Goal: Task Accomplishment & Management: Manage account settings

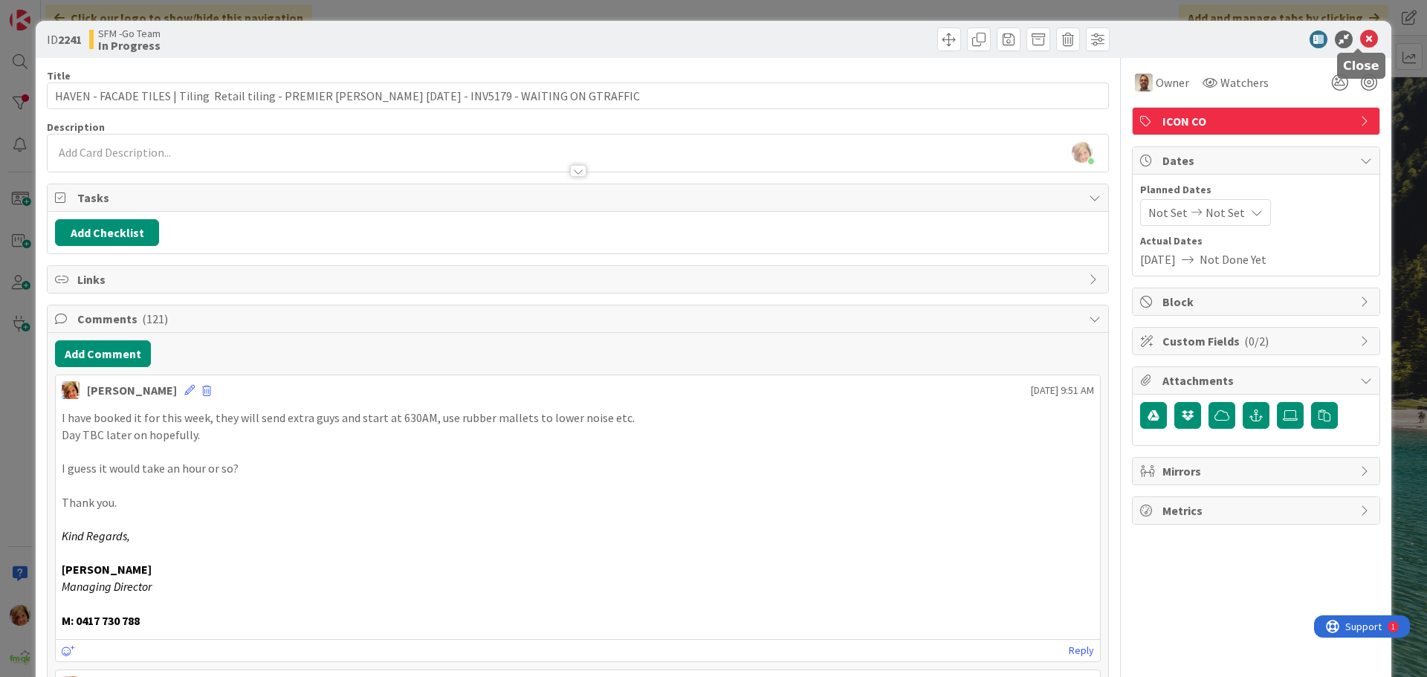
drag, startPoint x: 1360, startPoint y: 38, endPoint x: 58, endPoint y: 53, distance: 1302.1
click at [1360, 38] on icon at bounding box center [1369, 39] width 18 height 18
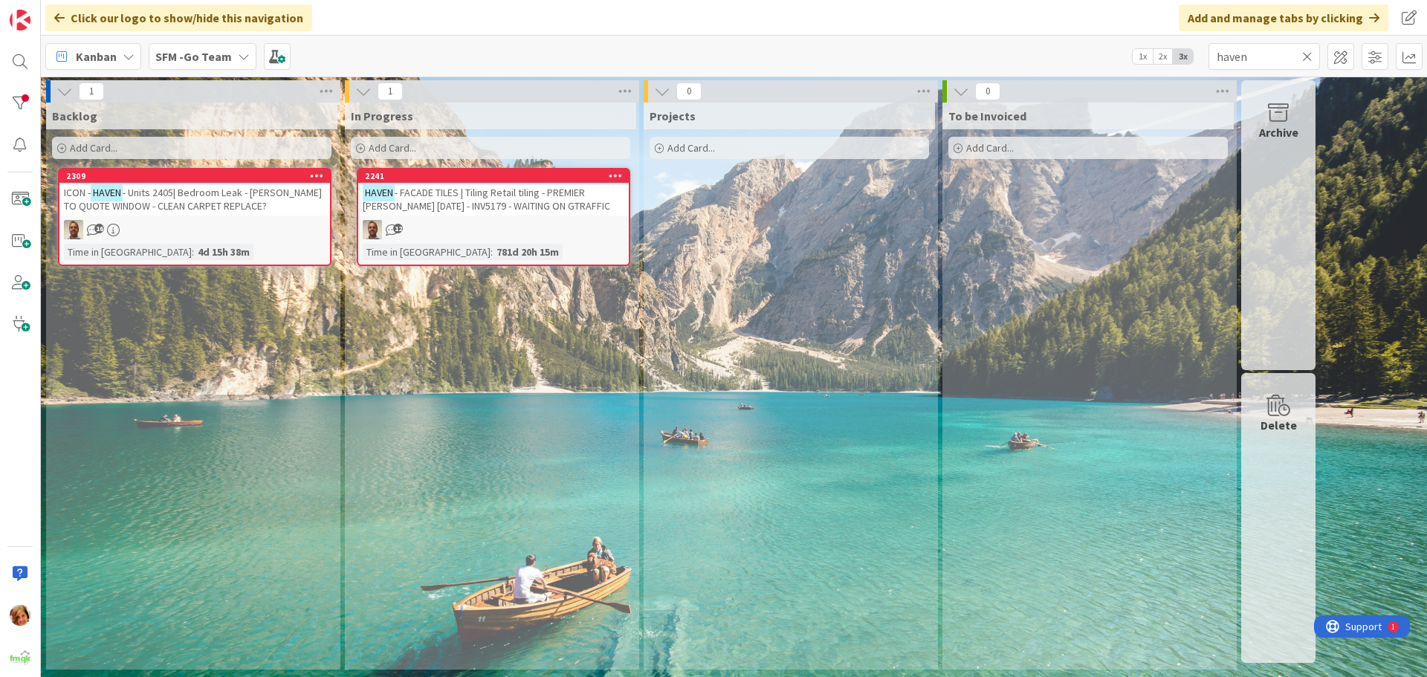
click at [1304, 56] on icon at bounding box center [1307, 56] width 10 height 13
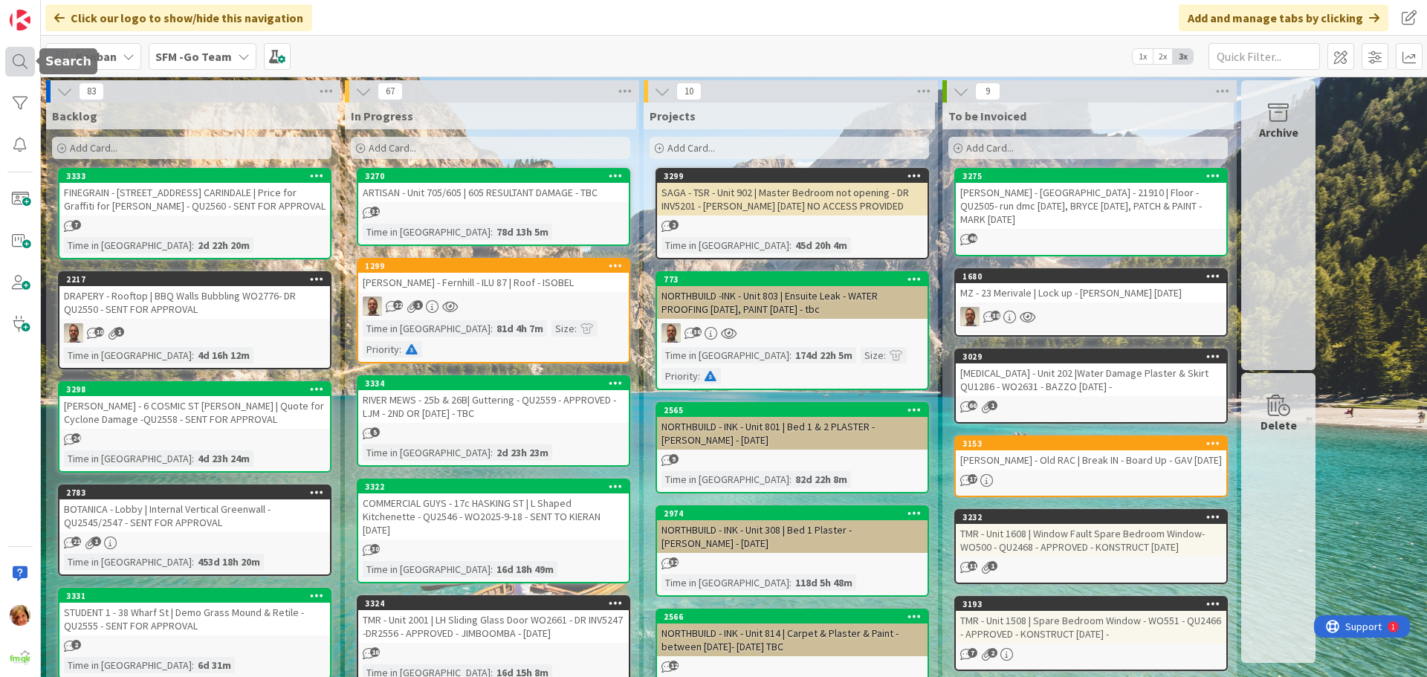
click at [13, 50] on div at bounding box center [20, 62] width 30 height 30
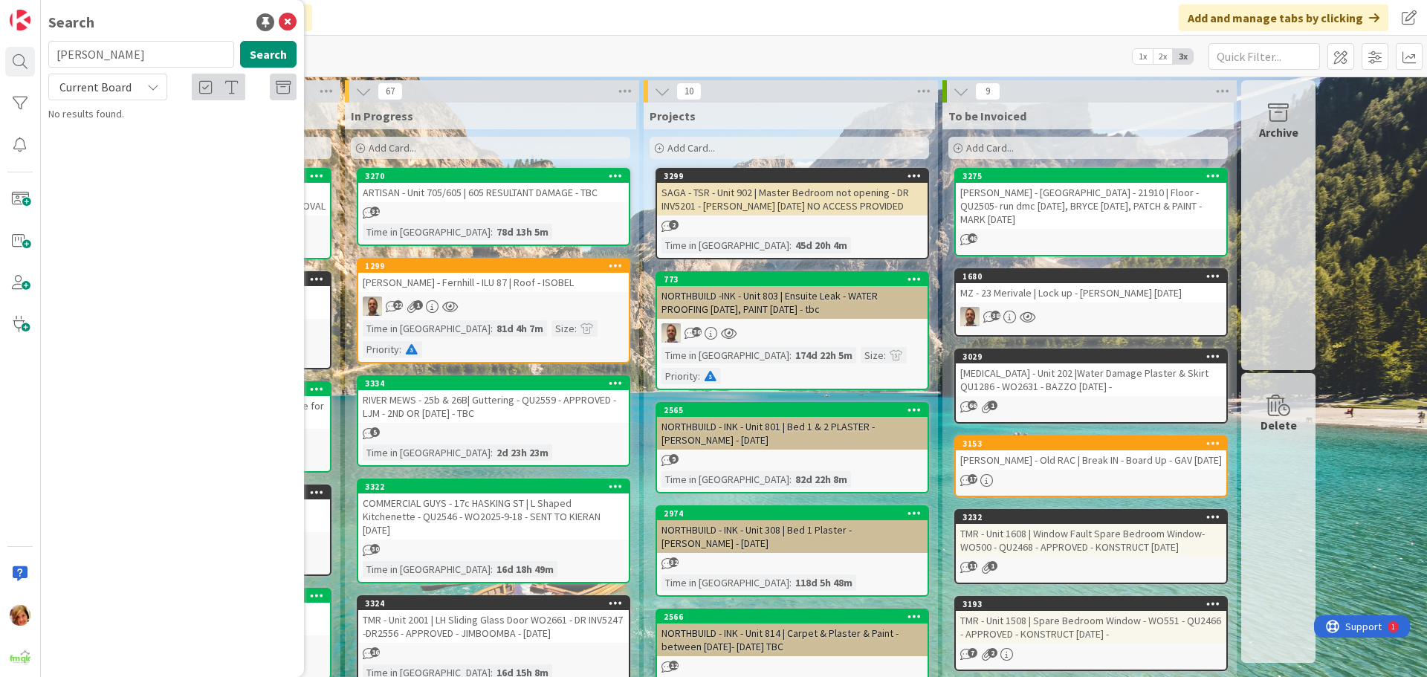
type input "[PERSON_NAME]"
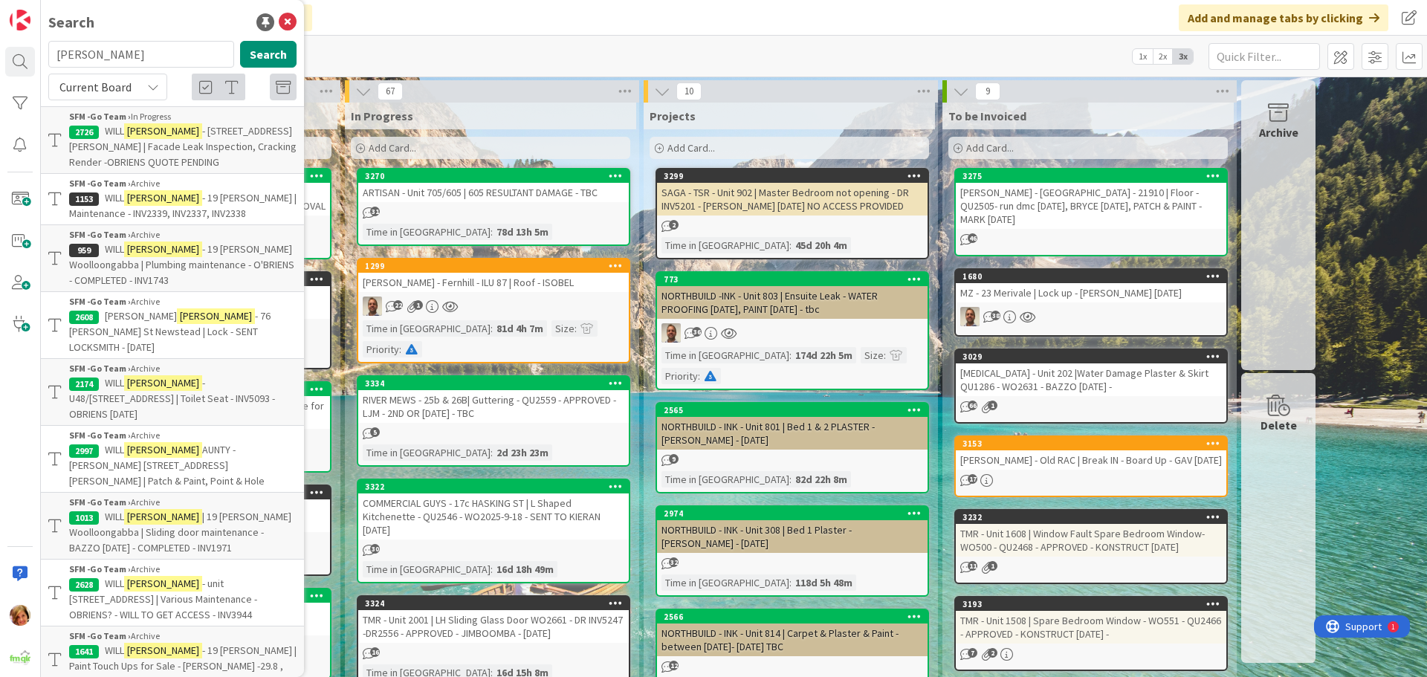
click at [204, 376] on span "- U48/[STREET_ADDRESS] | Toilet Seat - INV5093 - OBRIENS [DATE]" at bounding box center [172, 398] width 206 height 45
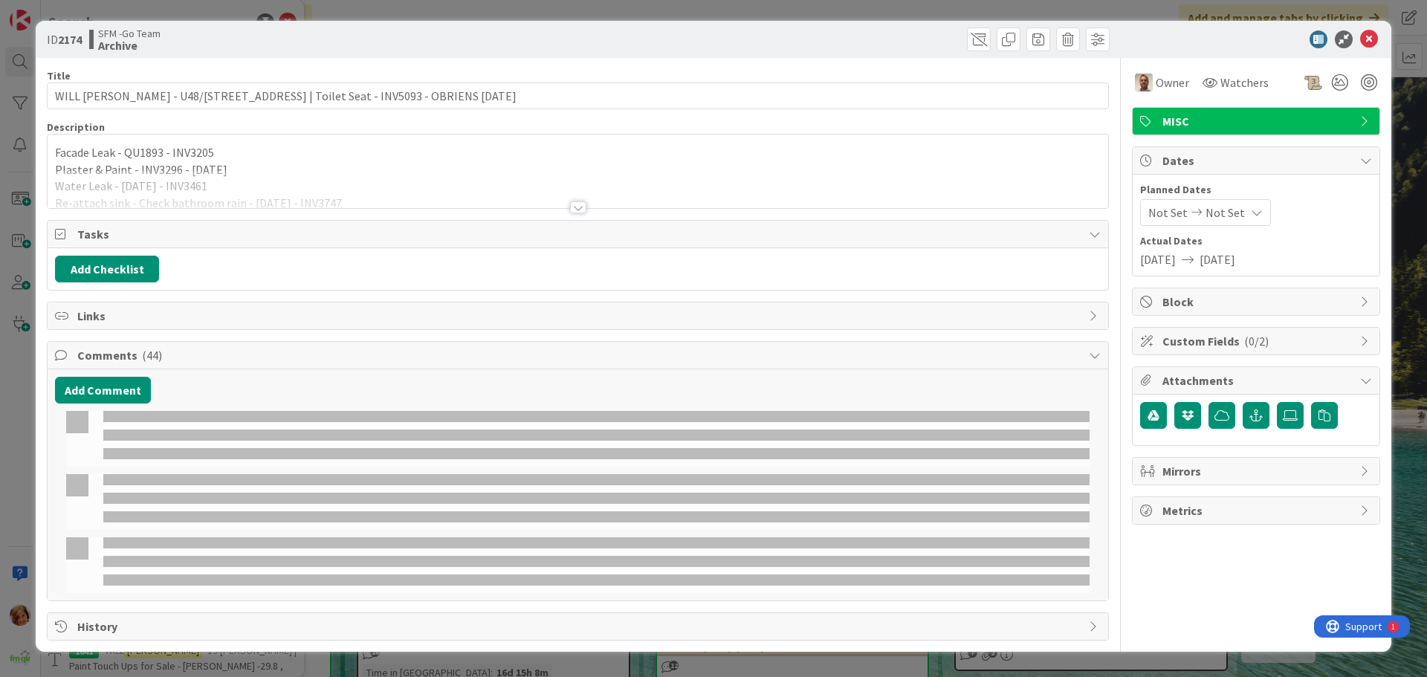
click at [981, 40] on div at bounding box center [846, 39] width 528 height 24
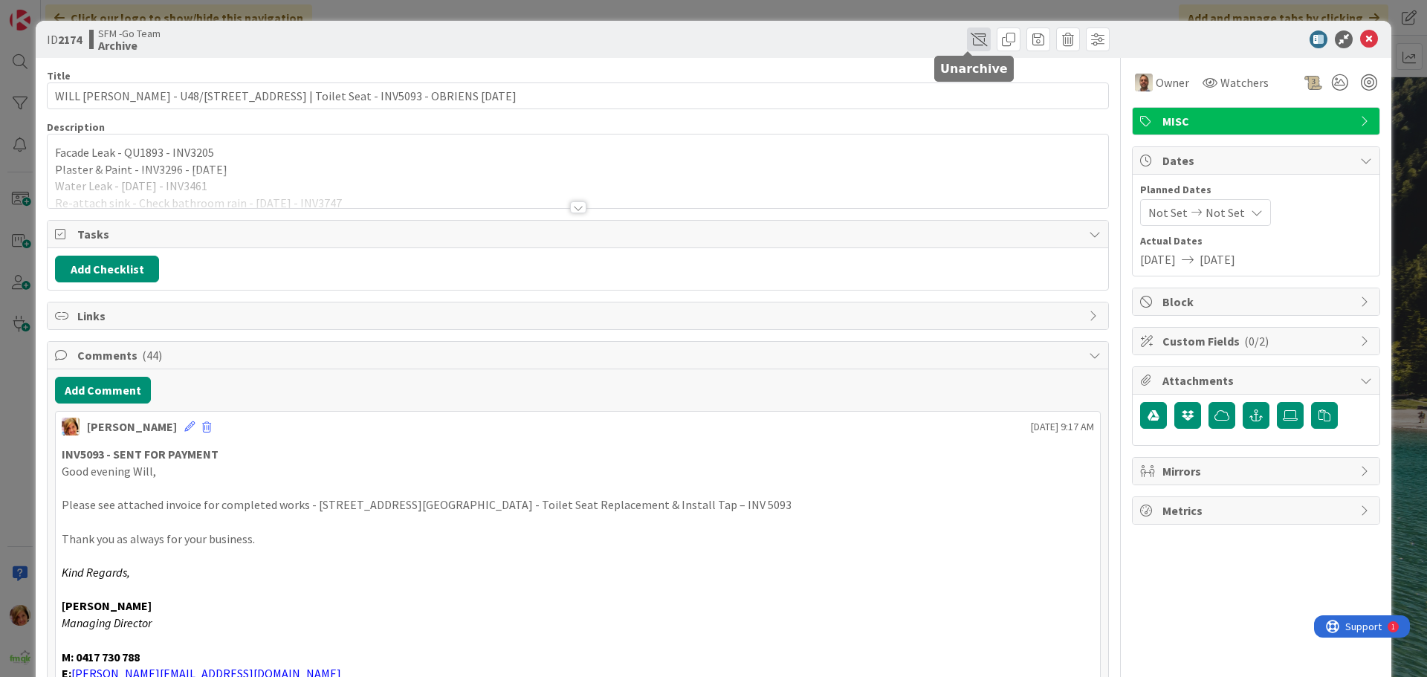
click at [968, 39] on span at bounding box center [979, 39] width 24 height 24
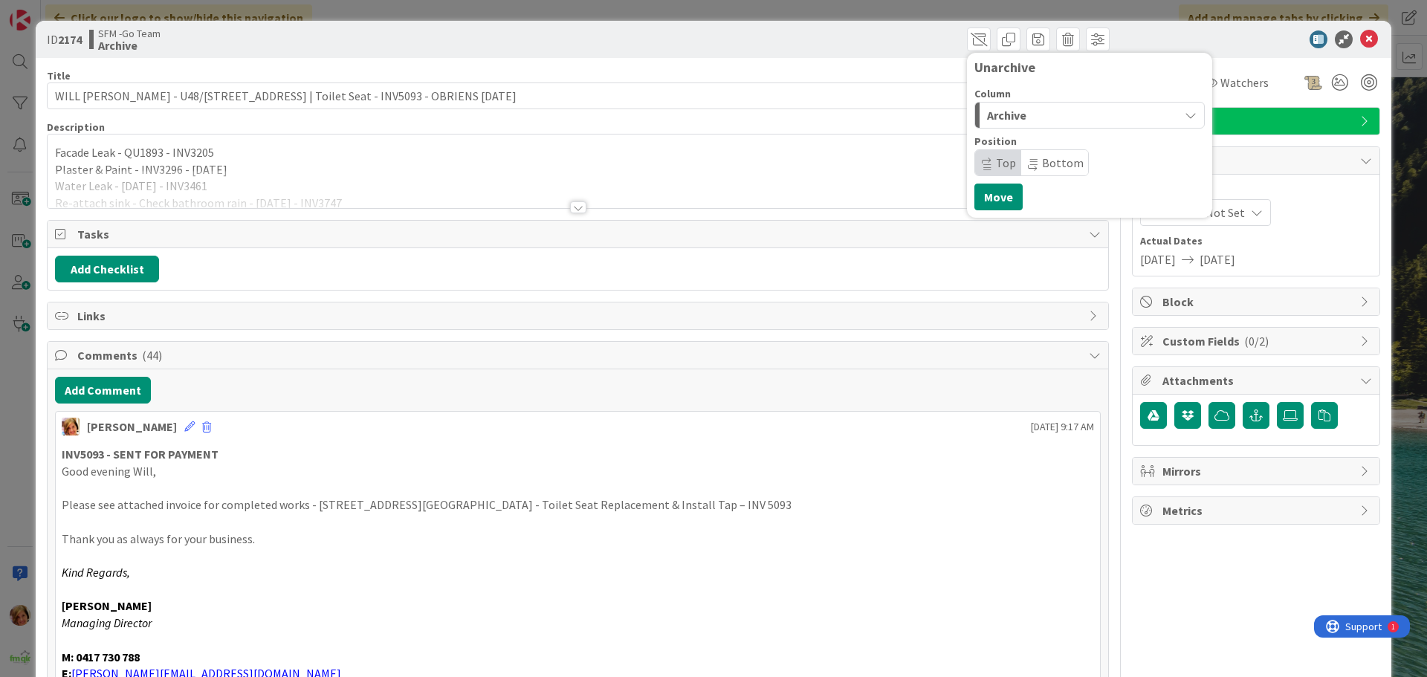
click at [1014, 117] on span "Archive" at bounding box center [1006, 115] width 39 height 19
click at [1017, 169] on span "In Progress" at bounding box center [1037, 175] width 54 height 18
click at [311, 161] on div "[PERSON_NAME] just joined Facade Leak - QU1893 - INV3205 Plaster & Paint - INV3…" at bounding box center [578, 172] width 1060 height 74
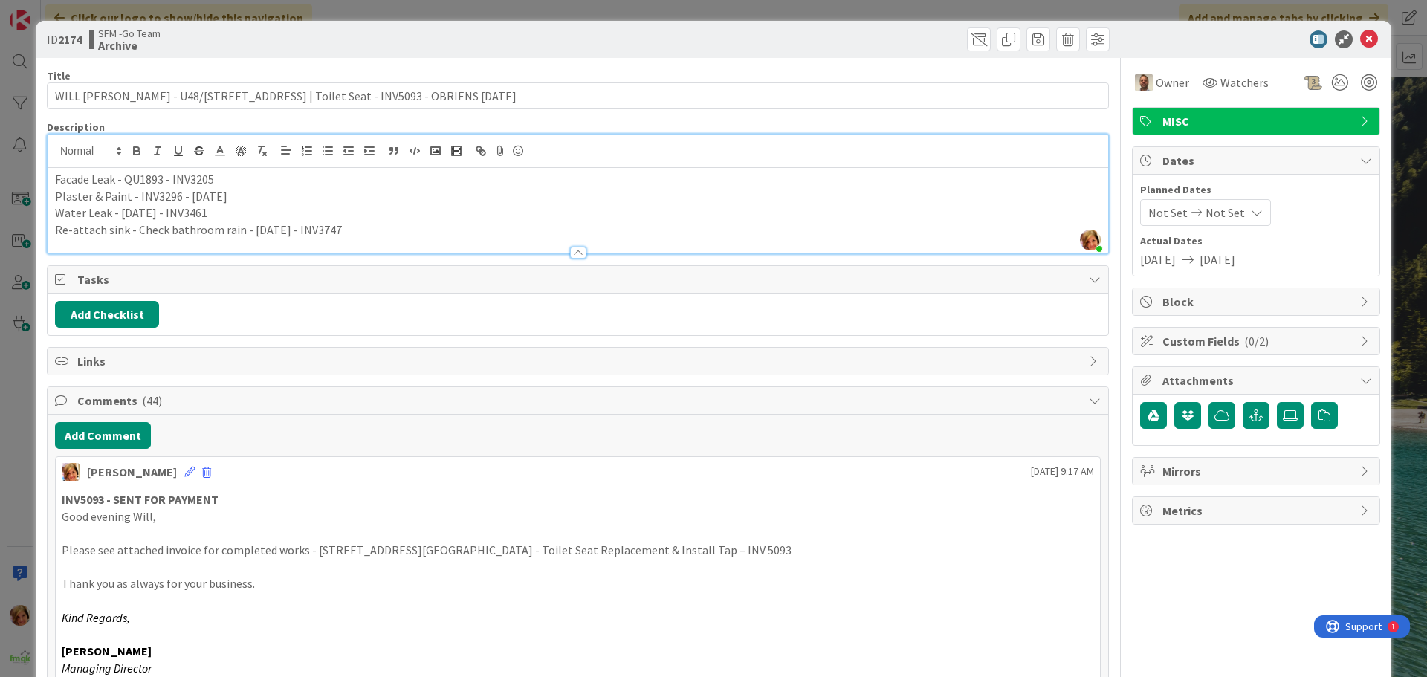
click at [348, 224] on p "Re-attach sink - Check bathroom rain - [DATE] - INV3747" at bounding box center [578, 229] width 1046 height 17
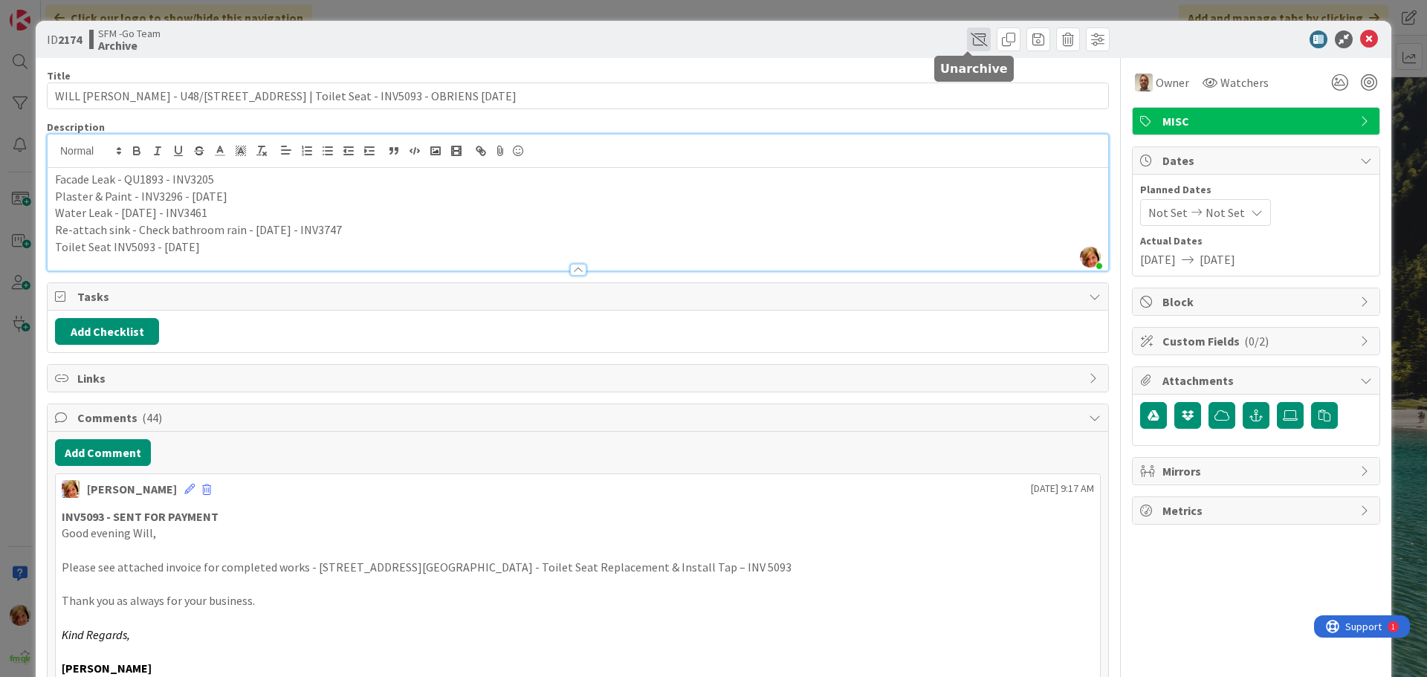
click at [970, 36] on span at bounding box center [979, 39] width 24 height 24
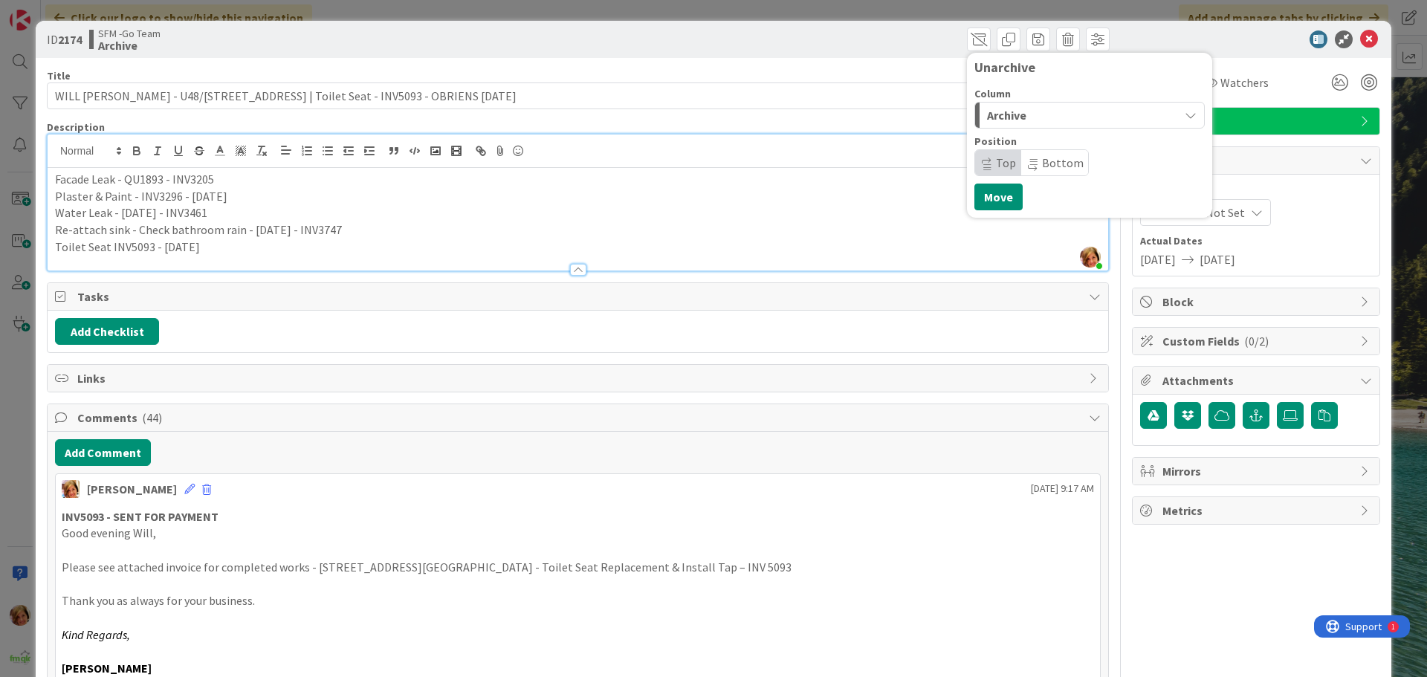
click at [1049, 116] on div "Archive" at bounding box center [1080, 115] width 195 height 24
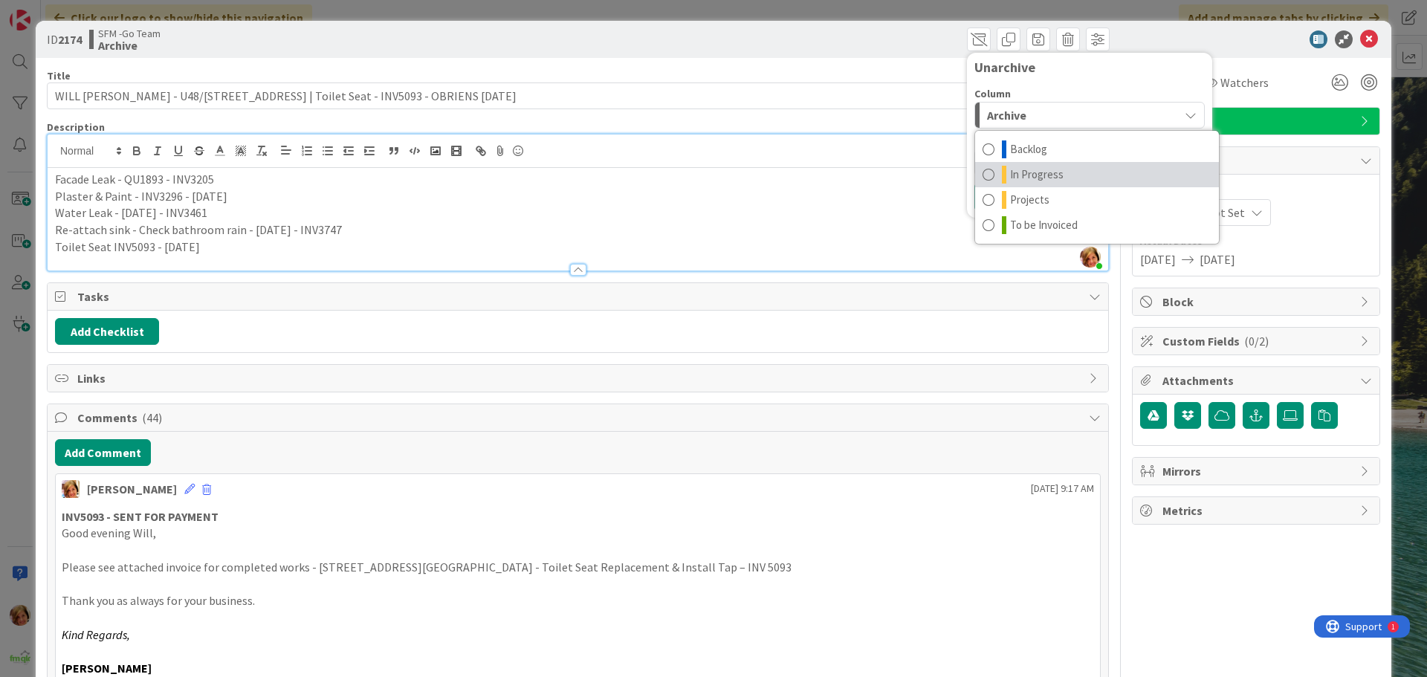
click at [1036, 176] on span "In Progress" at bounding box center [1037, 175] width 54 height 18
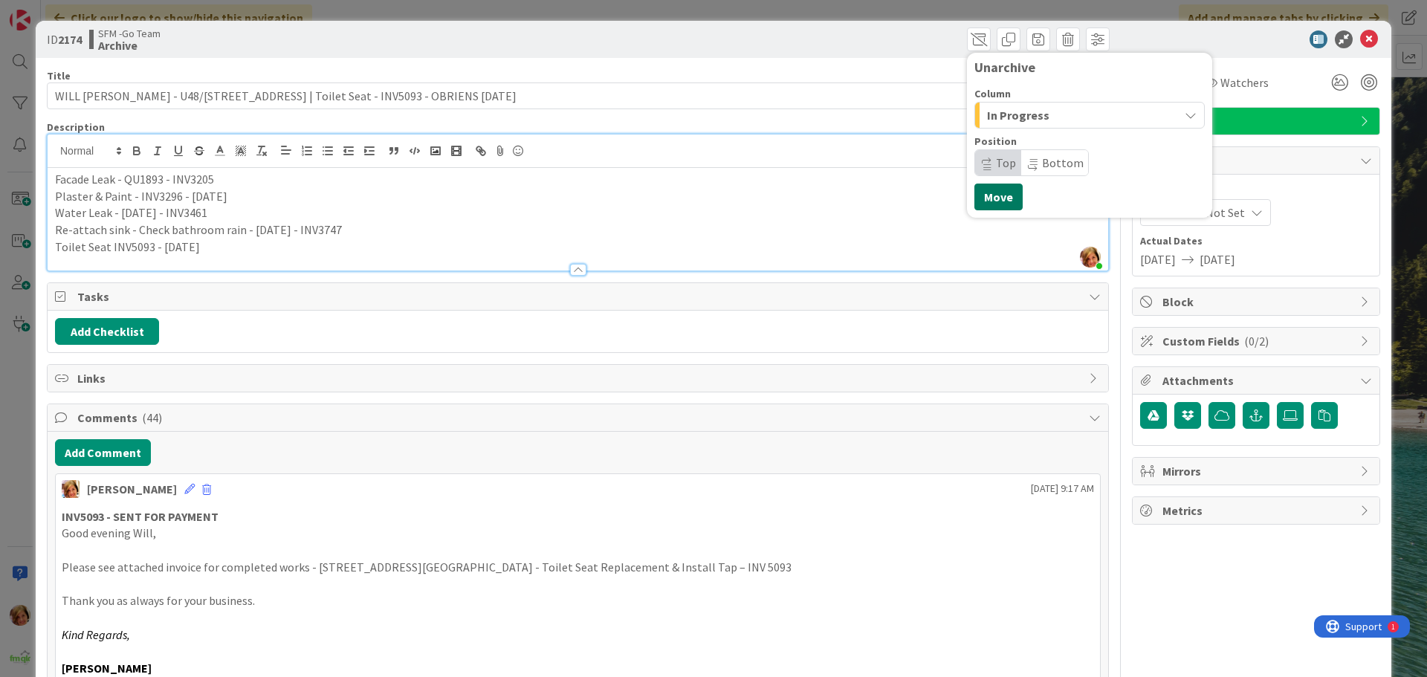
click at [982, 201] on button "Move" at bounding box center [998, 197] width 48 height 27
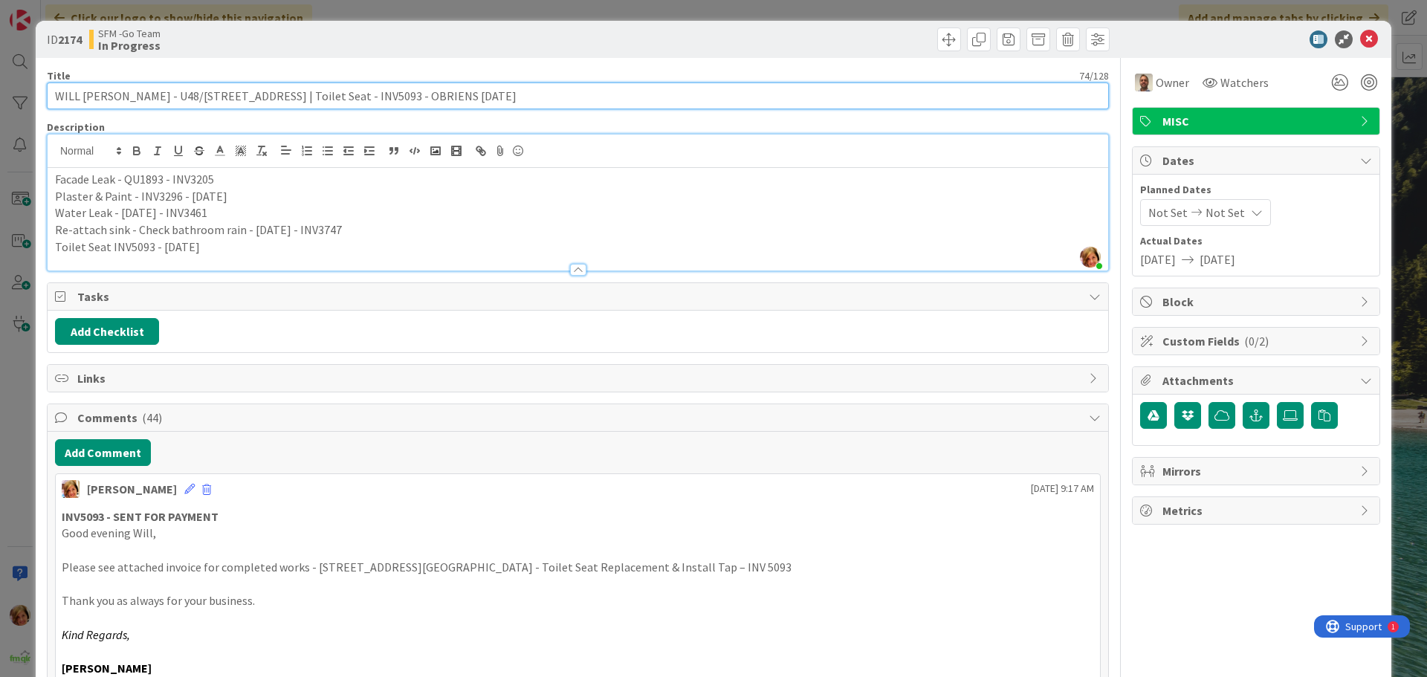
drag, startPoint x: 453, startPoint y: 94, endPoint x: 239, endPoint y: 103, distance: 214.2
click at [239, 103] on input "WILL [PERSON_NAME] - U48/[STREET_ADDRESS] | Toilet Seat - INV5093 - OBRIENS [DA…" at bounding box center [578, 95] width 1062 height 27
type input "WILL [PERSON_NAME] - U48/166 Sydney St | Laudry Tap Replacmeent & Toilet Cister…"
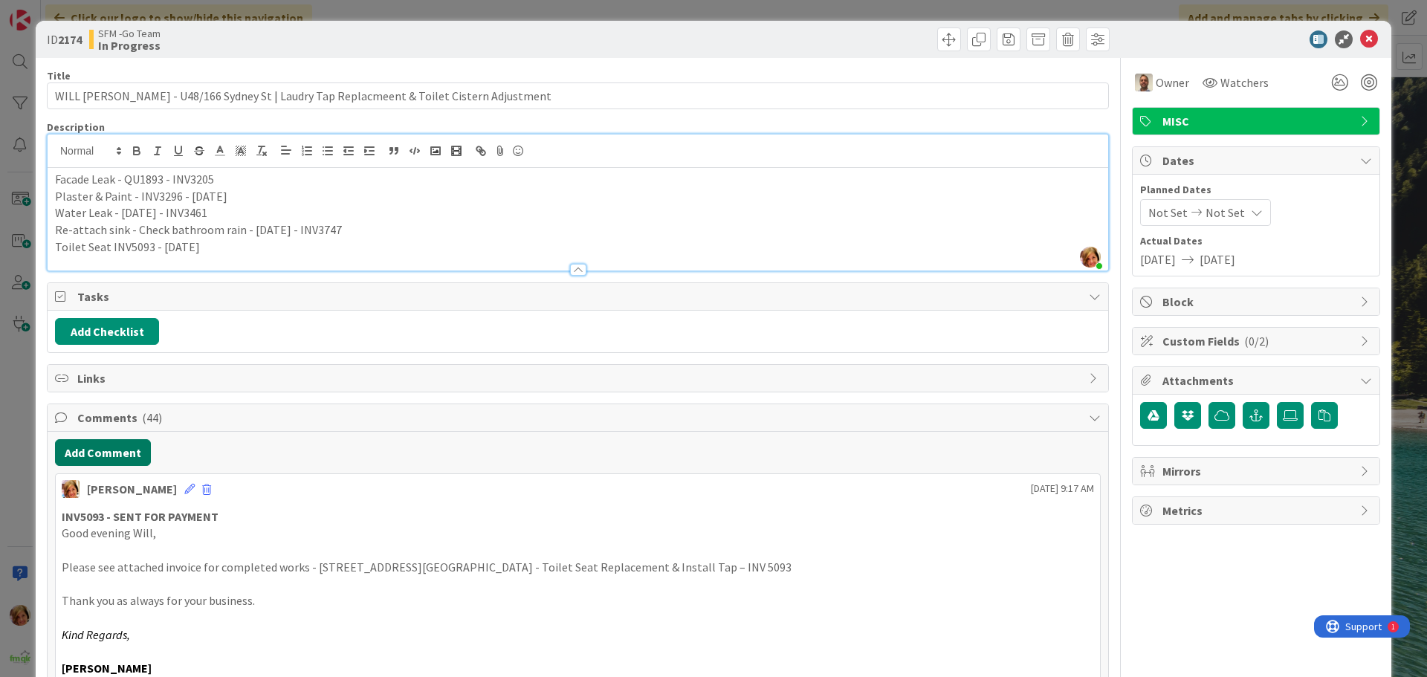
click at [91, 443] on button "Add Comment" at bounding box center [103, 452] width 96 height 27
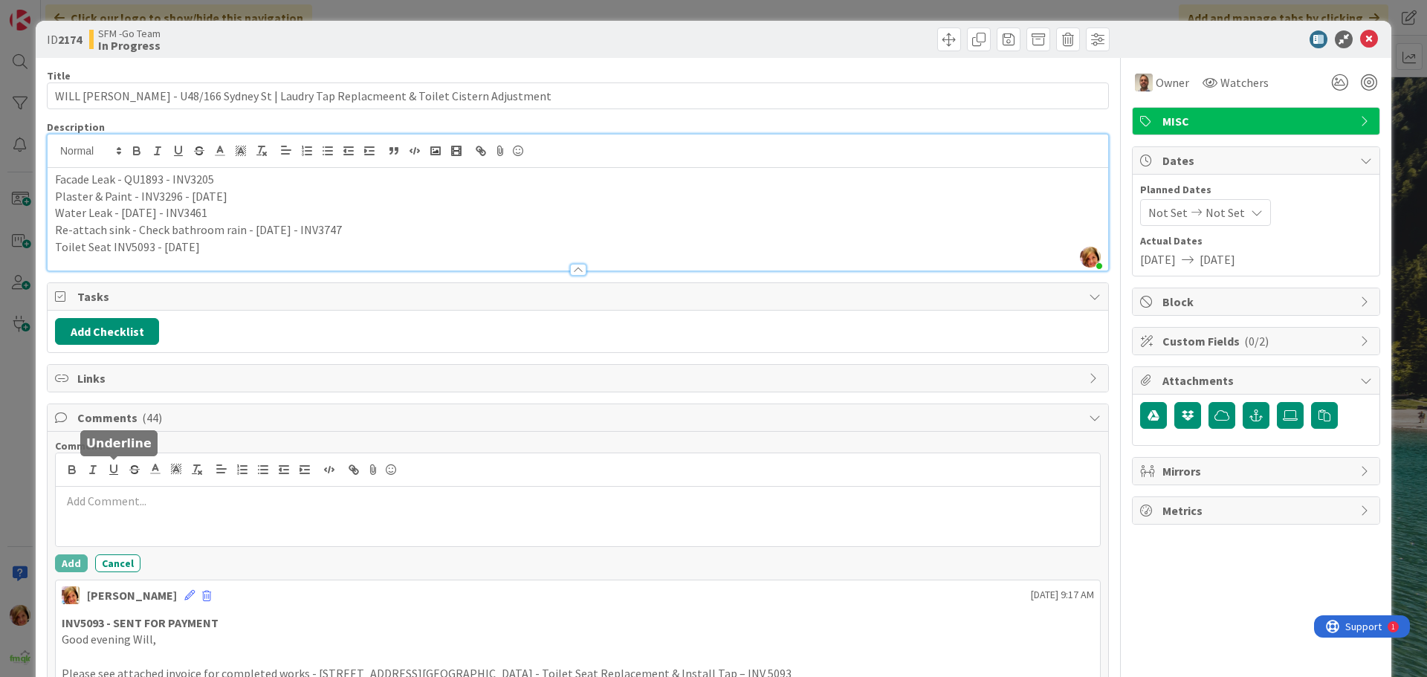
click at [128, 481] on div at bounding box center [578, 469] width 1044 height 33
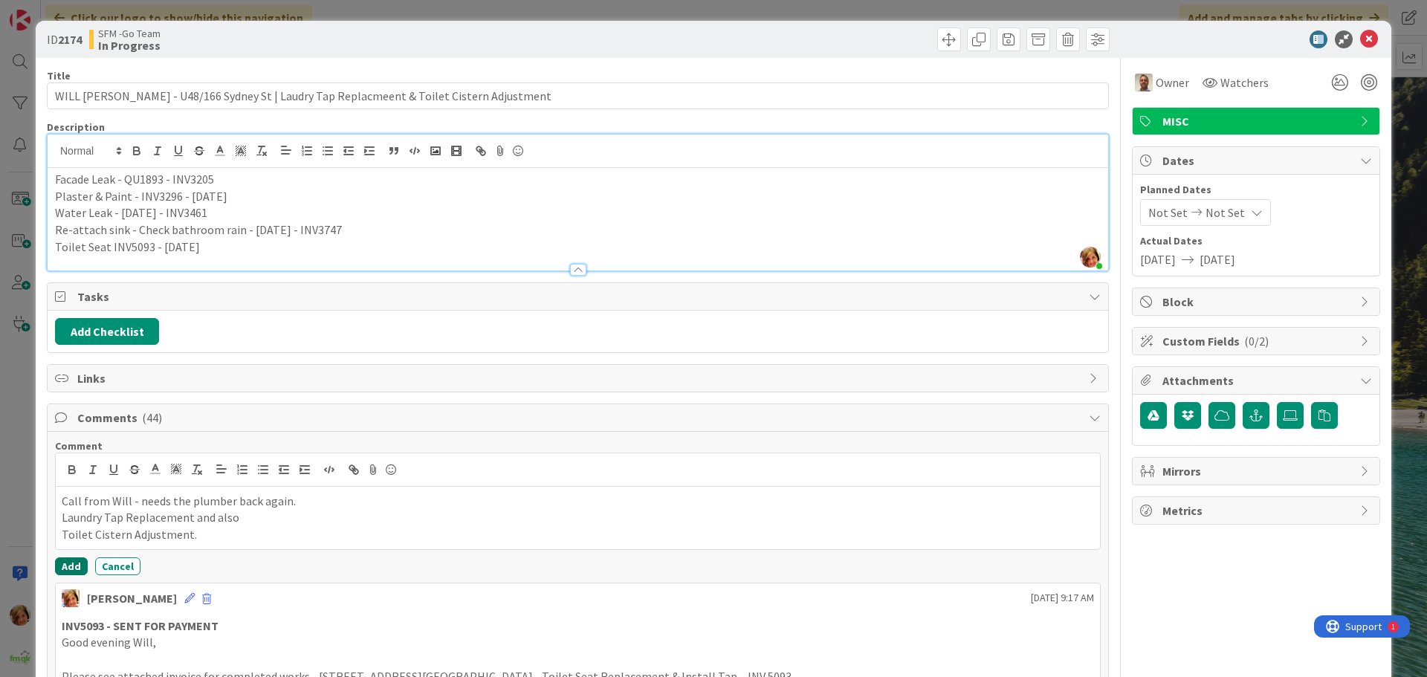
click at [69, 569] on button "Add" at bounding box center [71, 566] width 33 height 18
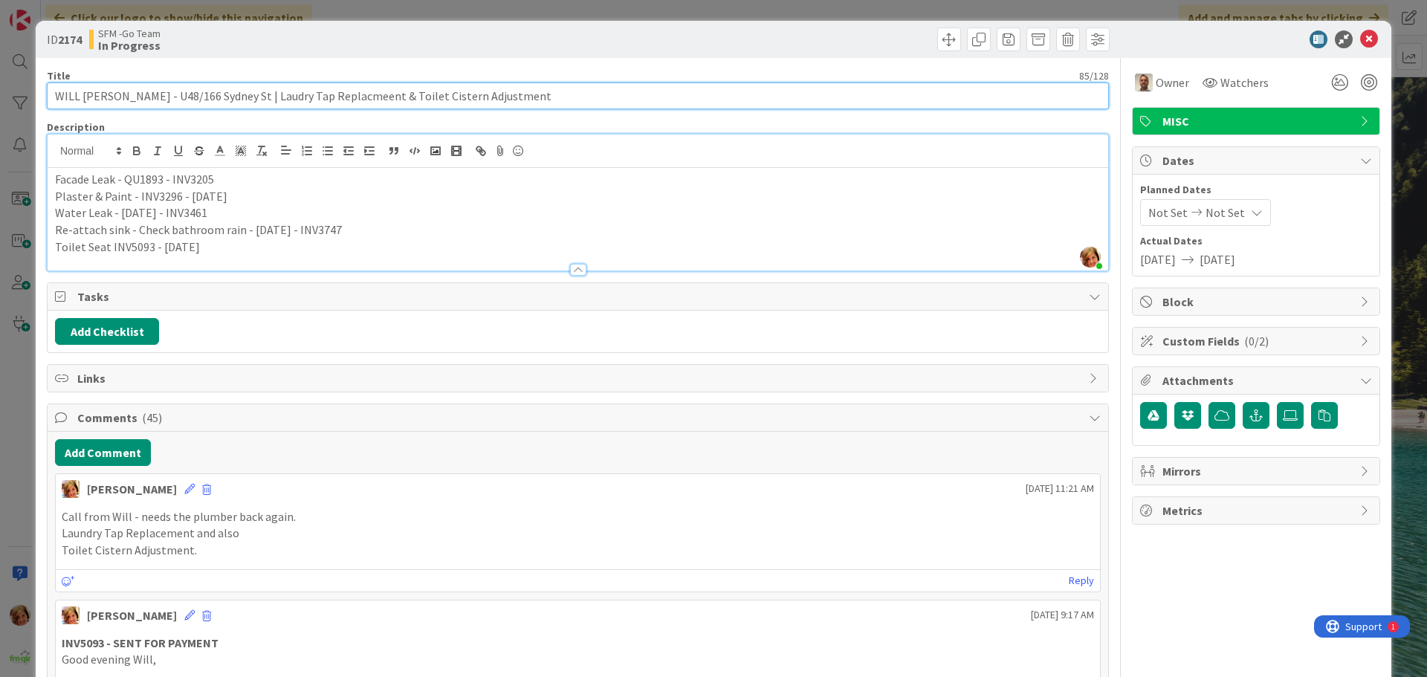
click at [534, 97] on input "WILL [PERSON_NAME] - U48/166 Sydney St | Laudry Tap Replacmeent & Toilet Cister…" at bounding box center [578, 95] width 1062 height 27
type input "WILL [PERSON_NAME] - U48/166 Sydney St | Laudry Tap Replacmeent & Toilet Cister…"
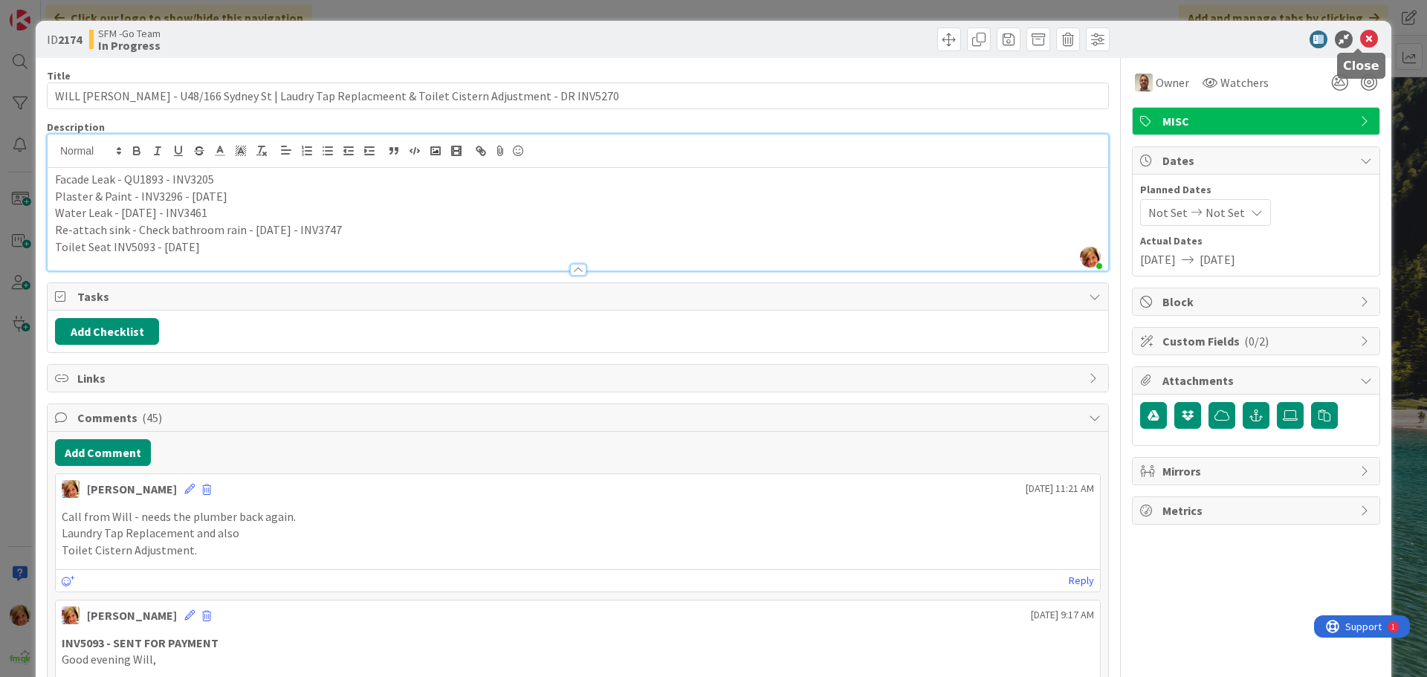
click at [1362, 40] on icon at bounding box center [1369, 39] width 18 height 18
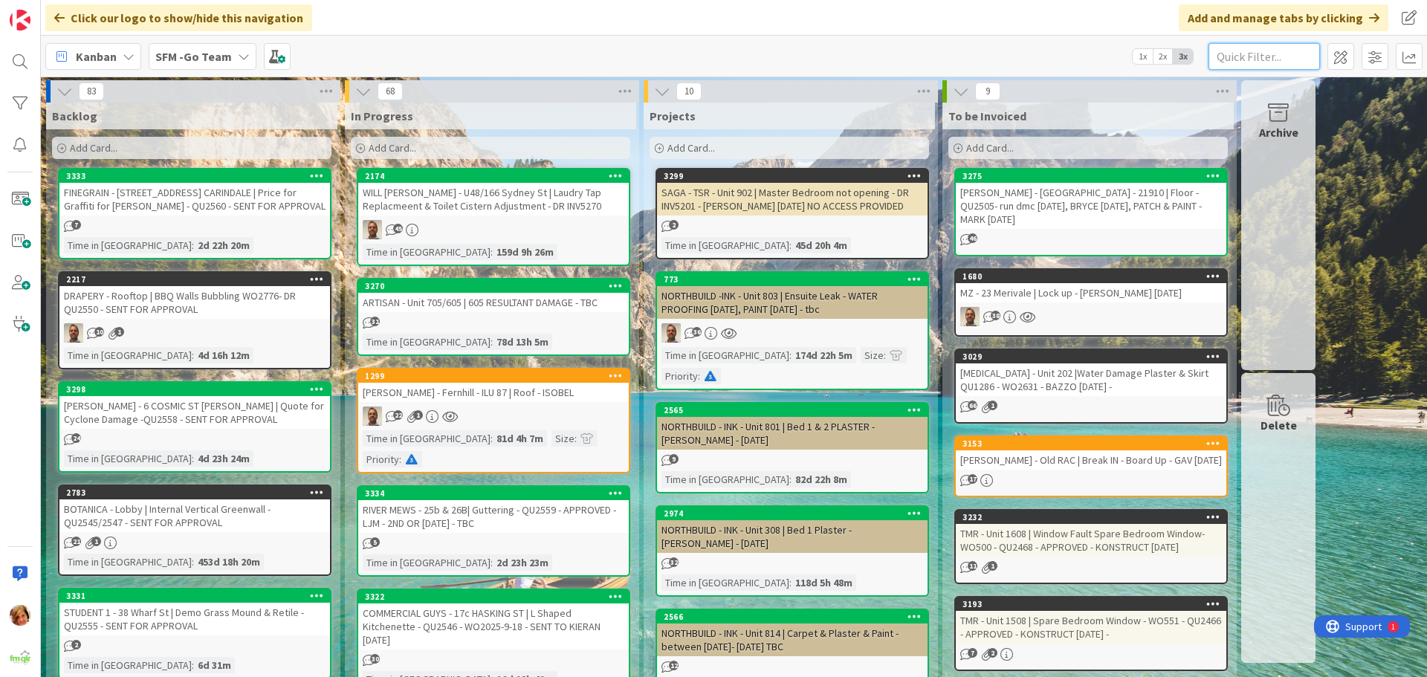
click at [1256, 55] on input "text" at bounding box center [1263, 56] width 111 height 27
type input "23B"
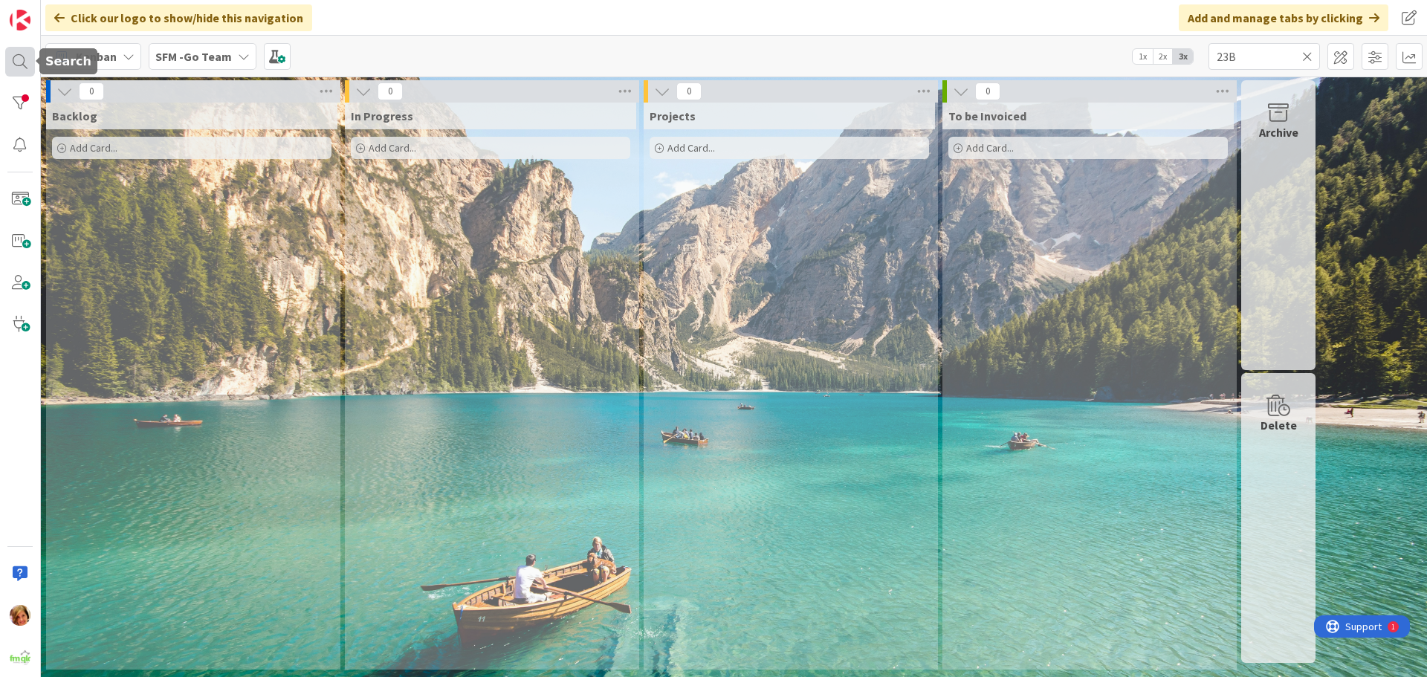
click at [16, 59] on div at bounding box center [20, 62] width 30 height 30
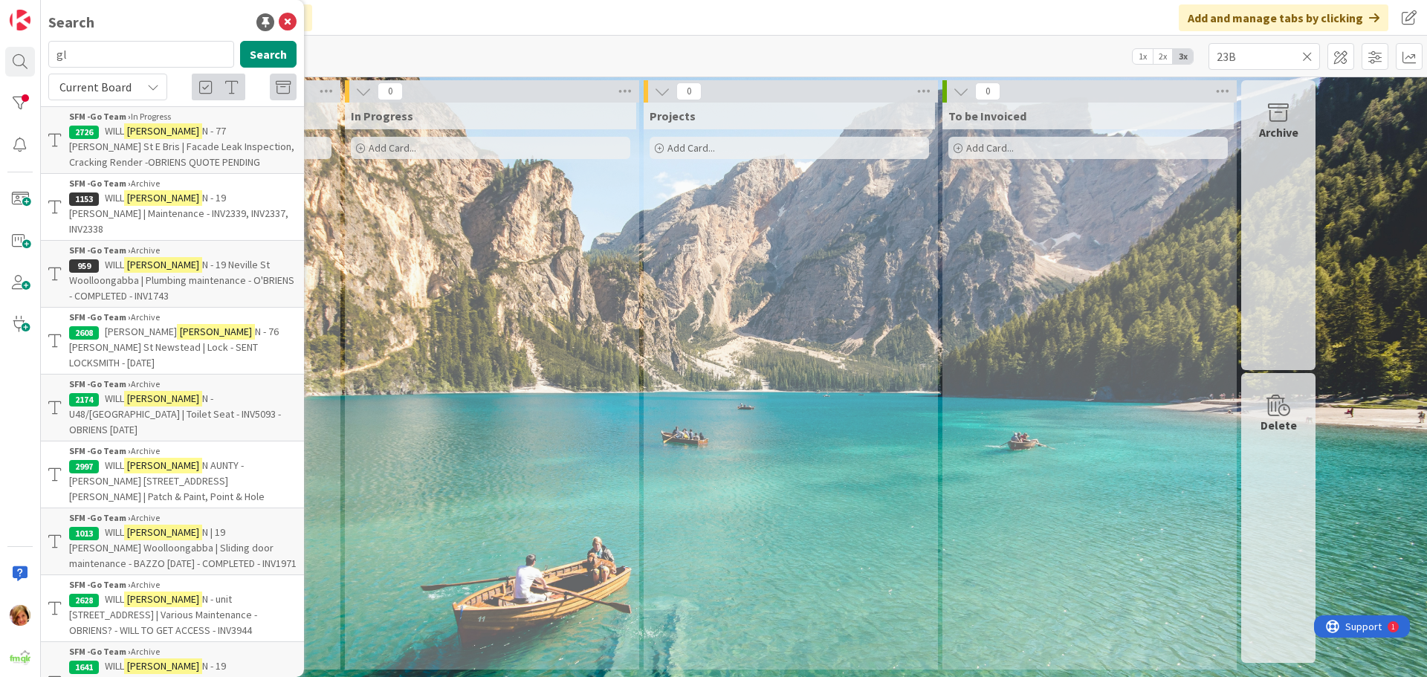
type input "g"
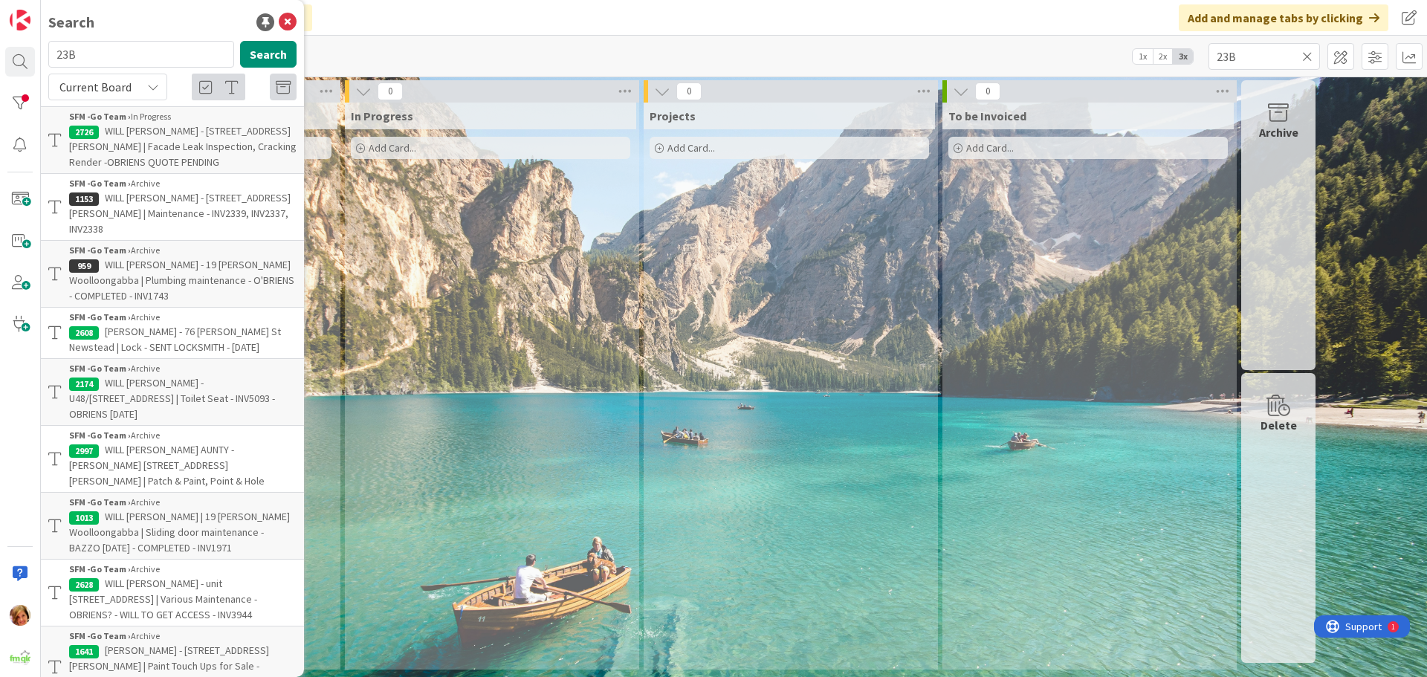
type input "23B"
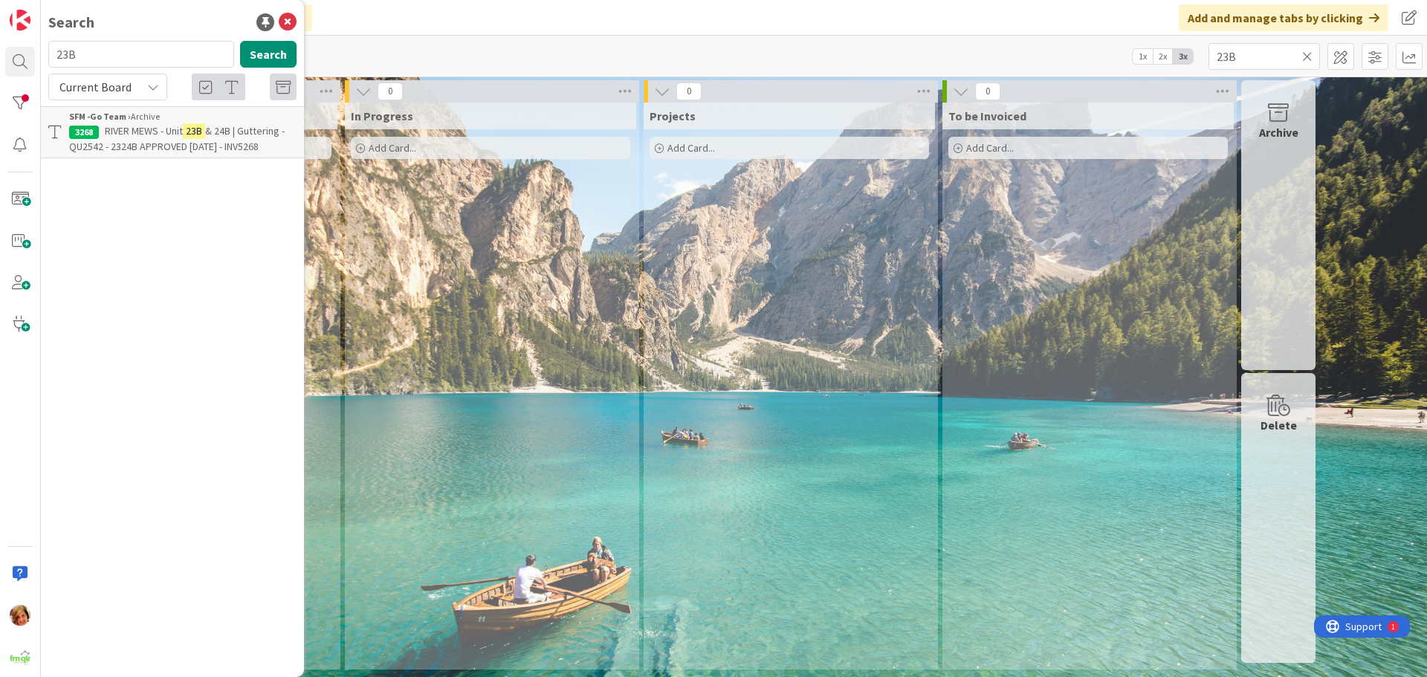
click at [153, 140] on span "& 24B | Guttering - QU2542 - 2324B APPROVED [DATE] - INV5268" at bounding box center [177, 138] width 216 height 29
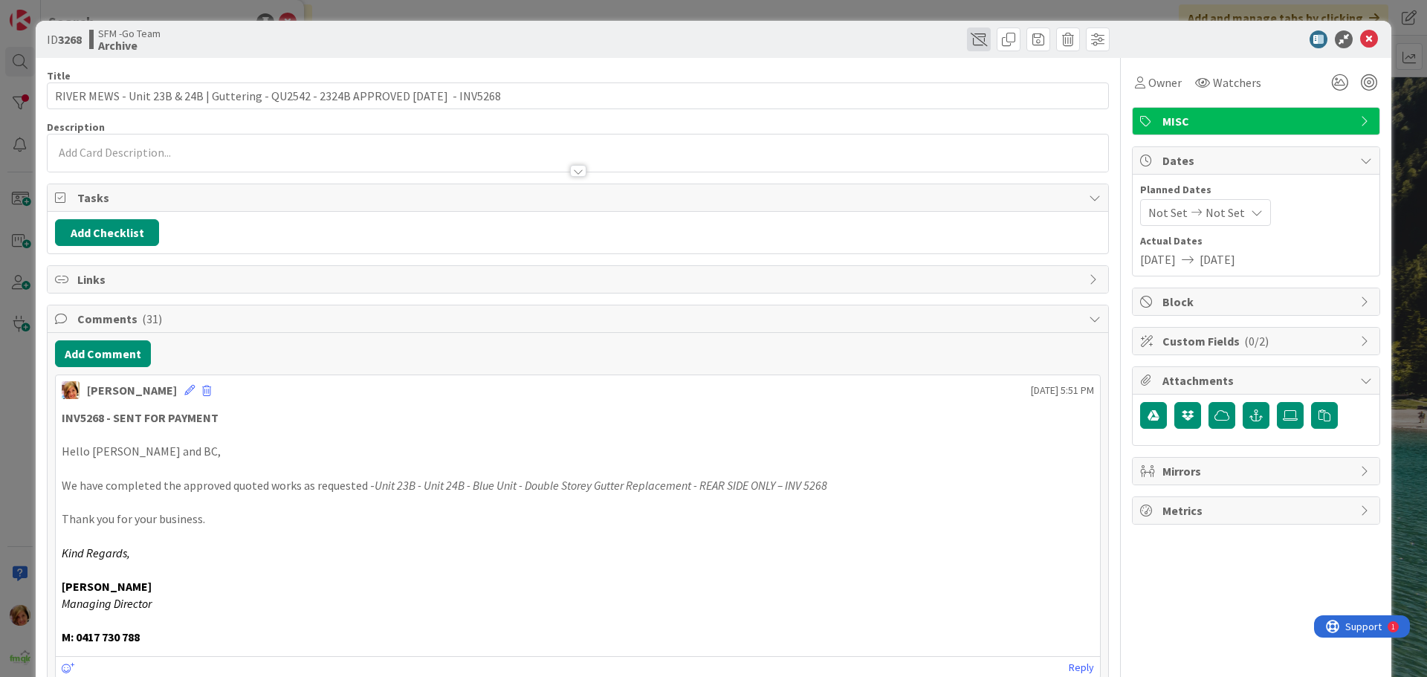
click at [979, 38] on span at bounding box center [979, 39] width 24 height 24
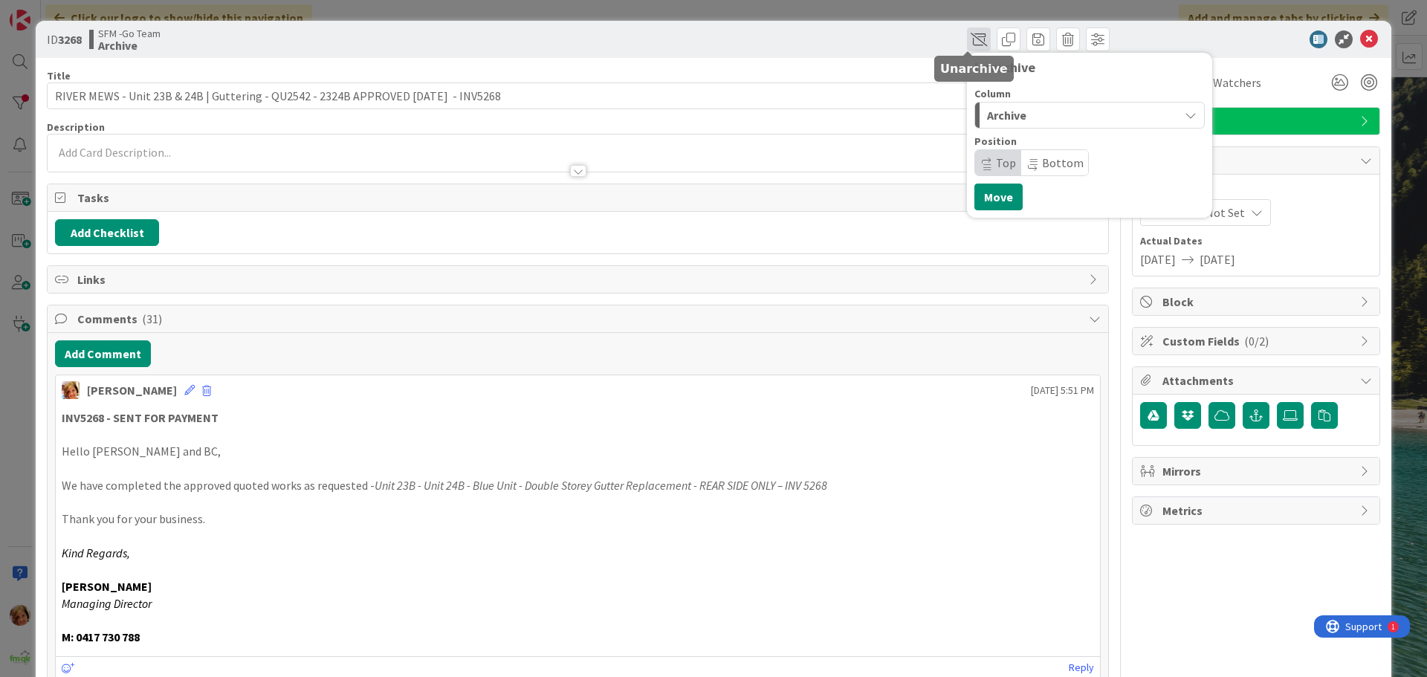
click at [967, 38] on span at bounding box center [979, 39] width 24 height 24
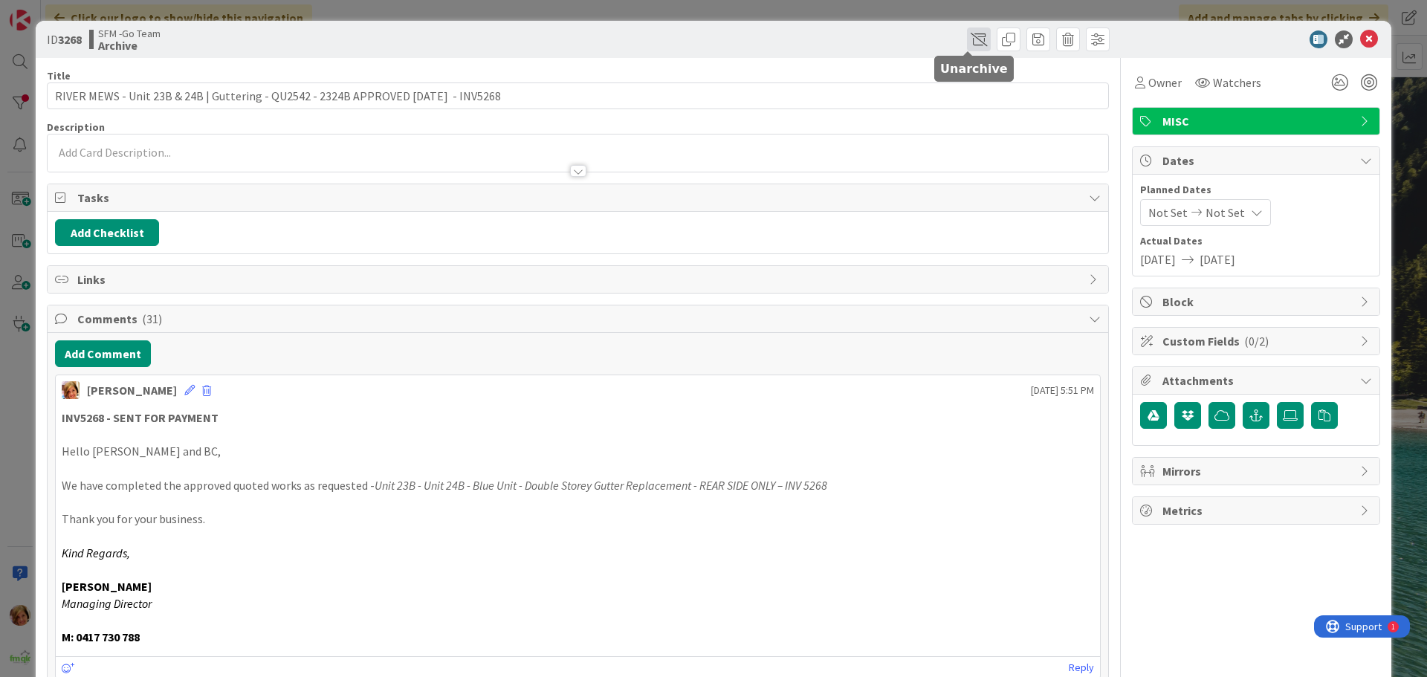
click at [967, 37] on span at bounding box center [979, 39] width 24 height 24
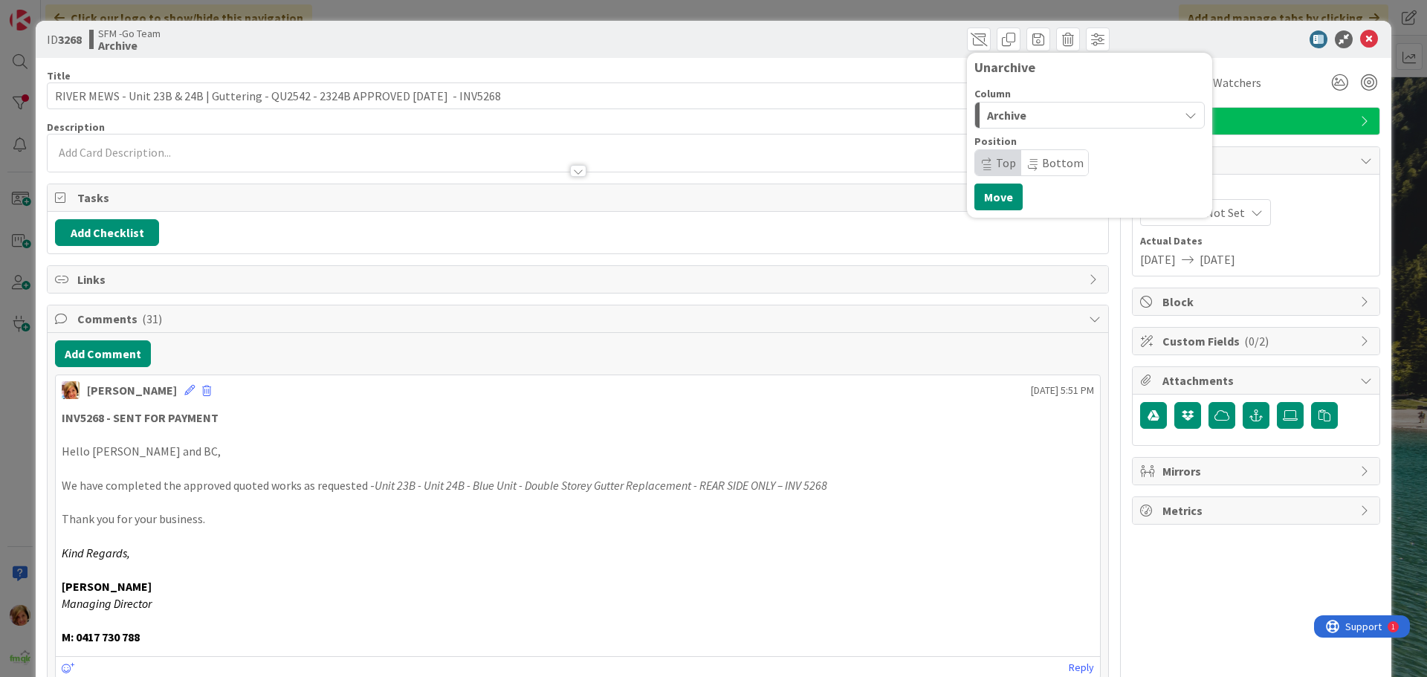
click at [1000, 115] on span "Archive" at bounding box center [1006, 115] width 39 height 19
click at [1010, 169] on span "In Progress" at bounding box center [1037, 175] width 54 height 18
click at [981, 195] on button "Move" at bounding box center [998, 197] width 48 height 27
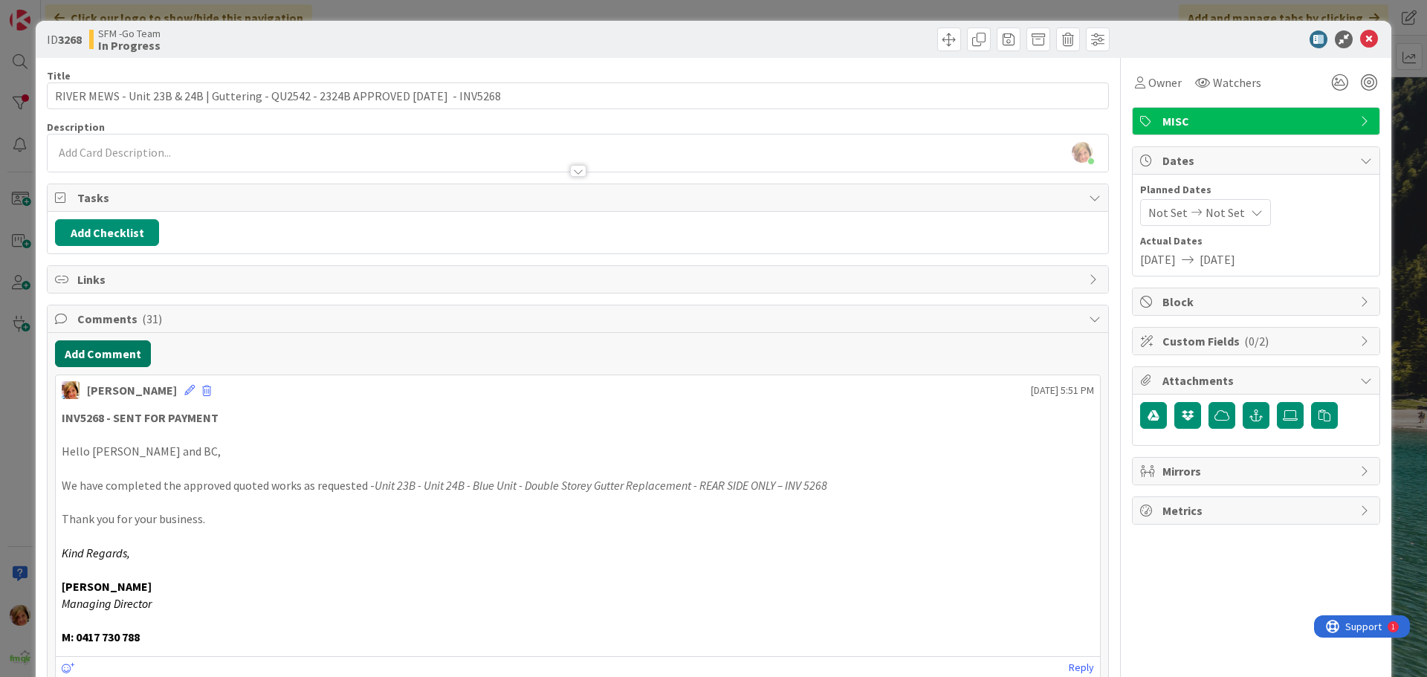
click at [107, 360] on button "Add Comment" at bounding box center [103, 353] width 96 height 27
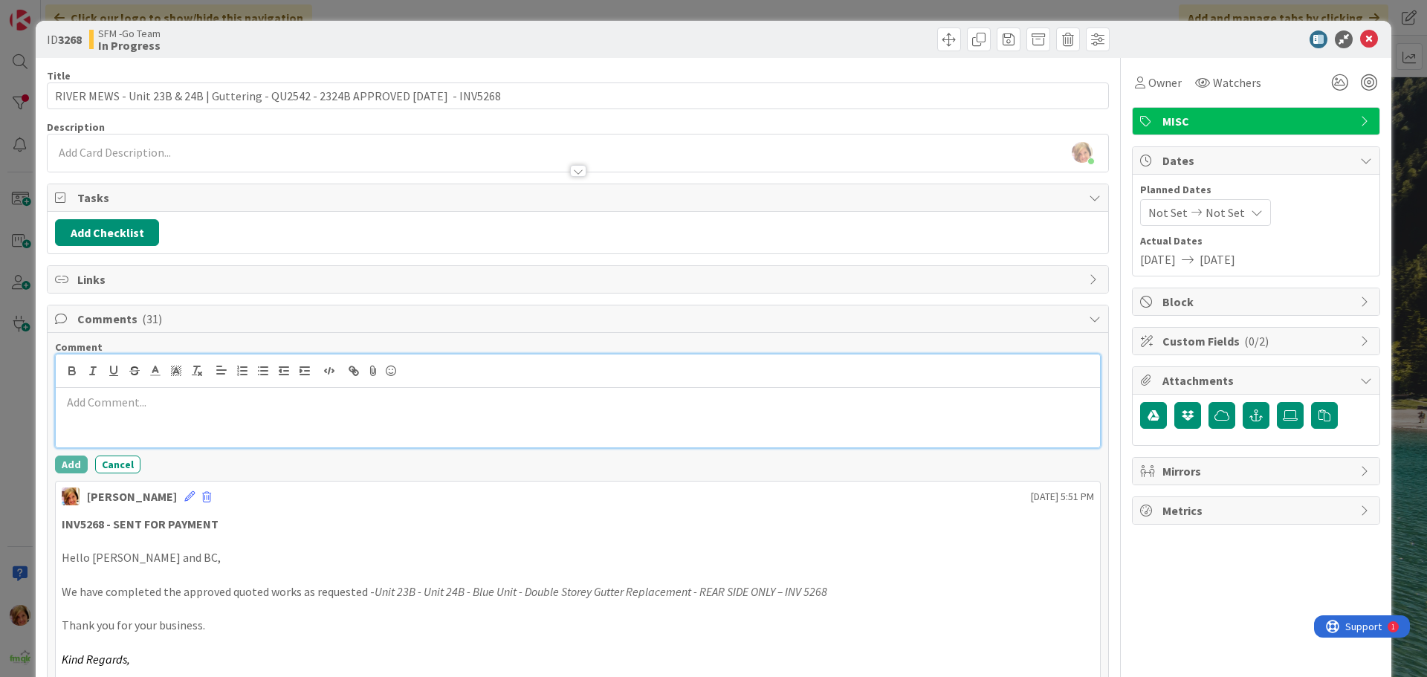
click at [224, 432] on div at bounding box center [578, 417] width 1044 height 59
paste div
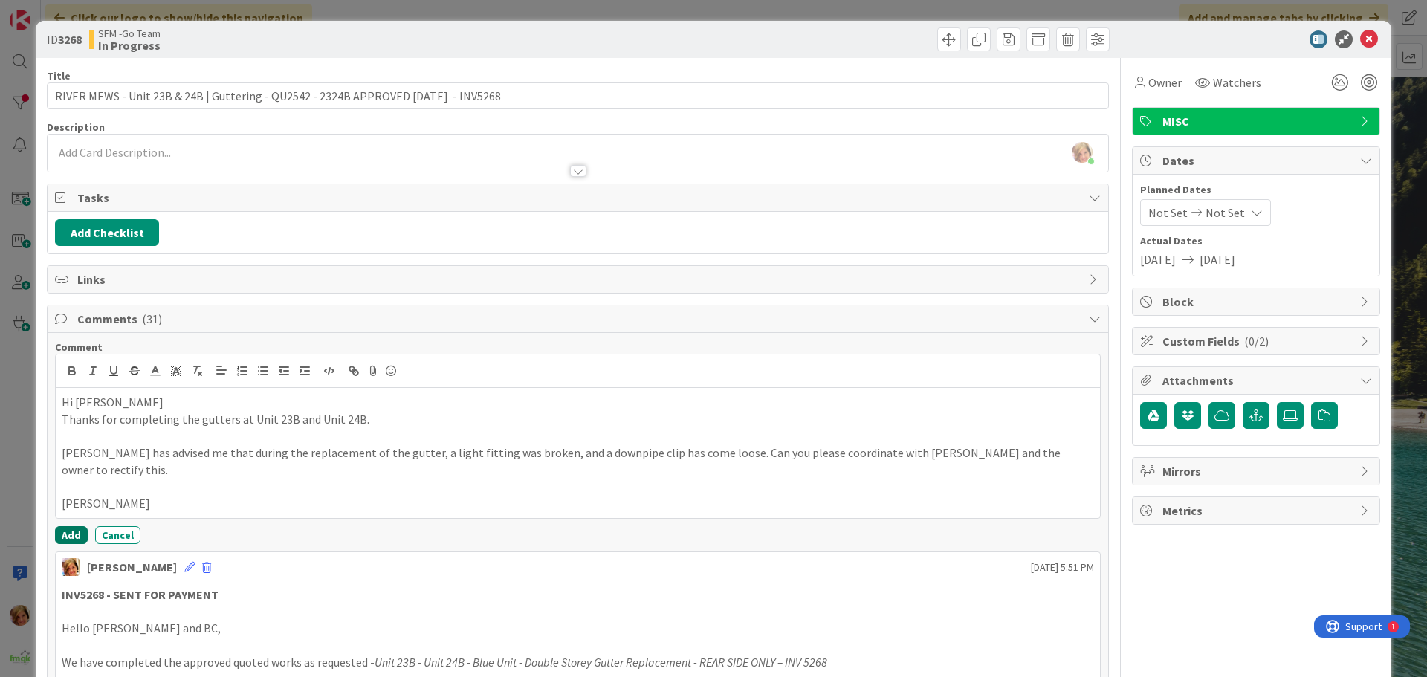
click at [78, 526] on button "Add" at bounding box center [71, 535] width 33 height 18
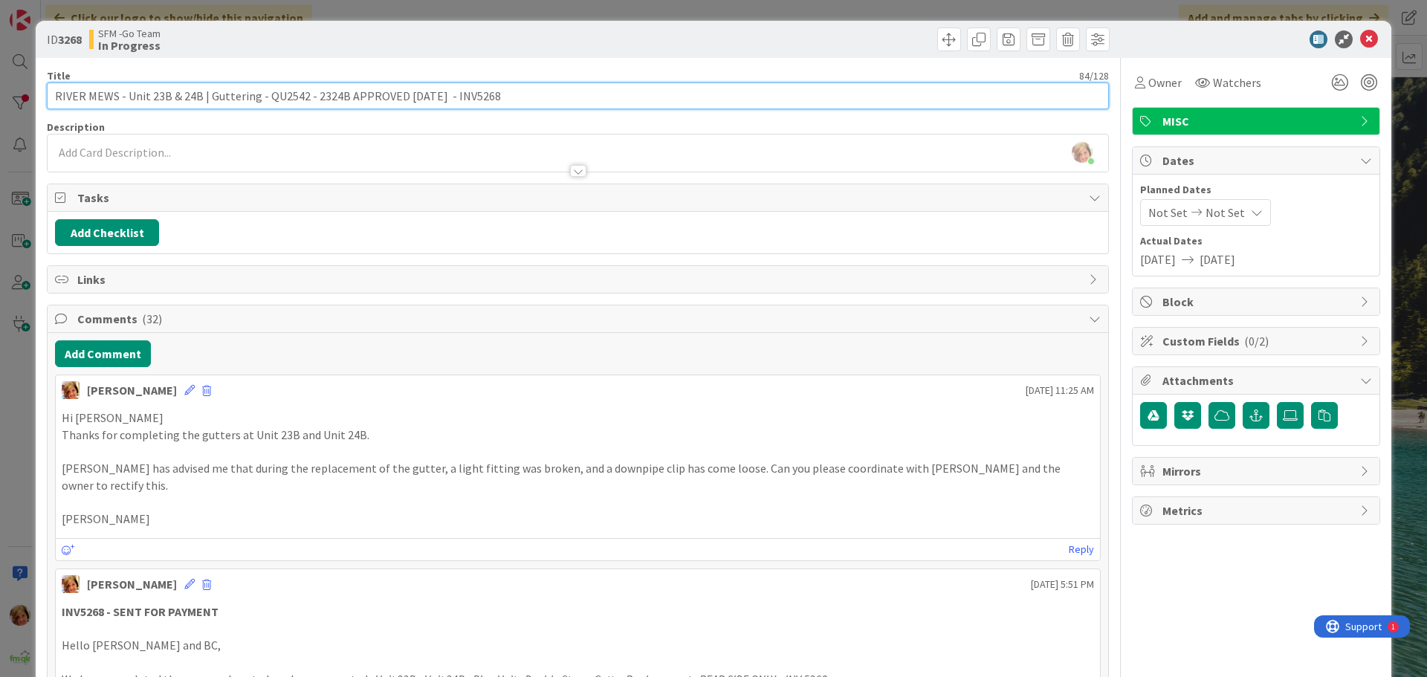
click at [508, 95] on input "RIVER MEWS - Unit 23B & 24B | Guttering - QU2542 - 2324B APPROVED [DATE] - INV5…" at bounding box center [578, 95] width 1062 height 27
type input "RIVER MEWS - Unit 23B & 24B | Guttering - QU2542 - 2324B APPROVED [DATE] - INV5…"
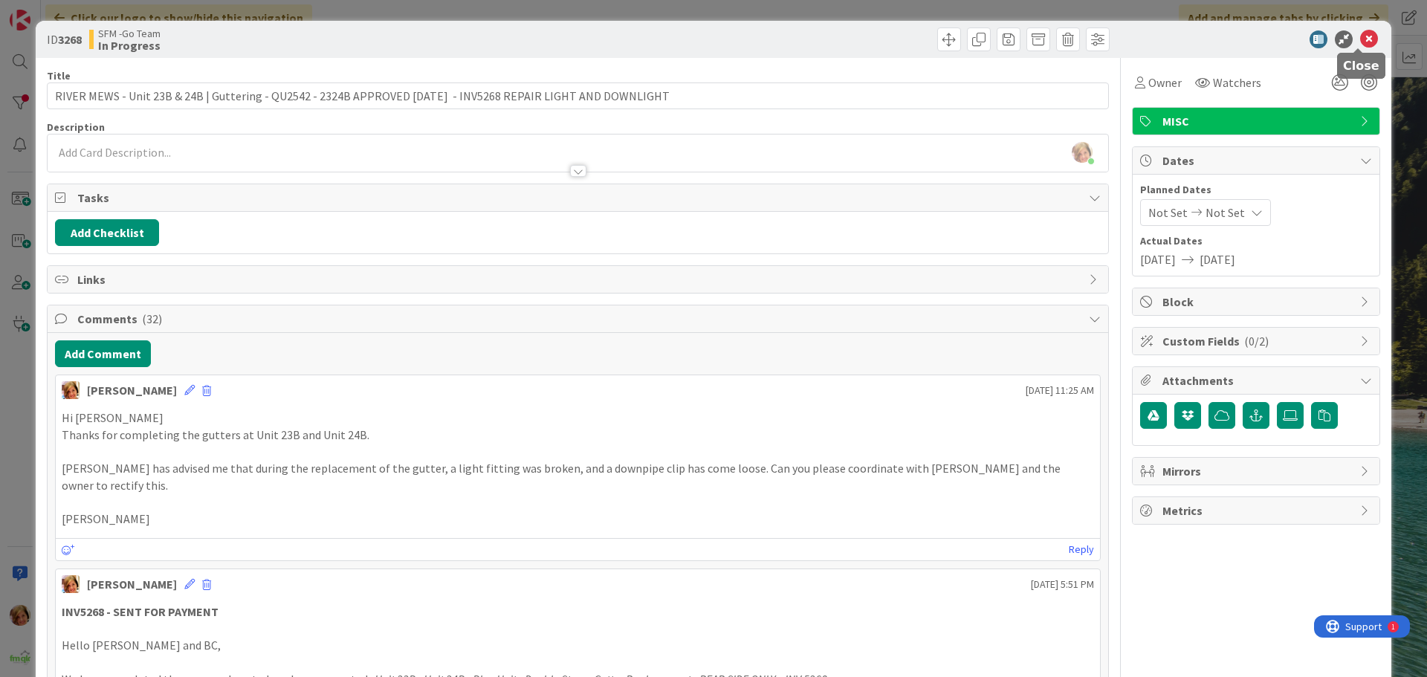
click at [1360, 38] on icon at bounding box center [1369, 39] width 18 height 18
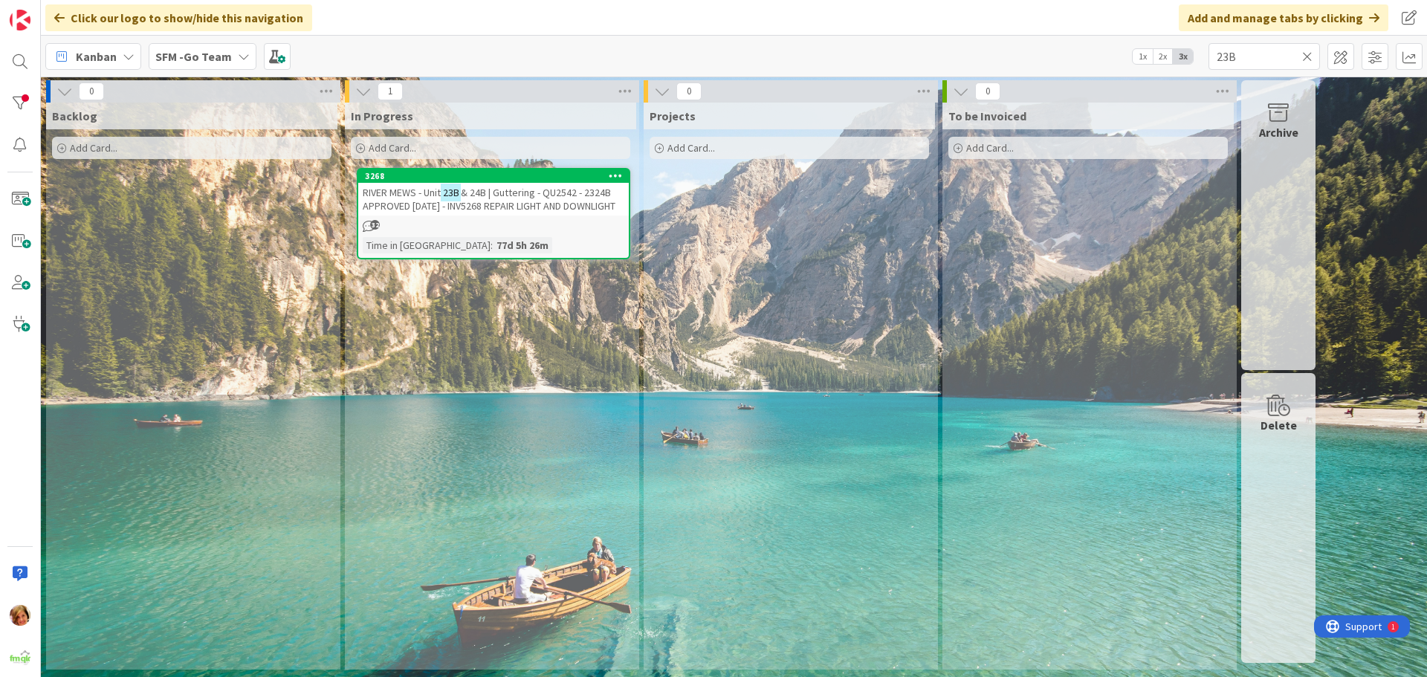
drag, startPoint x: 1356, startPoint y: 38, endPoint x: 845, endPoint y: 274, distance: 562.6
click at [784, 329] on div "Projects Add Card..." at bounding box center [789, 386] width 291 height 567
click at [1309, 53] on icon at bounding box center [1307, 56] width 10 height 13
click at [1298, 52] on input "text" at bounding box center [1263, 56] width 111 height 27
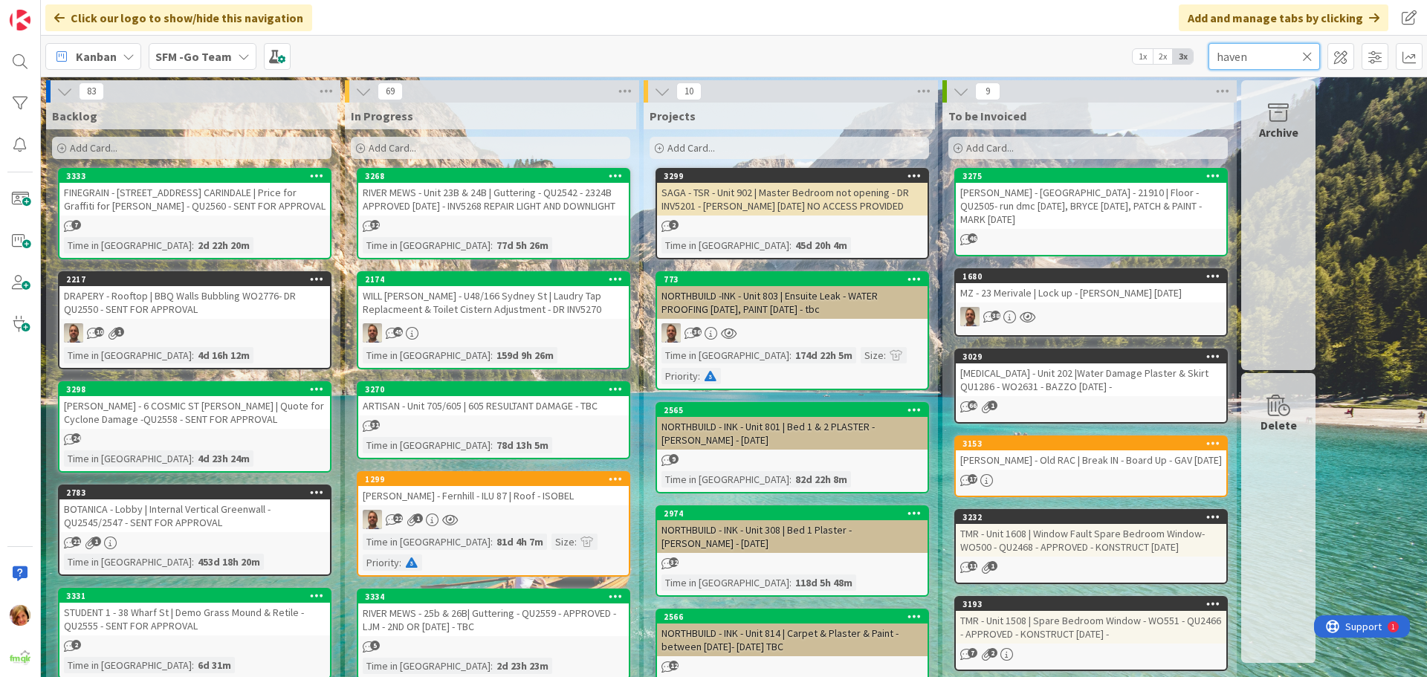
type input "haven"
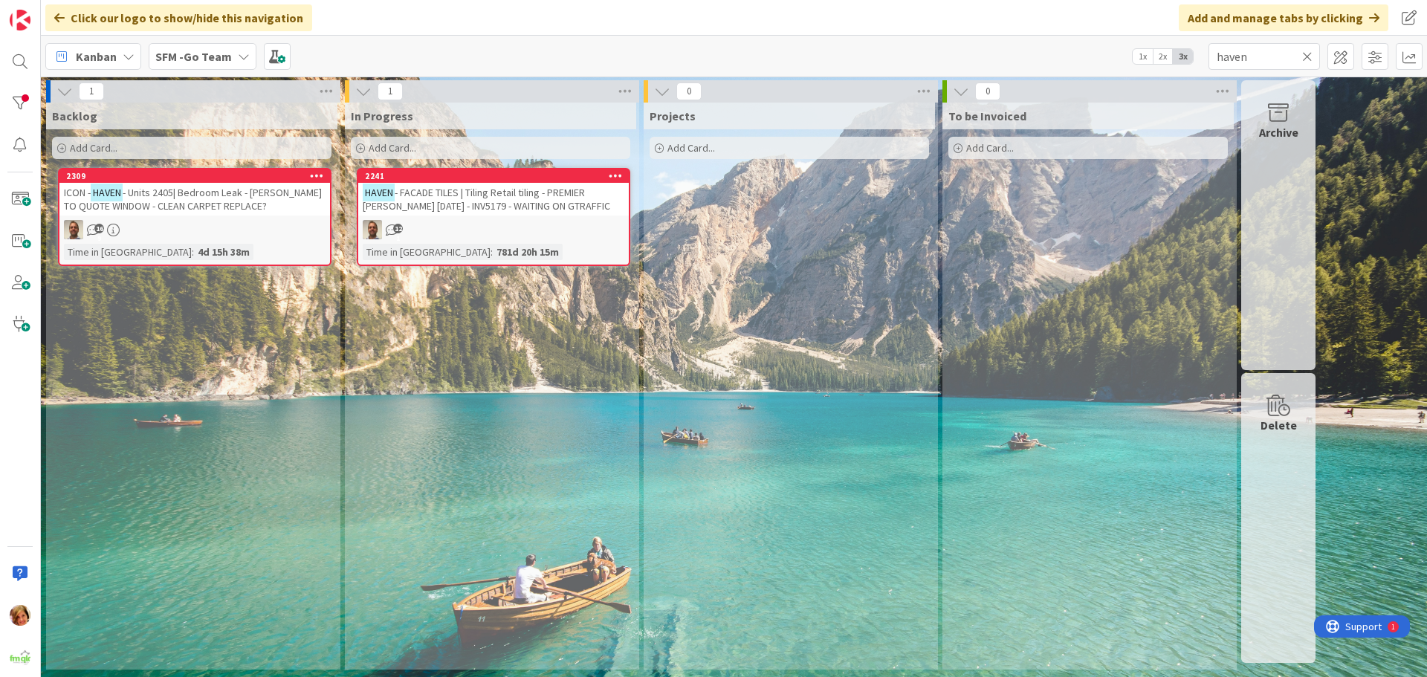
drag, startPoint x: 804, startPoint y: 11, endPoint x: 511, endPoint y: 182, distance: 339.0
click at [511, 182] on div "2241" at bounding box center [493, 175] width 271 height 13
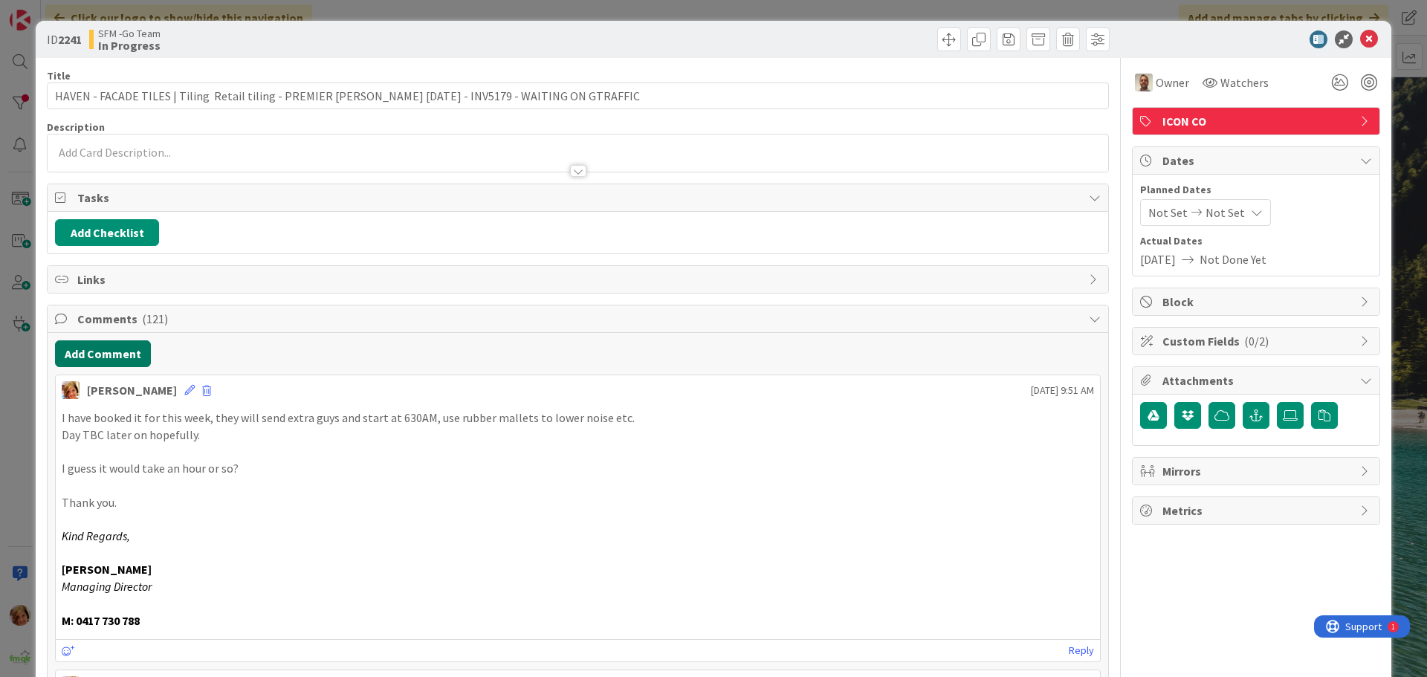
click at [111, 360] on button "Add Comment" at bounding box center [103, 353] width 96 height 27
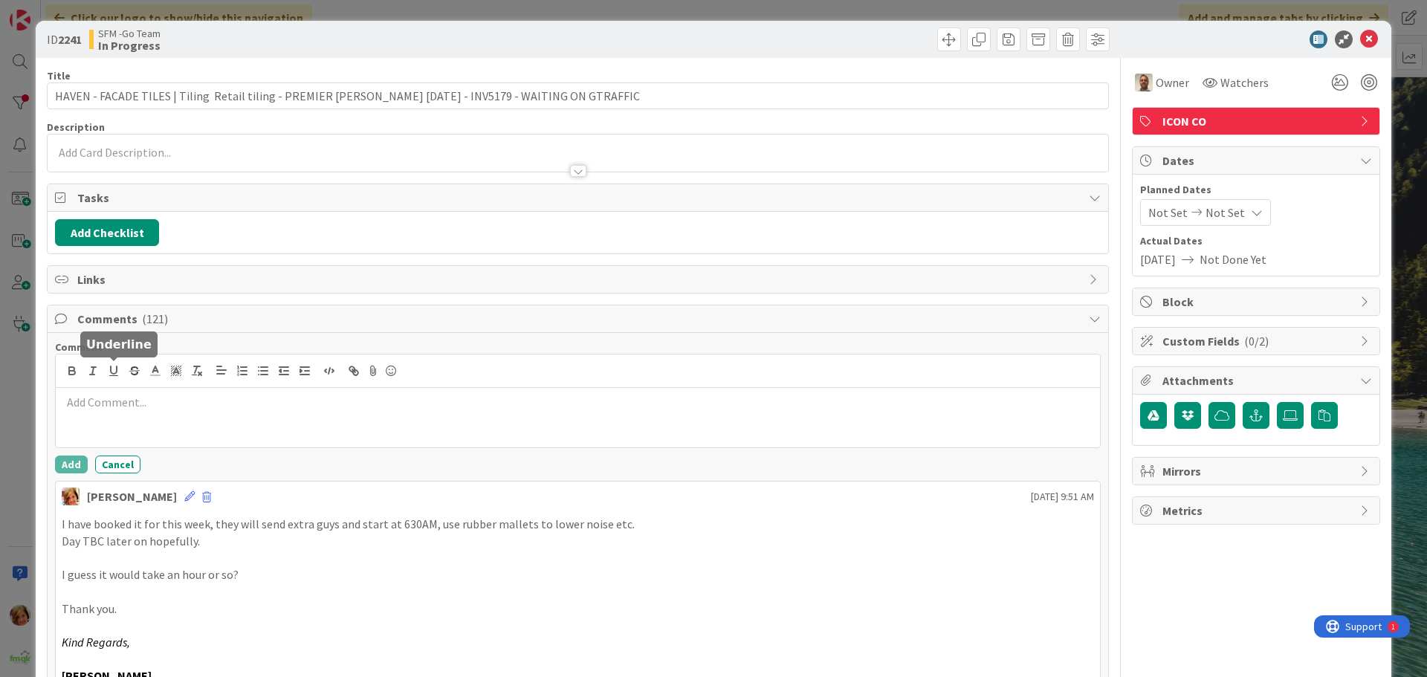
click at [143, 423] on div at bounding box center [578, 417] width 1044 height 59
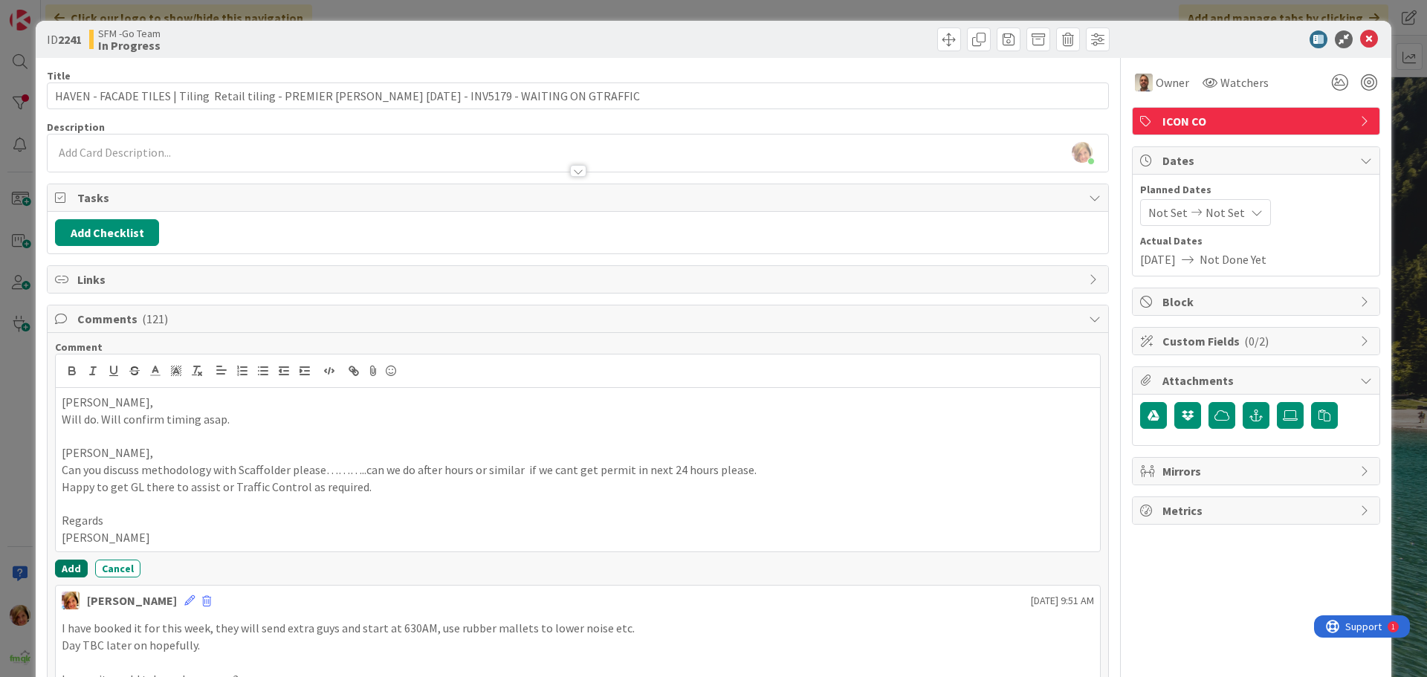
click at [73, 571] on button "Add" at bounding box center [71, 569] width 33 height 18
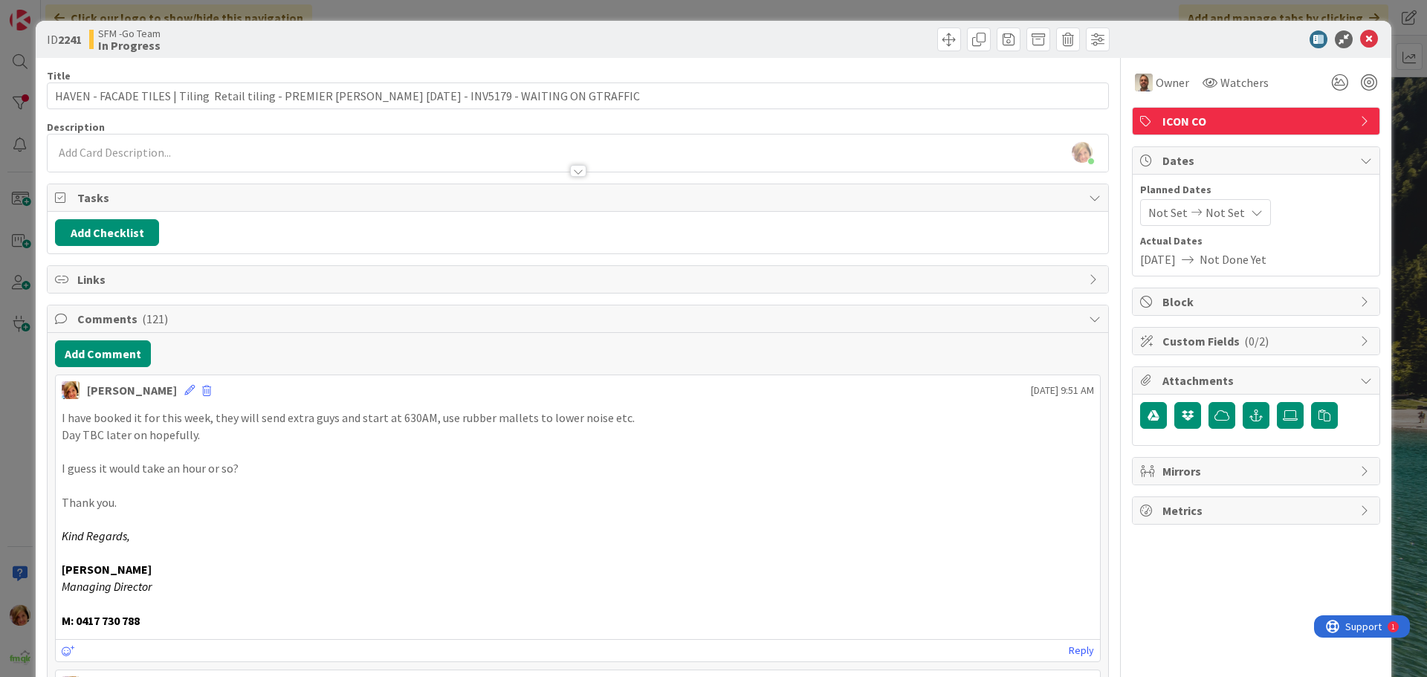
click at [780, 33] on div at bounding box center [846, 39] width 528 height 24
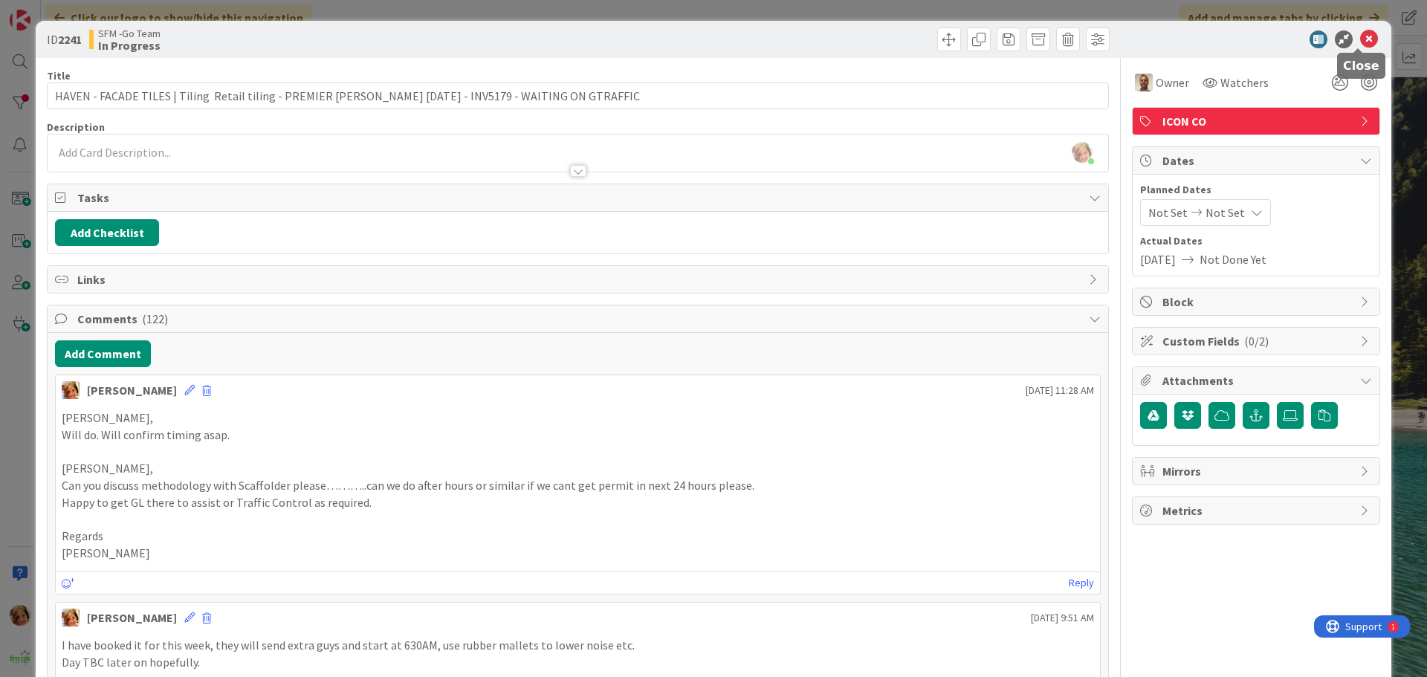
click at [1360, 34] on icon at bounding box center [1369, 39] width 18 height 18
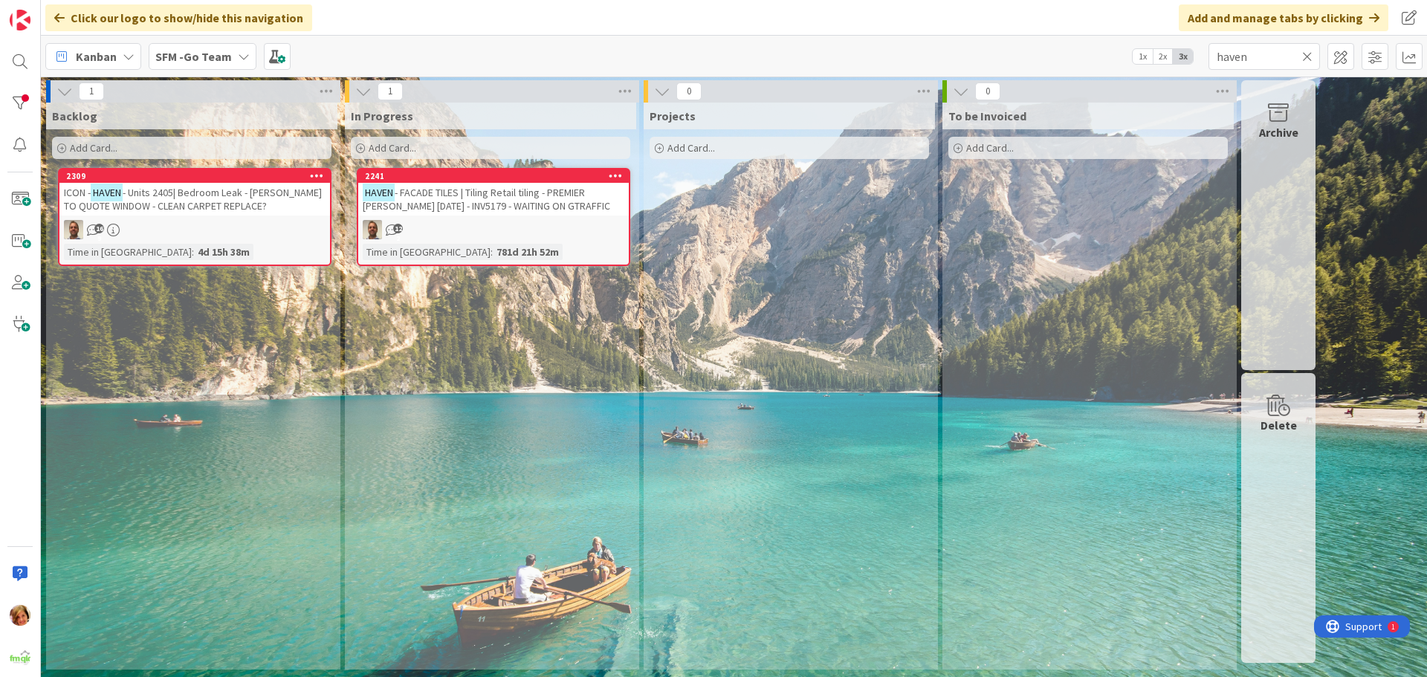
click at [1306, 56] on icon at bounding box center [1307, 56] width 10 height 13
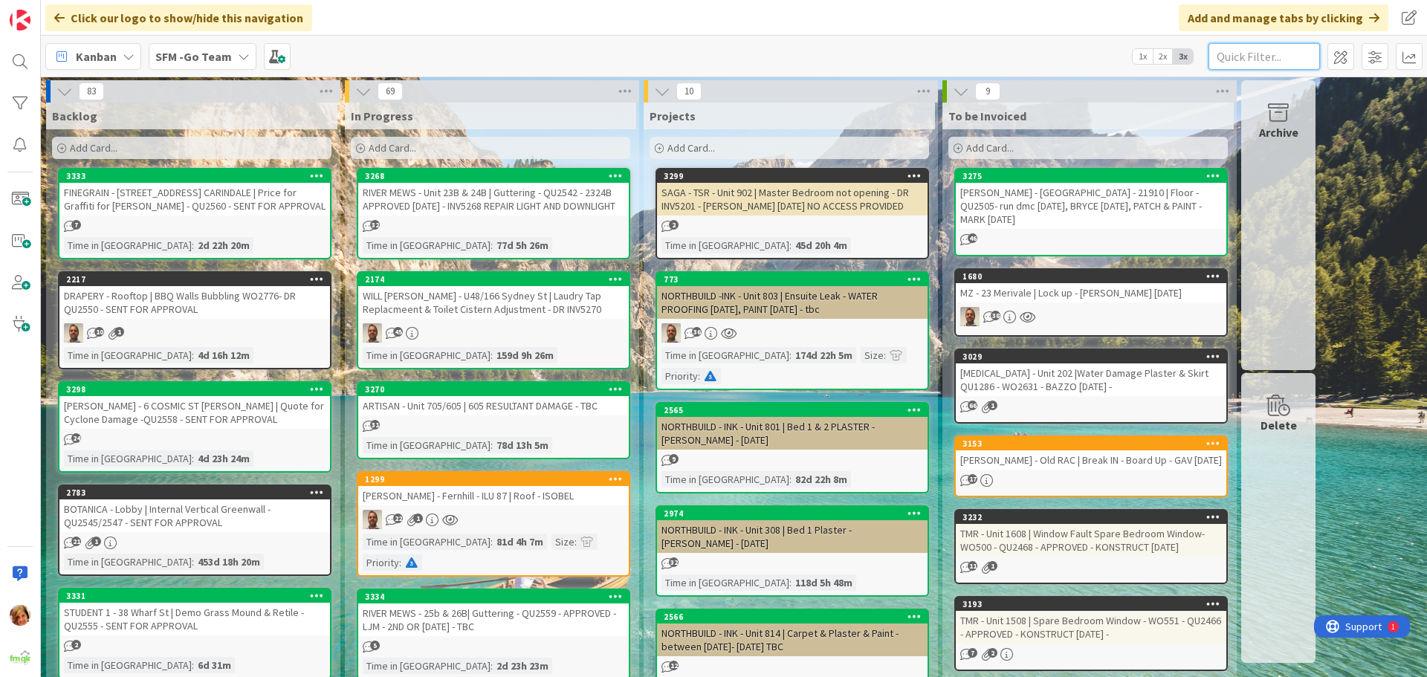
click at [1280, 62] on input "text" at bounding box center [1263, 56] width 111 height 27
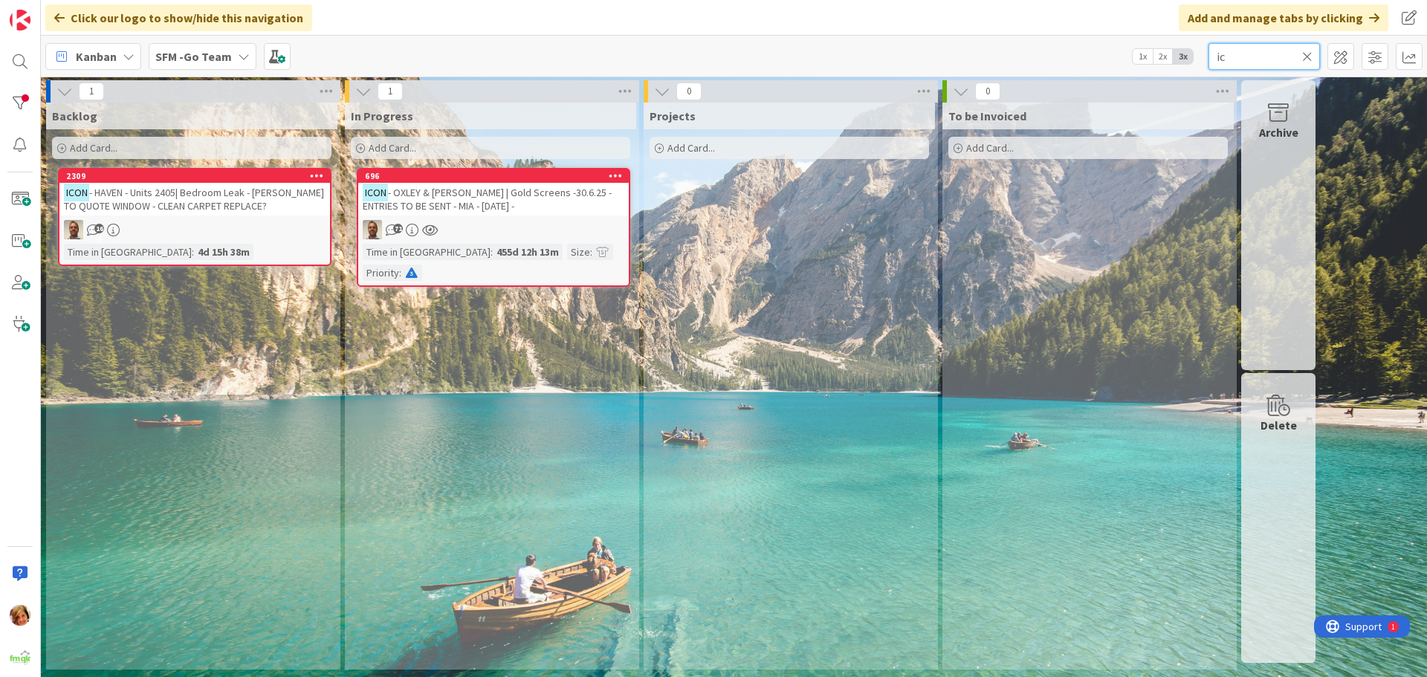
type input "i"
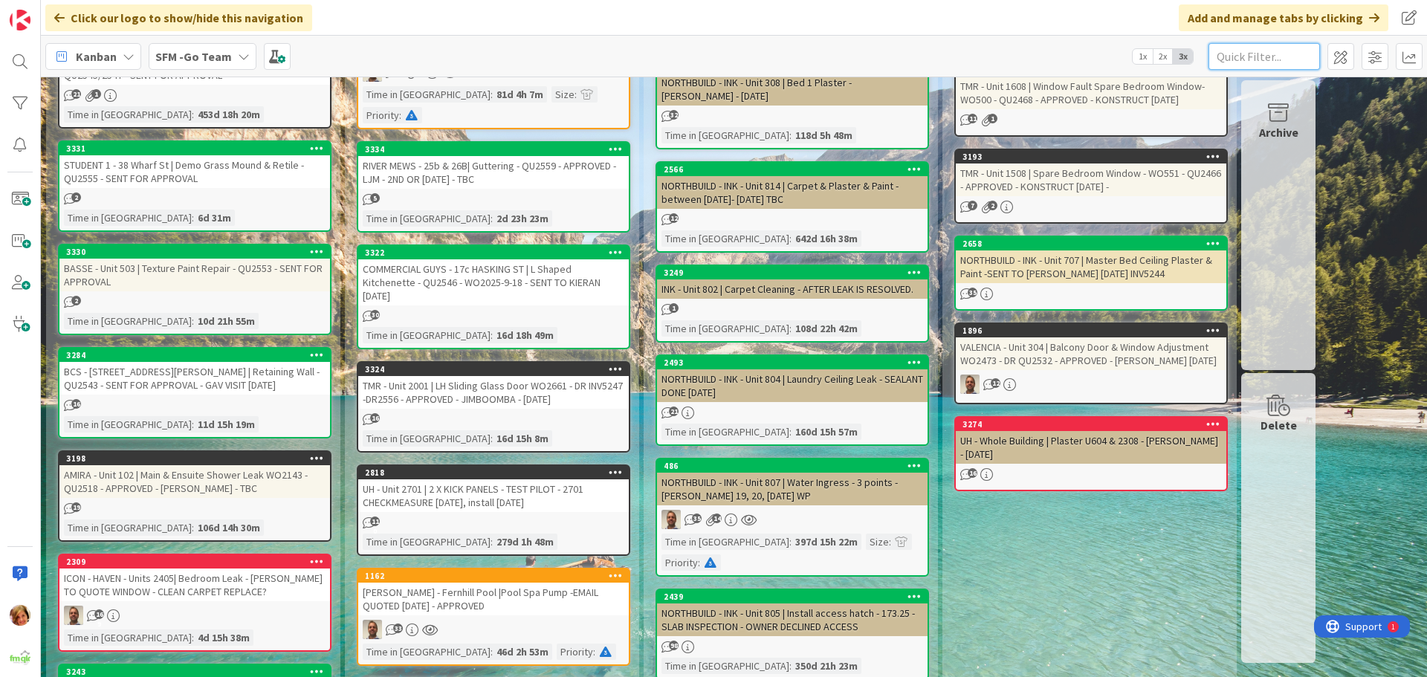
scroll to position [669, 0]
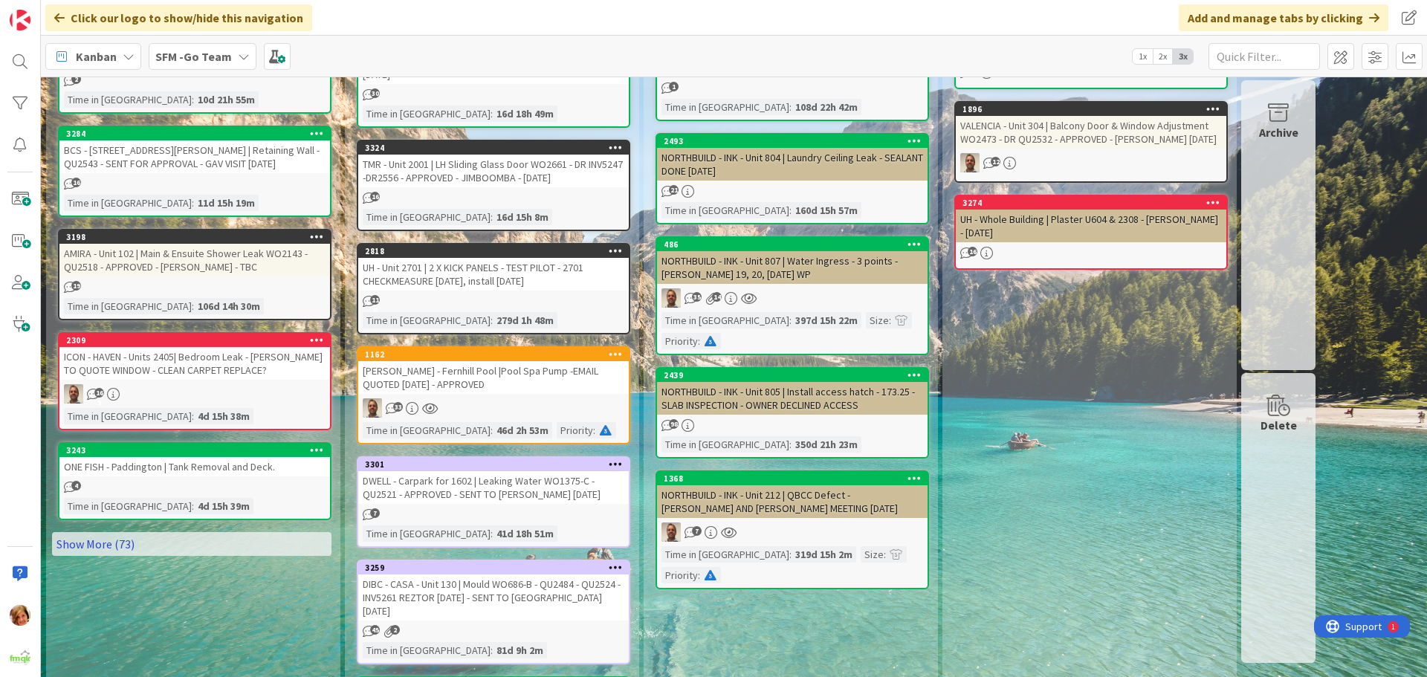
click at [155, 550] on link "Show More (73)" at bounding box center [191, 544] width 279 height 24
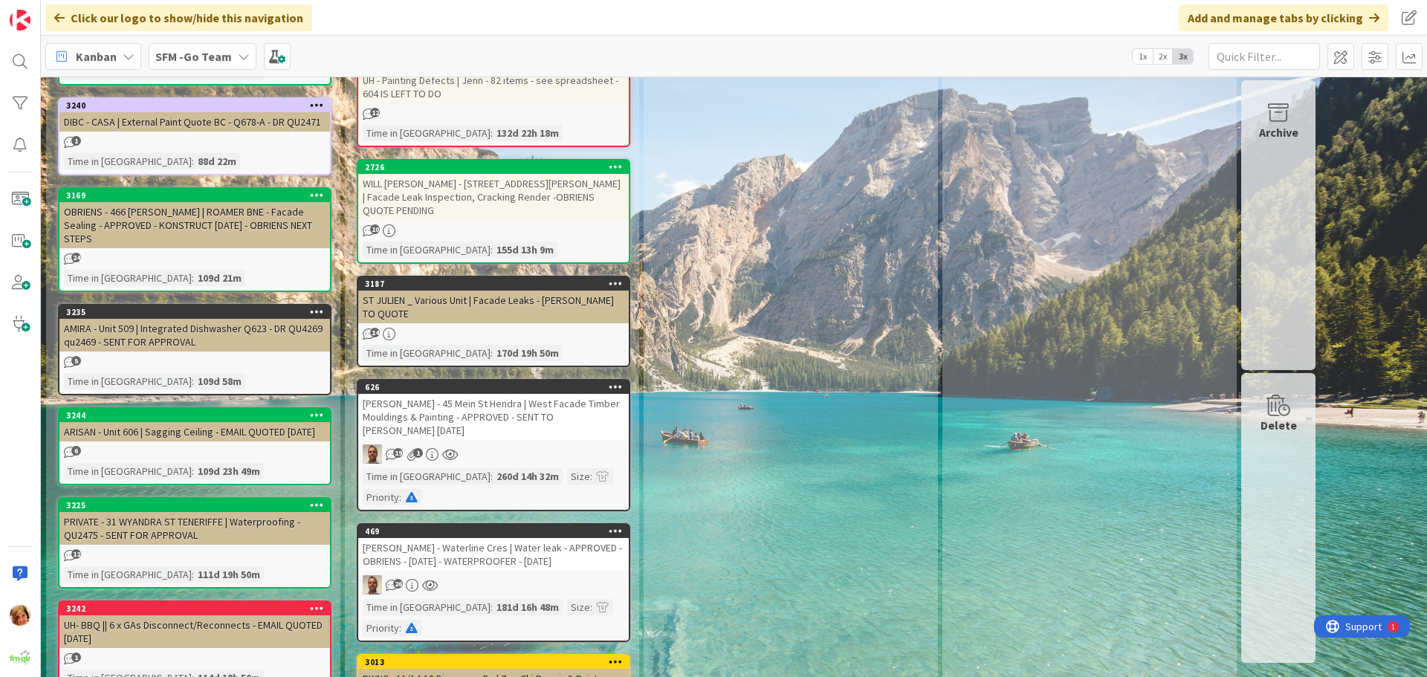
scroll to position [6317, 0]
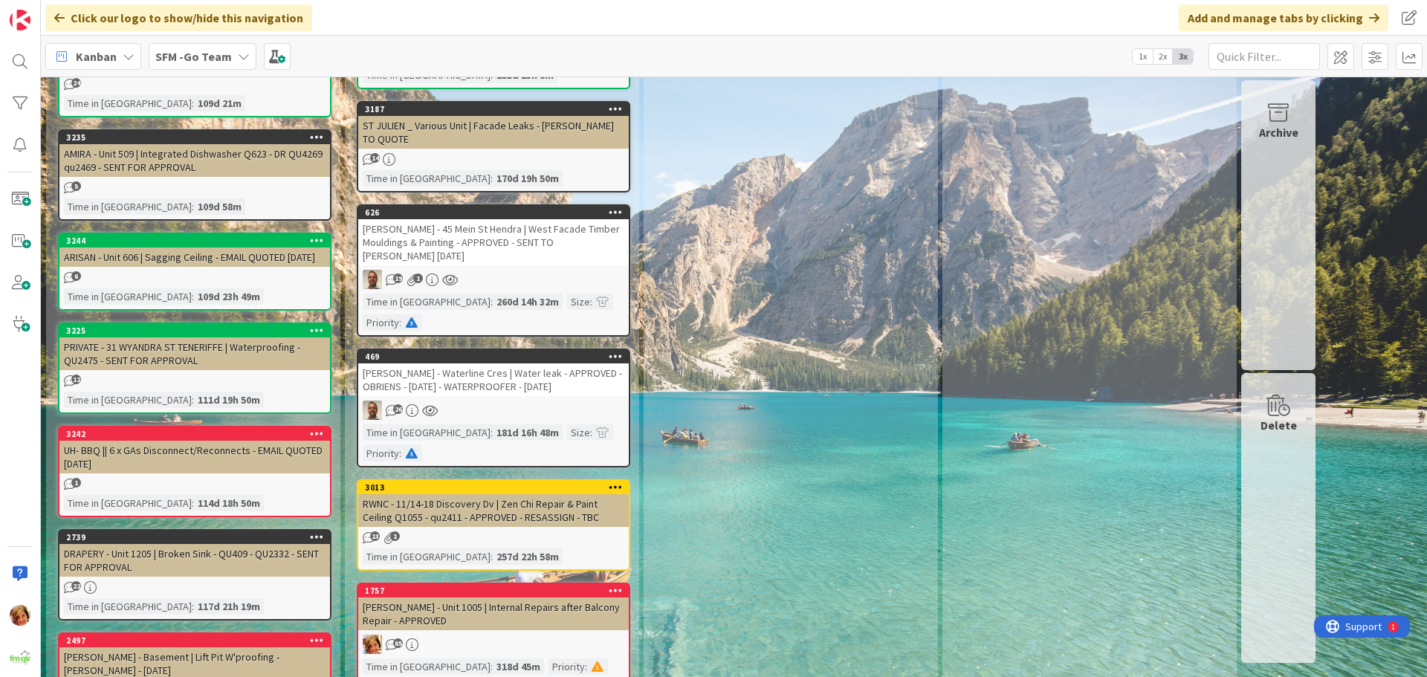
click at [177, 632] on link "2497 [PERSON_NAME] - Basement | Lift Pit W'proofing - [PERSON_NAME] - [DATE] 76…" at bounding box center [194, 677] width 273 height 91
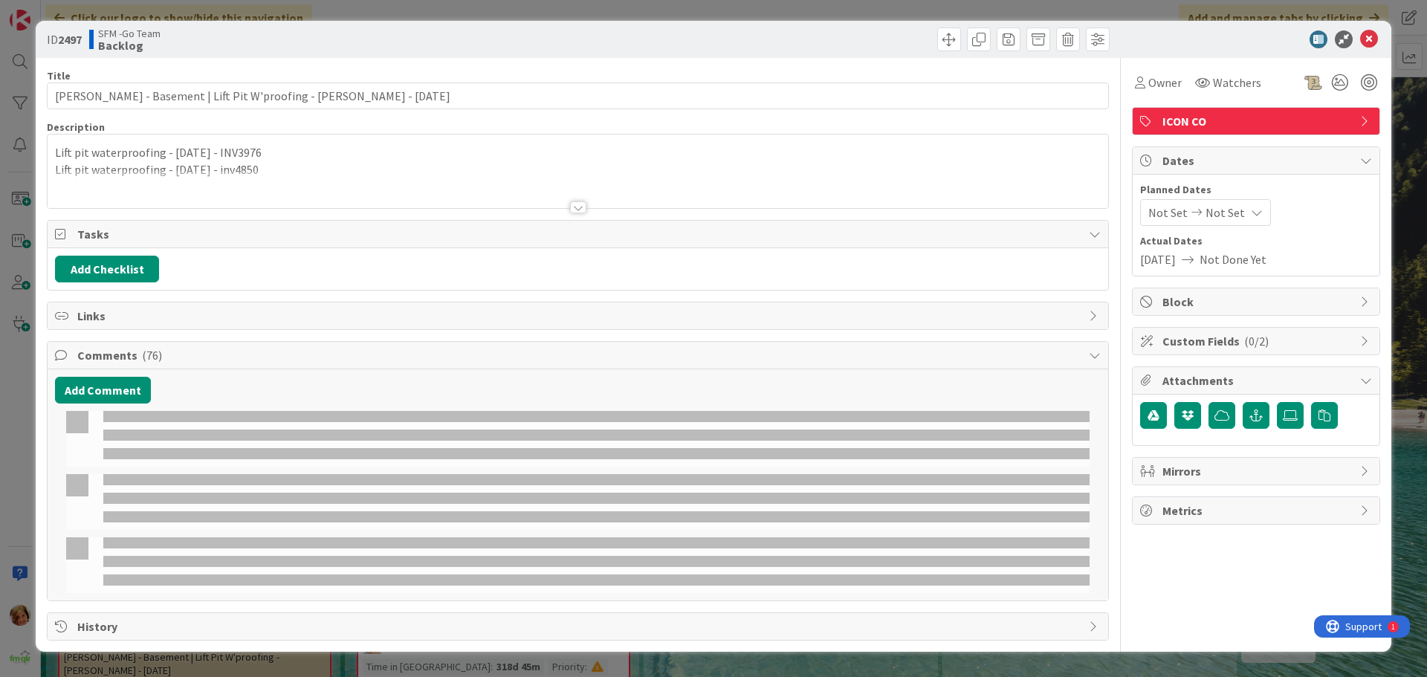
click at [1366, 37] on icon at bounding box center [1369, 39] width 18 height 18
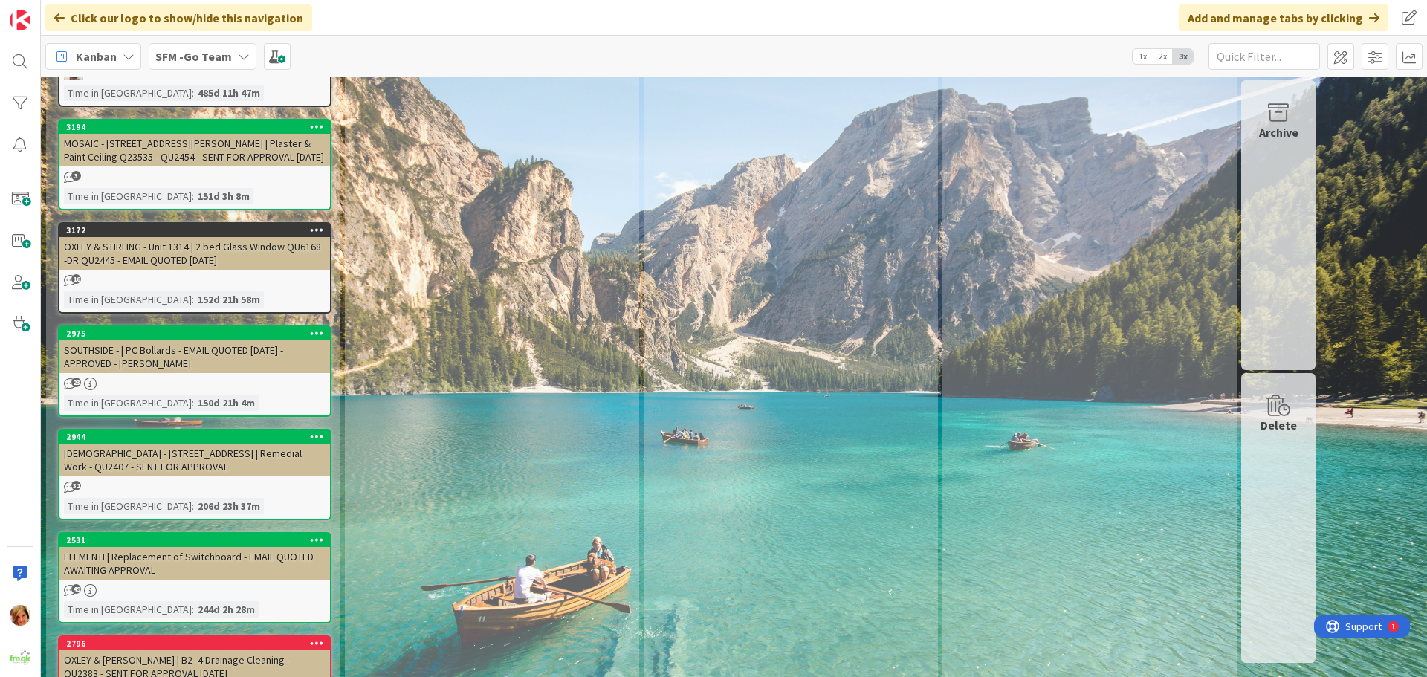
scroll to position [8108, 0]
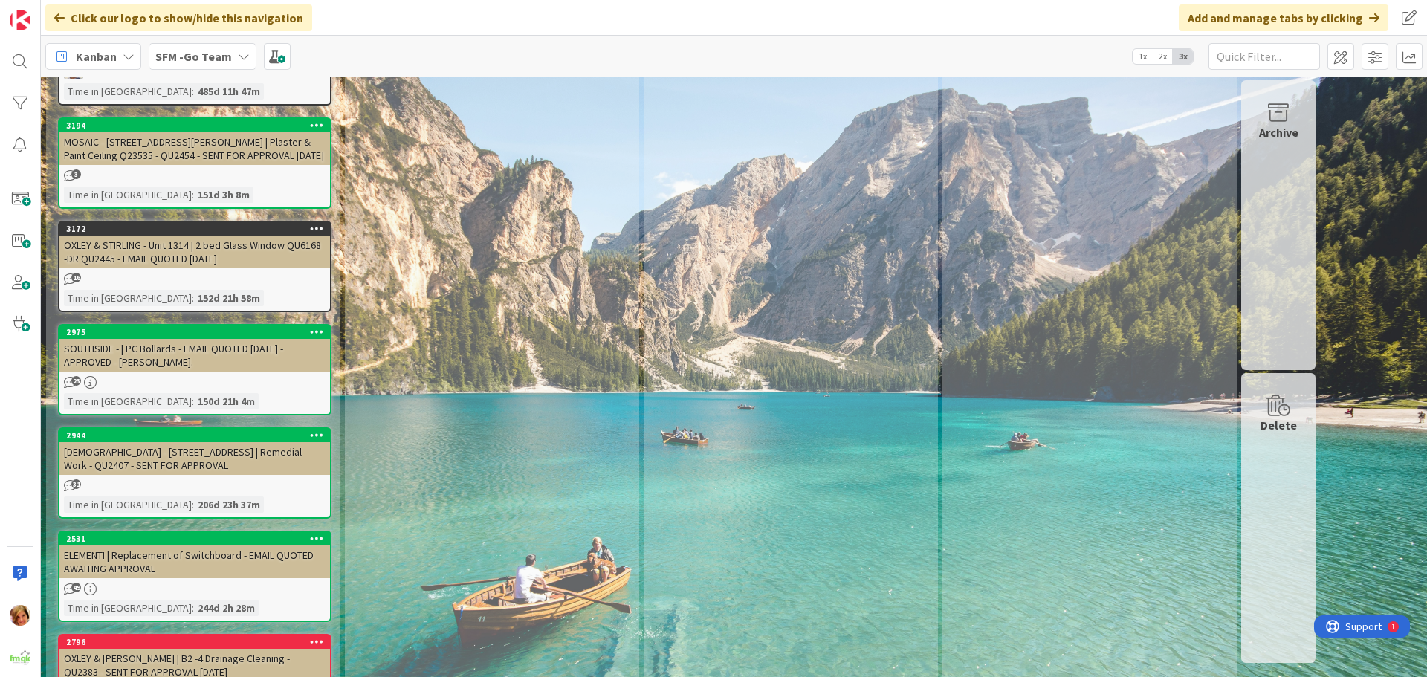
click at [183, 649] on div "OXLEY & [PERSON_NAME] | B2 -4 Drainage Cleaning - QU2383 - SENT FOR APPROVAL [D…" at bounding box center [194, 665] width 271 height 33
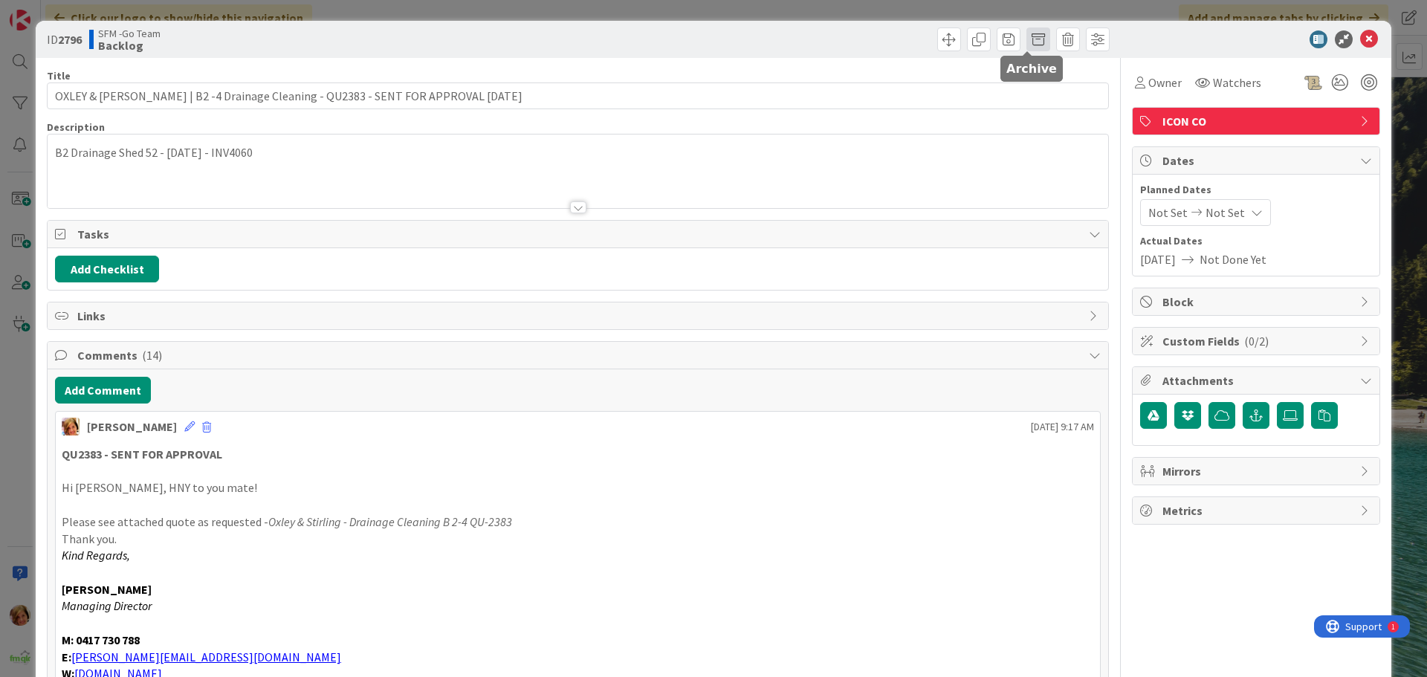
click at [1026, 36] on span at bounding box center [1038, 39] width 24 height 24
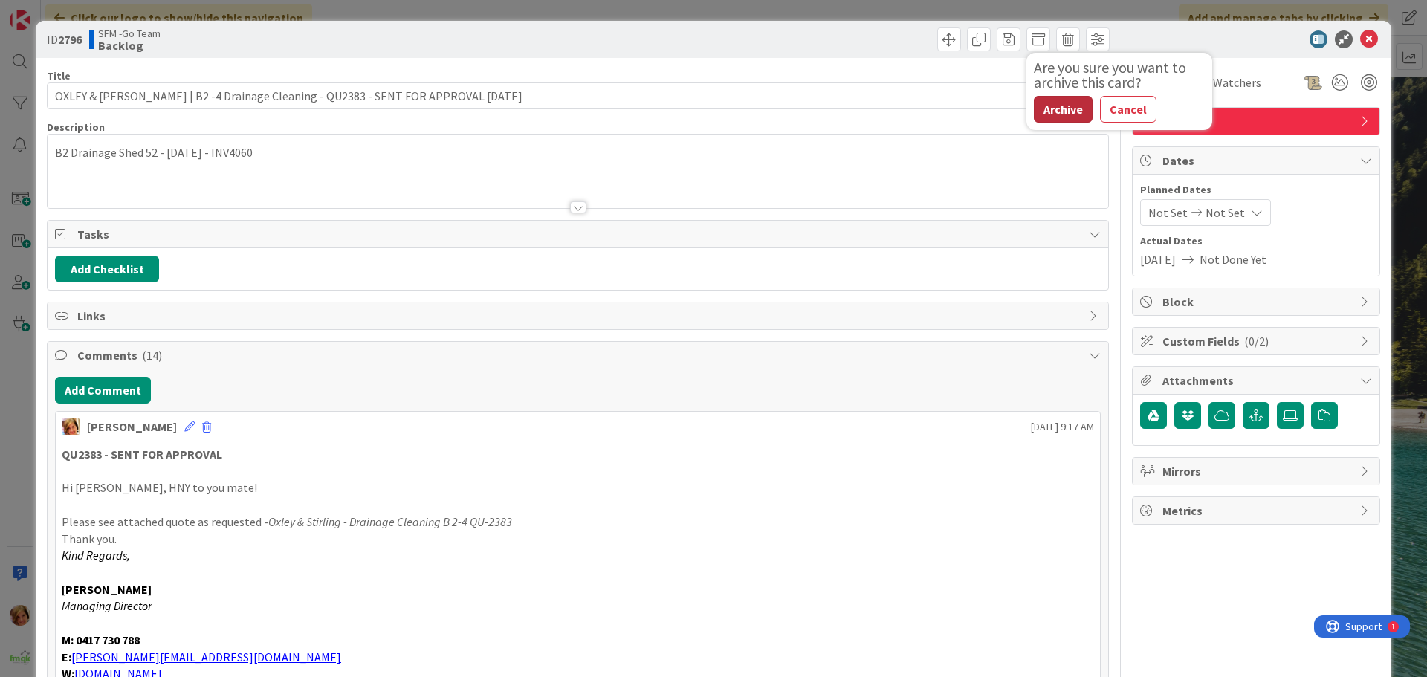
click at [1045, 109] on button "Archive" at bounding box center [1063, 109] width 59 height 27
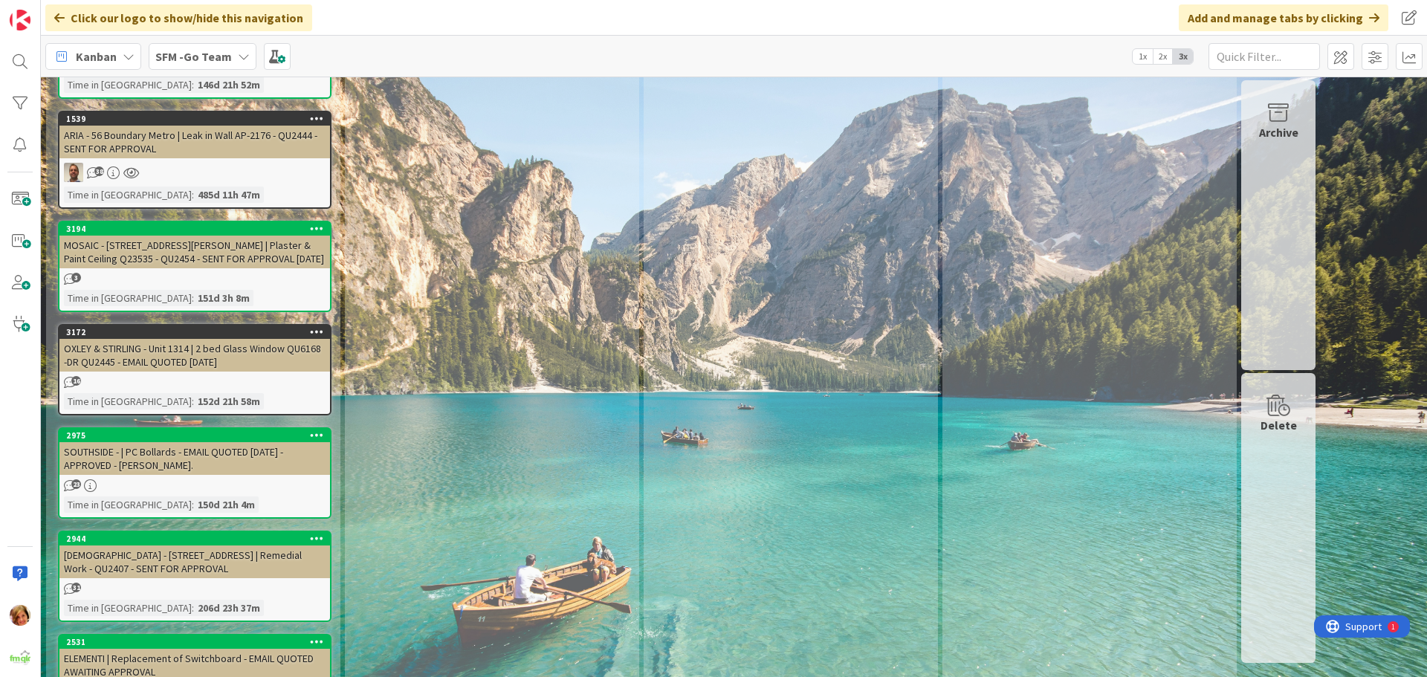
click at [232, 545] on div "[DEMOGRAPHIC_DATA] - [STREET_ADDRESS] | Remedial Work - QU2407 - SENT FOR APPRO…" at bounding box center [194, 561] width 271 height 33
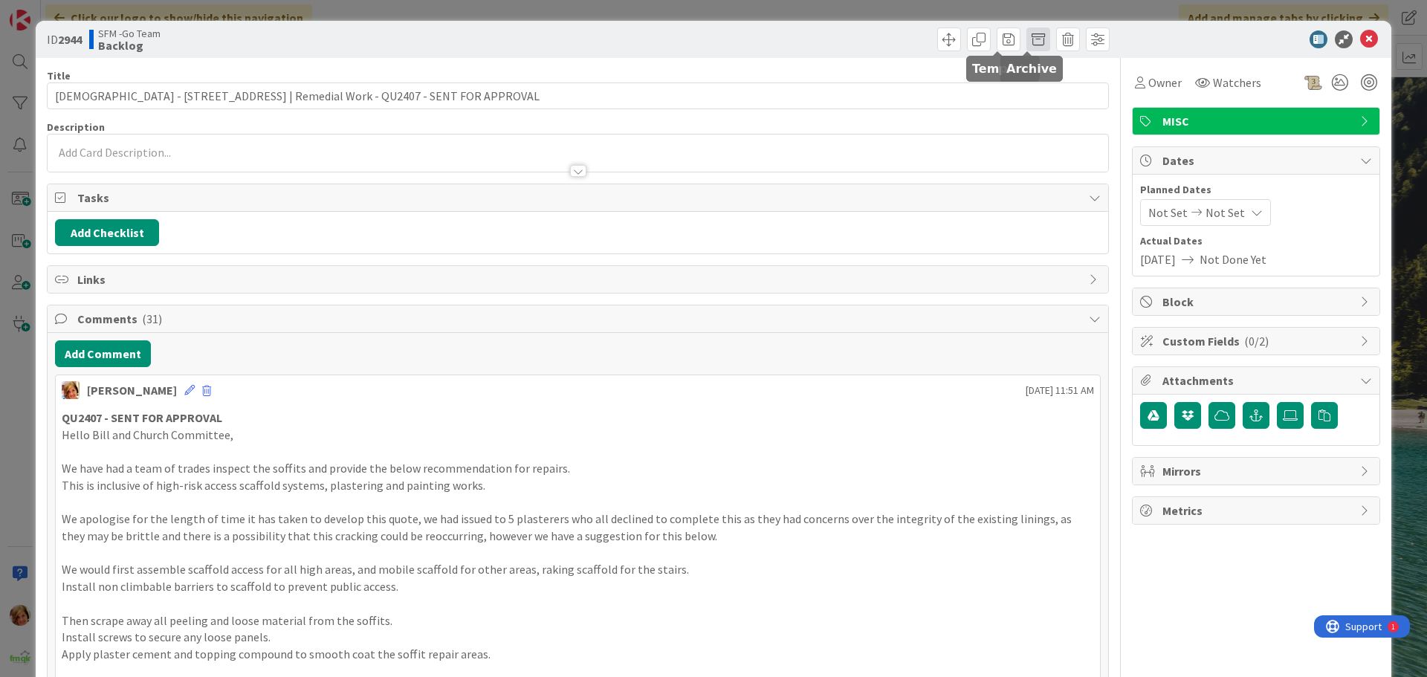
click at [1027, 36] on span at bounding box center [1038, 39] width 24 height 24
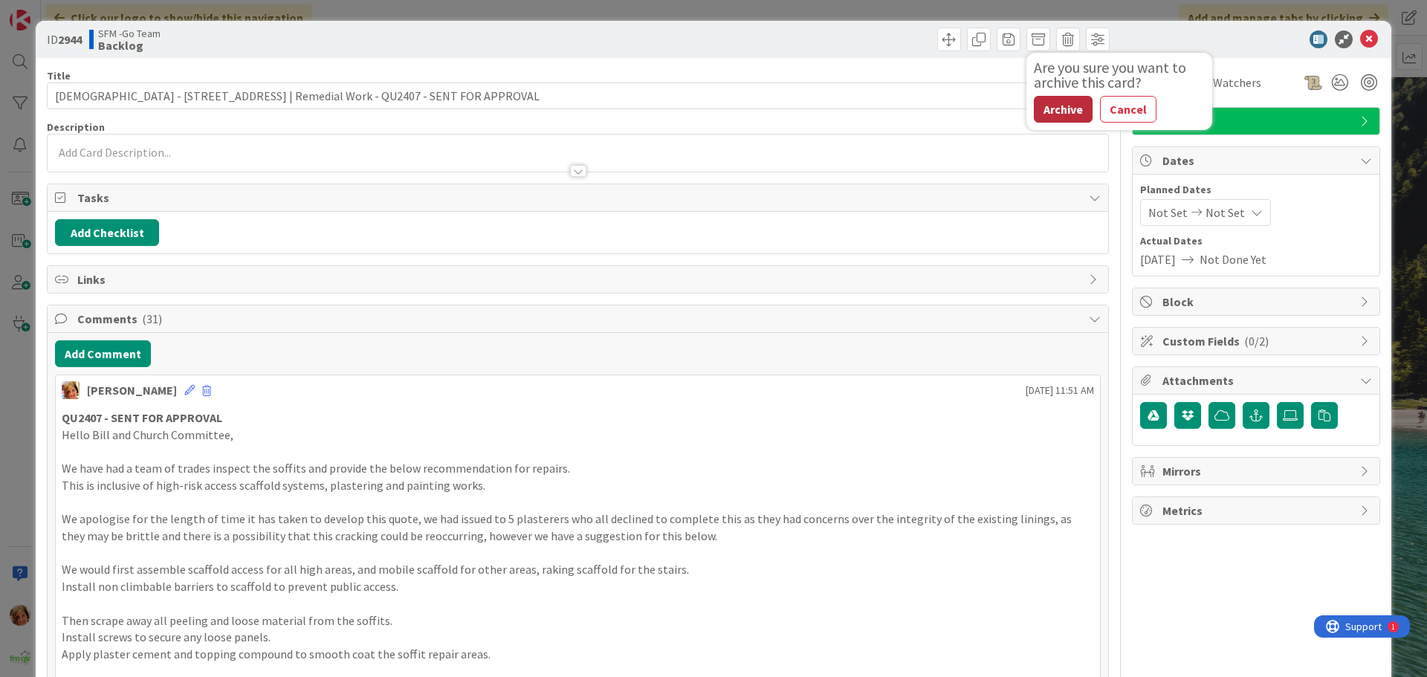
click at [1048, 108] on button "Archive" at bounding box center [1063, 109] width 59 height 27
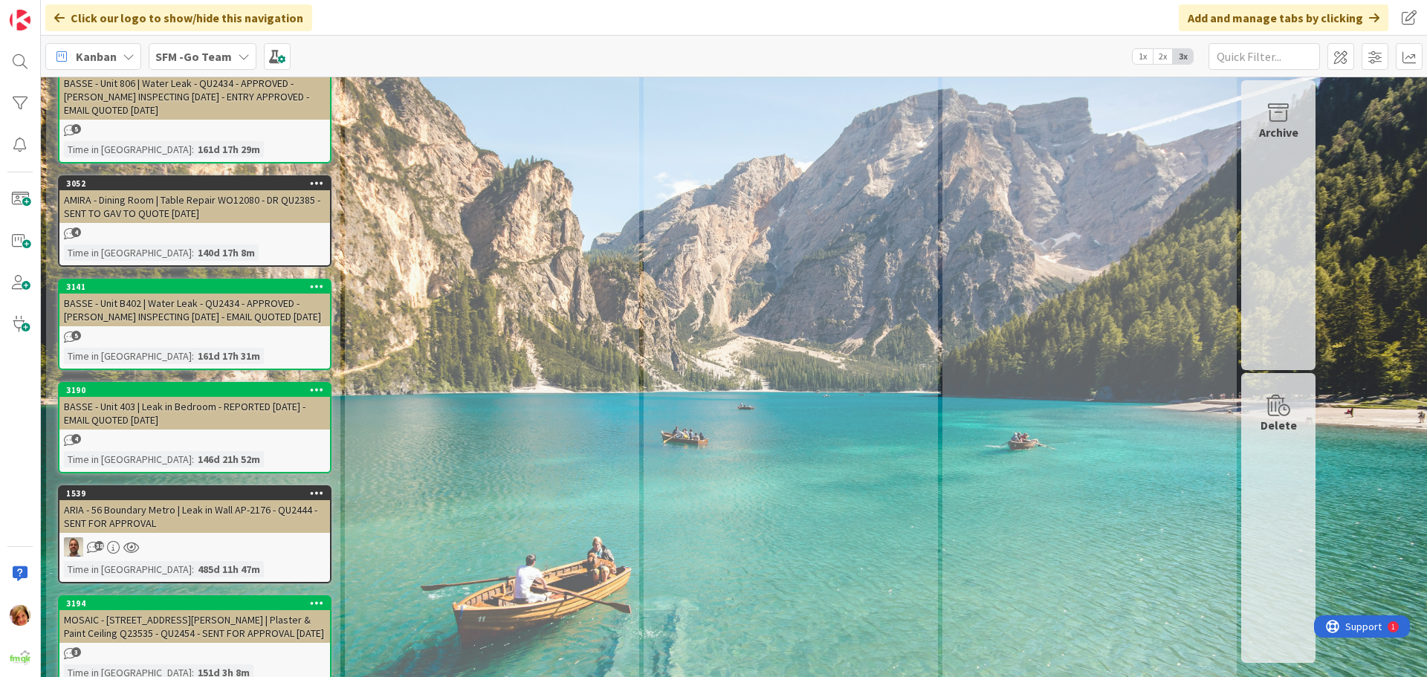
scroll to position [7604, 0]
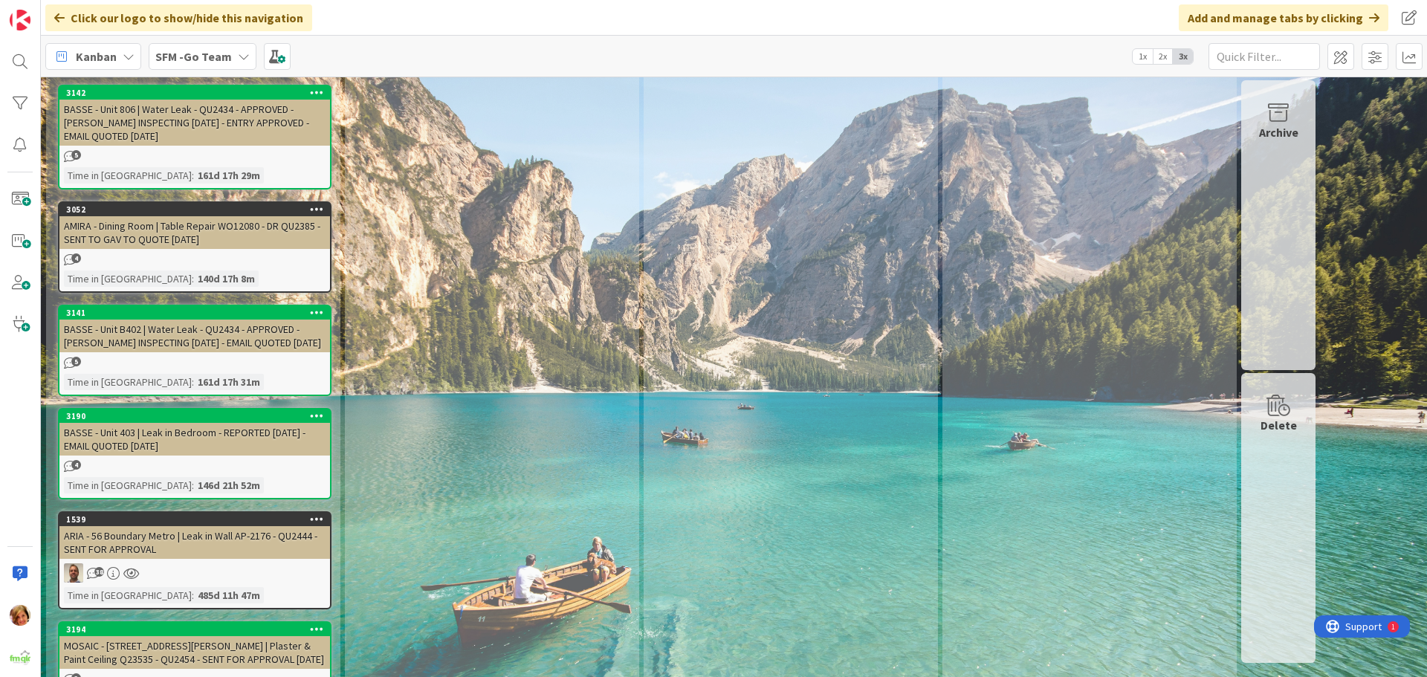
click at [236, 526] on div "ARIA - 56 Boundary Metro | Leak in Wall AP-2176 - QU2444 - SENT FOR APPROVAL" at bounding box center [194, 542] width 271 height 33
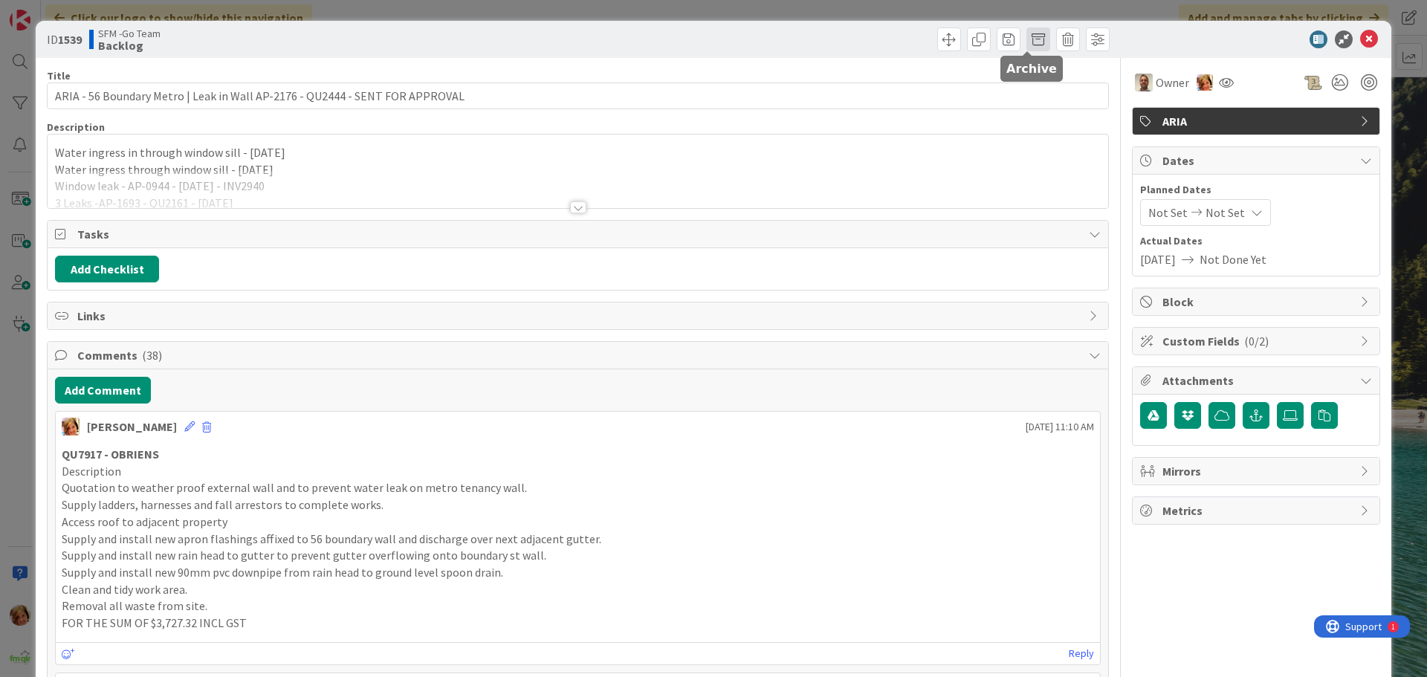
click at [1039, 39] on span at bounding box center [1038, 39] width 24 height 24
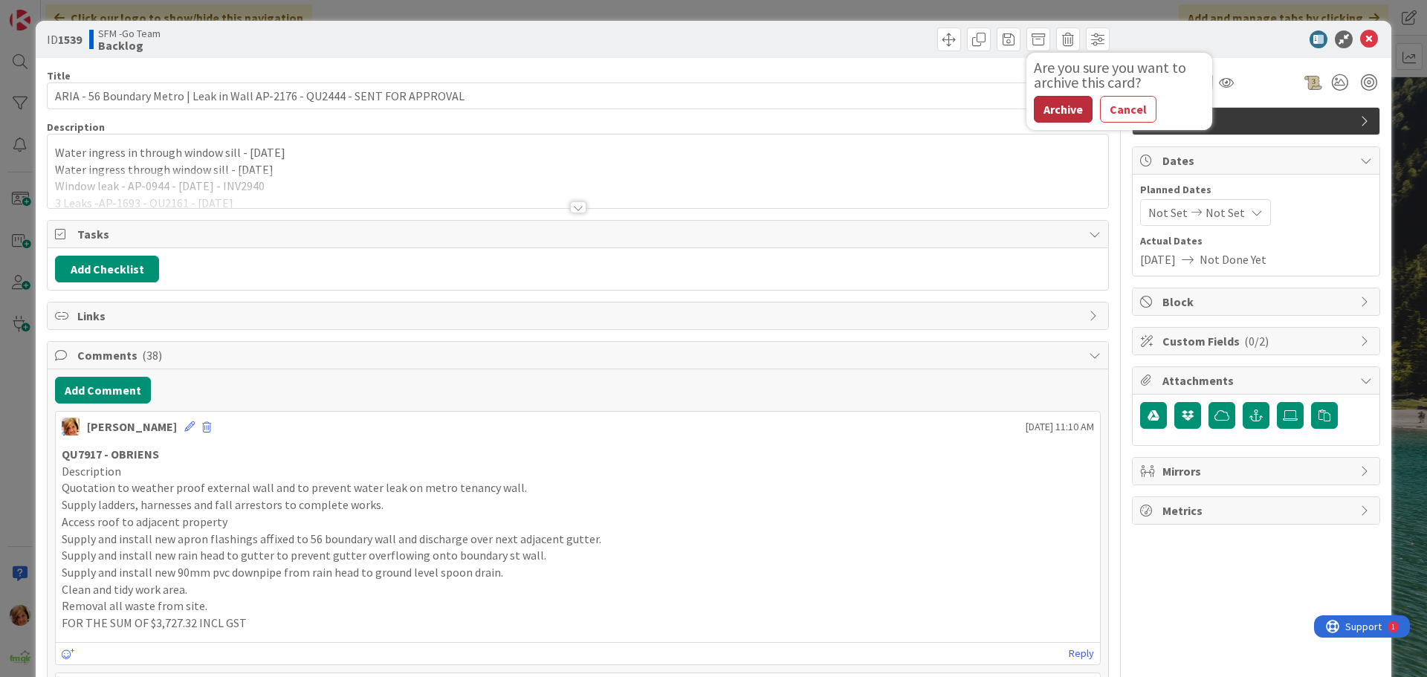
click at [1060, 108] on button "Archive" at bounding box center [1063, 109] width 59 height 27
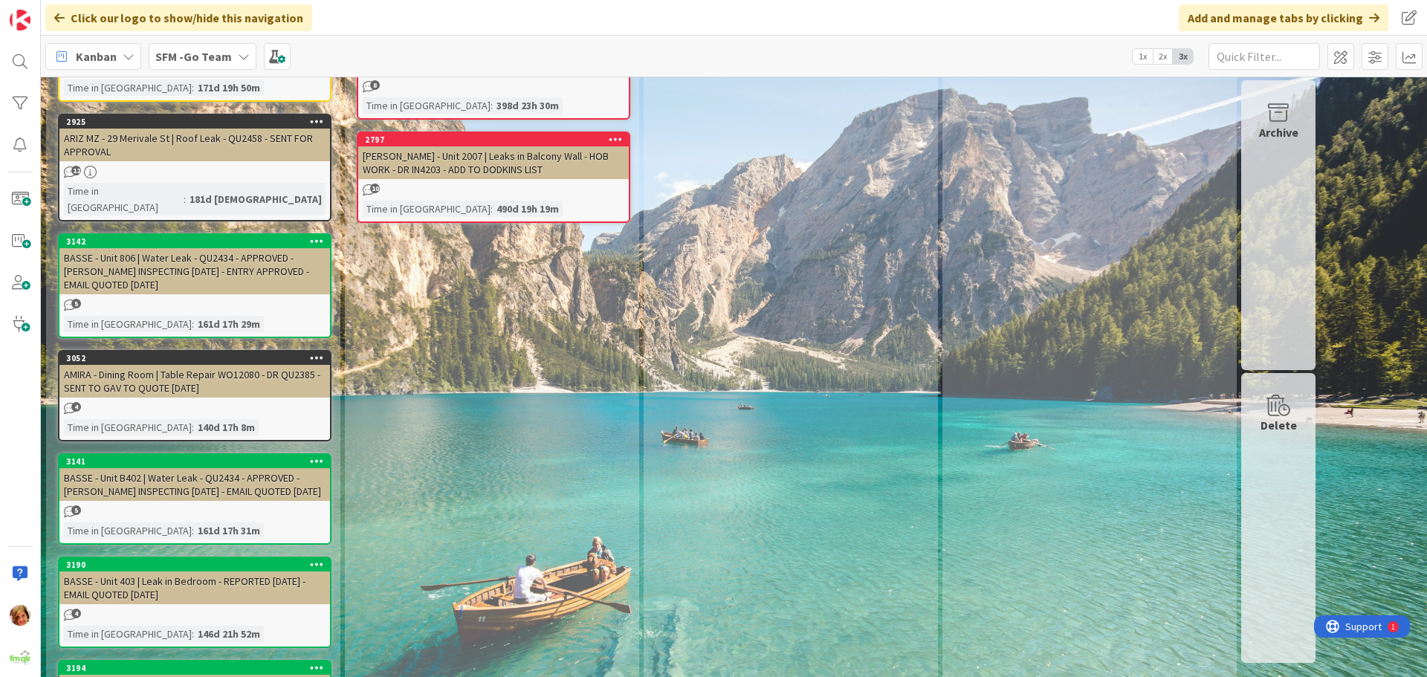
scroll to position [7381, 0]
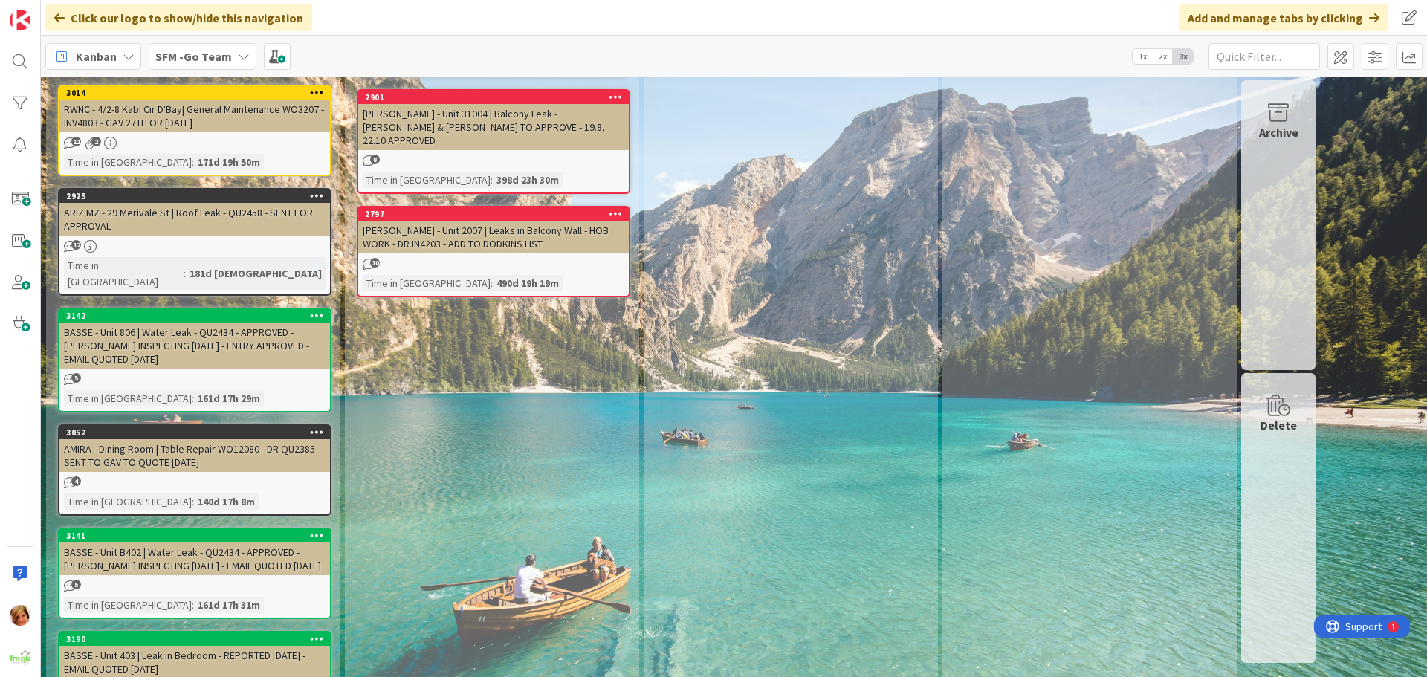
click at [227, 439] on div "AMIRA - Dining Room | Table Repair WO12080 - DR QU2385 - SENT TO GAV TO QUOTE […" at bounding box center [194, 455] width 271 height 33
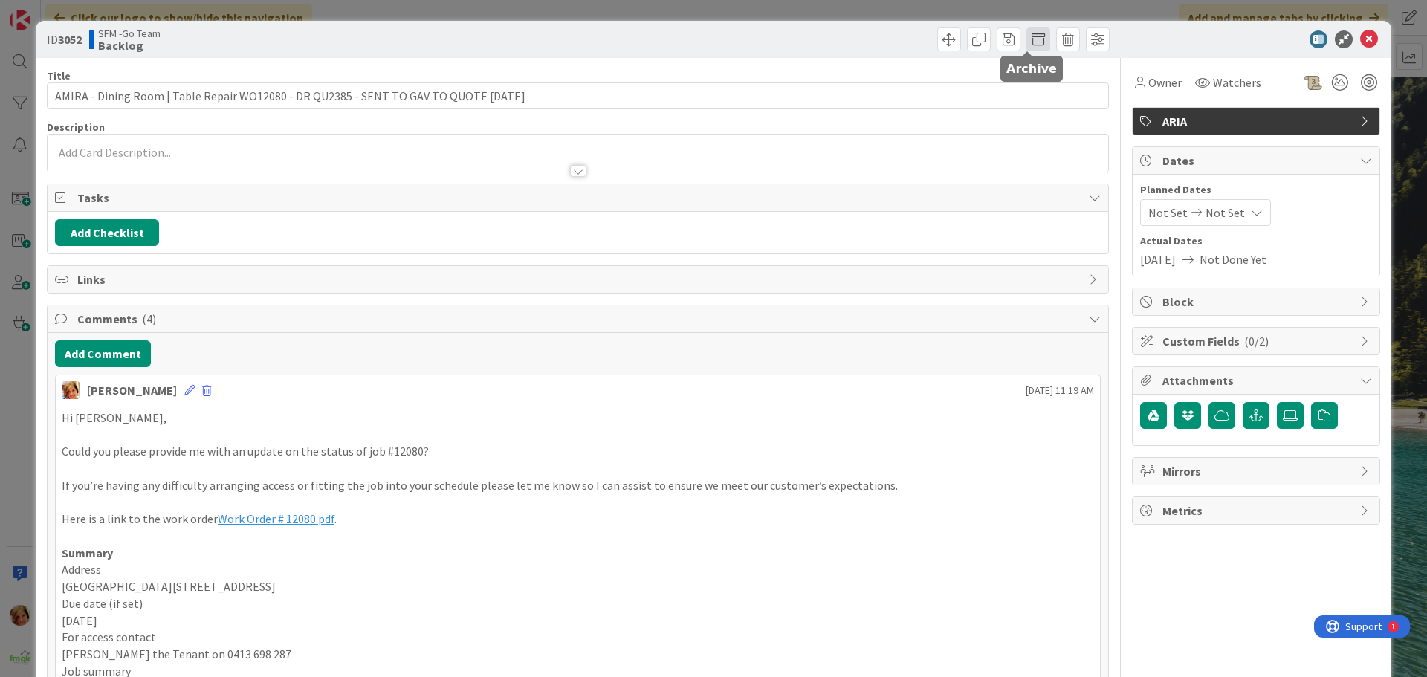
click at [1026, 39] on span at bounding box center [1038, 39] width 24 height 24
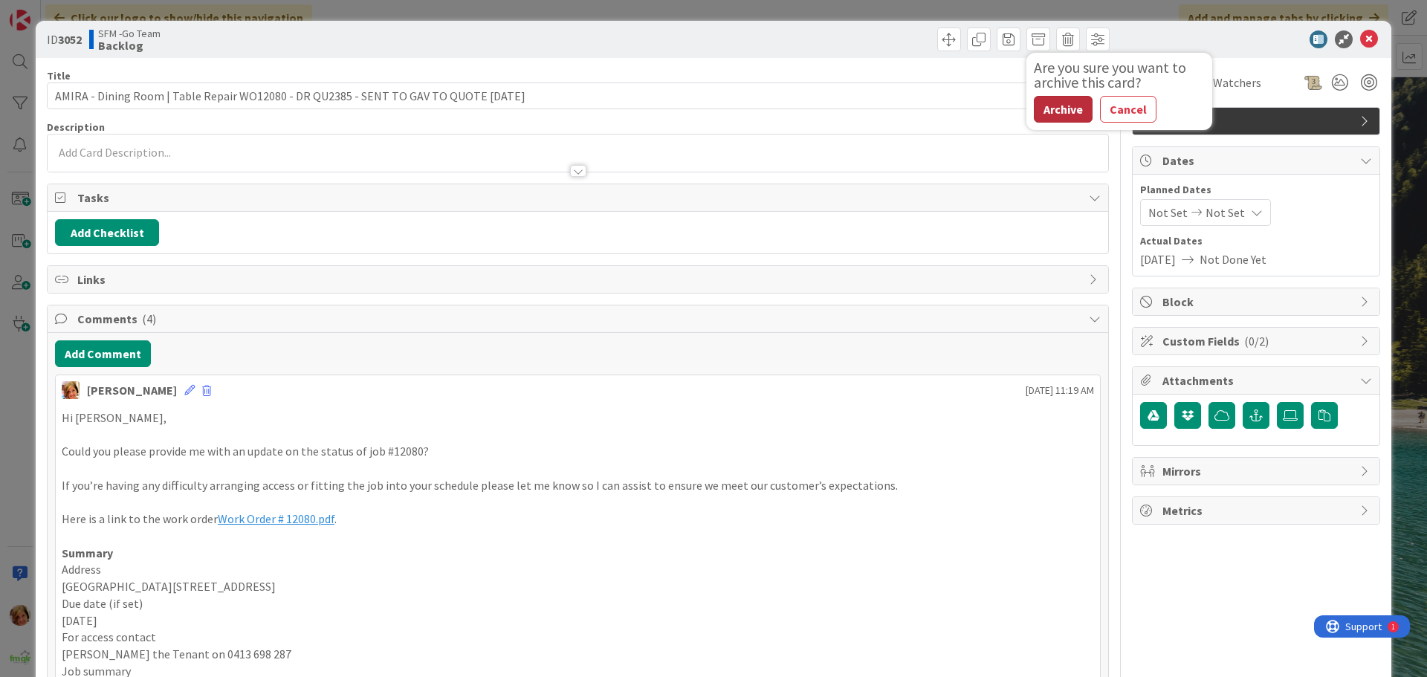
click at [1045, 111] on button "Archive" at bounding box center [1063, 109] width 59 height 27
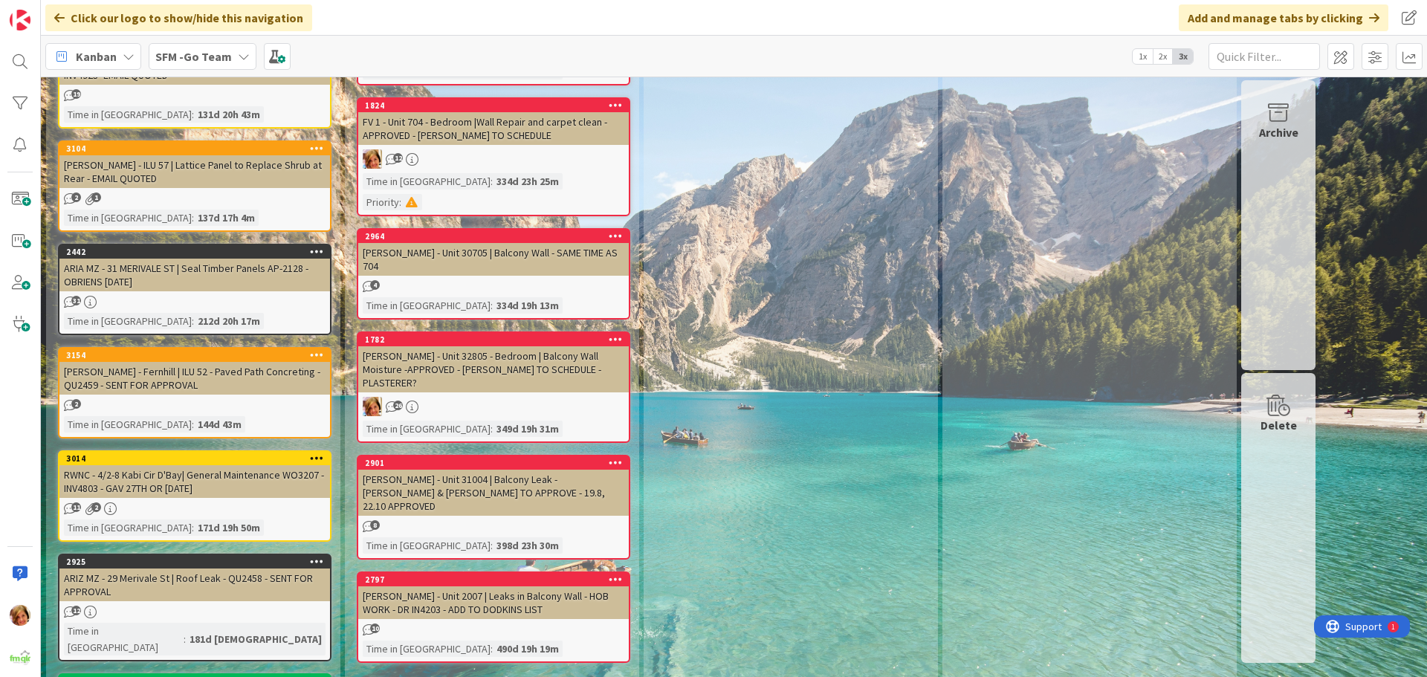
scroll to position [7010, 0]
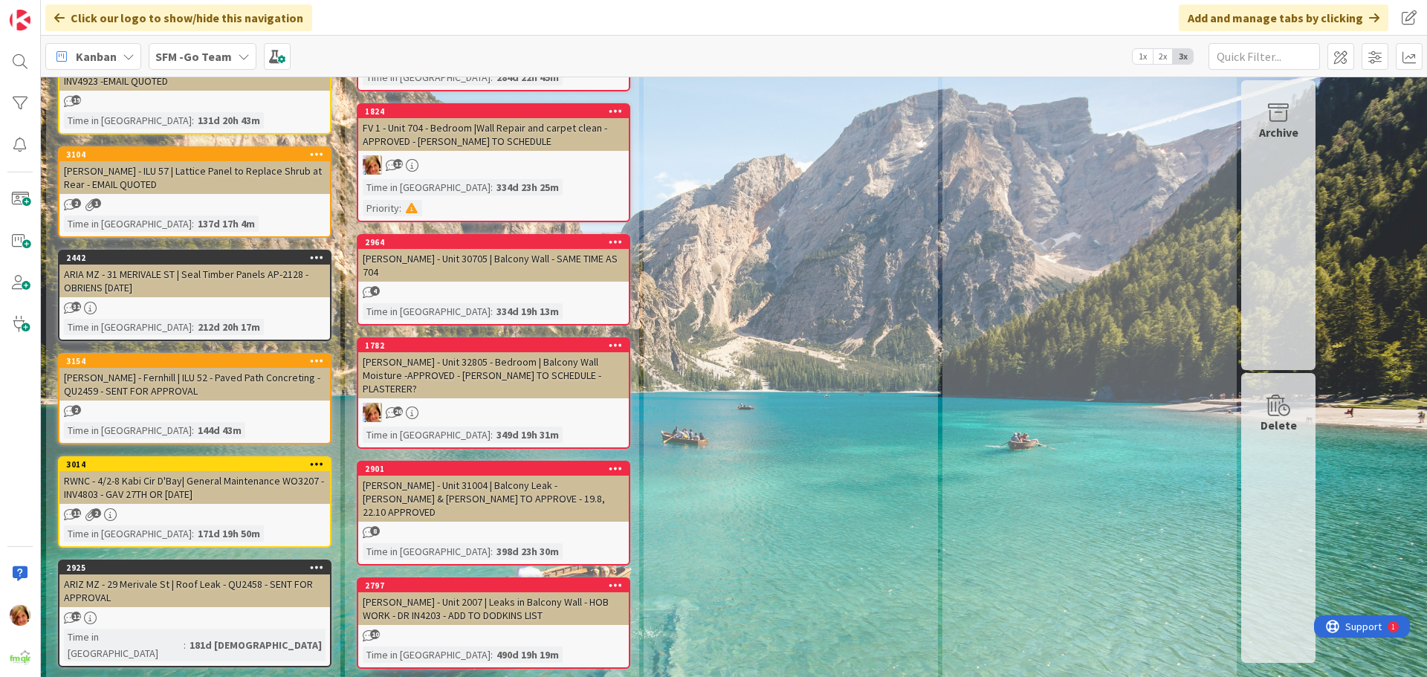
click at [181, 574] on div "ARIZ MZ - 29 Merivale St | Roof Leak - QU2458 - SENT FOR APPROVAL" at bounding box center [194, 590] width 271 height 33
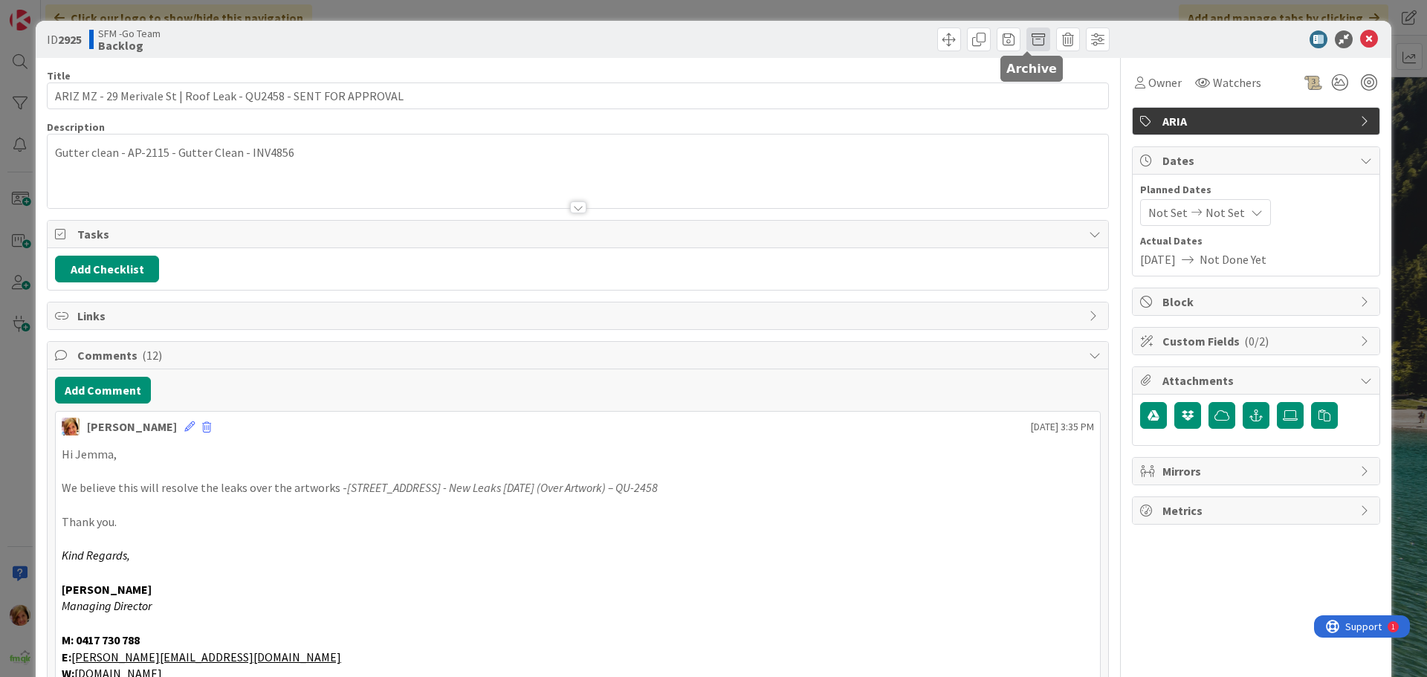
click at [1026, 39] on span at bounding box center [1038, 39] width 24 height 24
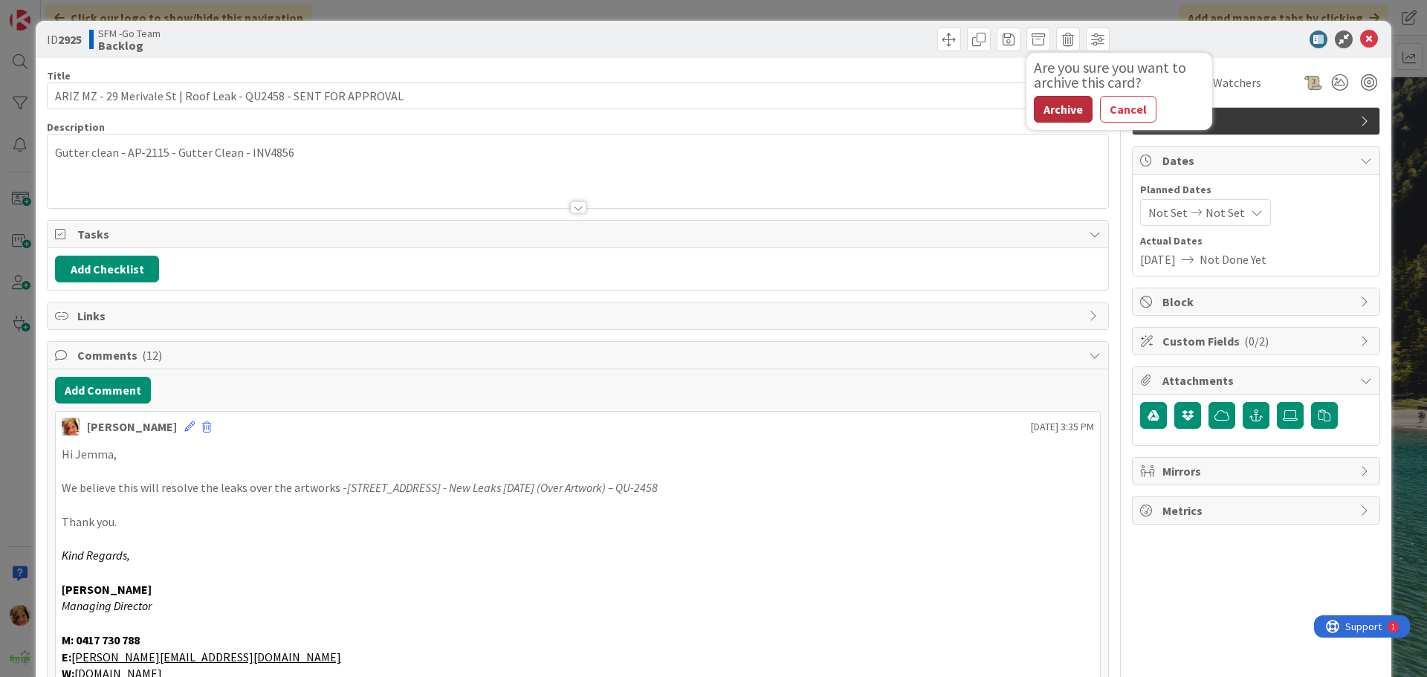
click at [1052, 108] on button "Archive" at bounding box center [1063, 109] width 59 height 27
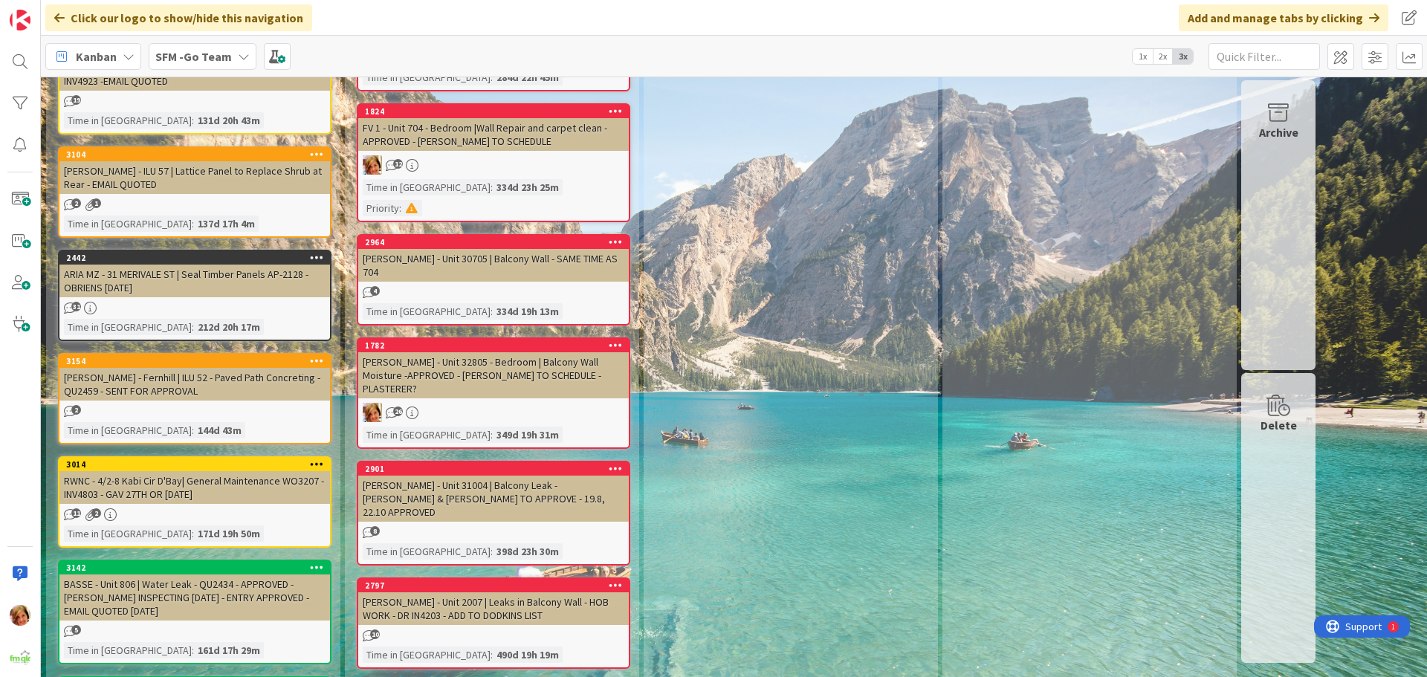
click at [242, 471] on div "RWNC - 4/2-8 Kabi Cir D'Bay| General Maintenance WO3207 -INV4803 - GAV 27TH OR …" at bounding box center [194, 487] width 271 height 33
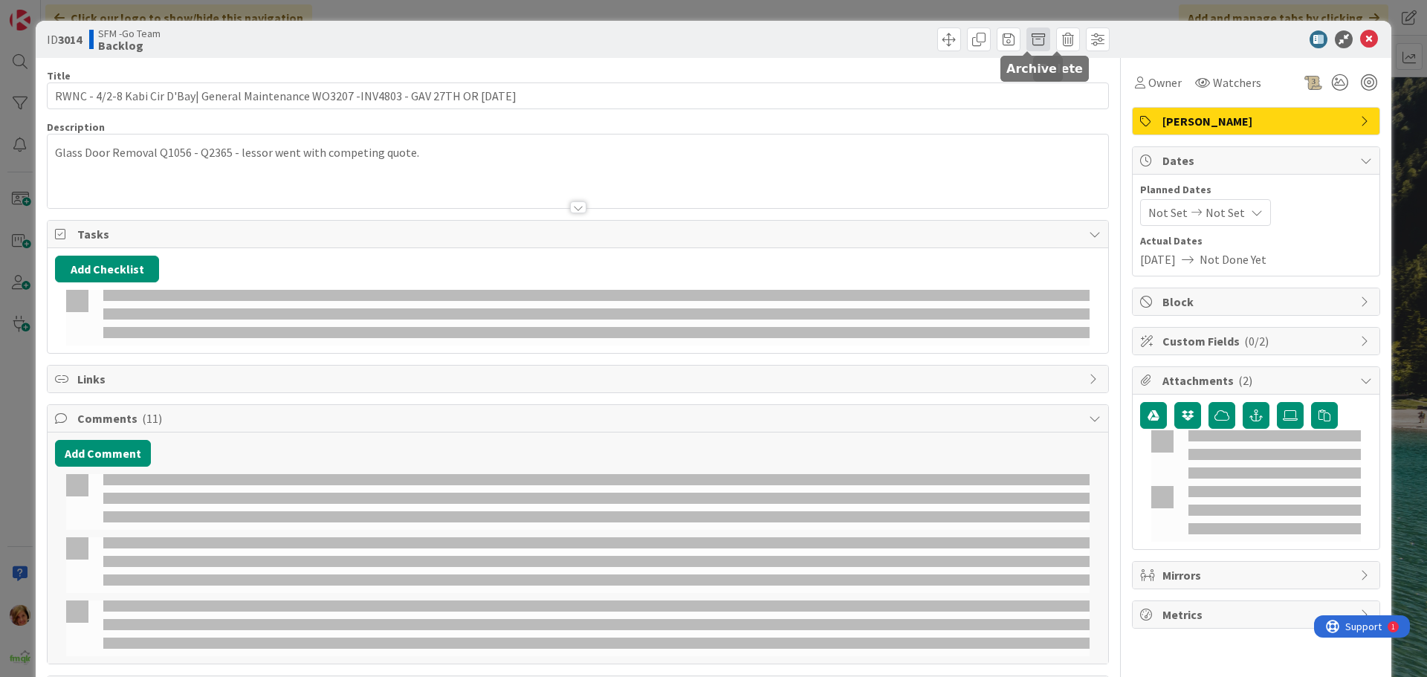
click at [1026, 39] on span at bounding box center [1038, 39] width 24 height 24
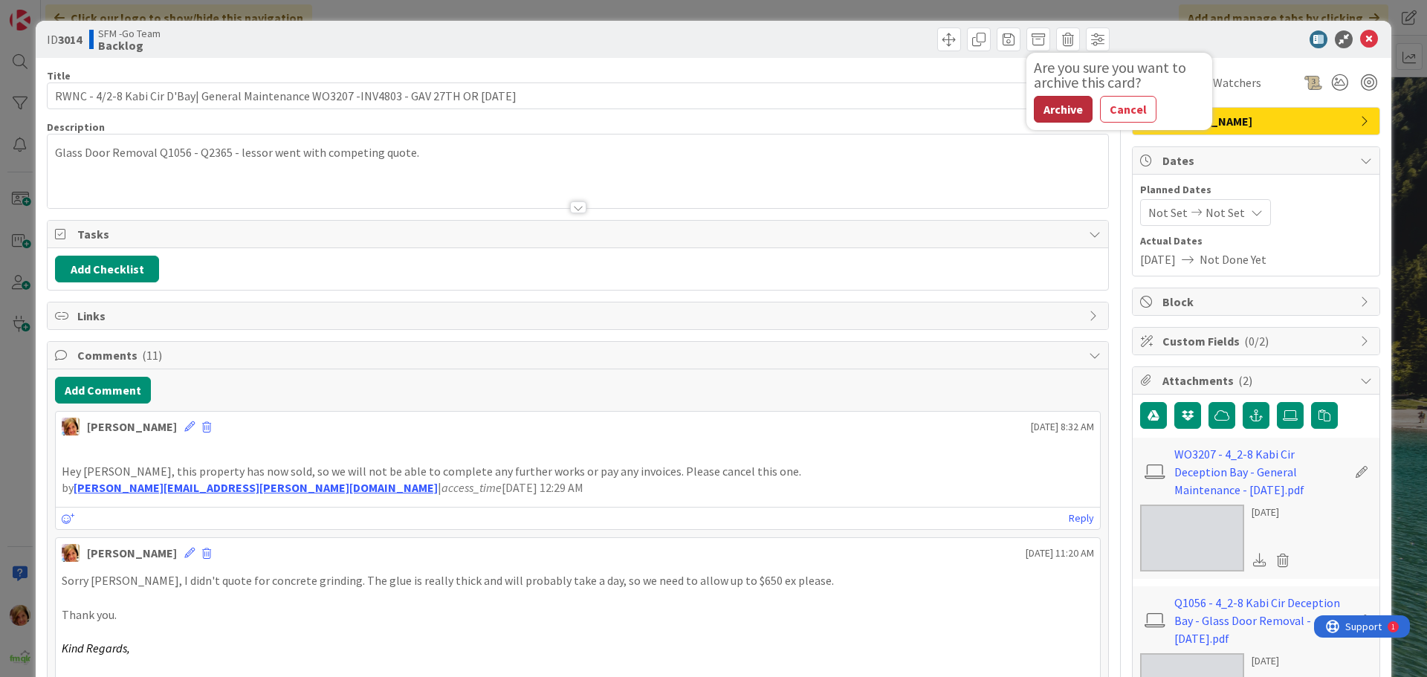
click at [1046, 109] on button "Archive" at bounding box center [1063, 109] width 59 height 27
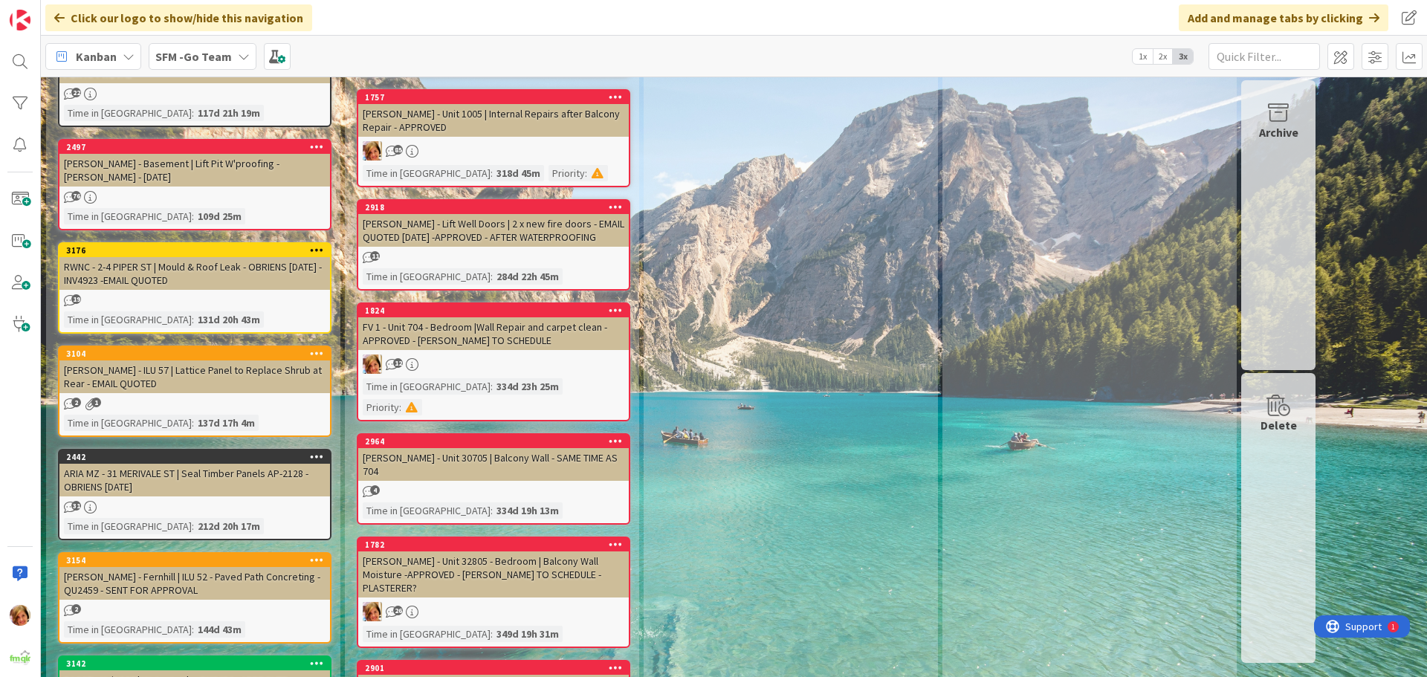
scroll to position [6787, 0]
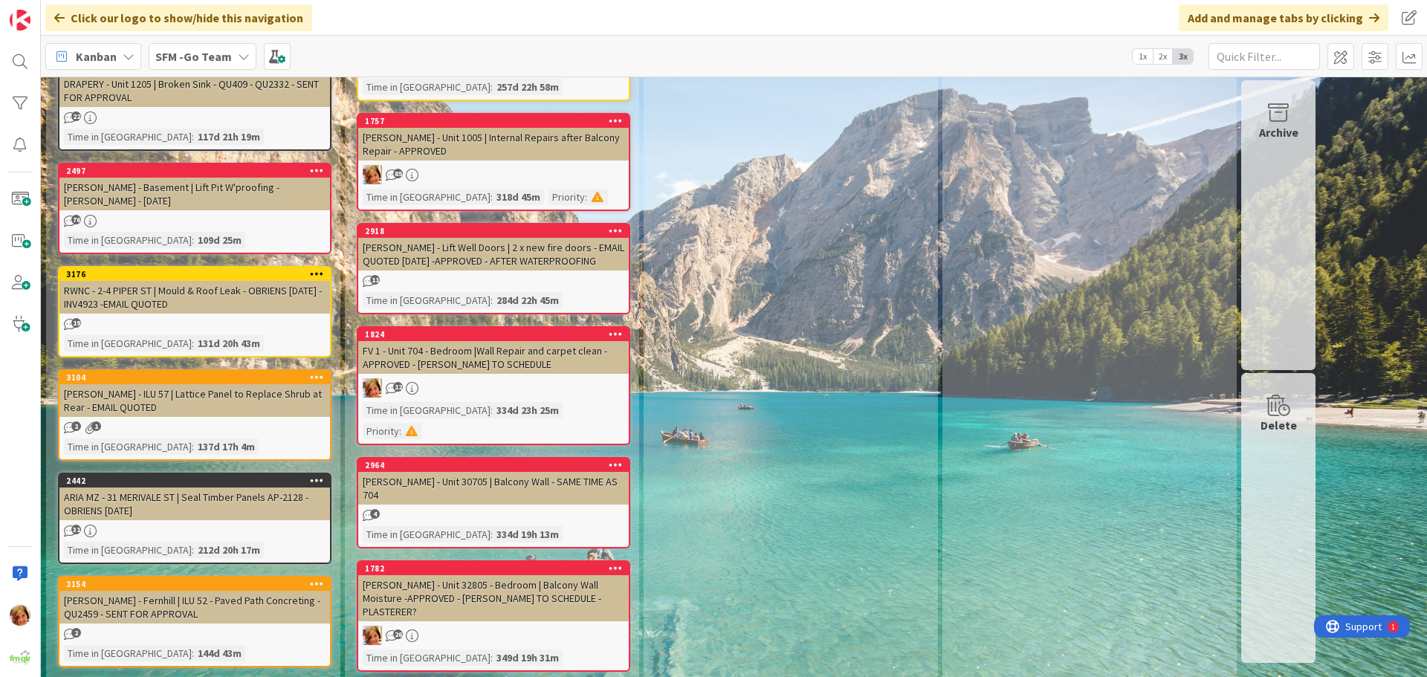
click at [195, 488] on div "ARIA MZ - 31 MERIVALE ST | Seal Timber Panels AP-2128 - OBRIENS [DATE]" at bounding box center [194, 504] width 271 height 33
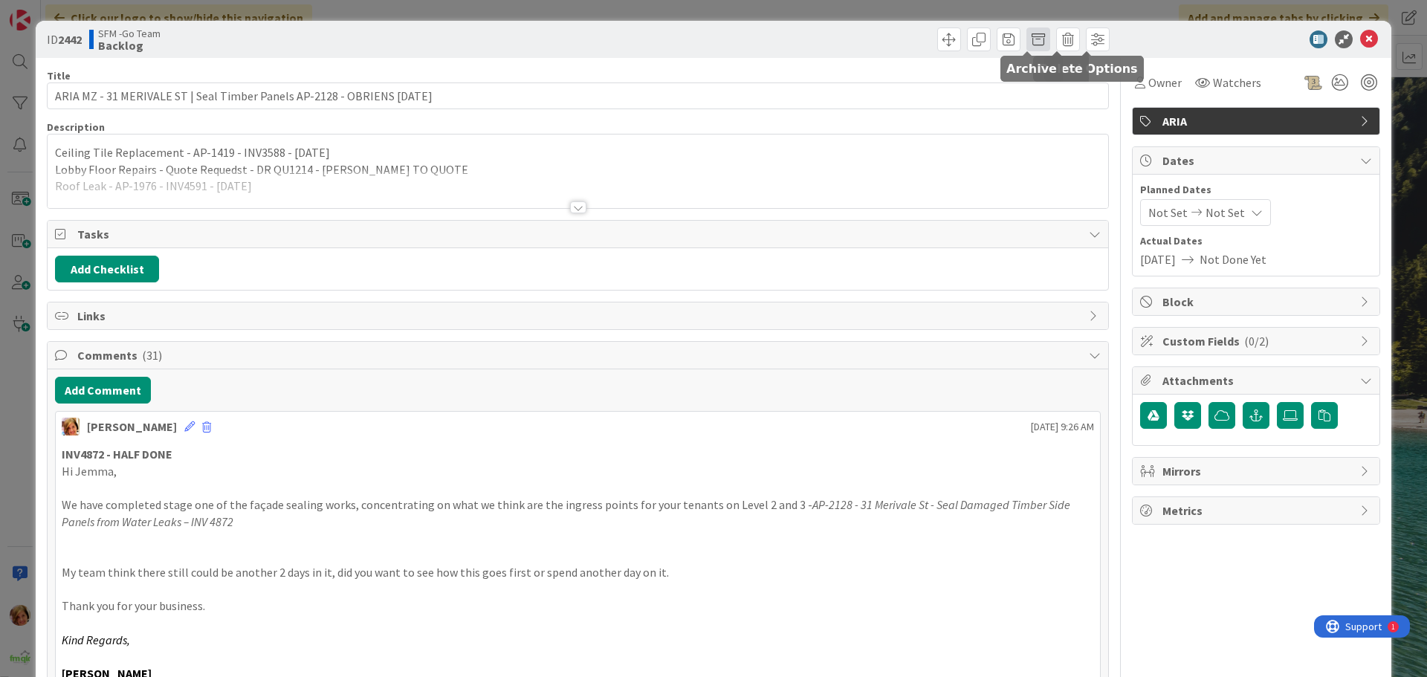
click at [1036, 37] on span at bounding box center [1038, 39] width 24 height 24
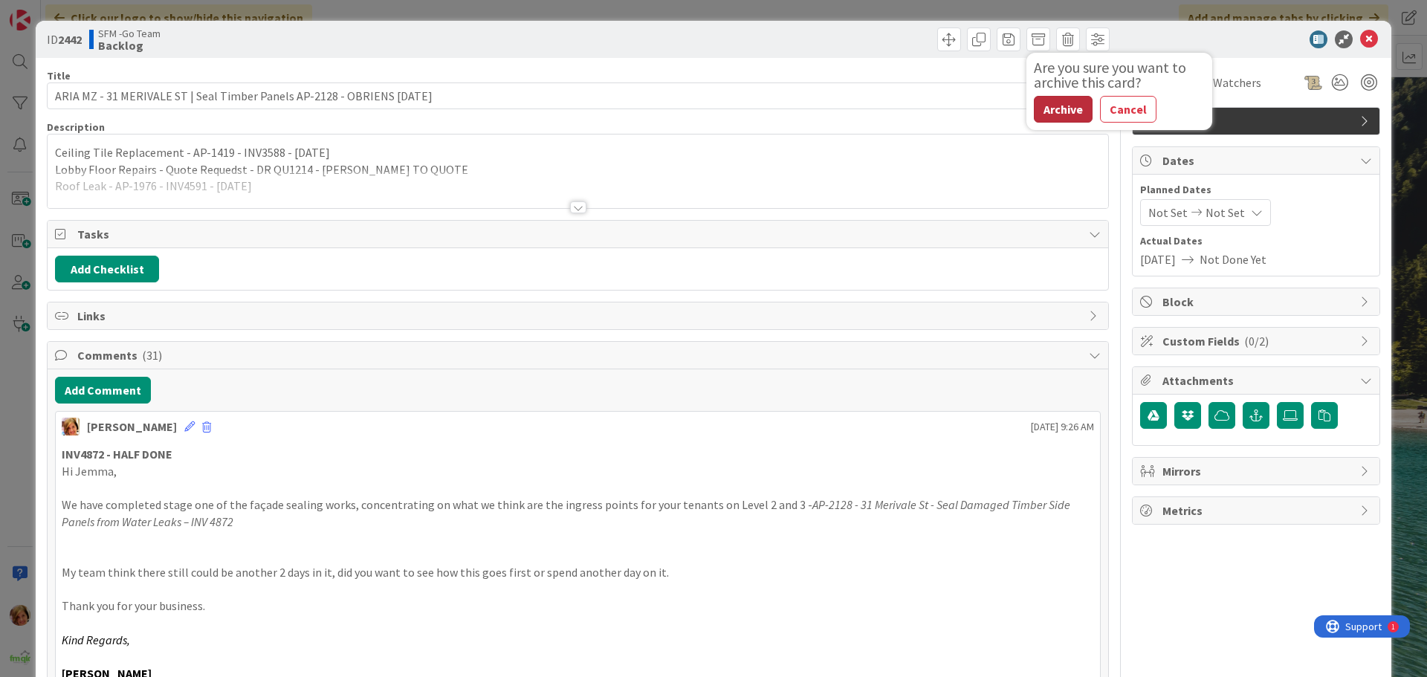
click at [1043, 115] on button "Archive" at bounding box center [1063, 109] width 59 height 27
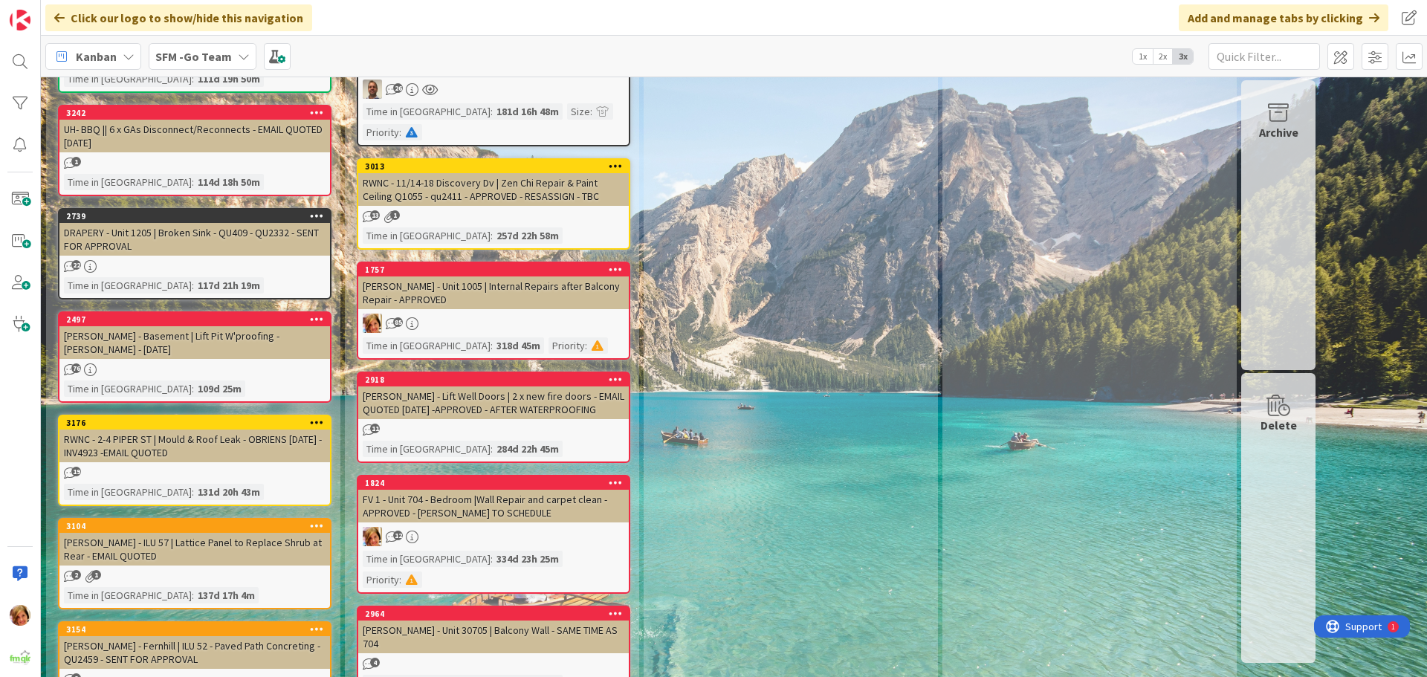
click at [198, 430] on div "RWNC - 2-4 PIPER ST | Mould & Roof Leak - OBRIENS [DATE] - INV4923 -EMAIL QUOTED" at bounding box center [194, 446] width 271 height 33
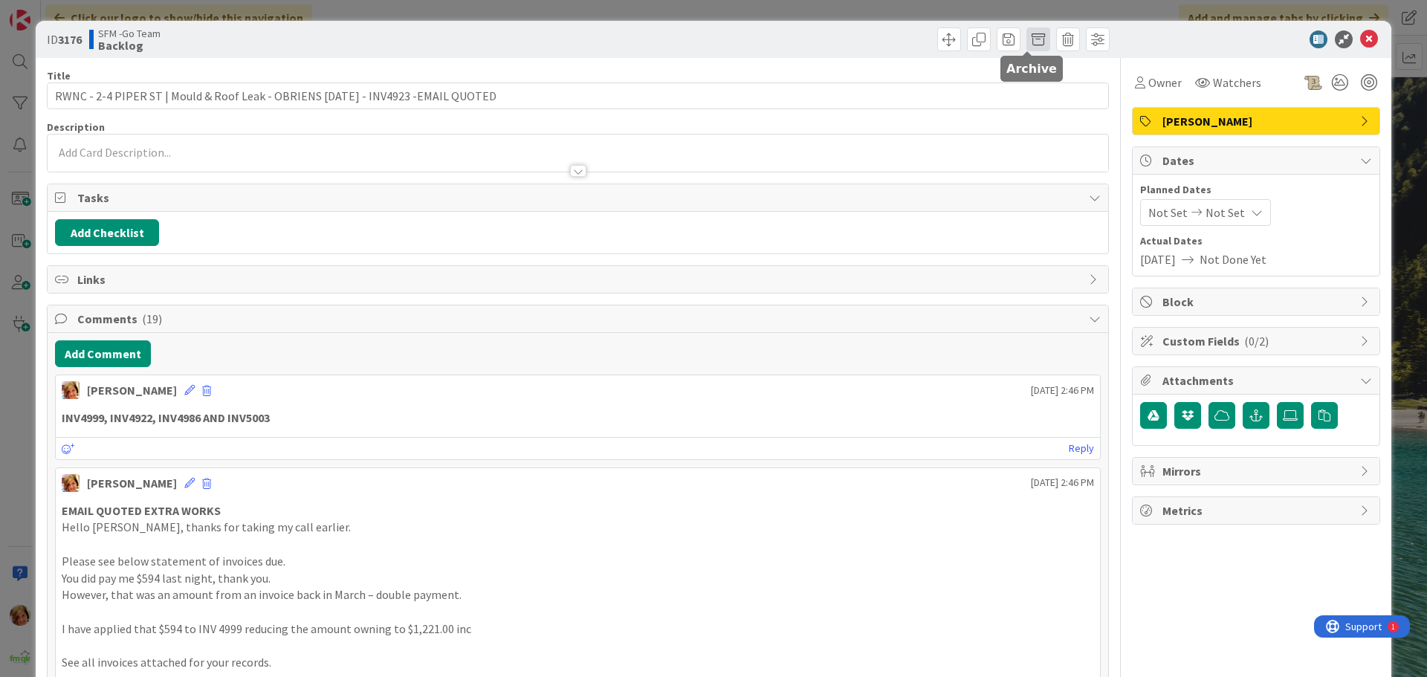
click at [1026, 42] on span at bounding box center [1038, 39] width 24 height 24
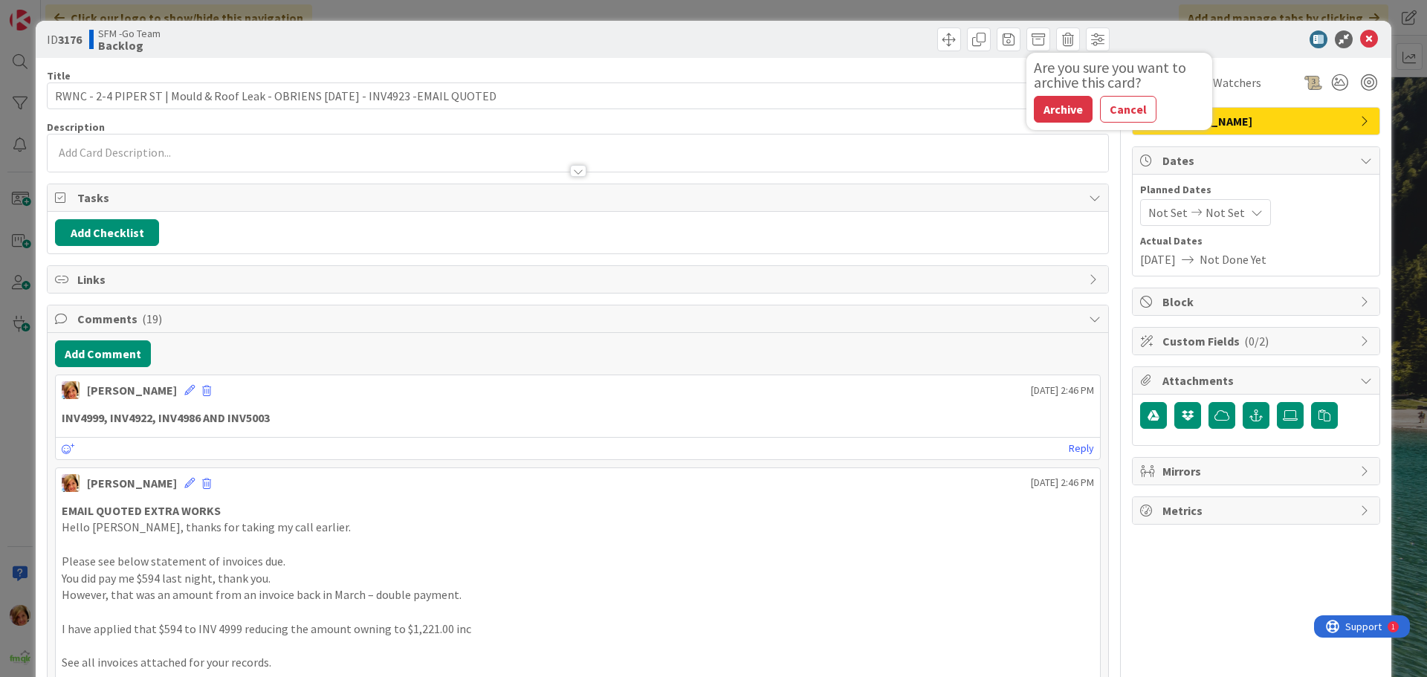
click at [1047, 113] on button "Archive" at bounding box center [1063, 109] width 59 height 27
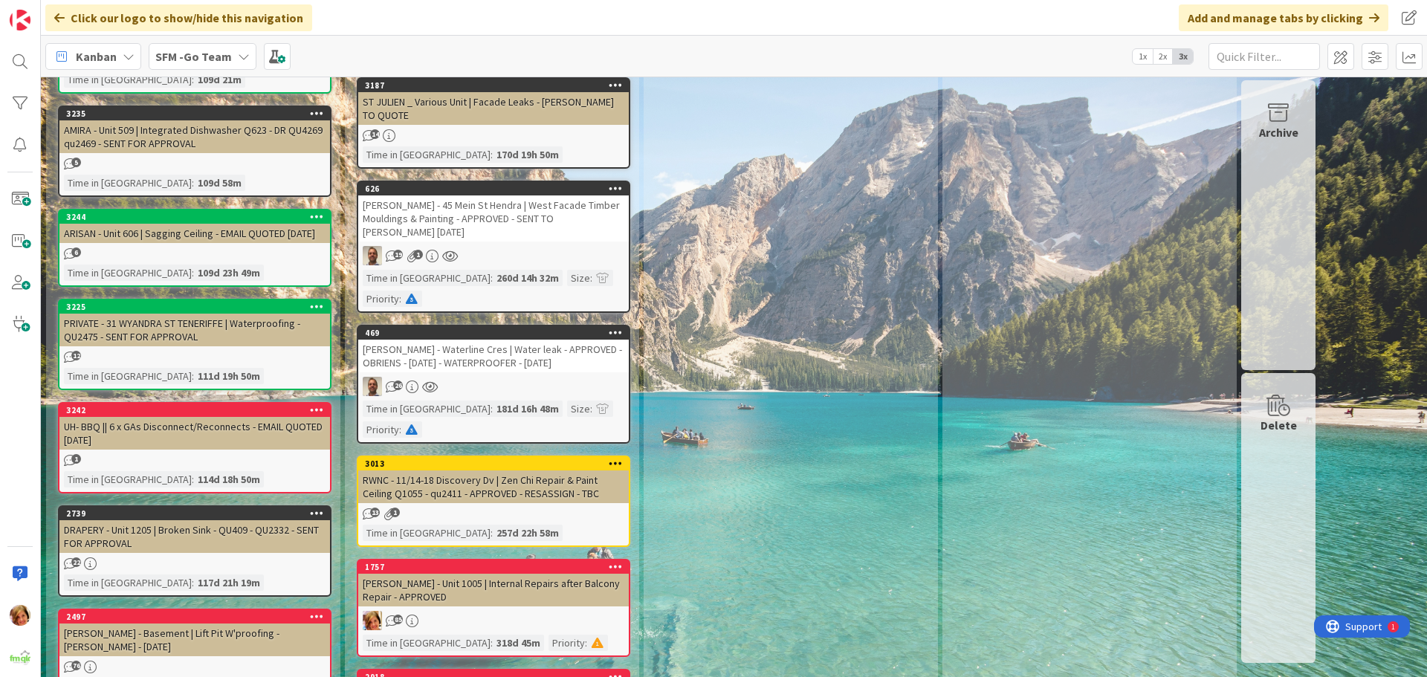
click at [167, 520] on div "DRAPERY - Unit 1205 | Broken Sink - QU409 - QU2332 - SENT FOR APPROVAL" at bounding box center [194, 536] width 271 height 33
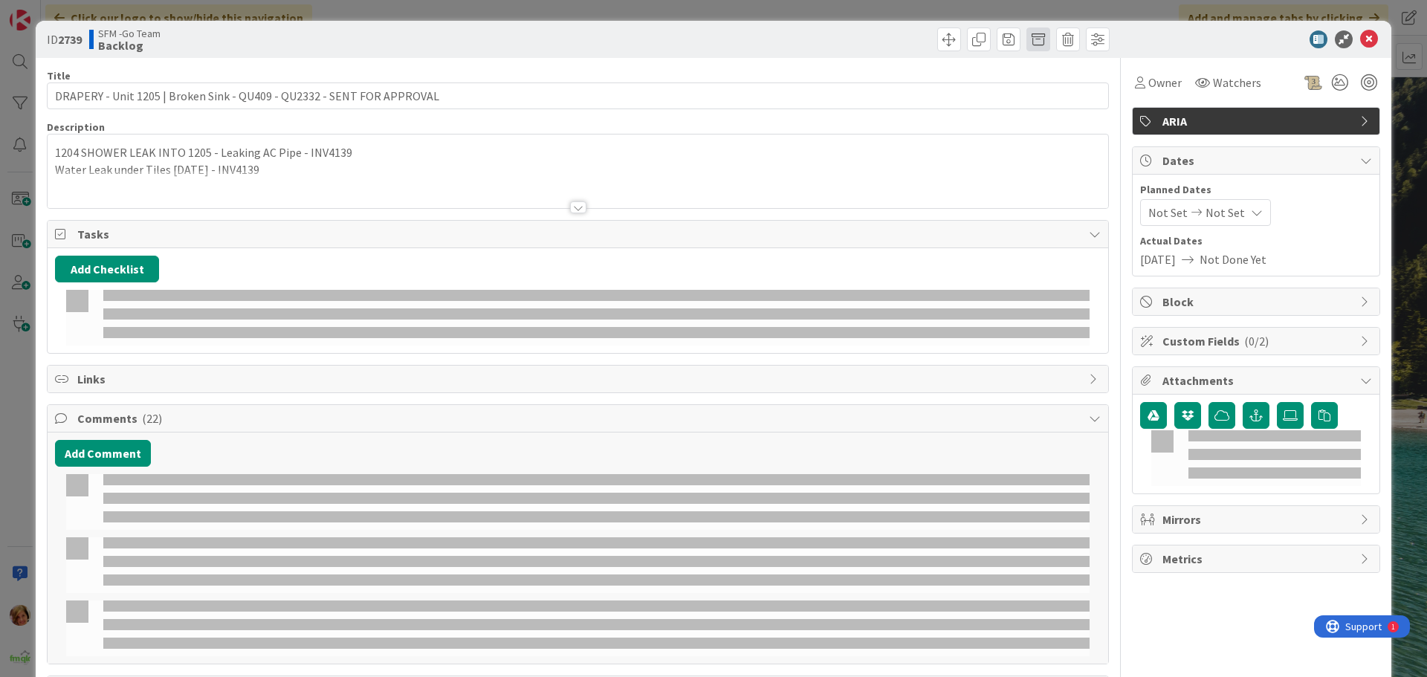
click at [1029, 38] on span at bounding box center [1038, 39] width 24 height 24
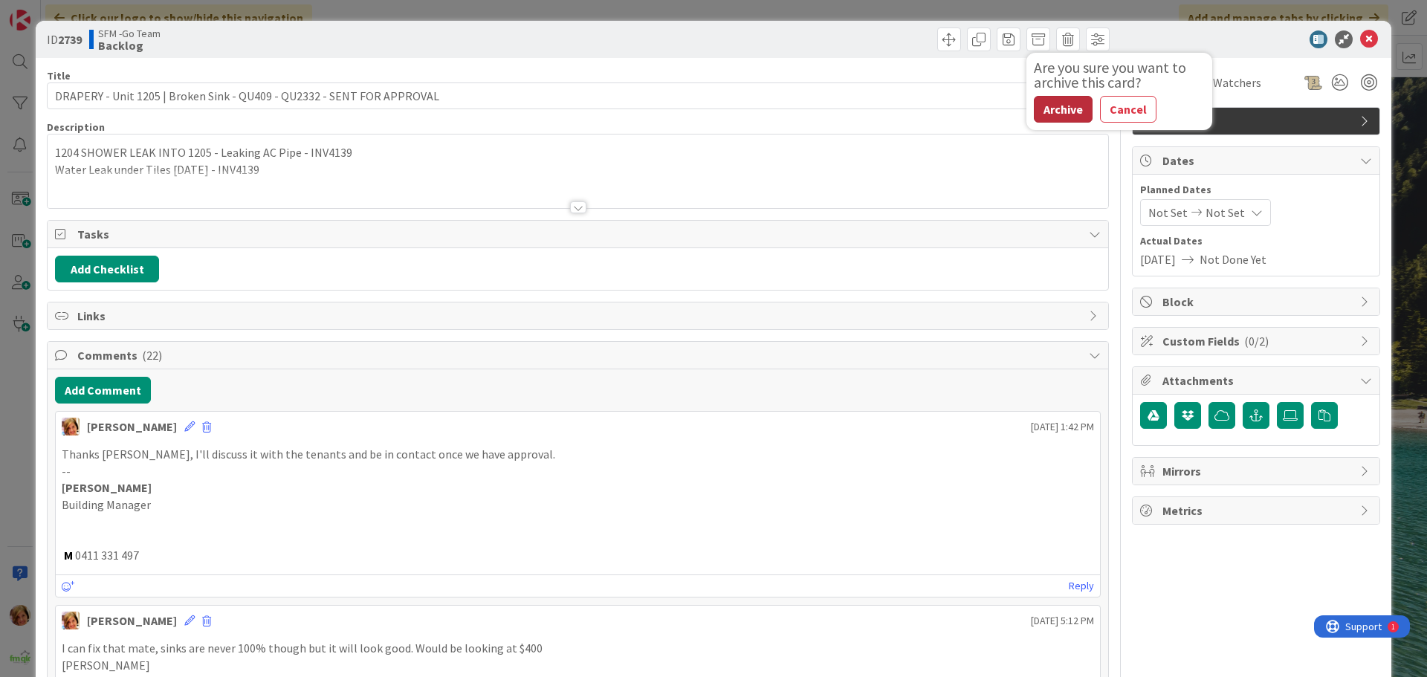
click at [1044, 109] on button "Archive" at bounding box center [1063, 109] width 59 height 27
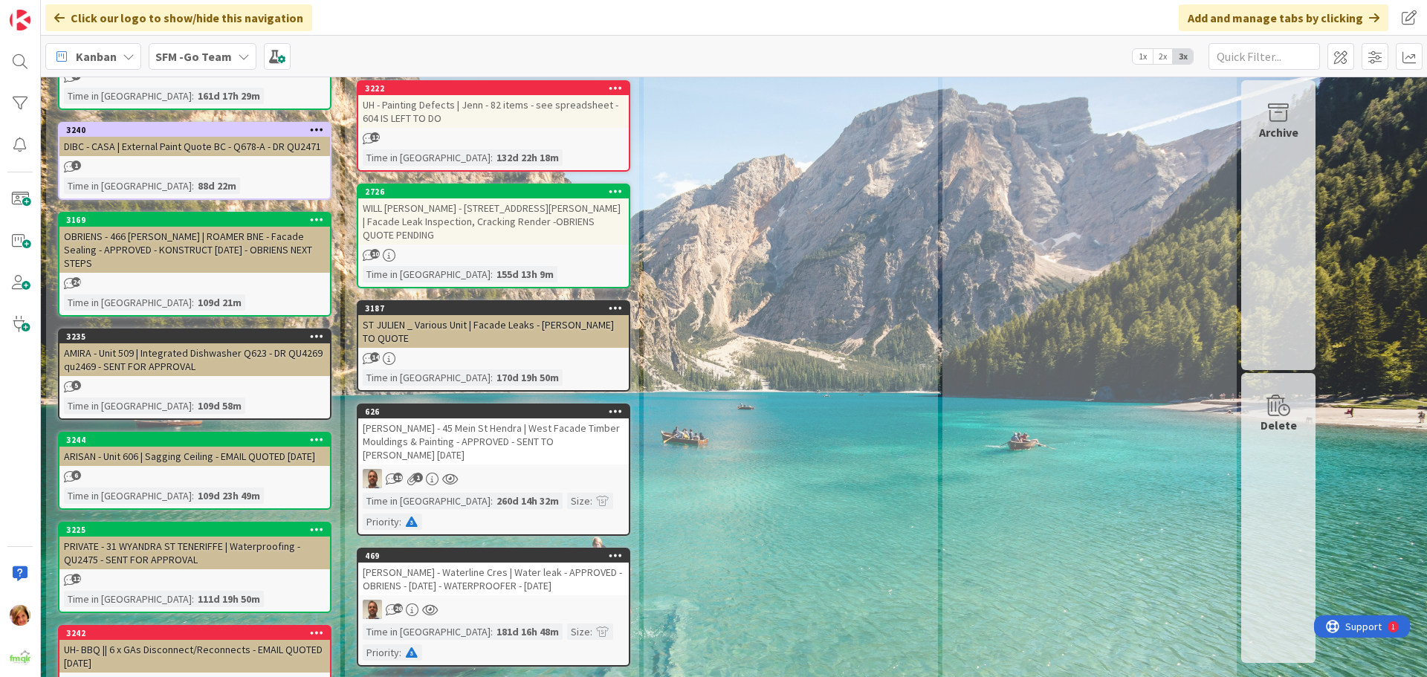
click at [184, 537] on div "PRIVATE - 31 WYANDRA ST TENERIFFE | Waterproofing - QU2475 - SENT FOR APPROVAL" at bounding box center [194, 553] width 271 height 33
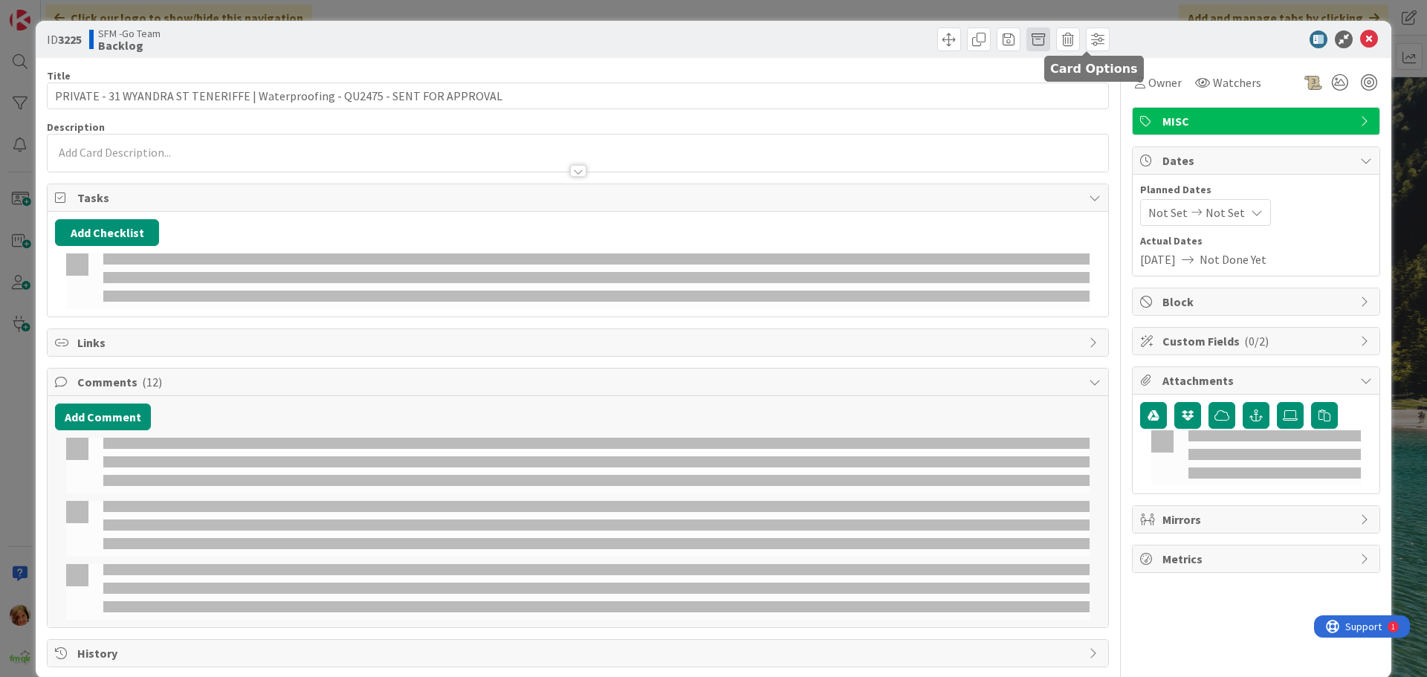
click at [1027, 39] on span at bounding box center [1038, 39] width 24 height 24
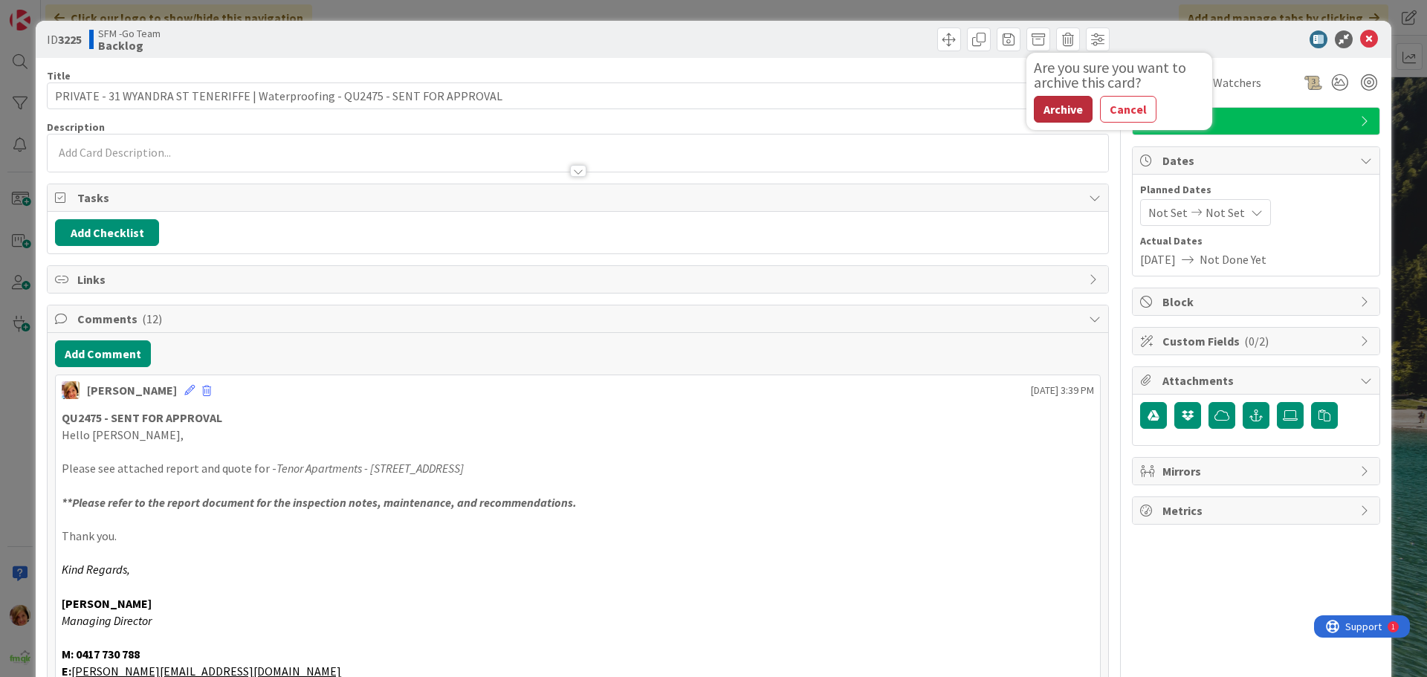
click at [1038, 109] on button "Archive" at bounding box center [1063, 109] width 59 height 27
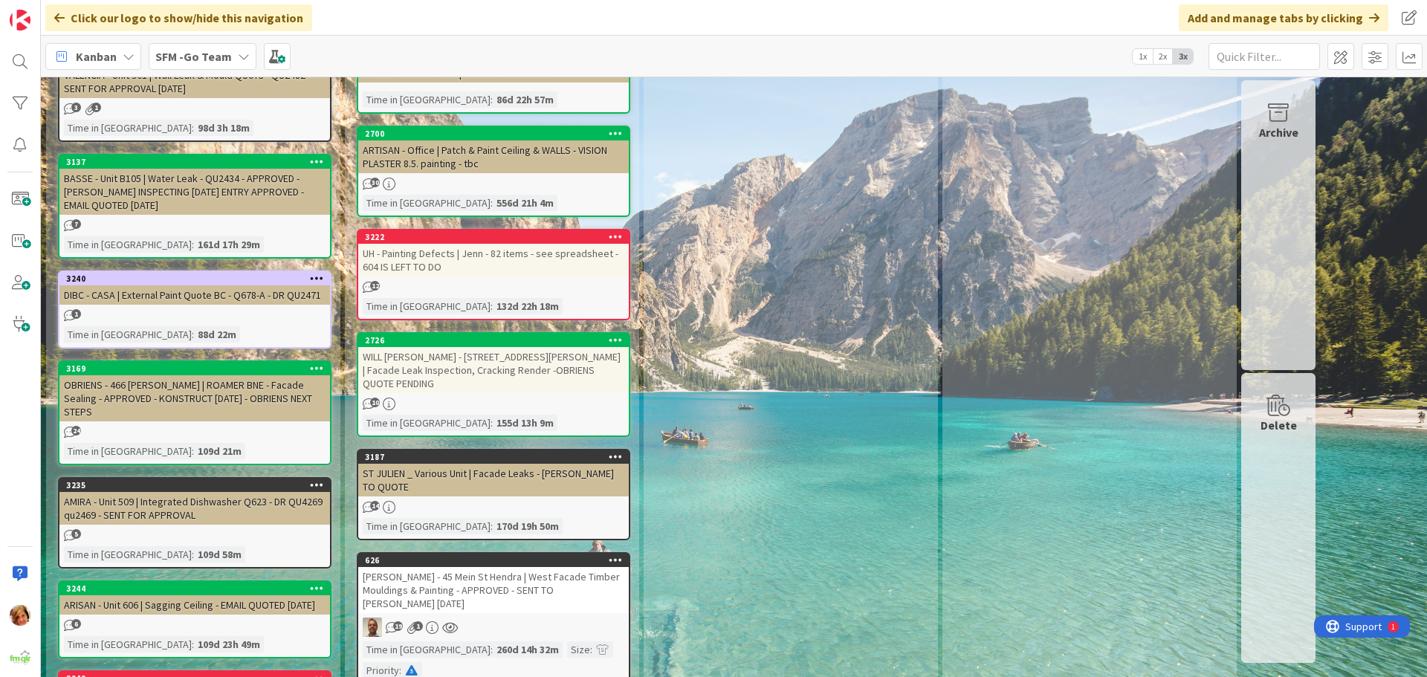
click at [236, 492] on div "AMIRA - Unit 509 | Integrated Dishwasher Q623 - DR QU4269 qu2469 - SENT FOR APP…" at bounding box center [194, 508] width 271 height 33
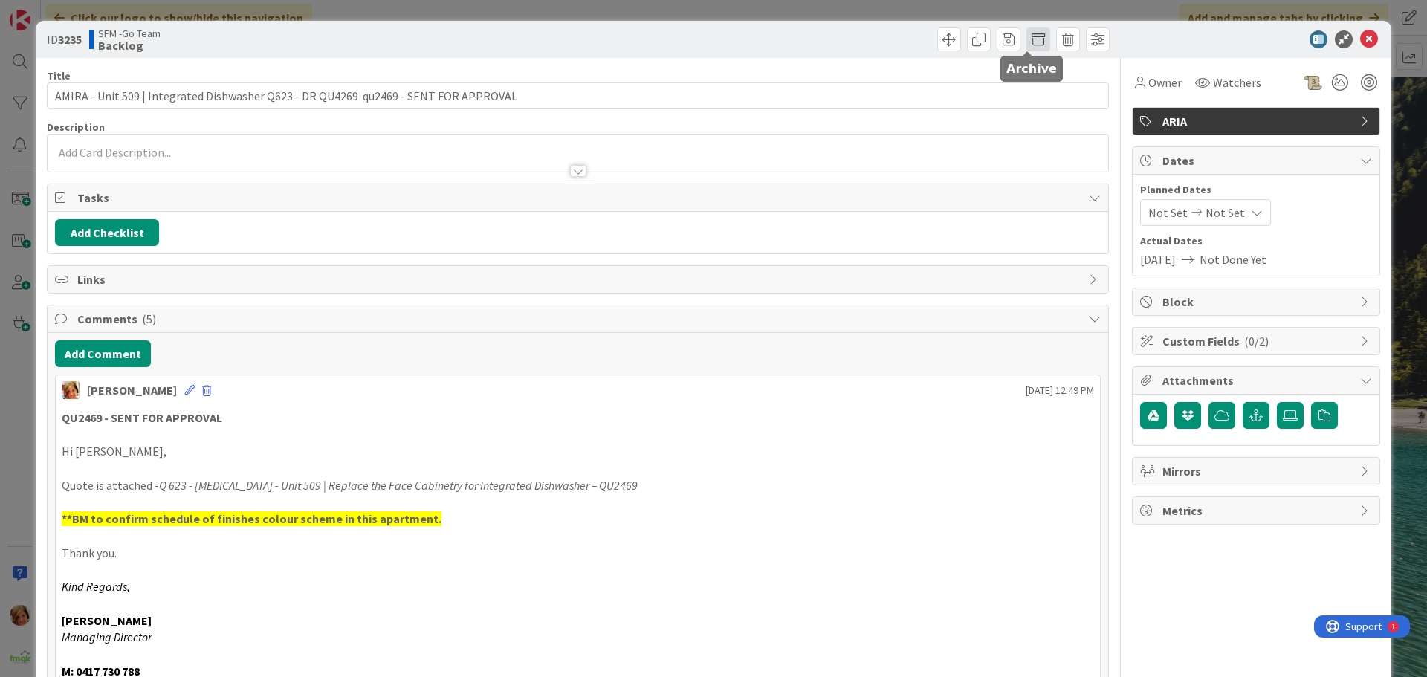
click at [1026, 38] on span at bounding box center [1038, 39] width 24 height 24
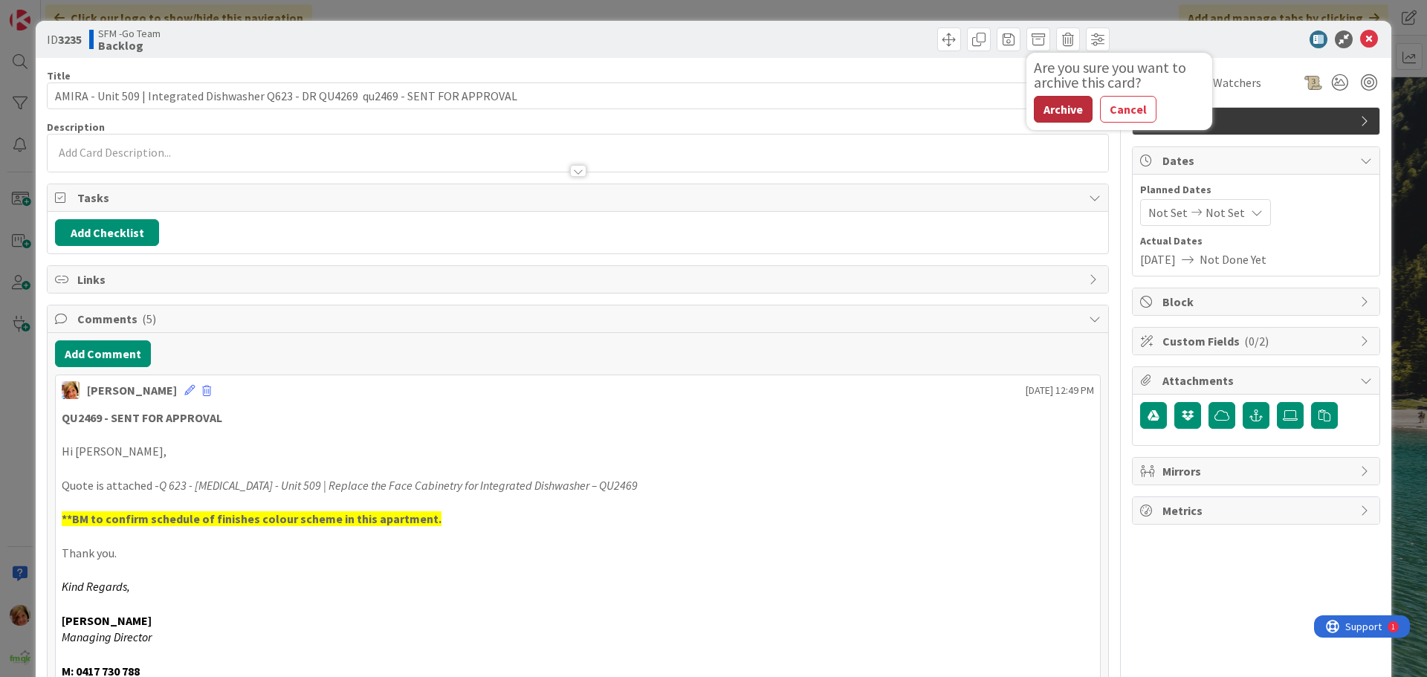
click at [1046, 111] on button "Archive" at bounding box center [1063, 109] width 59 height 27
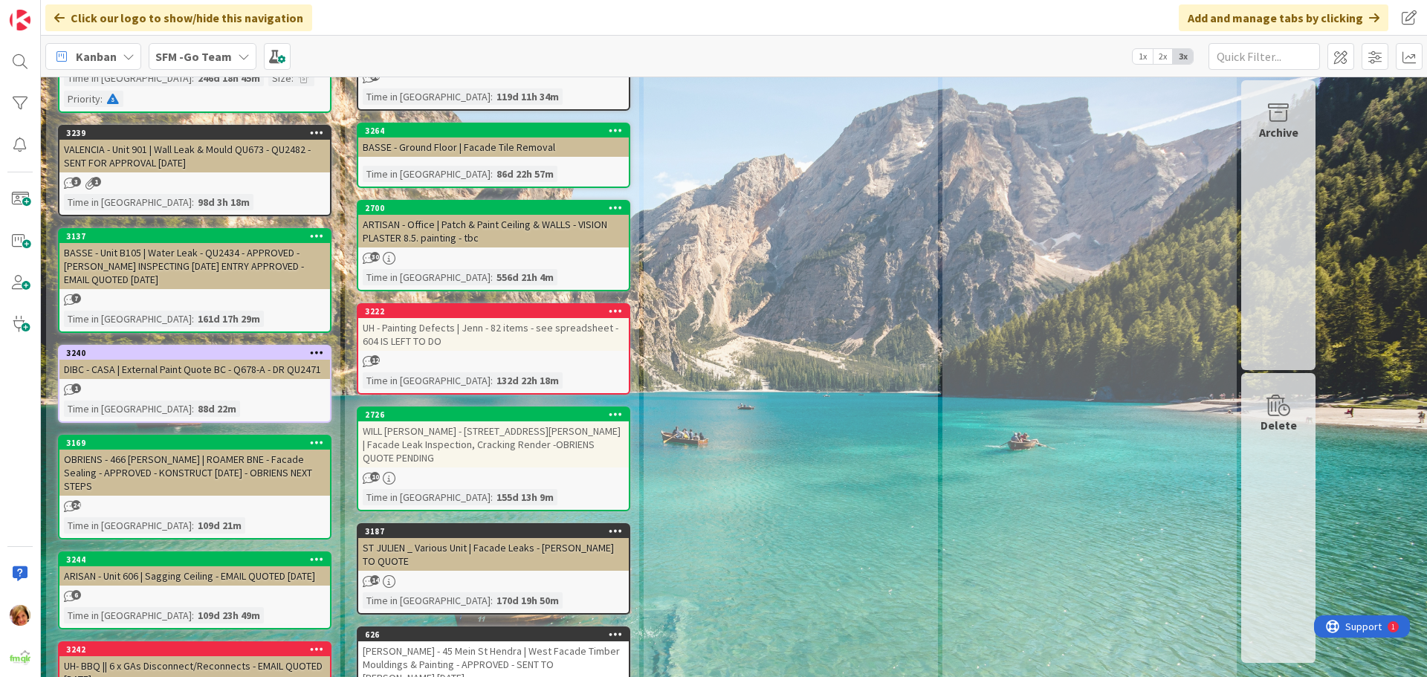
click at [169, 450] on div "OBRIENS - 466 [PERSON_NAME] | ROAMER BNE - Facade Sealing - APPROVED - KONSTRUC…" at bounding box center [194, 473] width 271 height 46
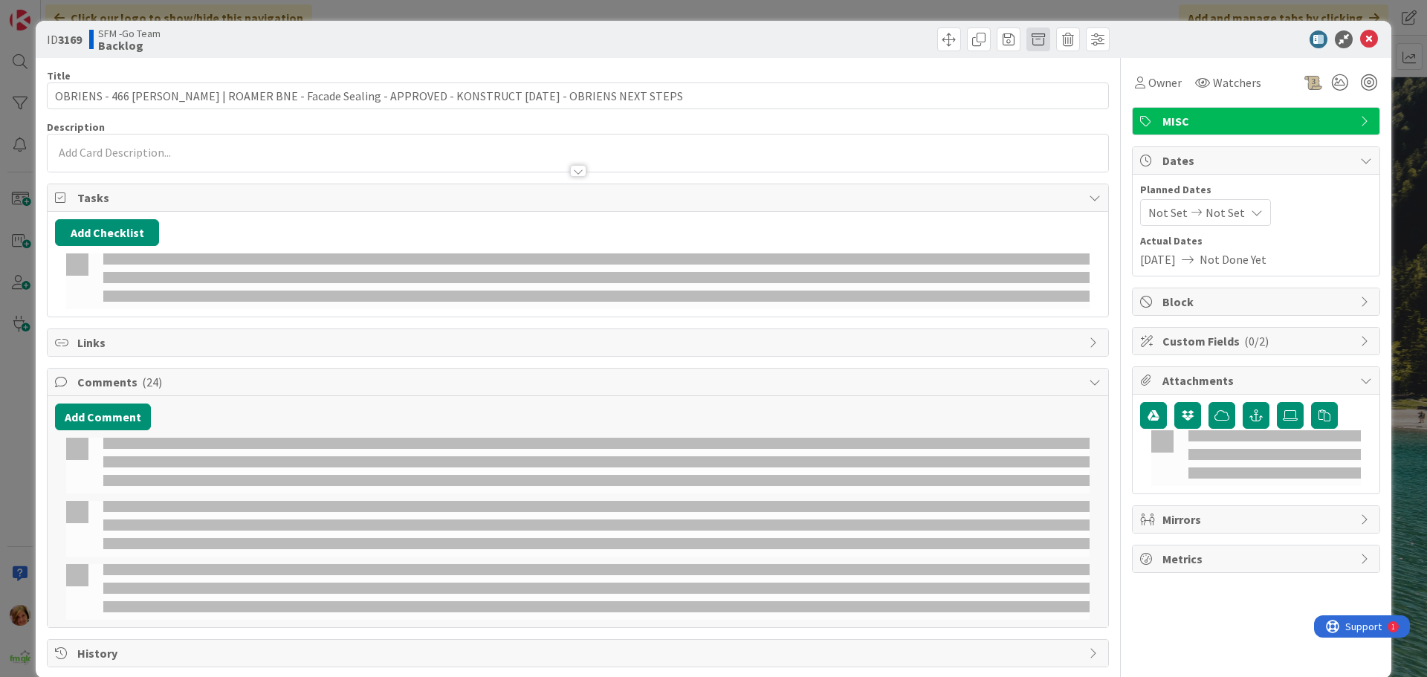
click at [1030, 37] on span at bounding box center [1038, 39] width 24 height 24
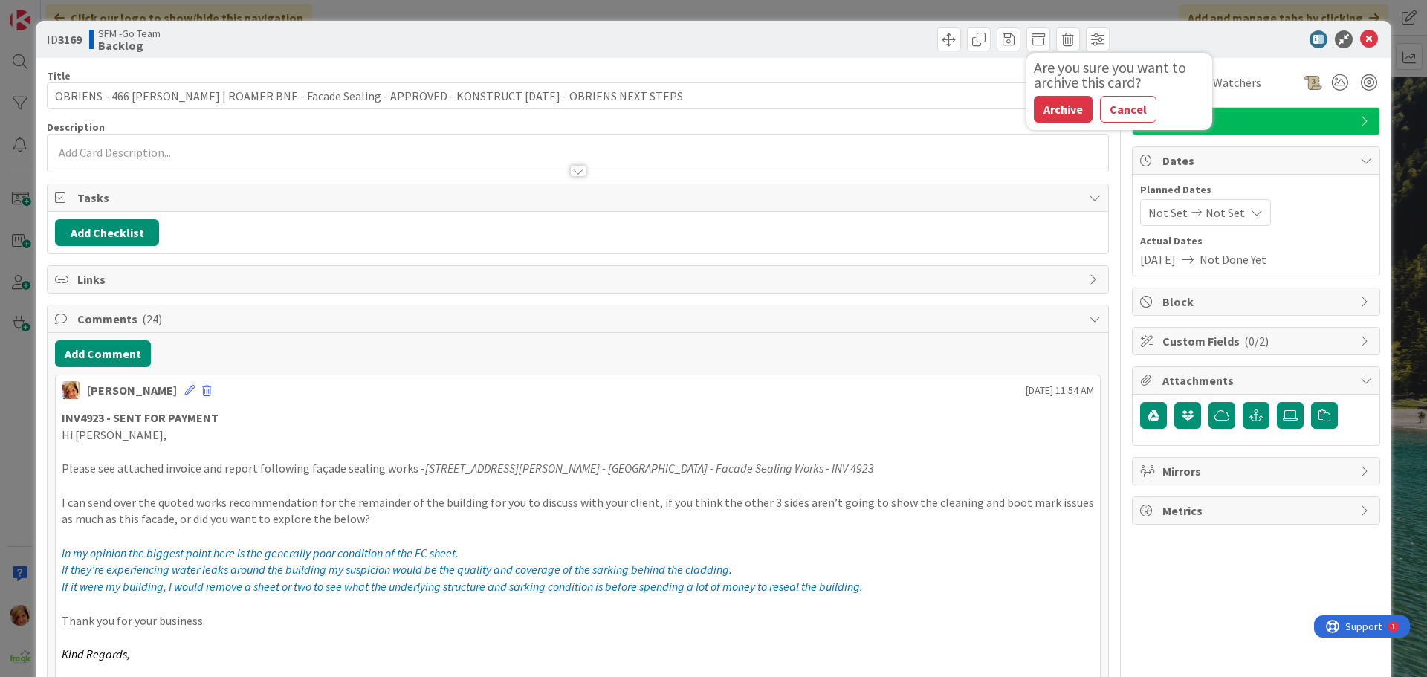
click at [1046, 110] on button "Archive" at bounding box center [1063, 109] width 59 height 27
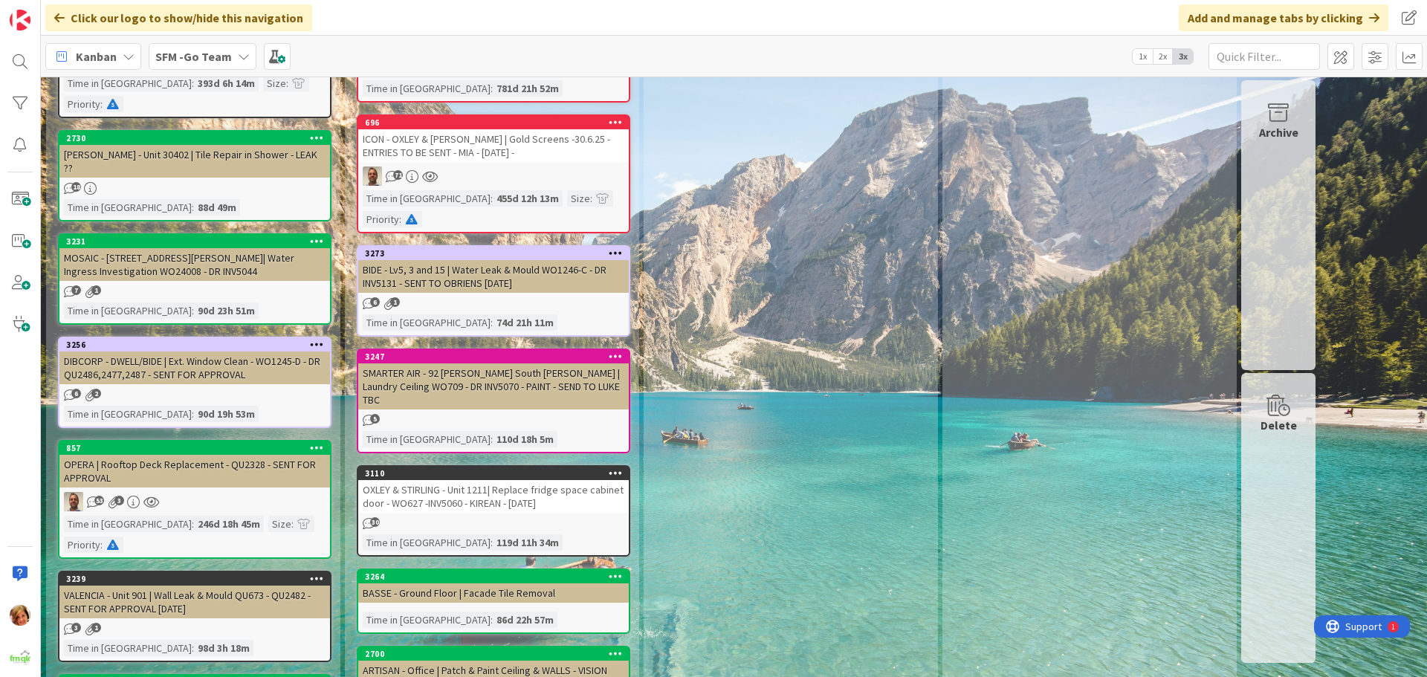
click at [180, 455] on div "OPERA | Rooftop Deck Replacement - QU2328 - SENT FOR APPROVAL" at bounding box center [194, 471] width 271 height 33
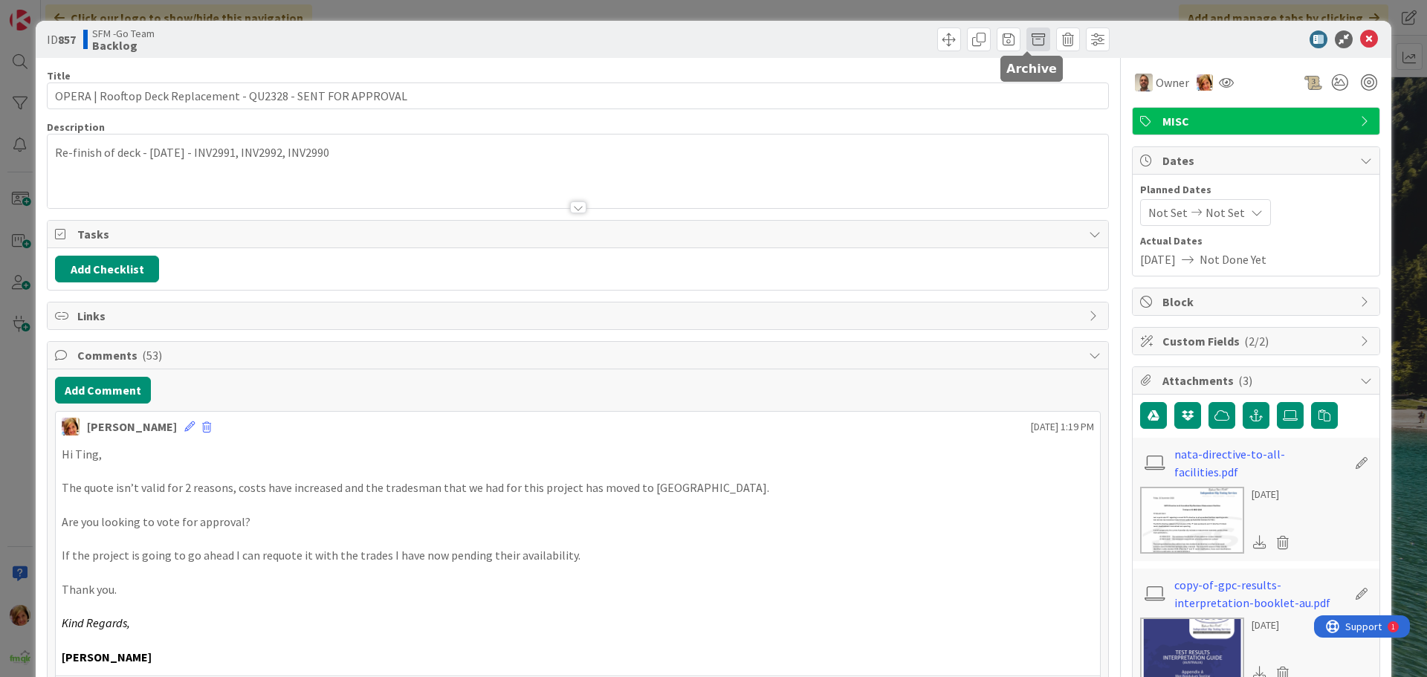
click at [1026, 40] on span at bounding box center [1038, 39] width 24 height 24
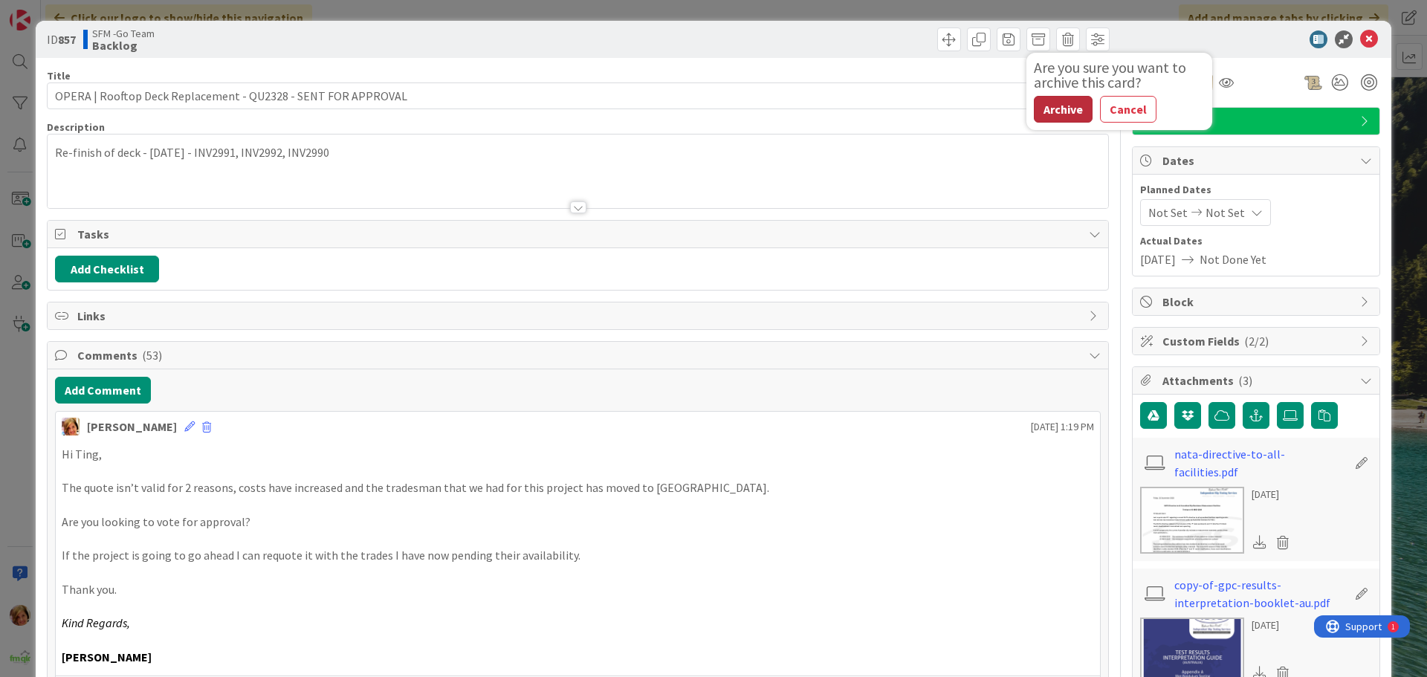
click at [1046, 111] on button "Archive" at bounding box center [1063, 109] width 59 height 27
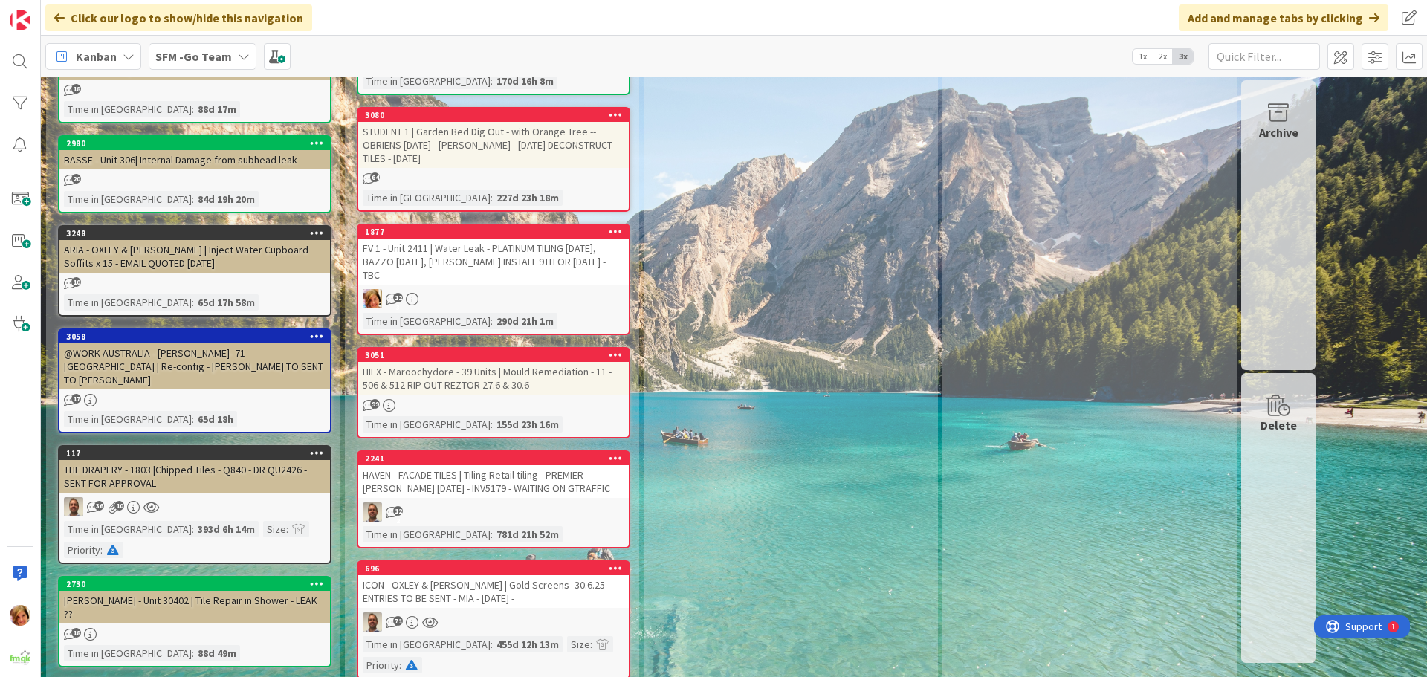
click at [232, 343] on div "@WORK AUSTRALIA - [PERSON_NAME]- 71 [GEOGRAPHIC_DATA] | Re-config - [PERSON_NAM…" at bounding box center [194, 366] width 271 height 46
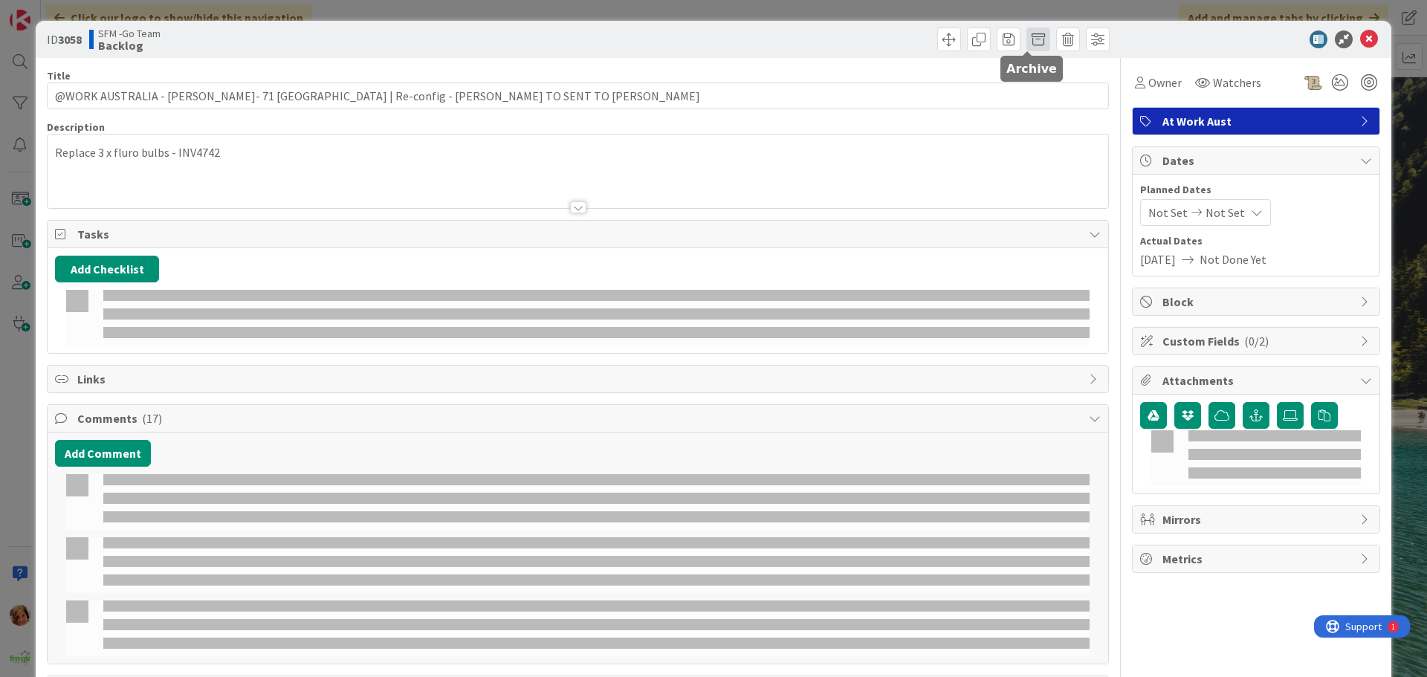
click at [1030, 39] on span at bounding box center [1038, 39] width 24 height 24
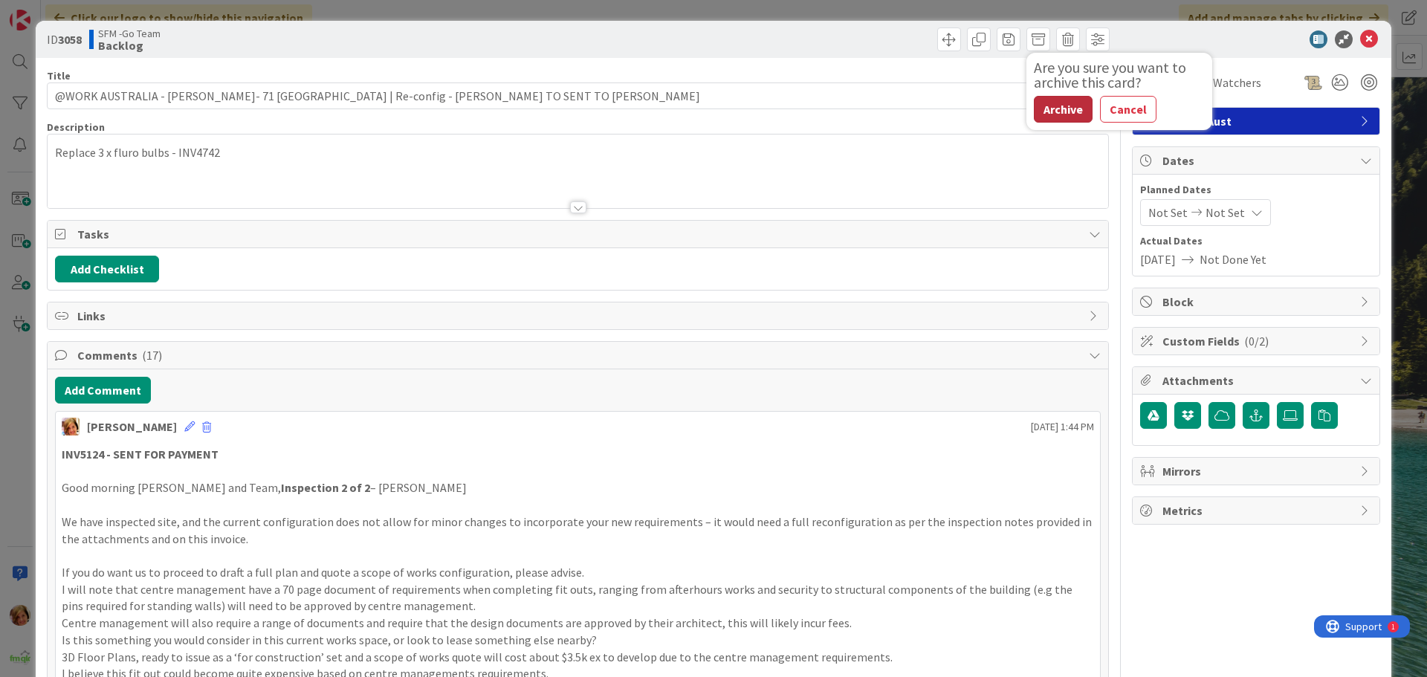
click at [1053, 106] on button "Archive" at bounding box center [1063, 109] width 59 height 27
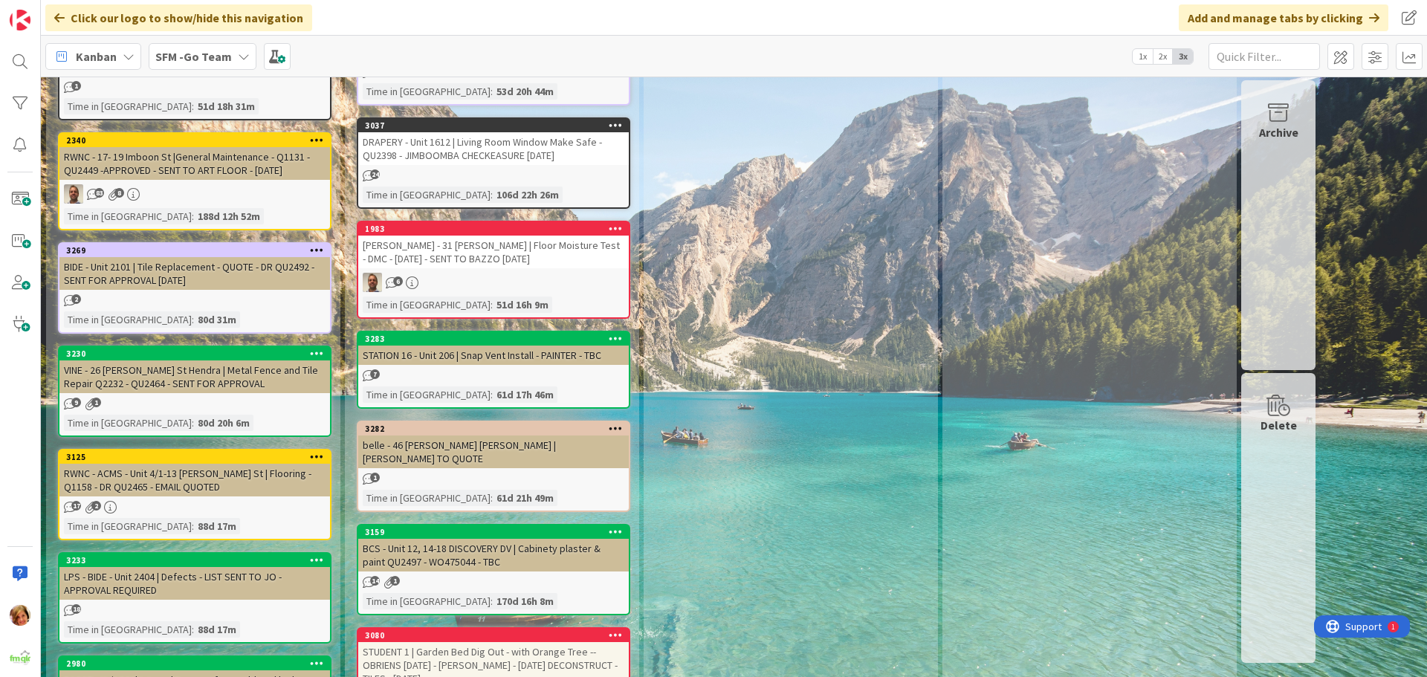
click at [181, 464] on div "RWNC - ACMS - Unit 4/1-13 [PERSON_NAME] St | Flooring - Q1158 - DR QU2465 - EMA…" at bounding box center [194, 480] width 271 height 33
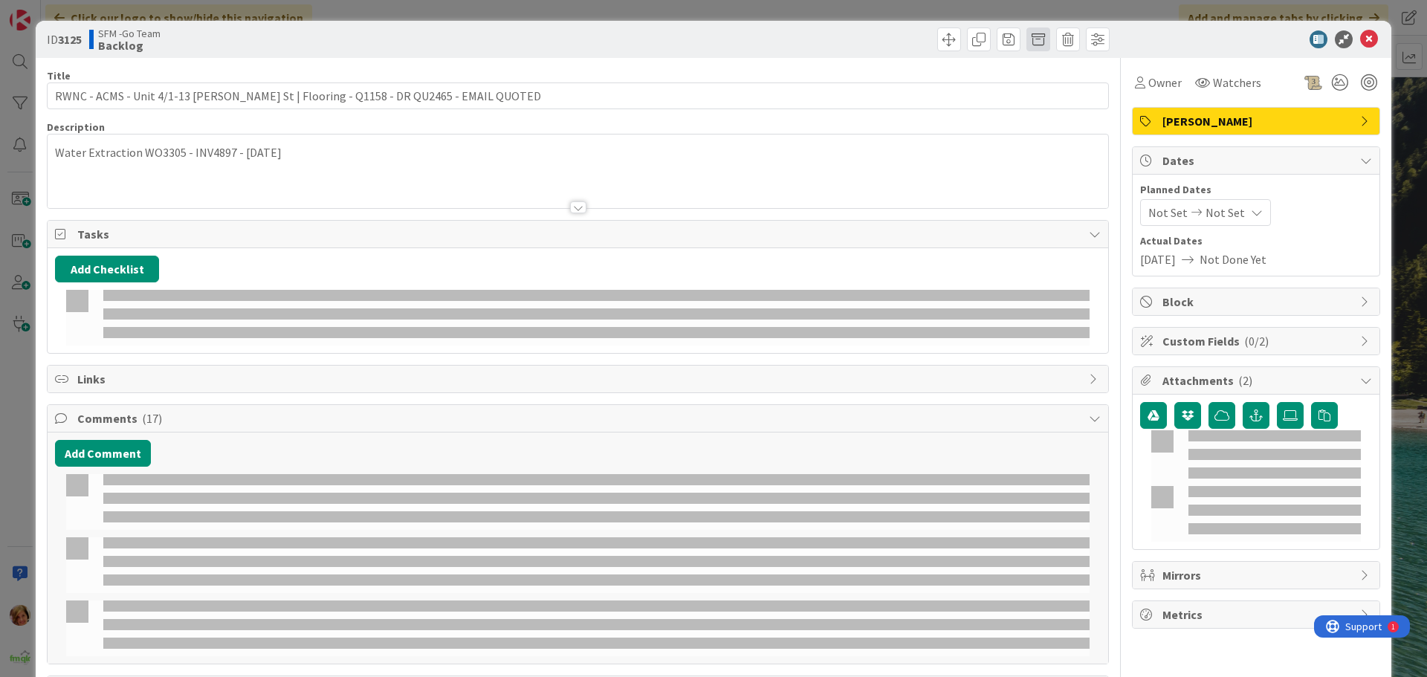
click at [1026, 41] on span at bounding box center [1038, 39] width 24 height 24
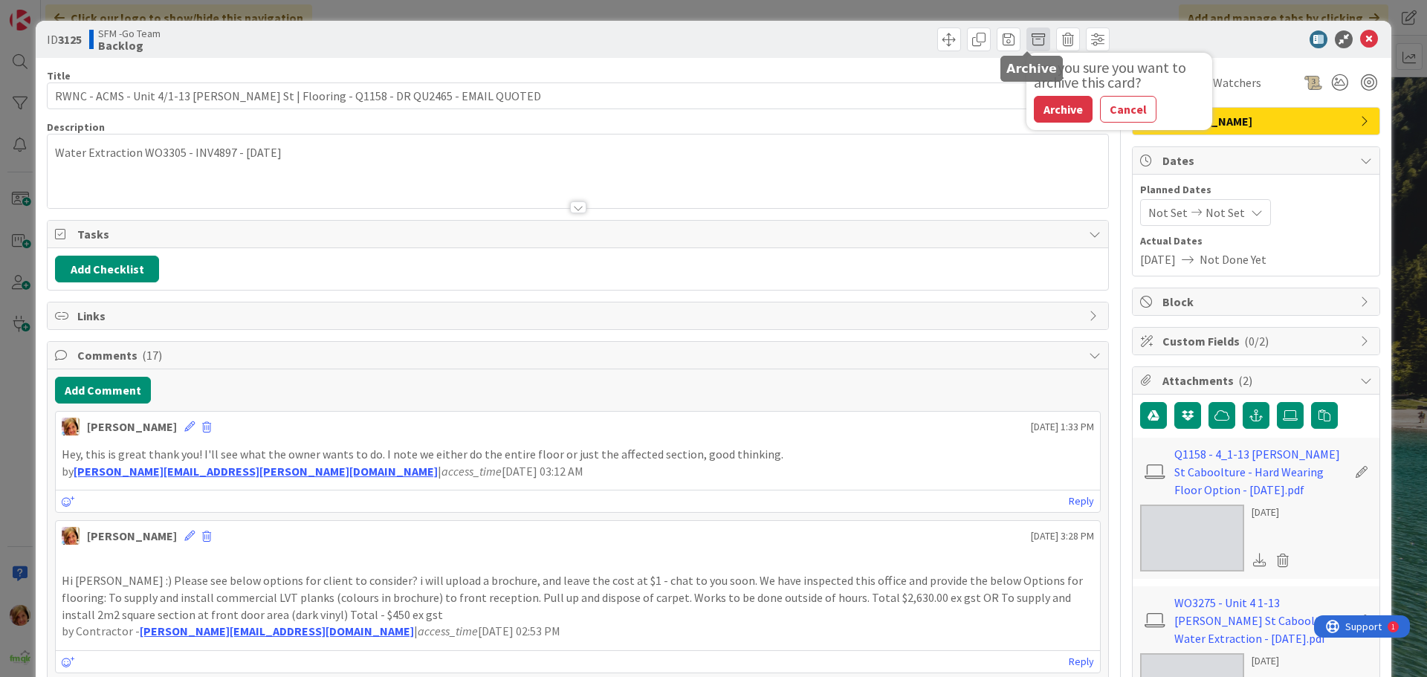
click at [1027, 41] on span at bounding box center [1038, 39] width 24 height 24
click at [1026, 36] on span at bounding box center [1038, 39] width 24 height 24
click at [1042, 103] on button "Archive" at bounding box center [1063, 109] width 59 height 27
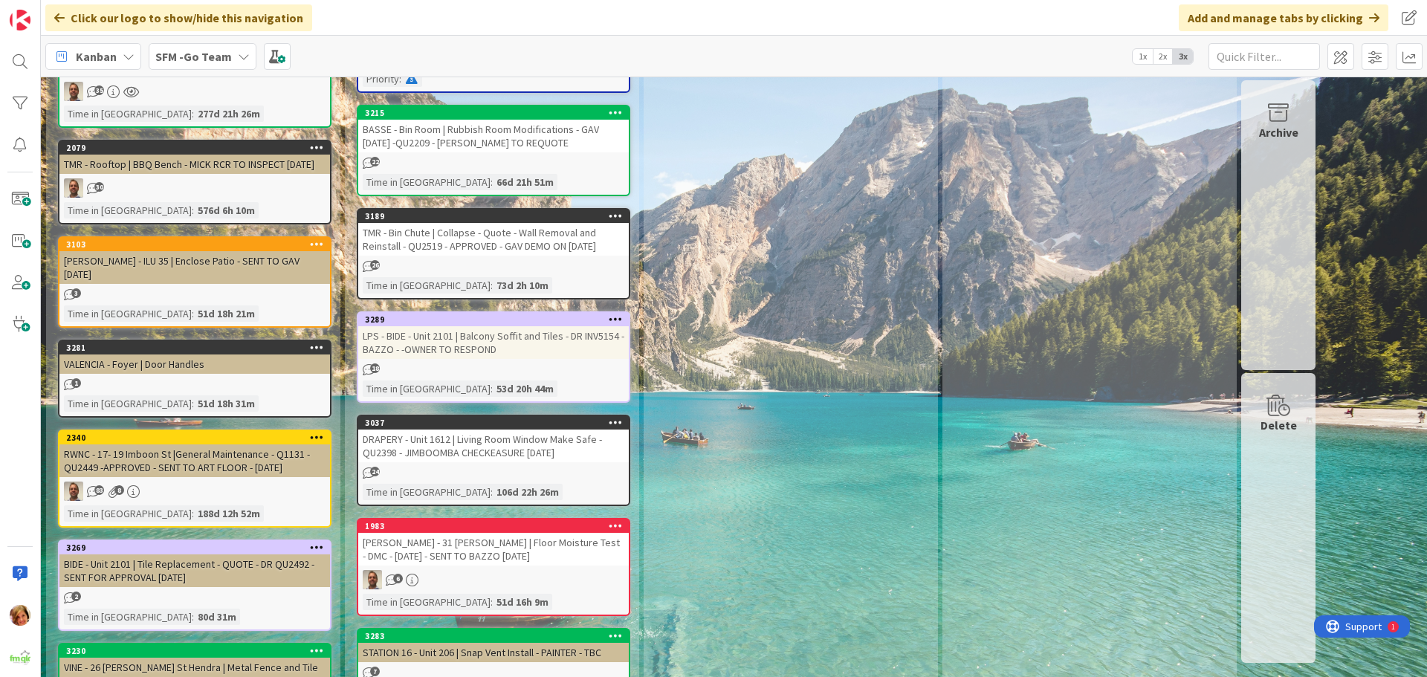
click at [206, 444] on div "RWNC - 17- 19 Imboon St |General Maintenance - Q1131 -QU2449 -APPROVED - SENT T…" at bounding box center [194, 460] width 271 height 33
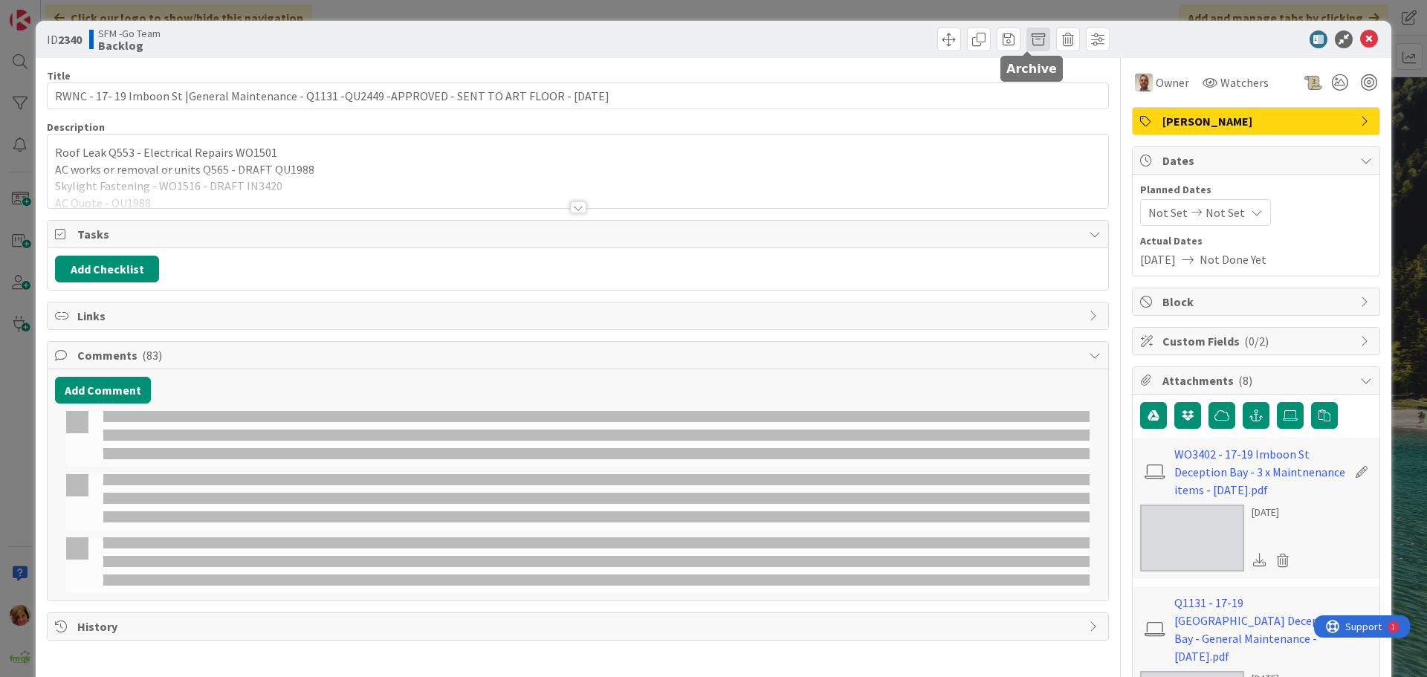
click at [1026, 38] on span at bounding box center [1038, 39] width 24 height 24
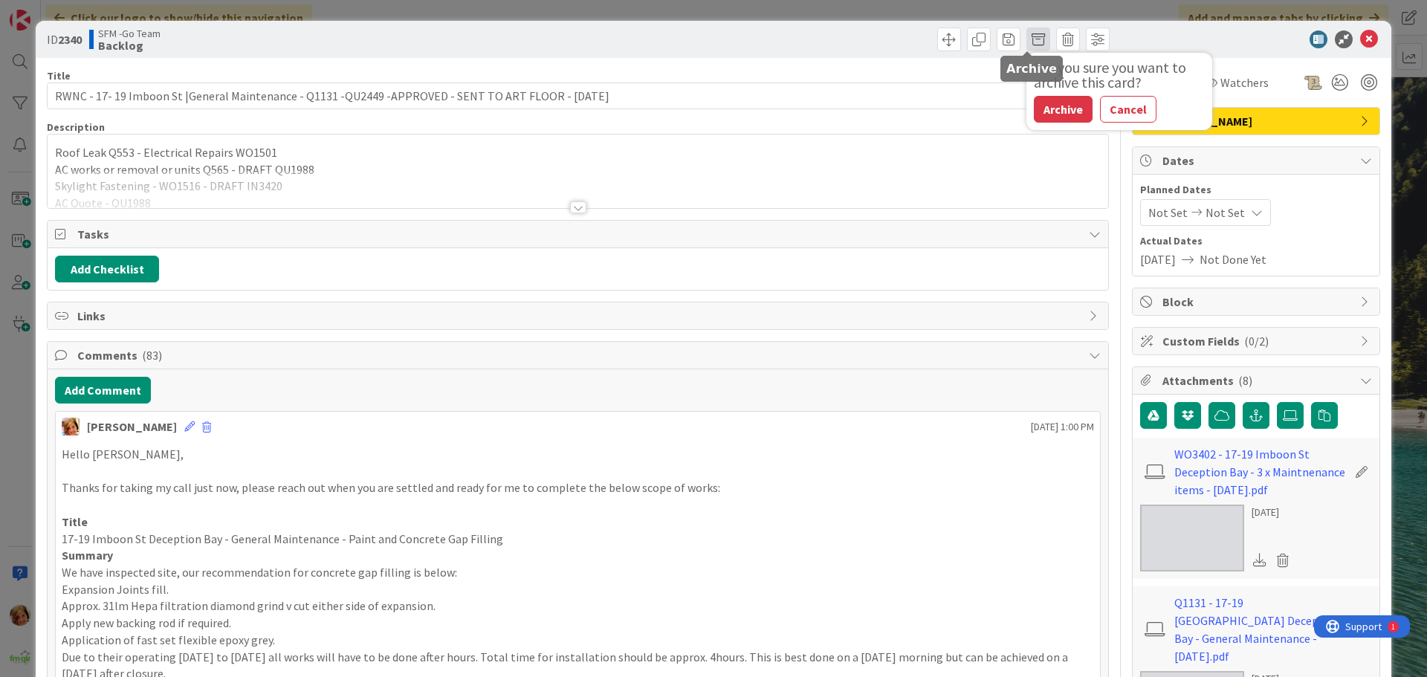
click at [1026, 36] on span at bounding box center [1038, 39] width 24 height 24
click at [1026, 40] on span at bounding box center [1038, 39] width 24 height 24
click at [1045, 108] on button "Archive" at bounding box center [1063, 109] width 59 height 27
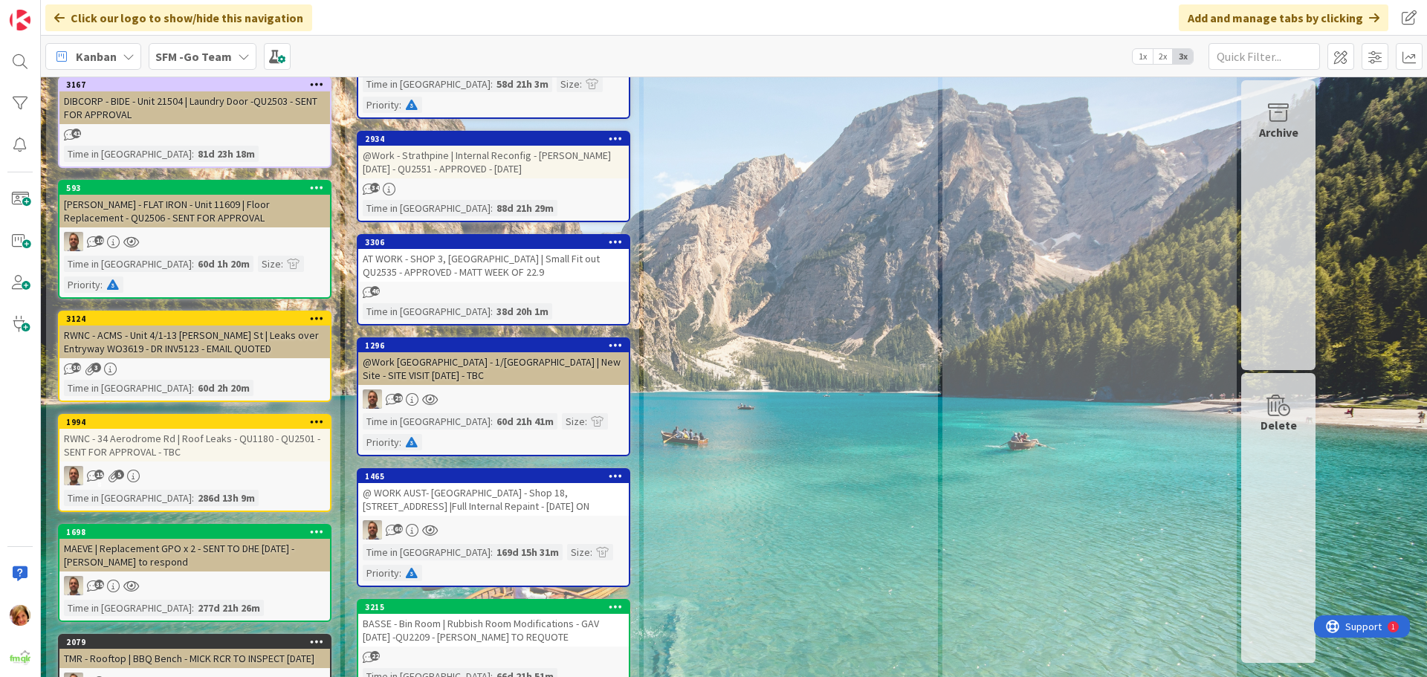
scroll to position [3665, 0]
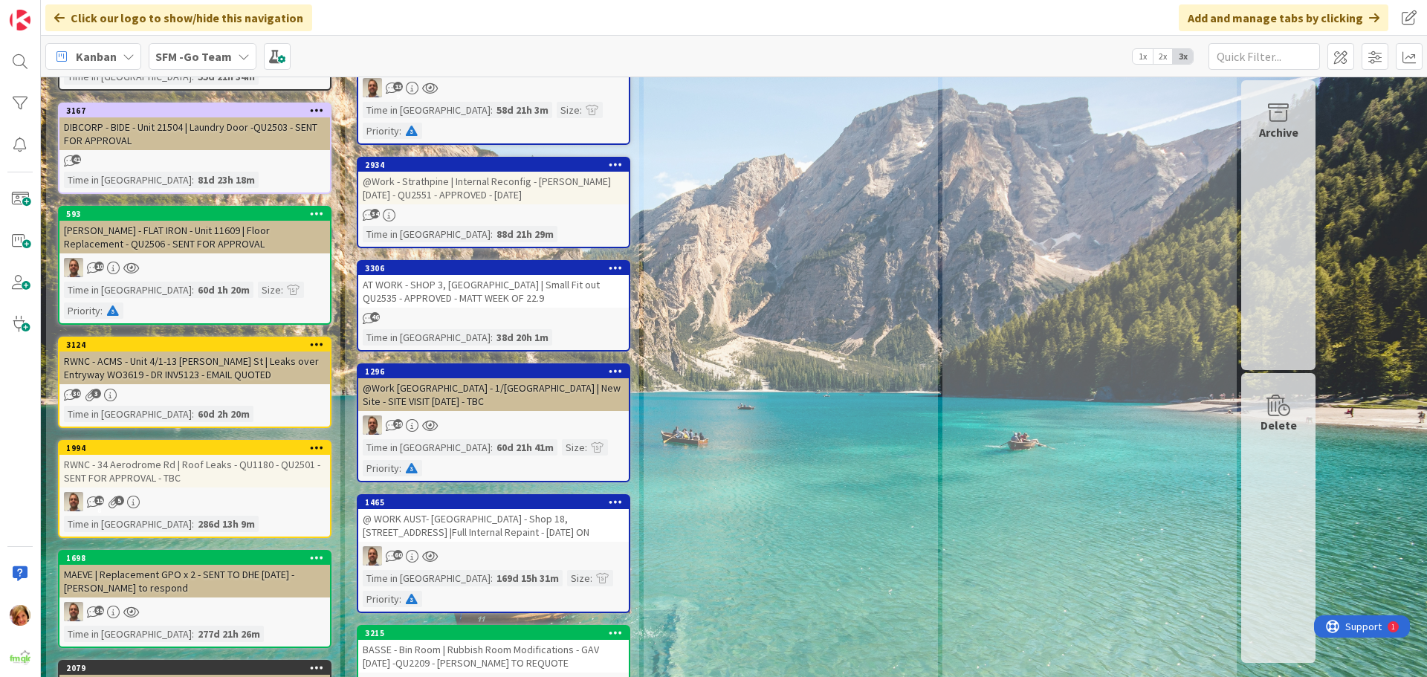
click at [237, 455] on div "RWNC - 34 Aerodrome Rd | Roof Leaks - QU1180 - QU2501 - SENT FOR APPROVAL - TBC" at bounding box center [194, 471] width 271 height 33
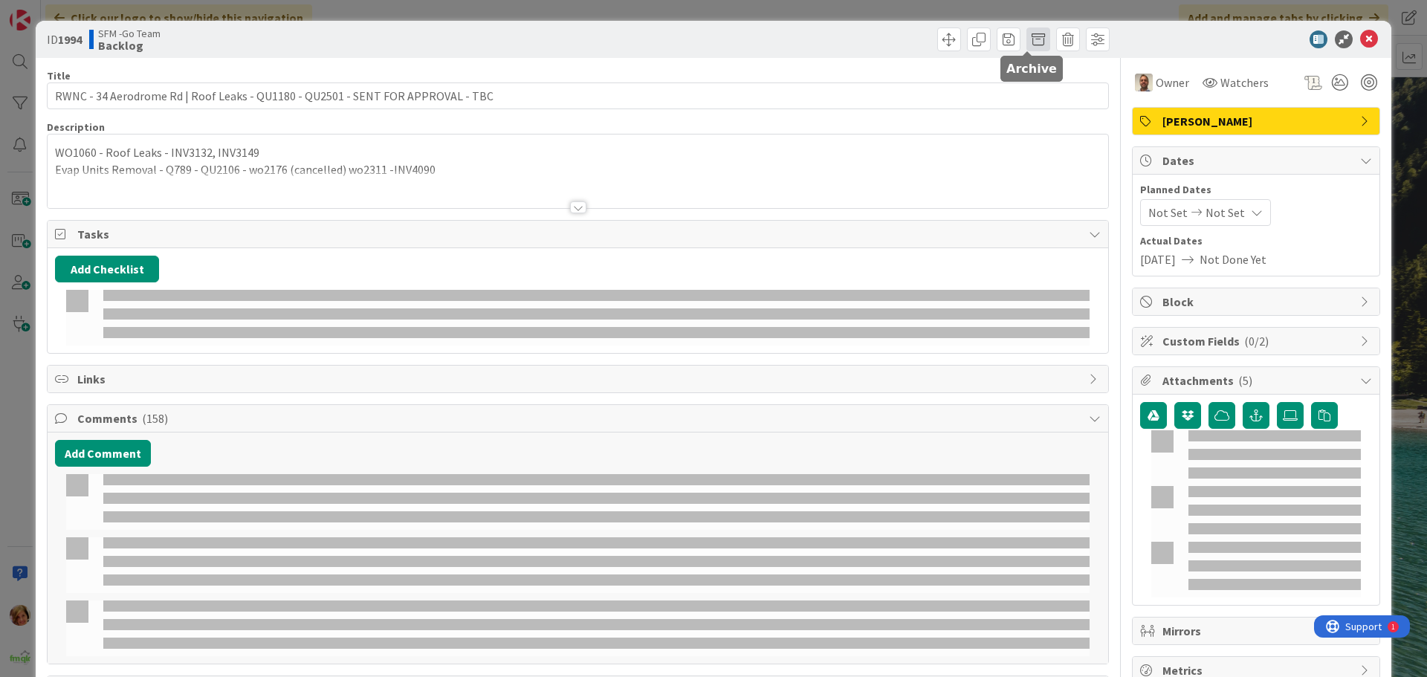
click at [1029, 40] on span at bounding box center [1038, 39] width 24 height 24
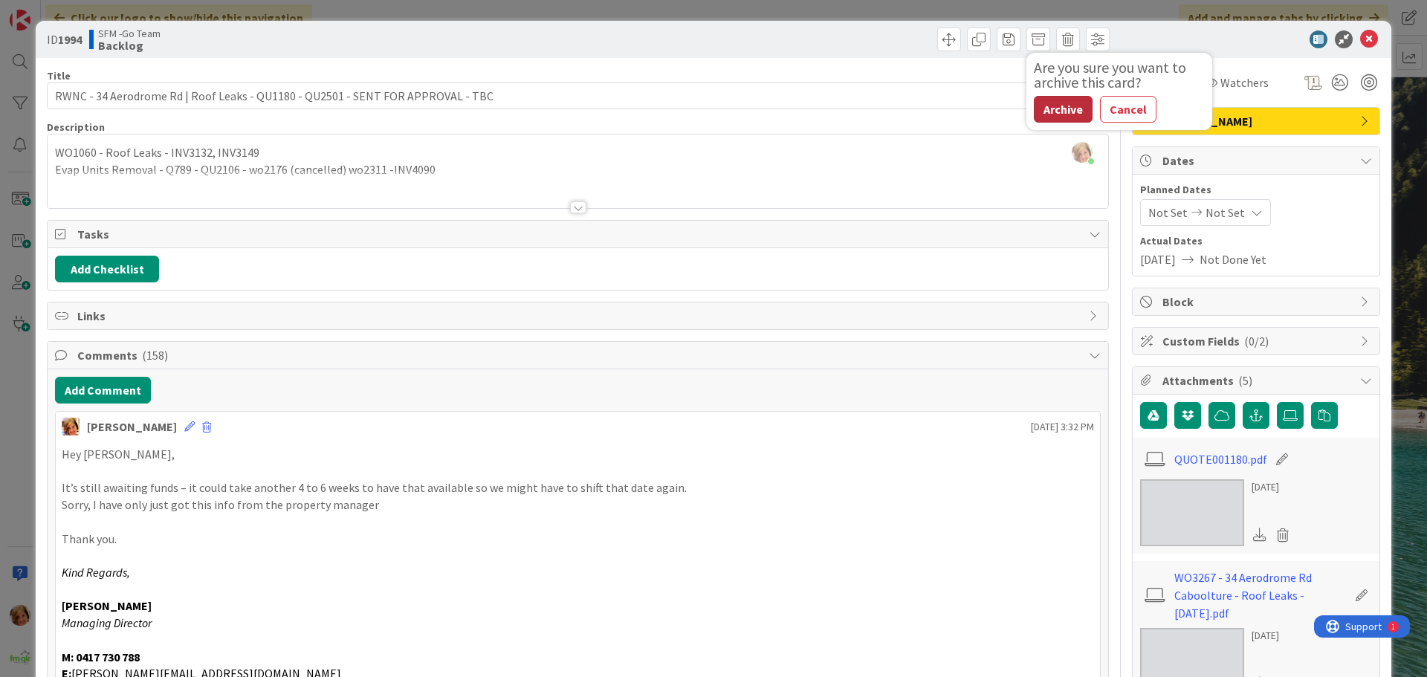
click at [1052, 109] on button "Archive" at bounding box center [1063, 109] width 59 height 27
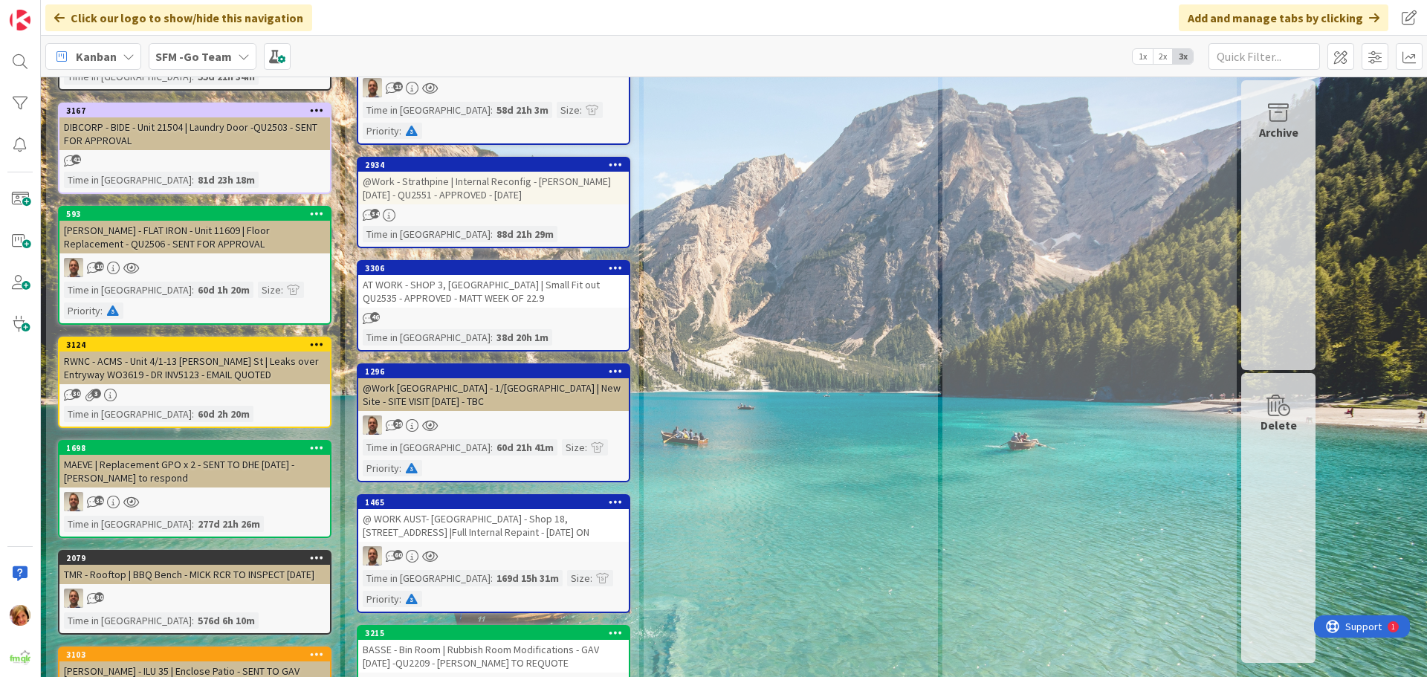
click at [161, 352] on div "RWNC - ACMS - Unit 4/1-13 [PERSON_NAME] St | Leaks over Entryway WO3619 - DR IN…" at bounding box center [194, 368] width 271 height 33
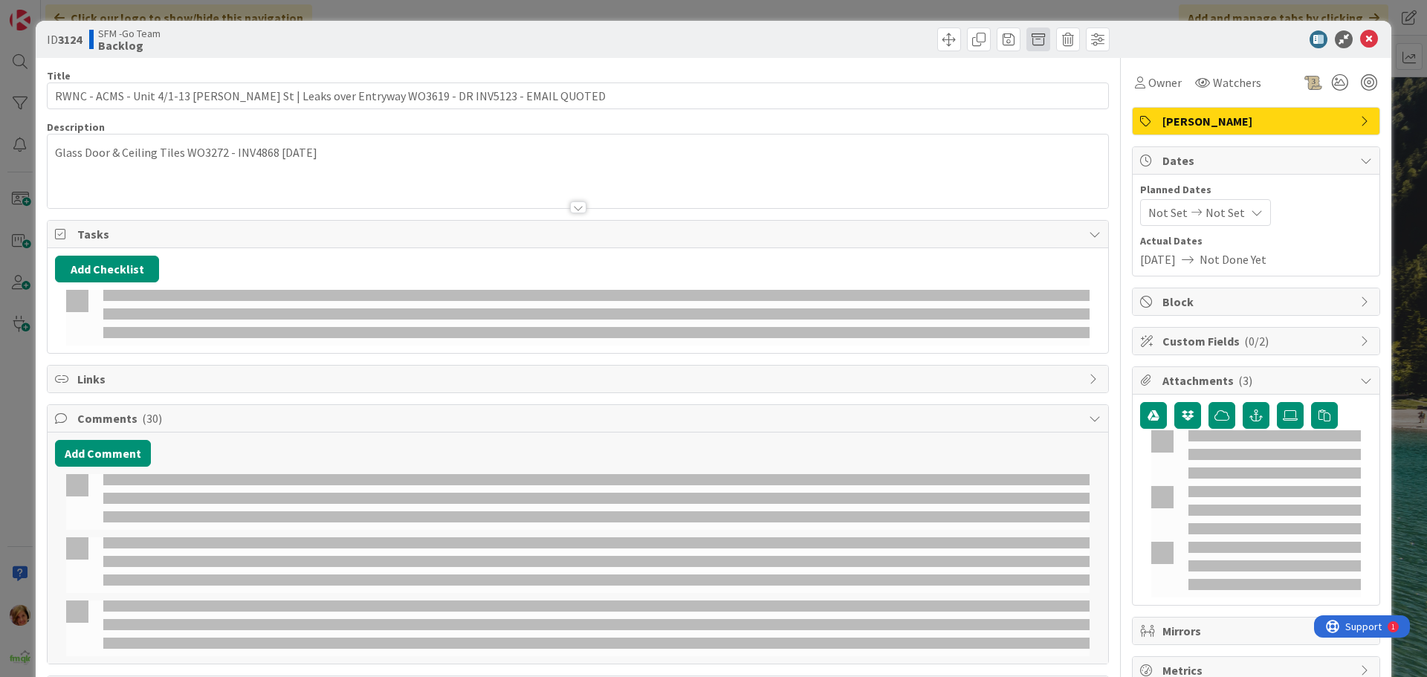
click at [1026, 40] on span at bounding box center [1038, 39] width 24 height 24
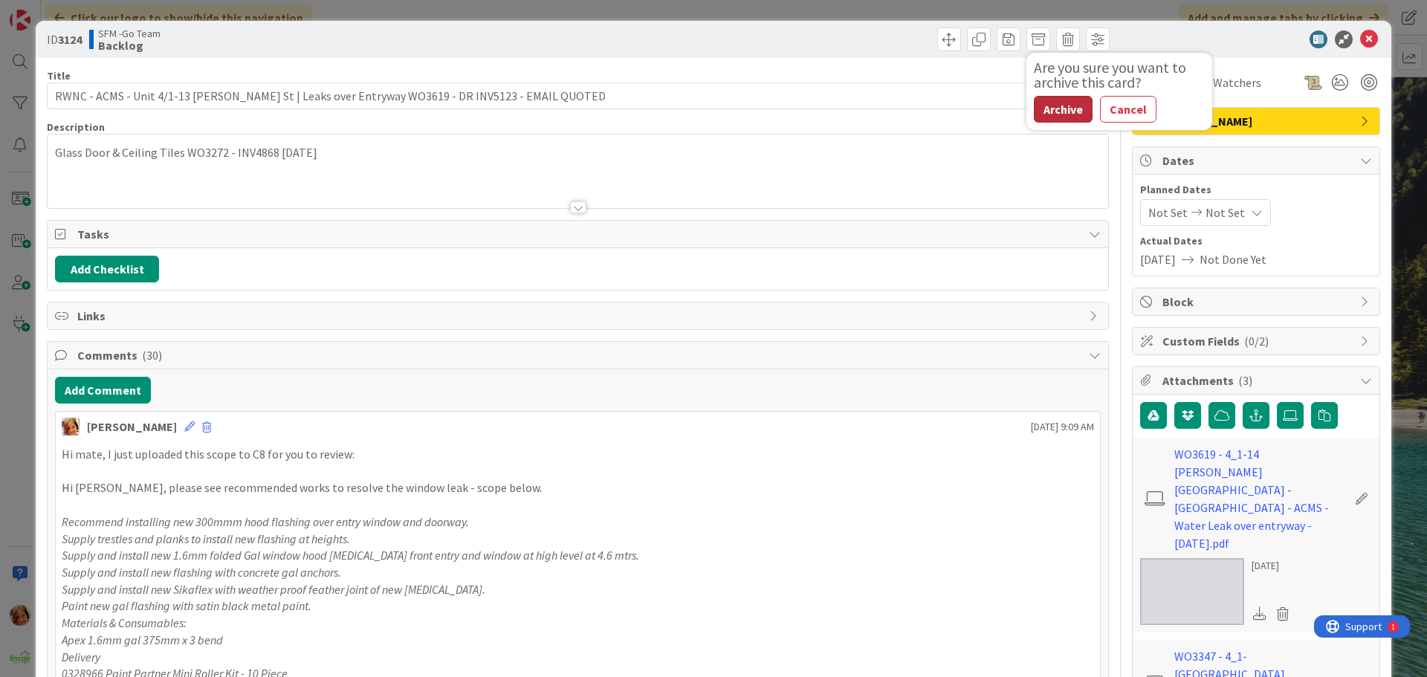
click at [1055, 106] on button "Archive" at bounding box center [1063, 109] width 59 height 27
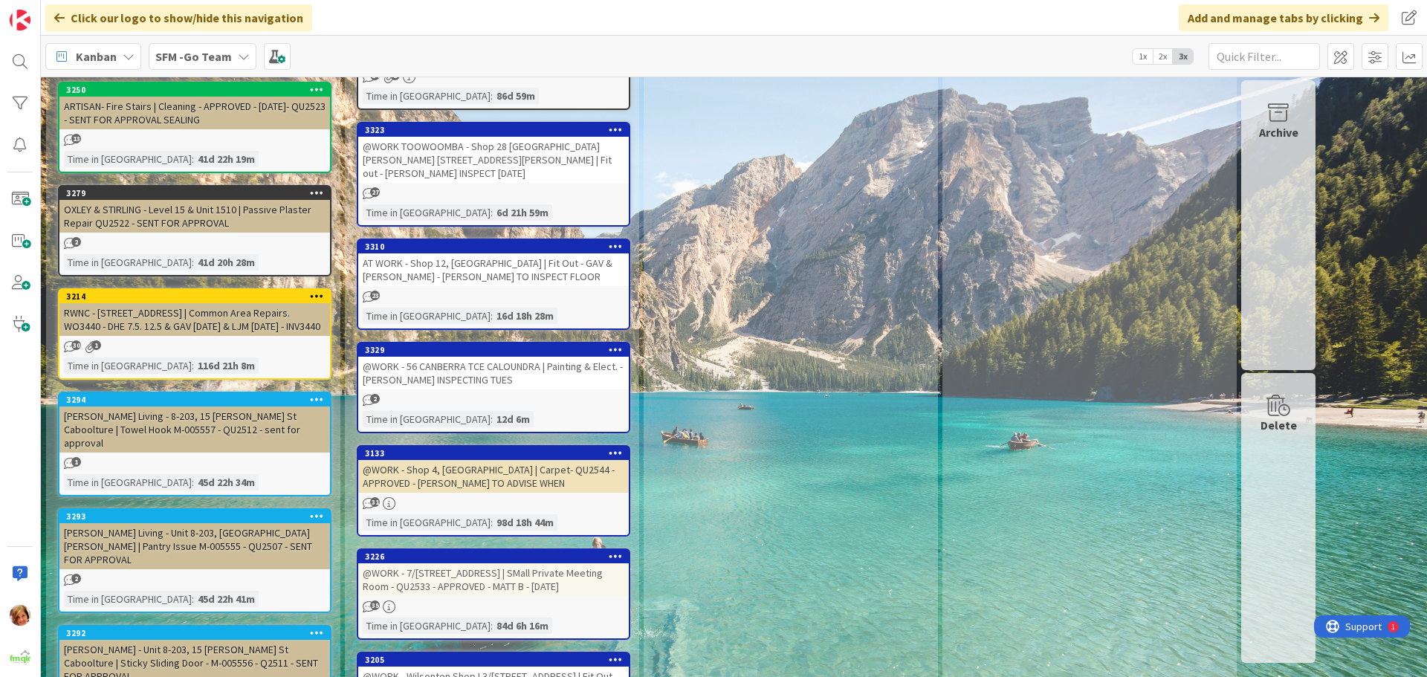
scroll to position [2699, 0]
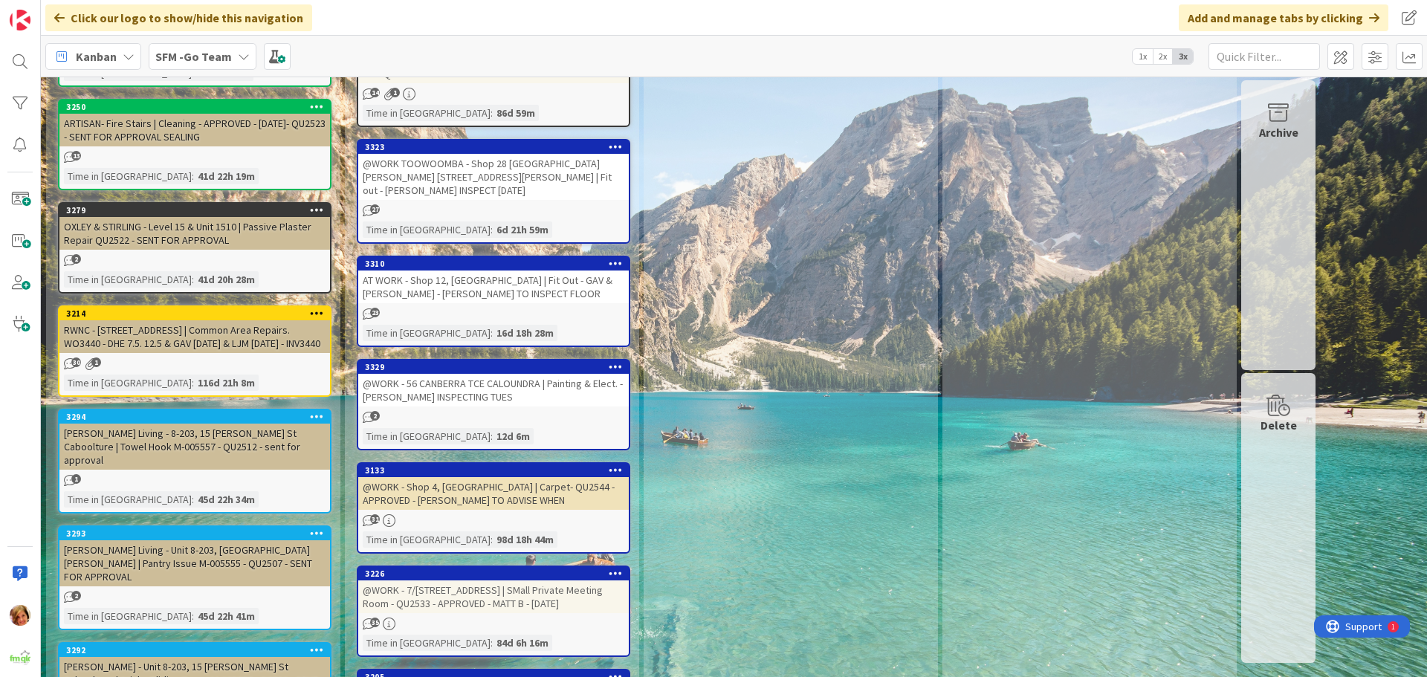
click at [203, 424] on div "[PERSON_NAME] Living - 8-203, 15 [PERSON_NAME] St Caboolture | Towel Hook M-005…" at bounding box center [194, 447] width 271 height 46
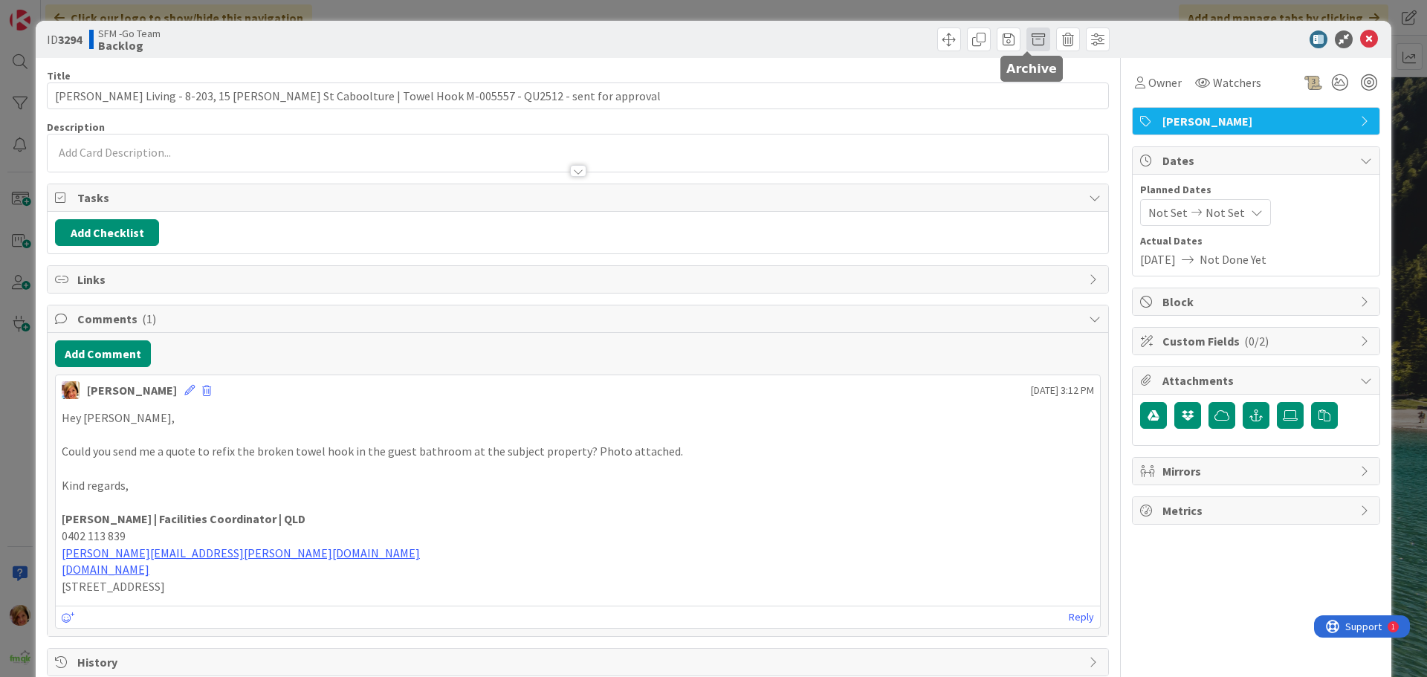
click at [1028, 39] on span at bounding box center [1038, 39] width 24 height 24
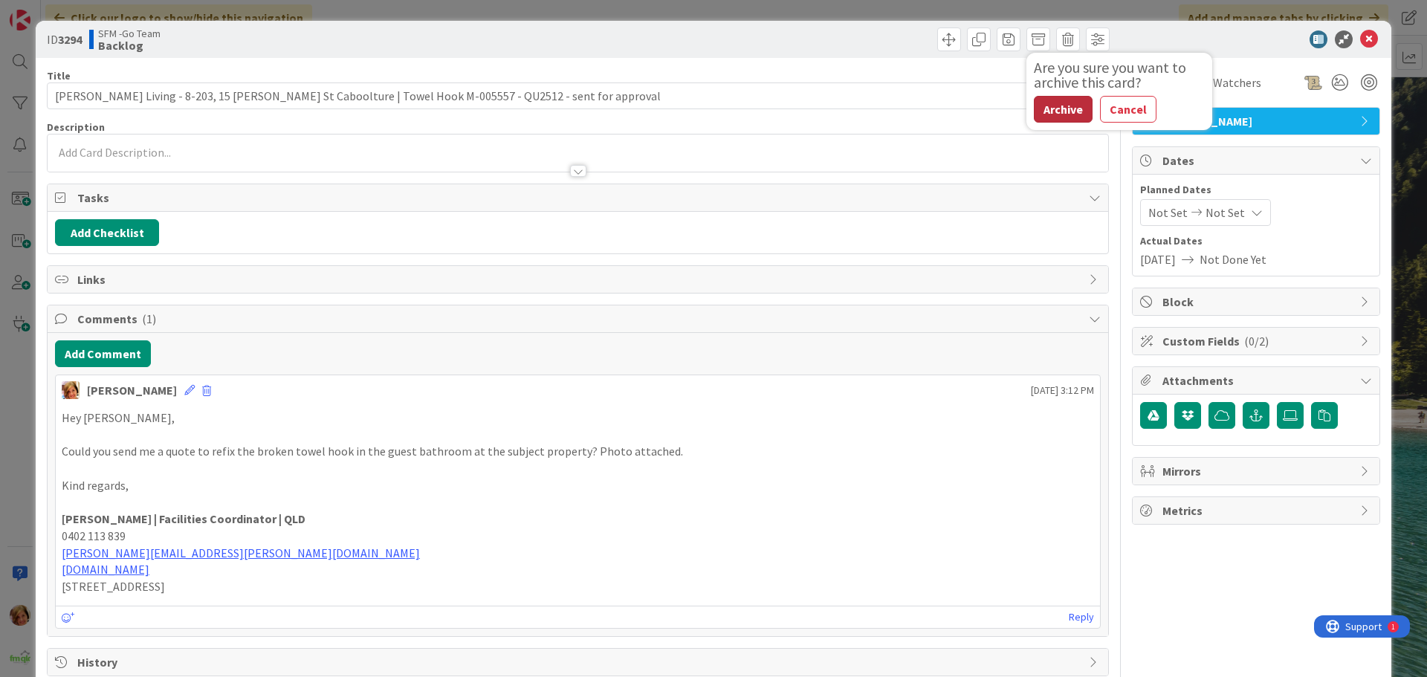
click at [1052, 109] on button "Archive" at bounding box center [1063, 109] width 59 height 27
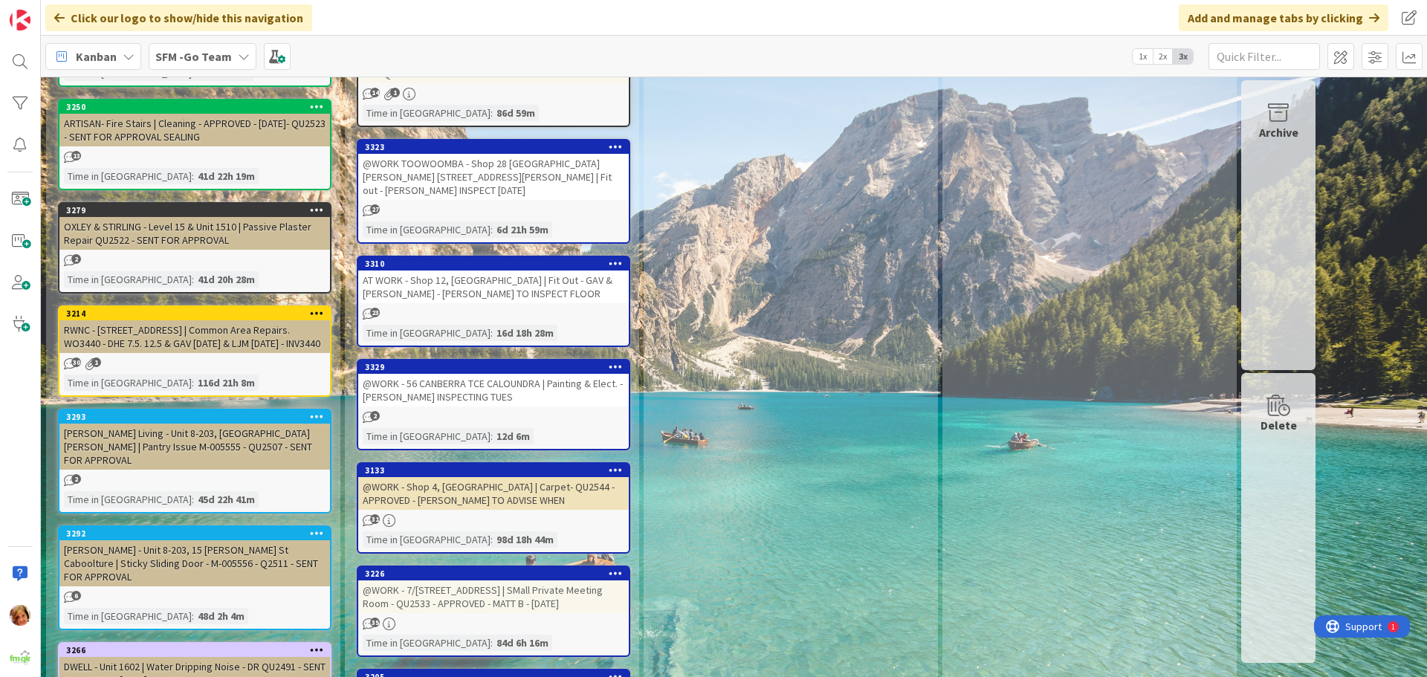
click at [186, 424] on div "[PERSON_NAME] Living - Unit 8-203, [GEOGRAPHIC_DATA][PERSON_NAME] | Pantry Issu…" at bounding box center [194, 447] width 271 height 46
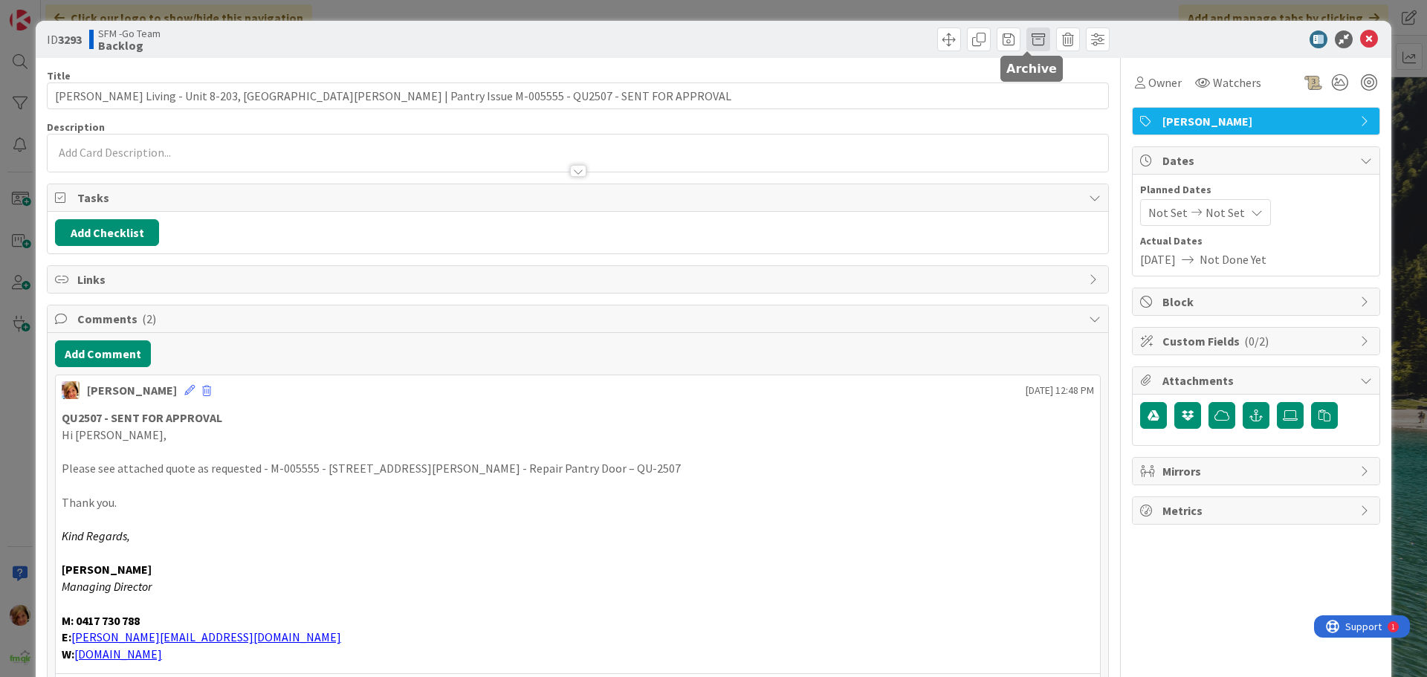
click at [1038, 39] on span at bounding box center [1038, 39] width 24 height 24
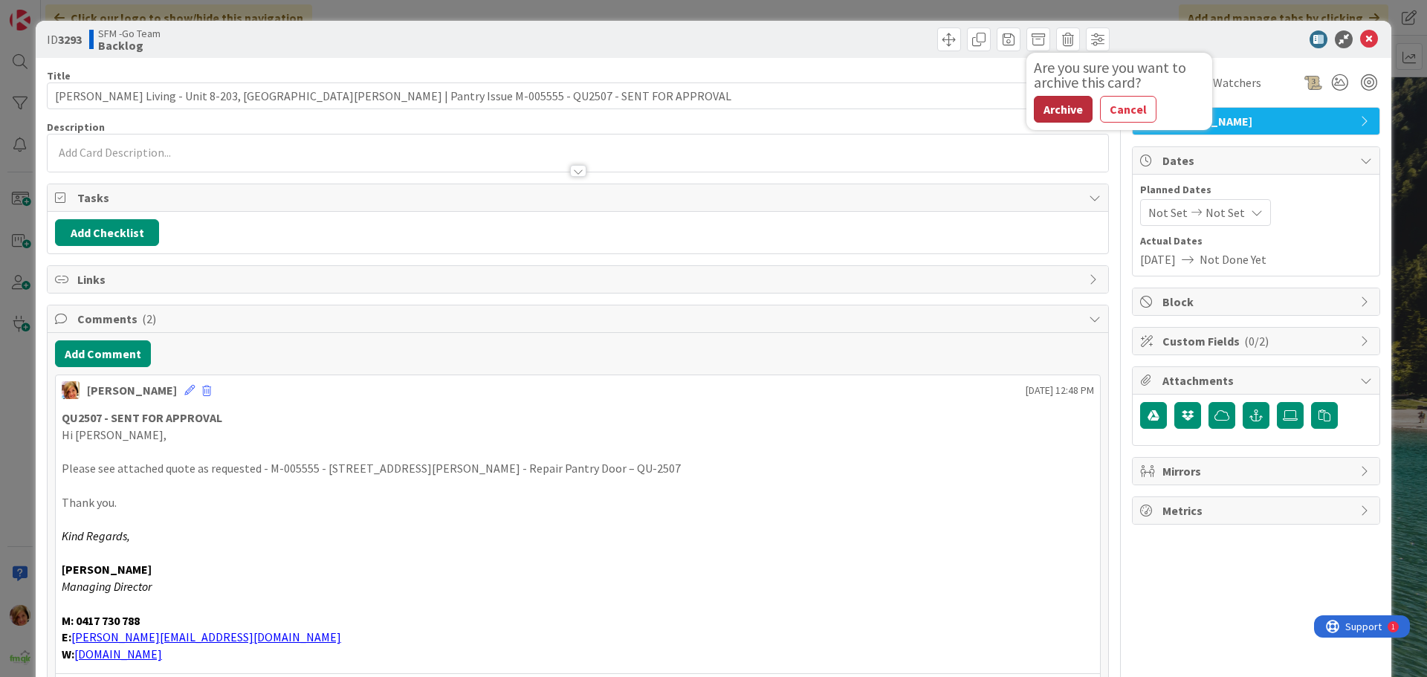
click at [1047, 110] on button "Archive" at bounding box center [1063, 109] width 59 height 27
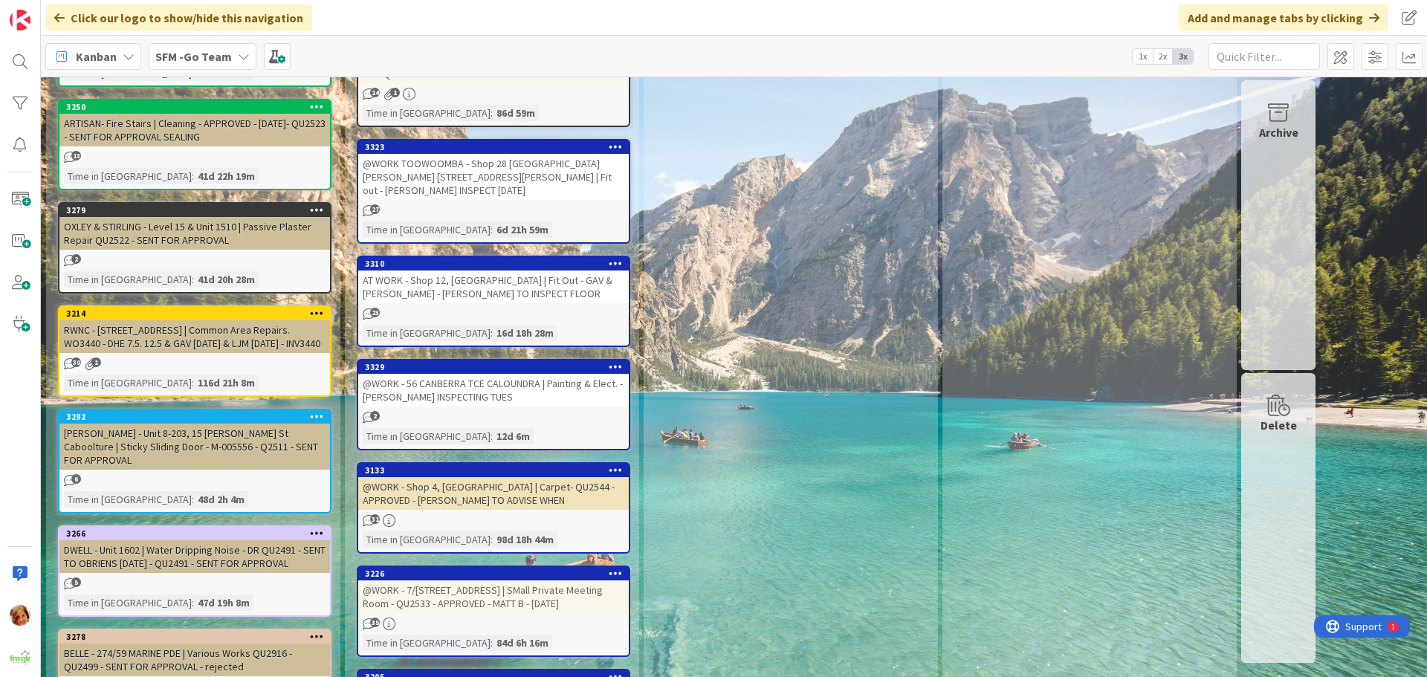
click at [170, 424] on div "[PERSON_NAME] - Unit 8-203, 15 [PERSON_NAME] St Caboolture | Sticky Sliding Doo…" at bounding box center [194, 447] width 271 height 46
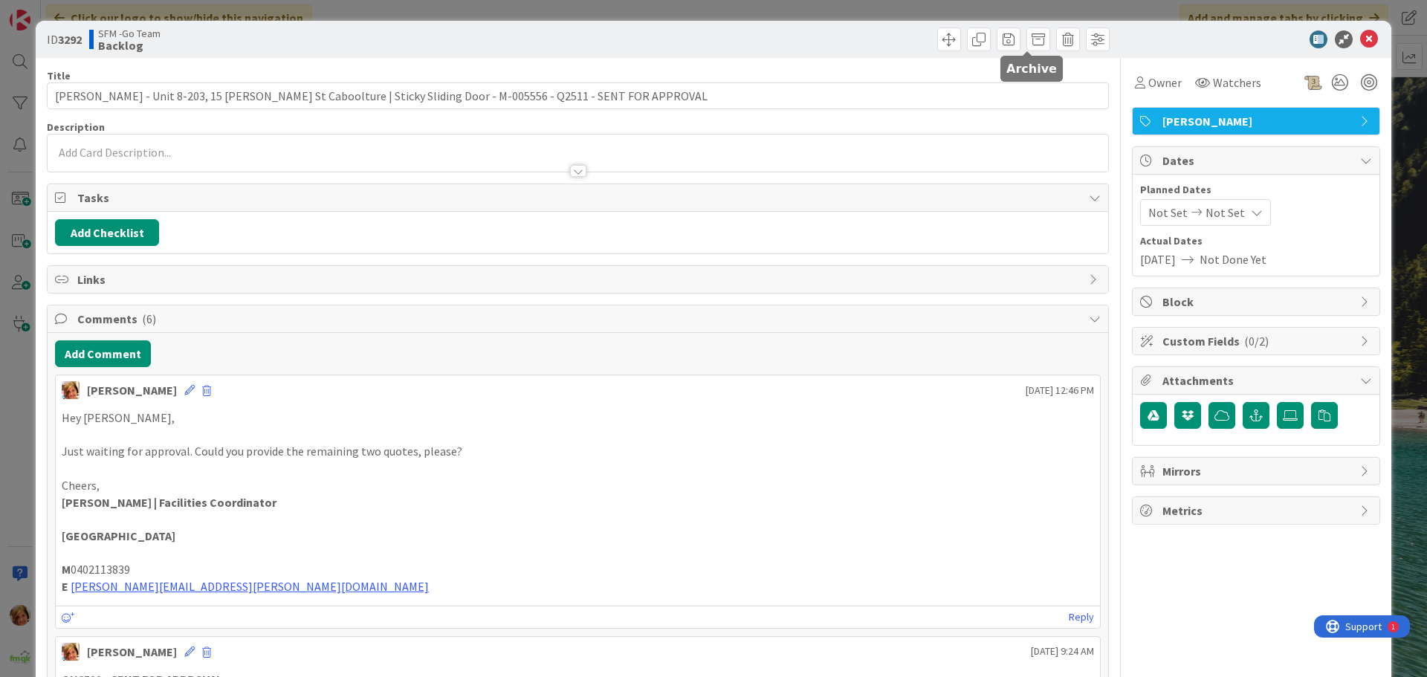
drag, startPoint x: 1023, startPoint y: 40, endPoint x: 1023, endPoint y: 82, distance: 41.6
click at [1026, 42] on span at bounding box center [1038, 39] width 24 height 24
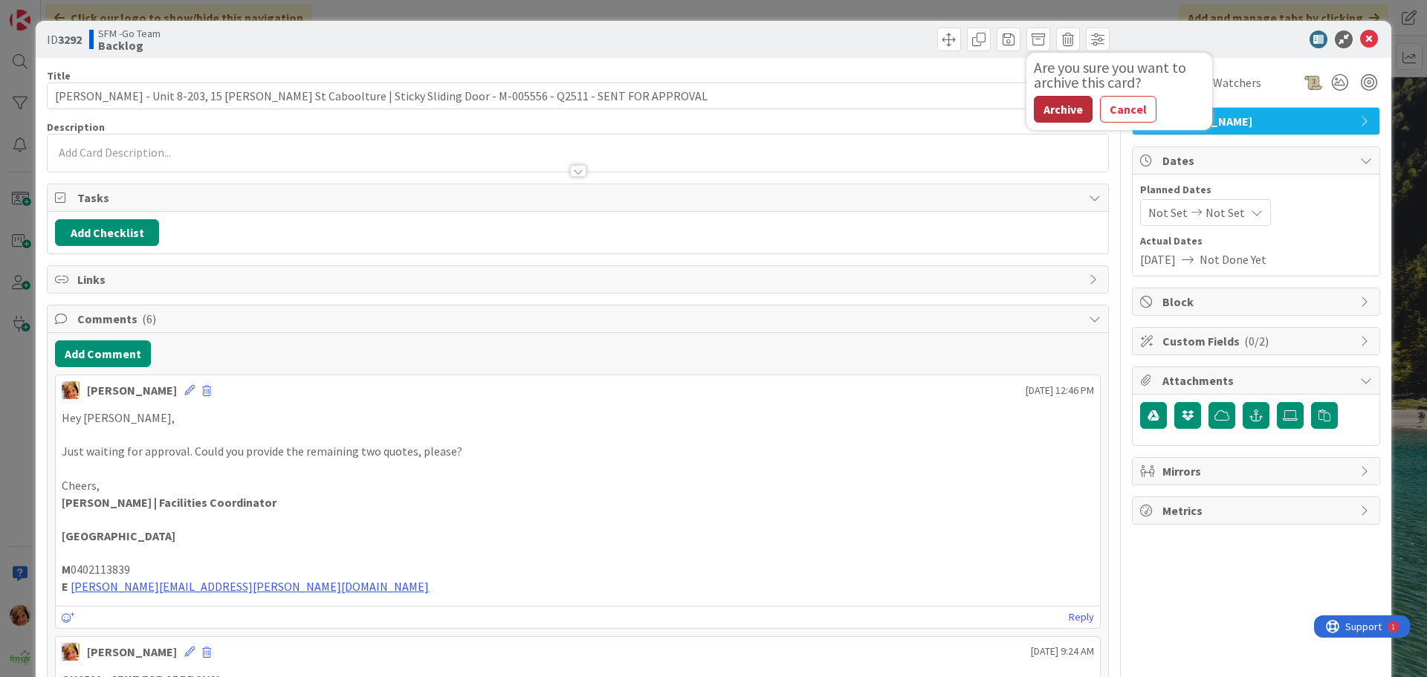
click at [1049, 103] on button "Archive" at bounding box center [1063, 109] width 59 height 27
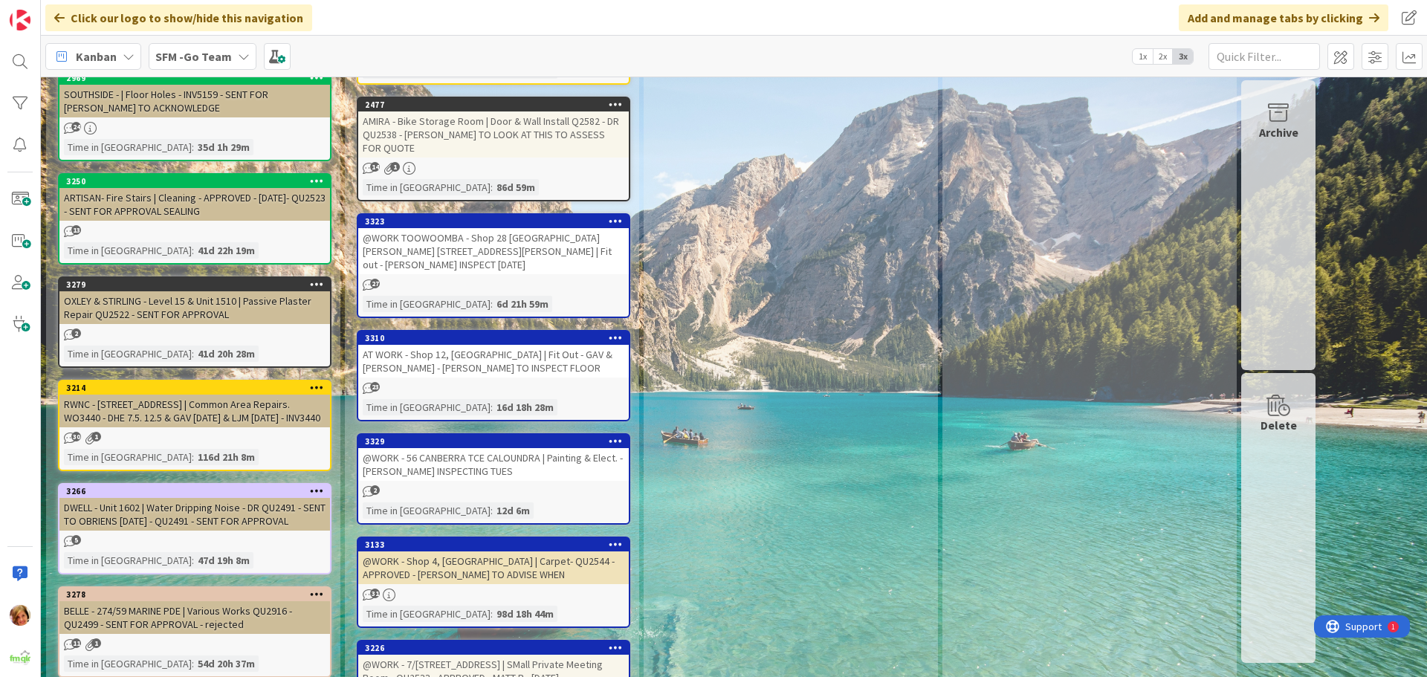
click at [220, 395] on div "RWNC - [STREET_ADDRESS] | Common Area Repairs. WO3440 - DHE 7.5. 12.5 & GAV [DA…" at bounding box center [194, 411] width 271 height 33
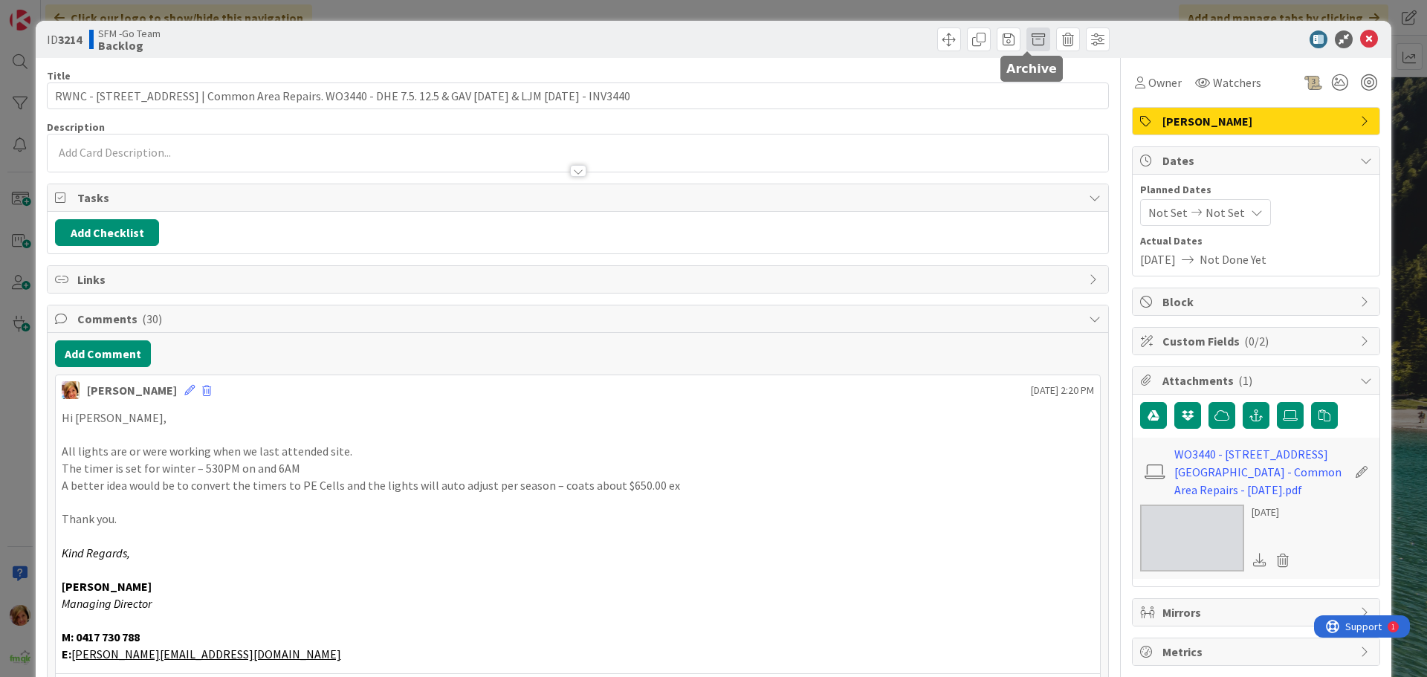
click at [1026, 38] on span at bounding box center [1038, 39] width 24 height 24
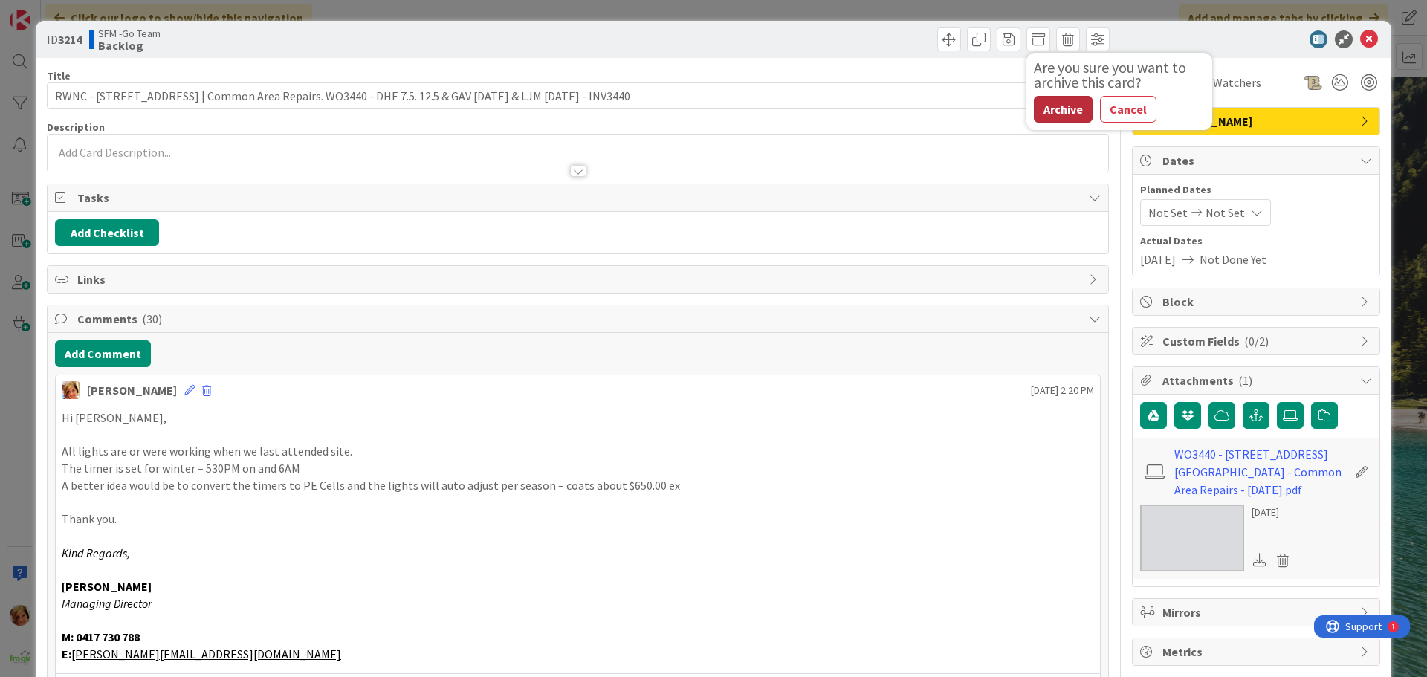
click at [1057, 109] on button "Archive" at bounding box center [1063, 109] width 59 height 27
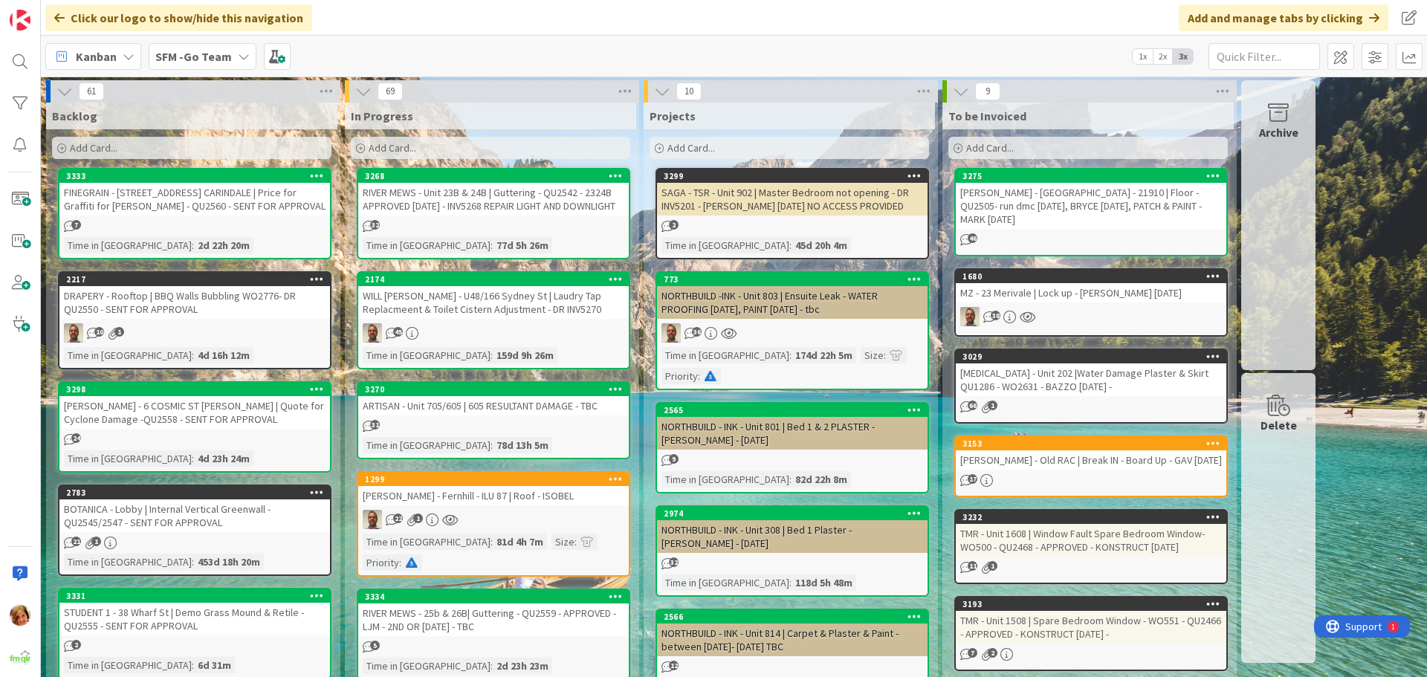
click at [486, 181] on div "3268" at bounding box center [493, 175] width 271 height 13
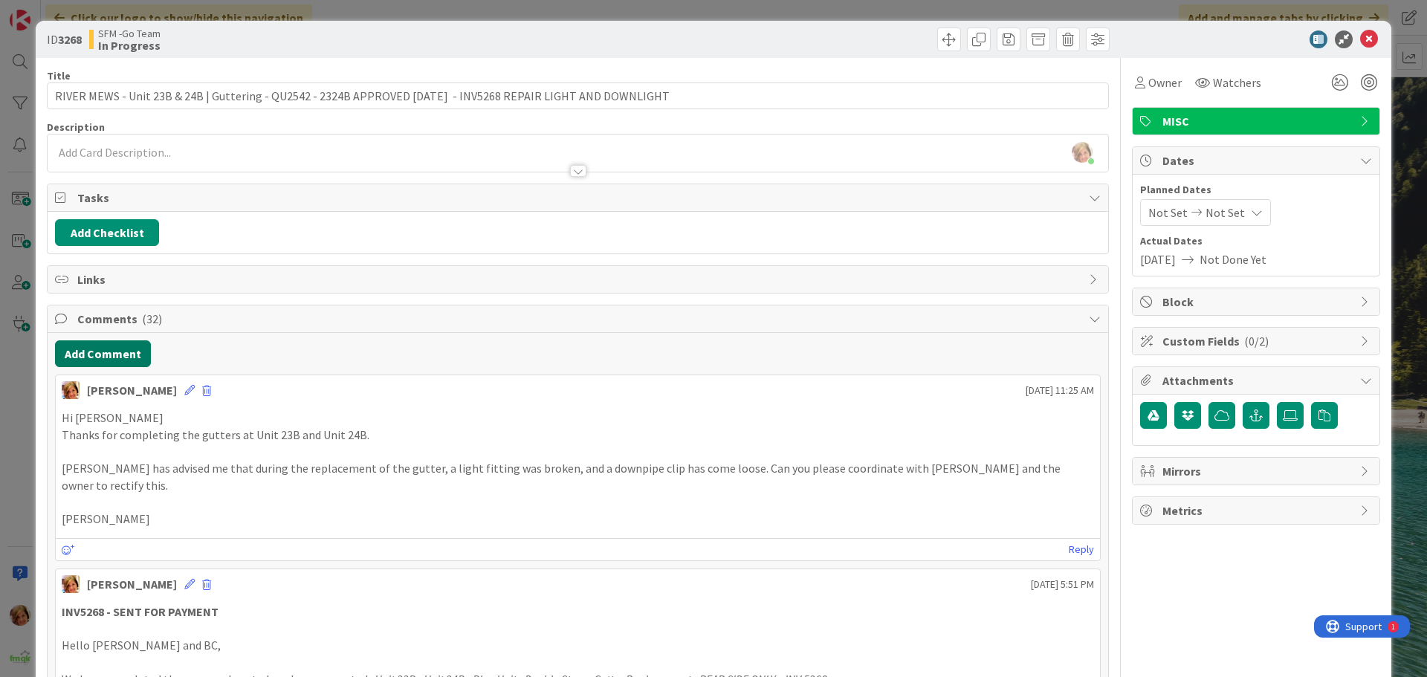
click at [118, 350] on button "Add Comment" at bounding box center [103, 353] width 96 height 27
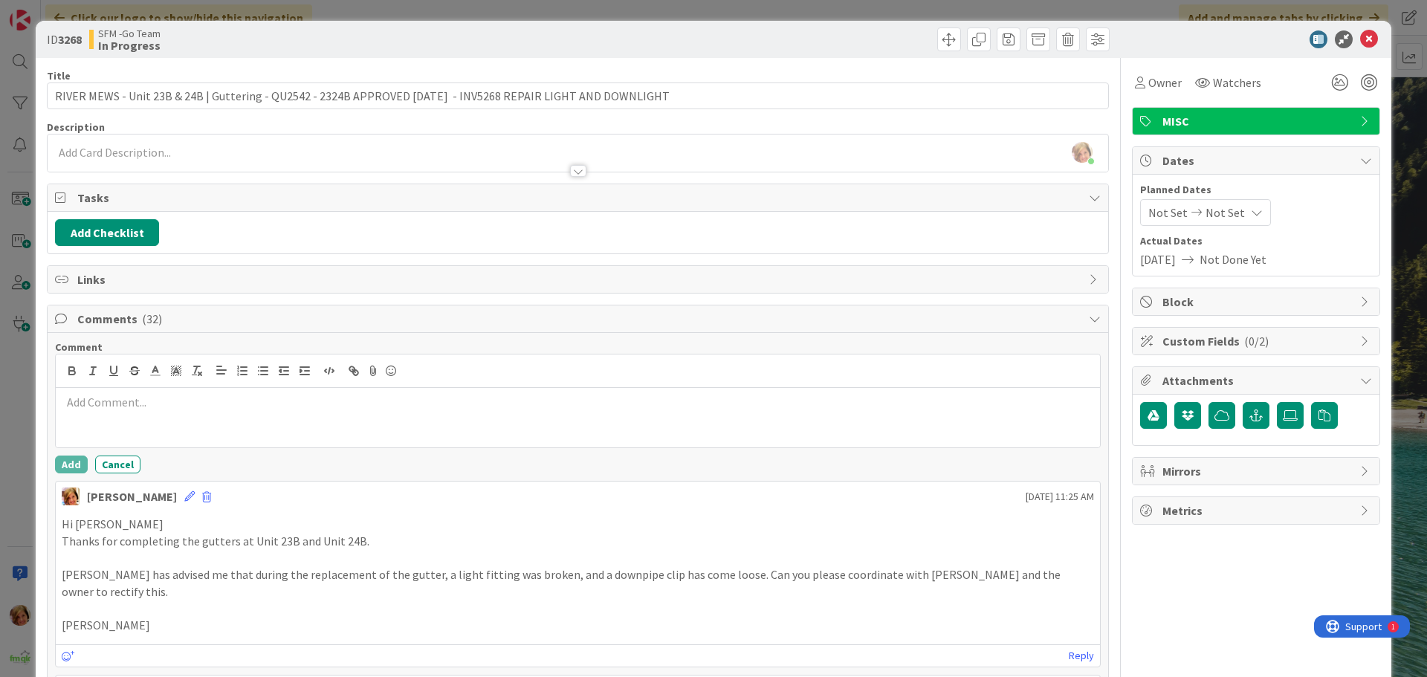
click at [141, 409] on p at bounding box center [578, 402] width 1032 height 17
click at [149, 415] on div at bounding box center [578, 417] width 1044 height 59
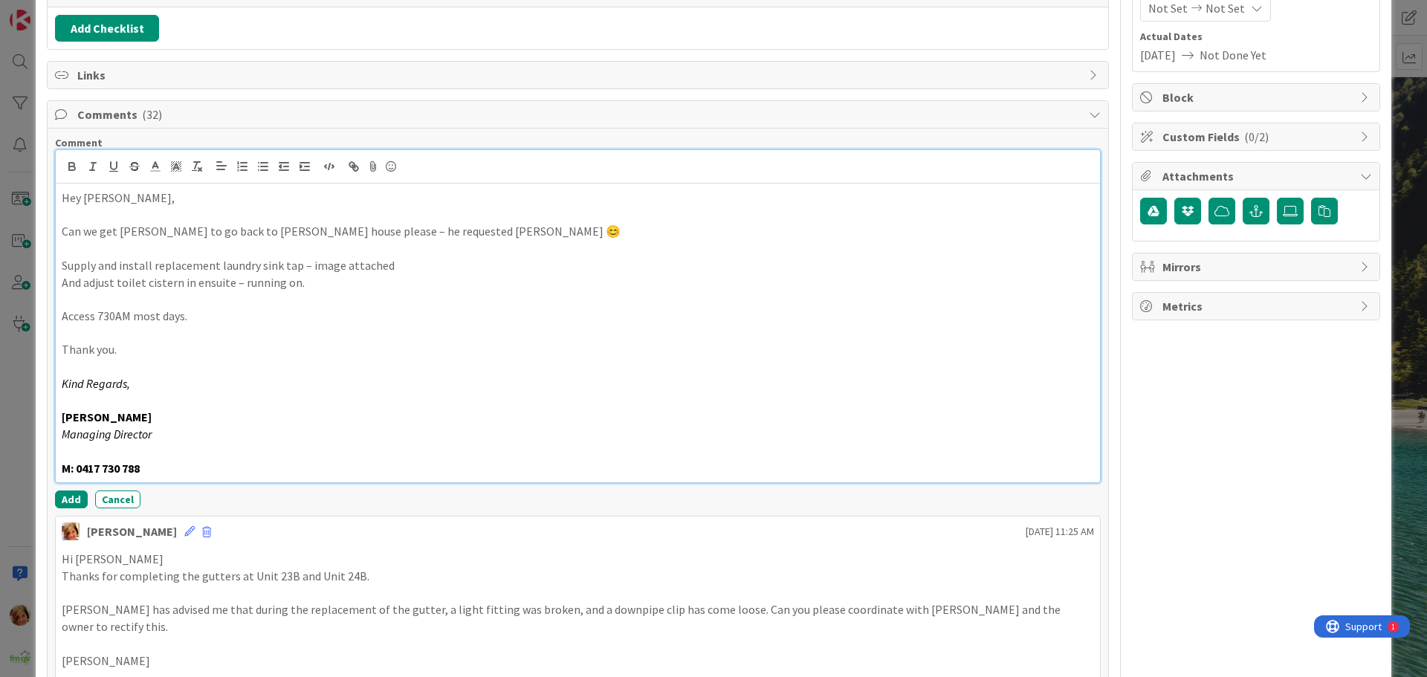
scroll to position [226, 0]
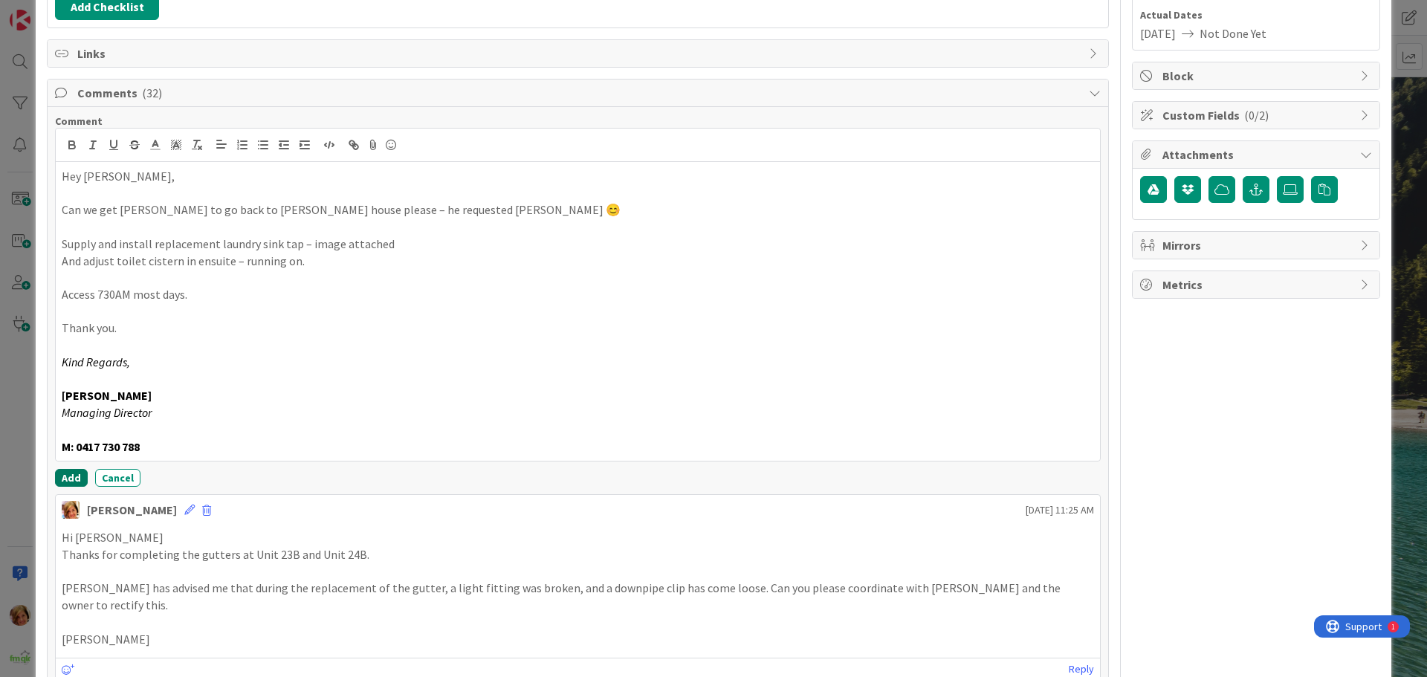
click at [71, 473] on button "Add" at bounding box center [71, 478] width 33 height 18
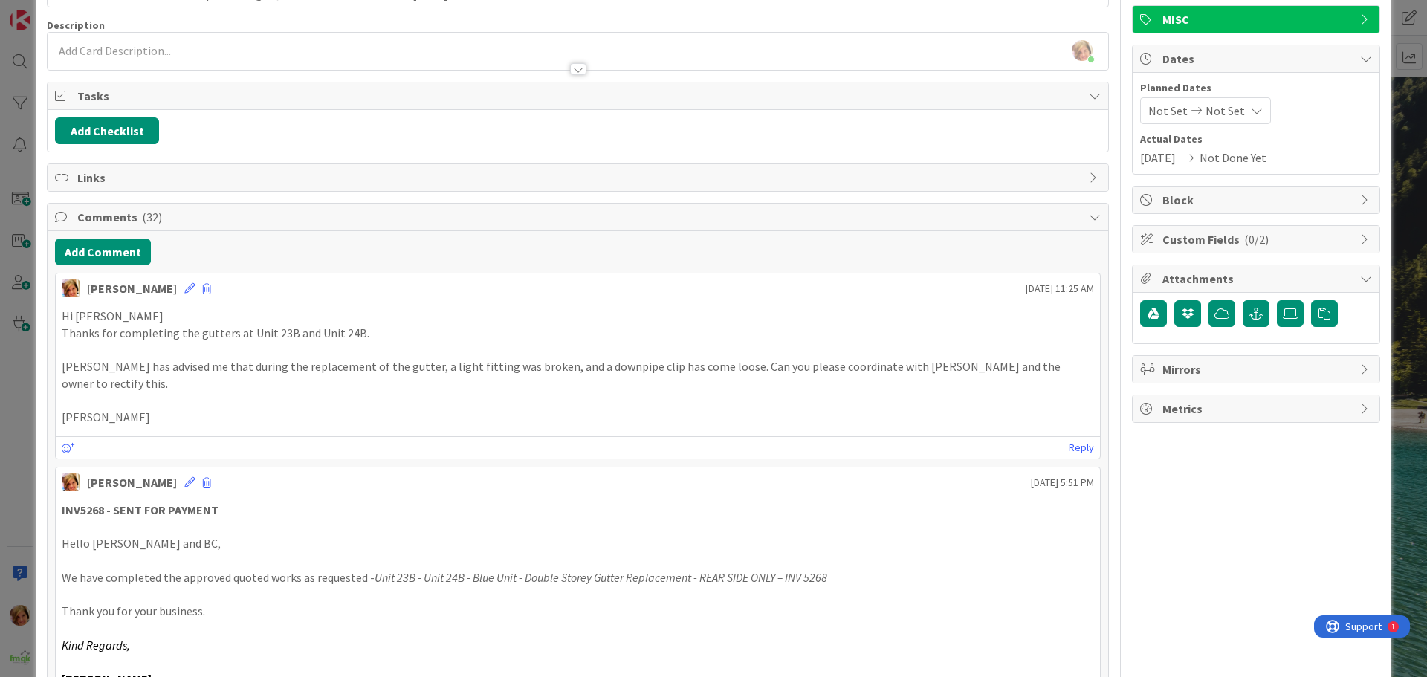
scroll to position [0, 0]
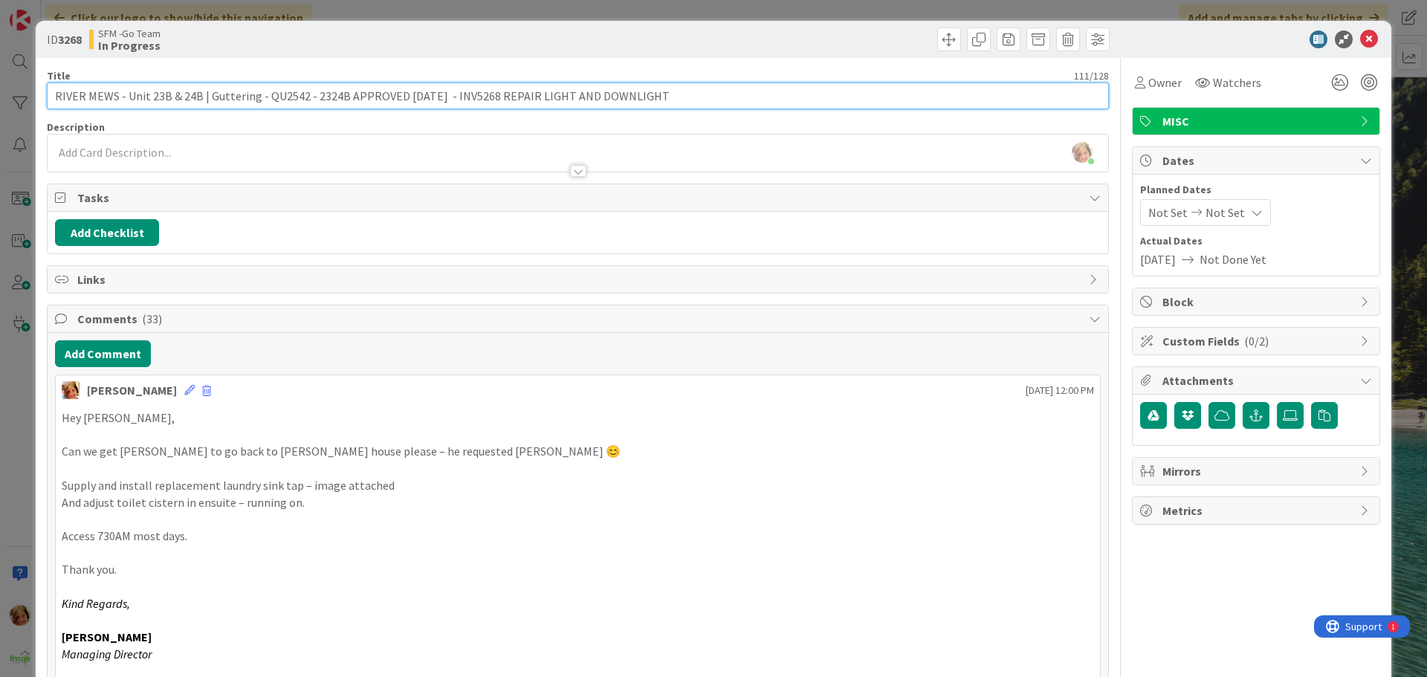
click at [686, 92] on input "RIVER MEWS - Unit 23B & 24B | Guttering - QU2542 - 2324B APPROVED [DATE] - INV5…" at bounding box center [578, 95] width 1062 height 27
drag, startPoint x: 686, startPoint y: 92, endPoint x: 667, endPoint y: 94, distance: 19.5
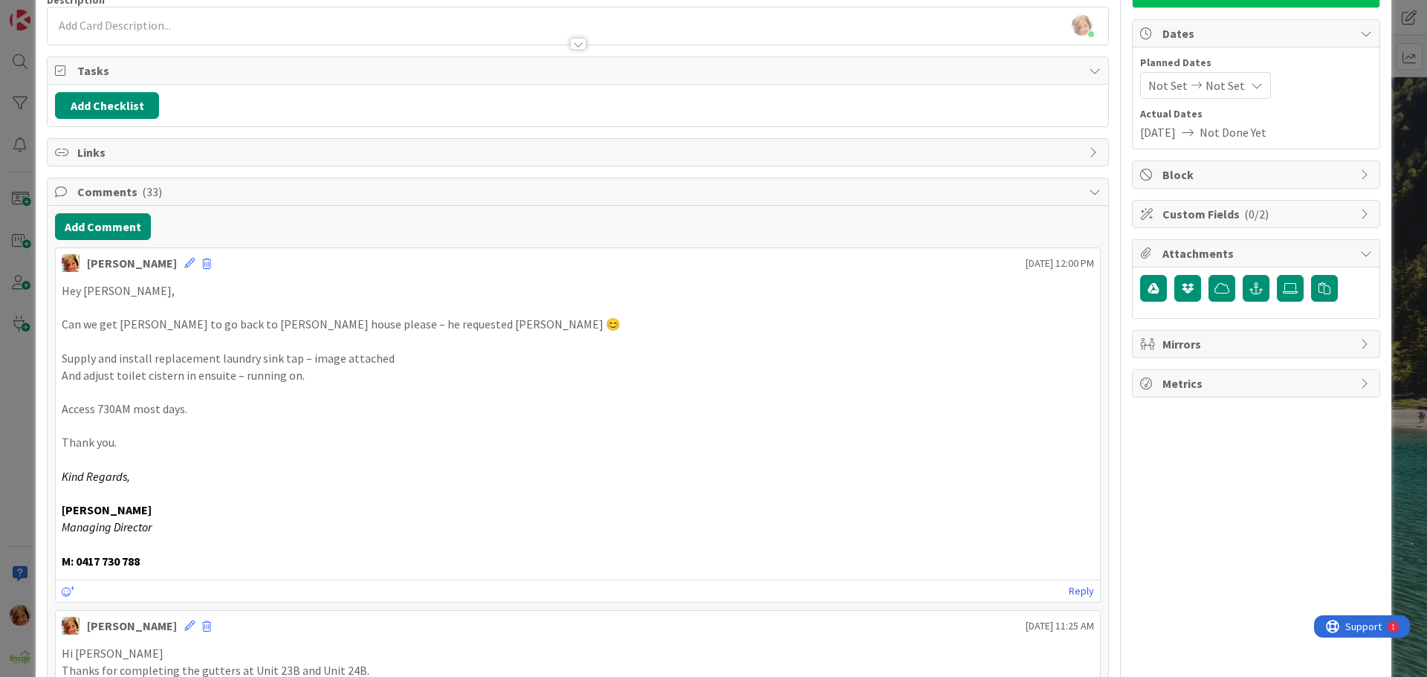
scroll to position [149, 0]
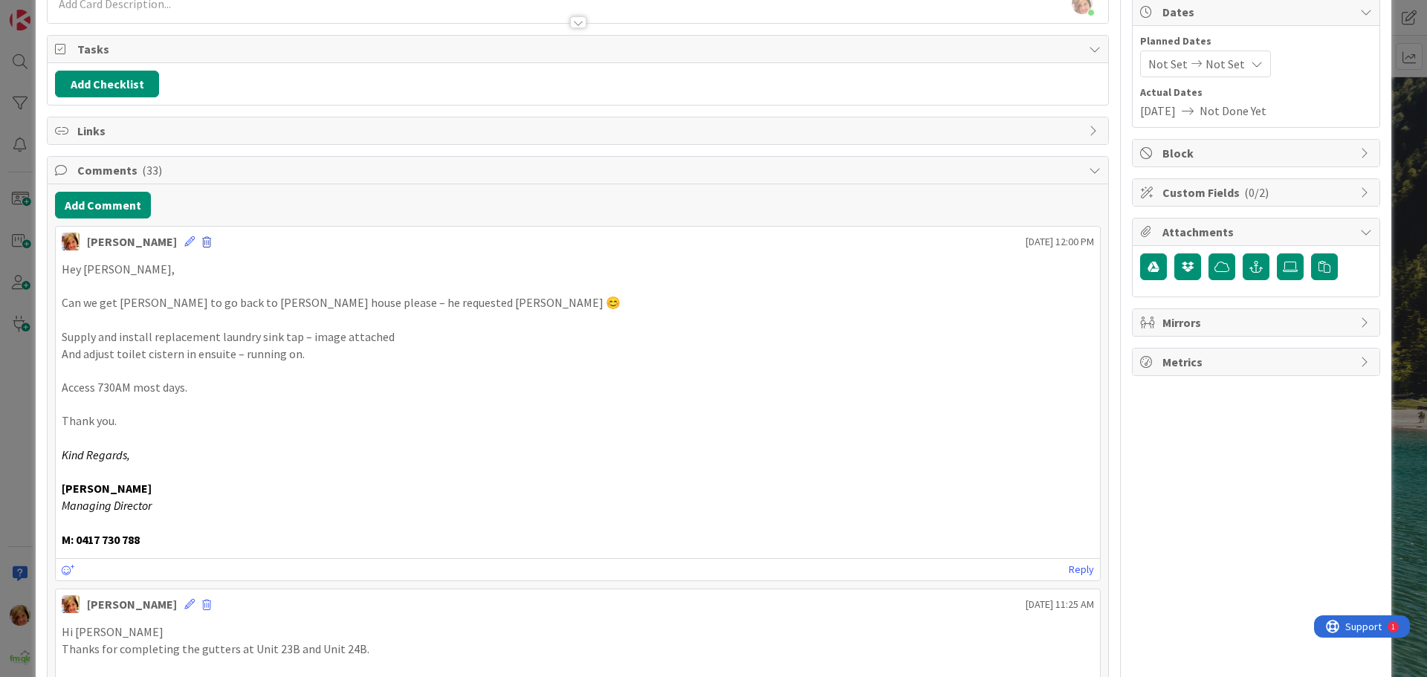
click at [202, 240] on span at bounding box center [206, 242] width 9 height 10
click at [210, 302] on button "Delete" at bounding box center [238, 311] width 56 height 27
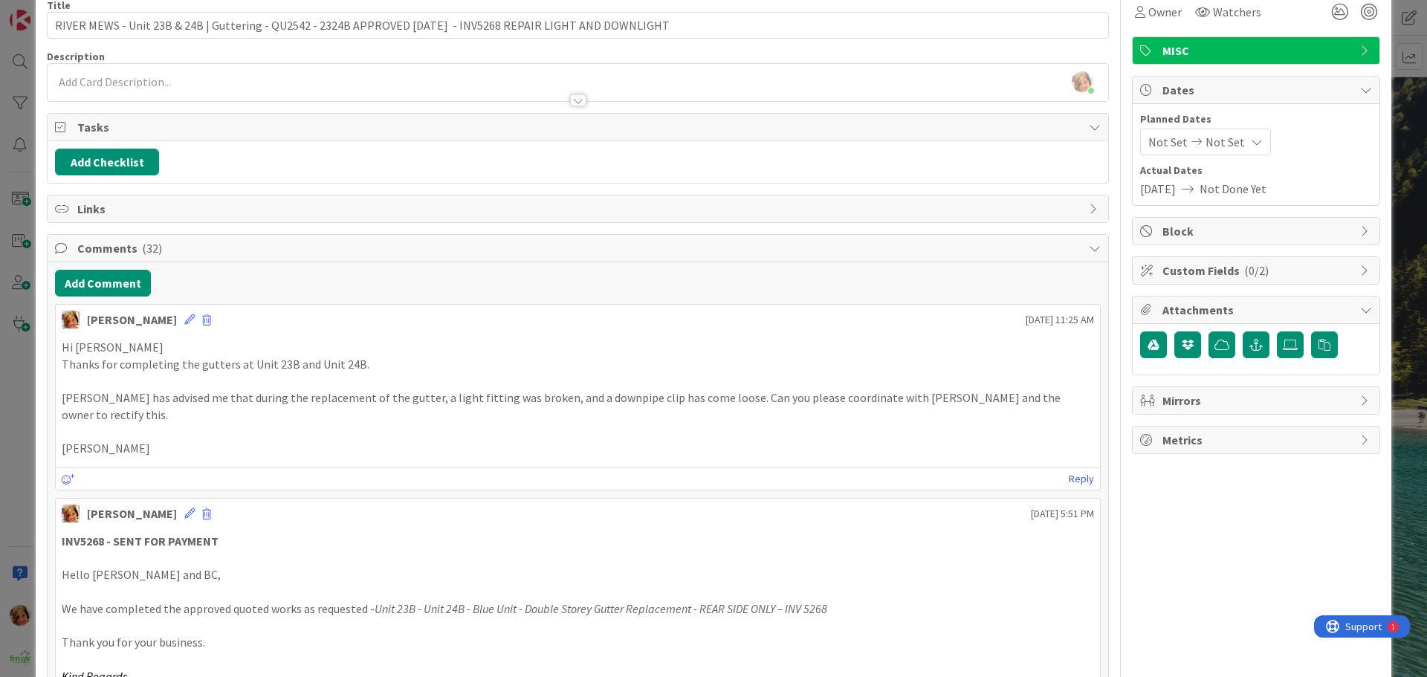
scroll to position [0, 0]
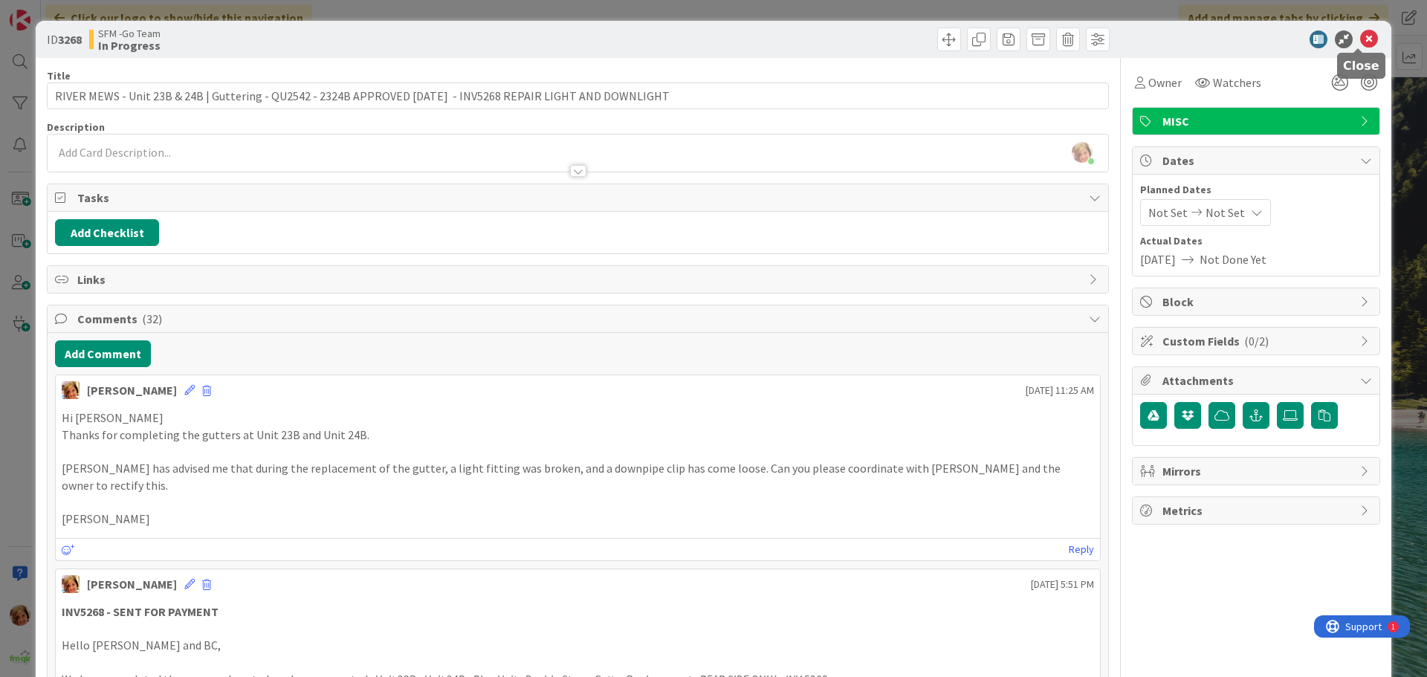
click at [1360, 35] on icon at bounding box center [1369, 39] width 18 height 18
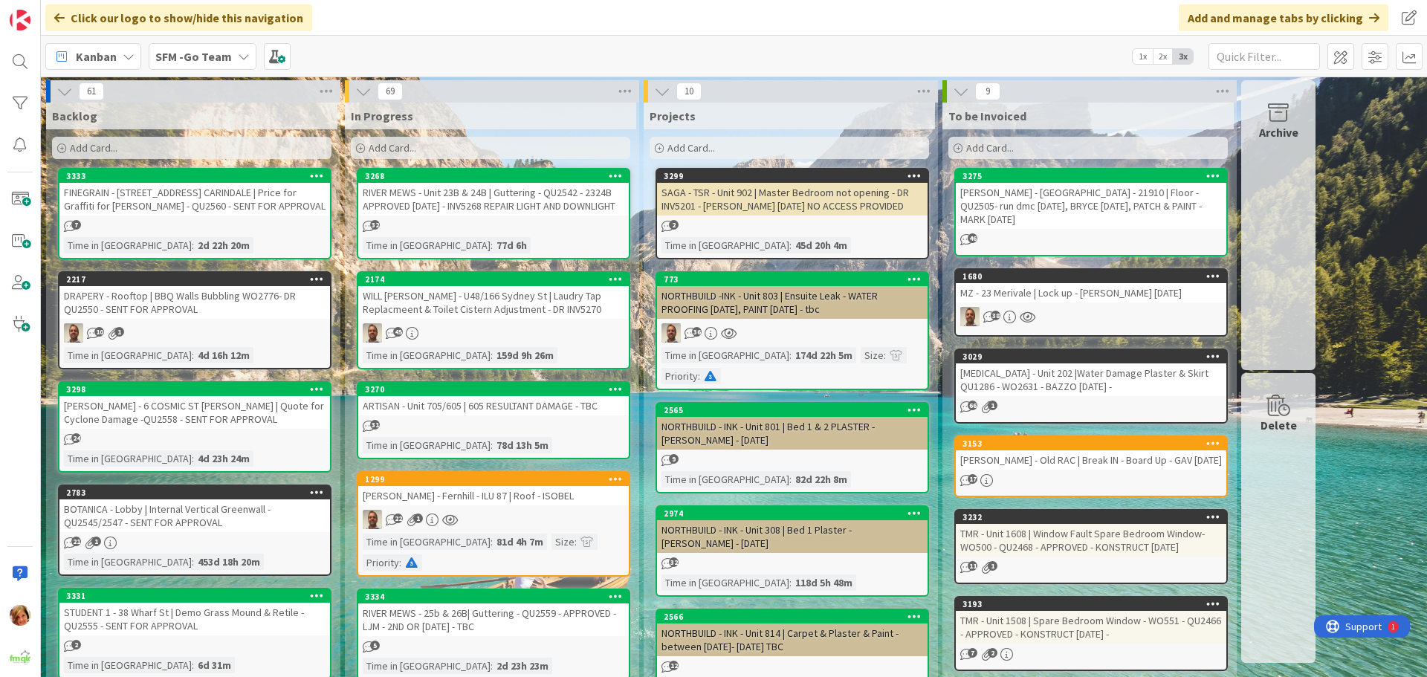
click at [449, 319] on div "WILL [PERSON_NAME] - U48/166 Sydney St | Laudry Tap Replacmeent & Toilet Cister…" at bounding box center [493, 302] width 271 height 33
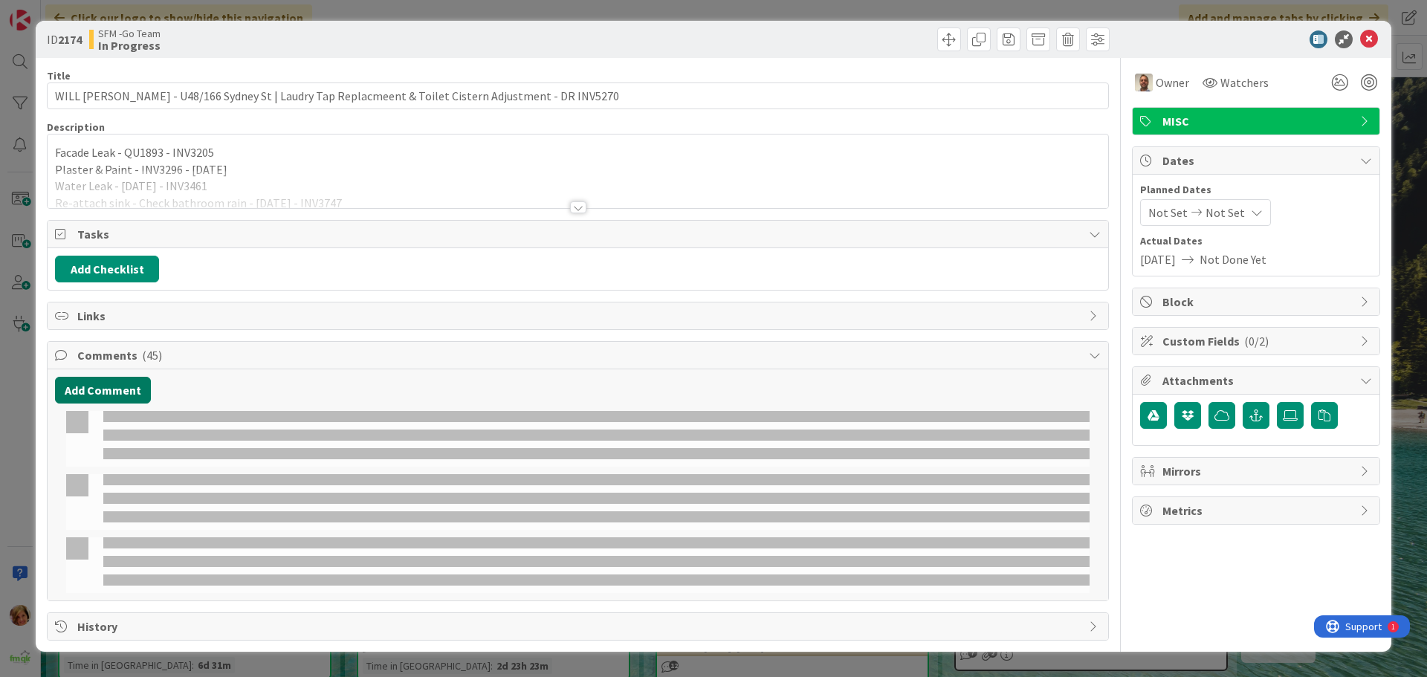
click at [100, 391] on button "Add Comment" at bounding box center [103, 390] width 96 height 27
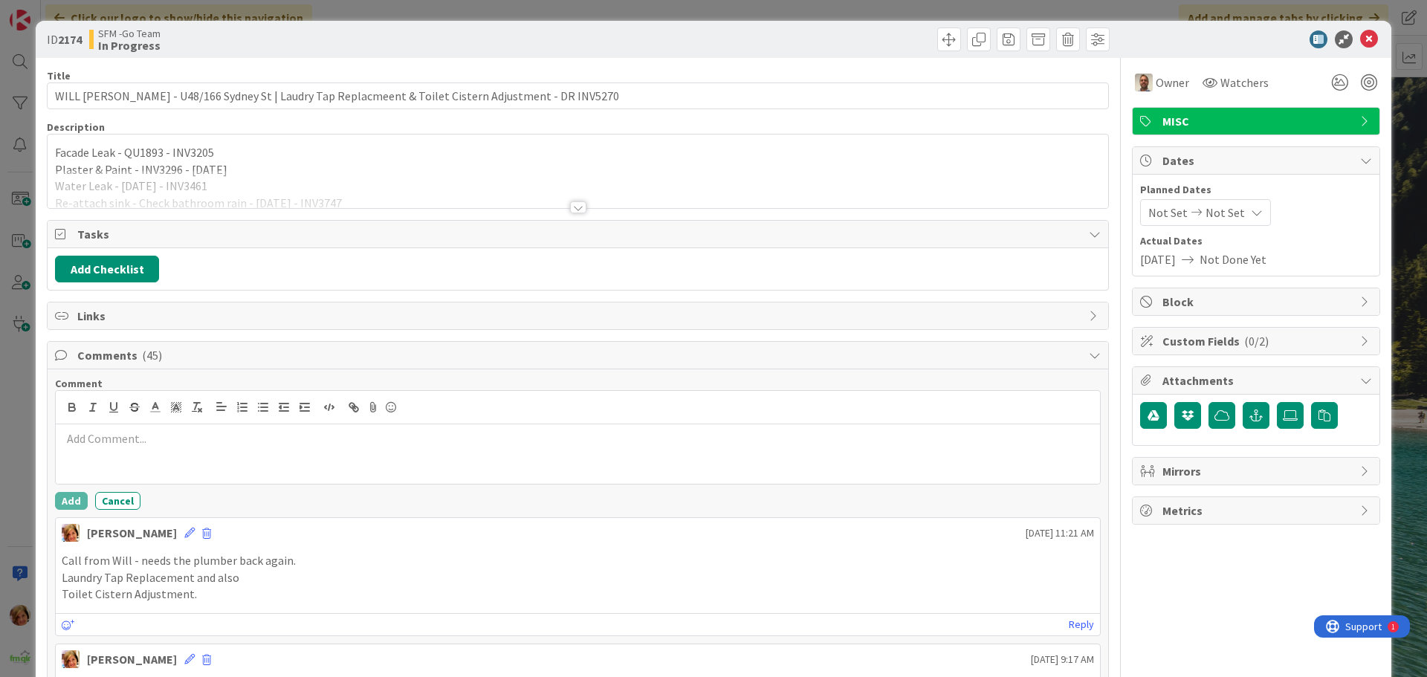
click at [109, 451] on div at bounding box center [578, 453] width 1044 height 59
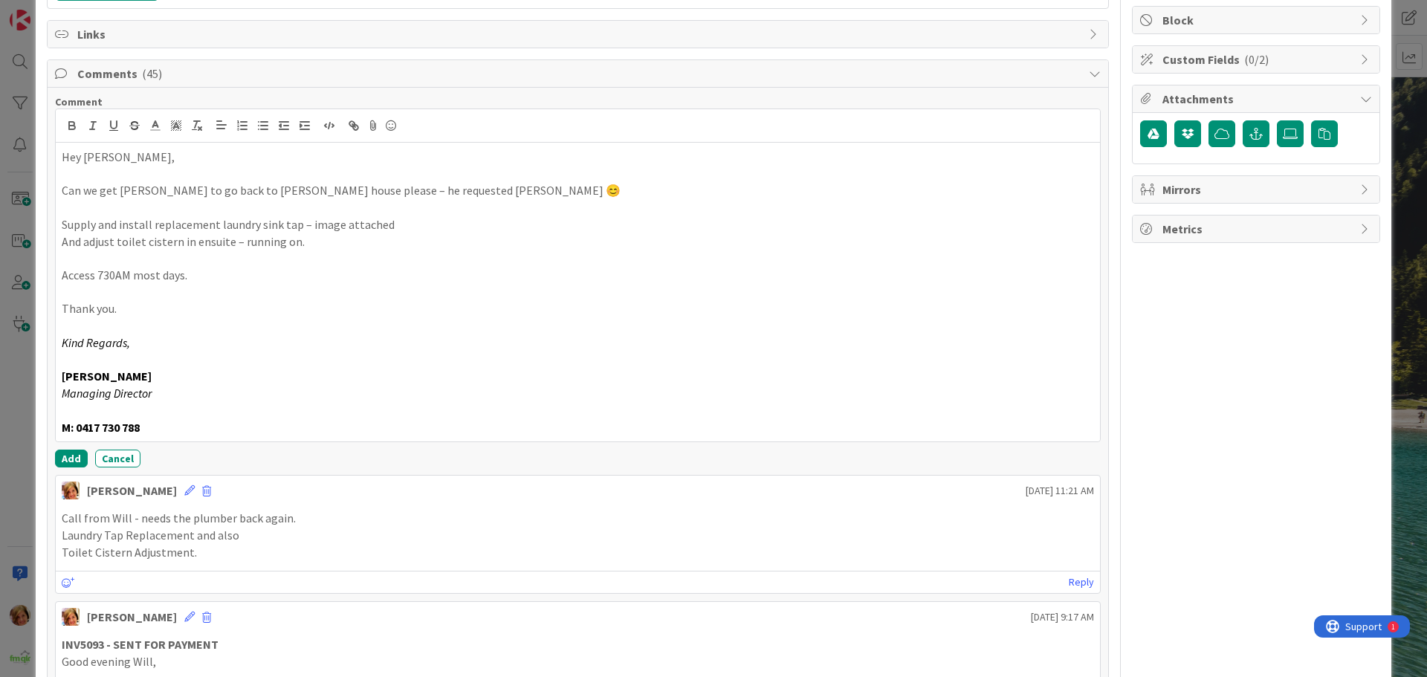
scroll to position [337, 0]
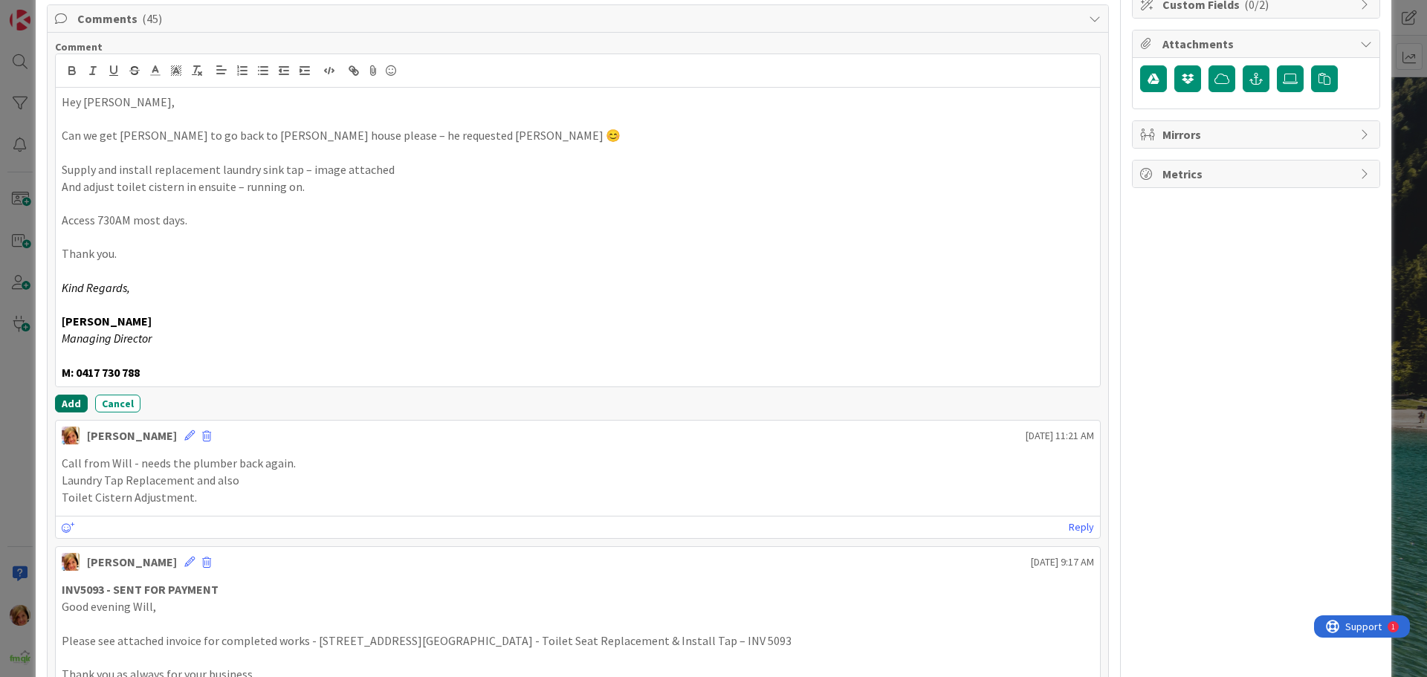
click at [68, 402] on button "Add" at bounding box center [71, 404] width 33 height 18
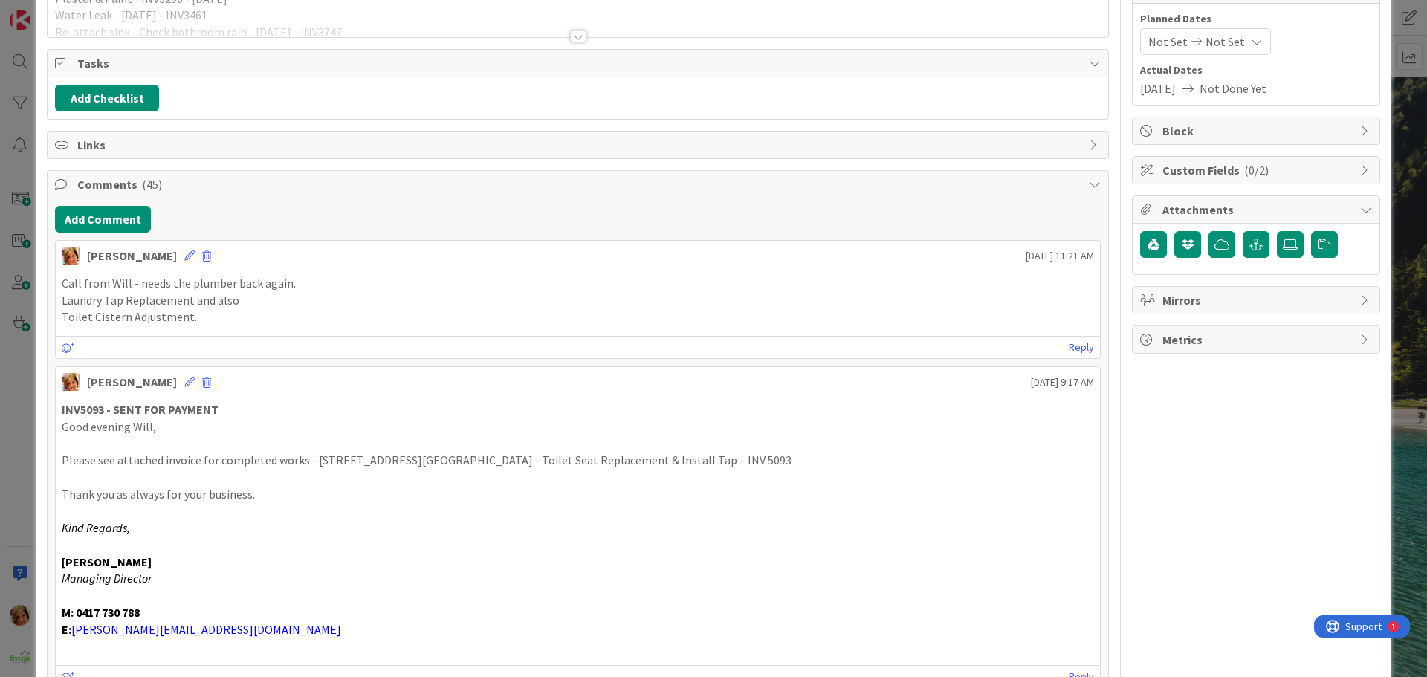
scroll to position [0, 0]
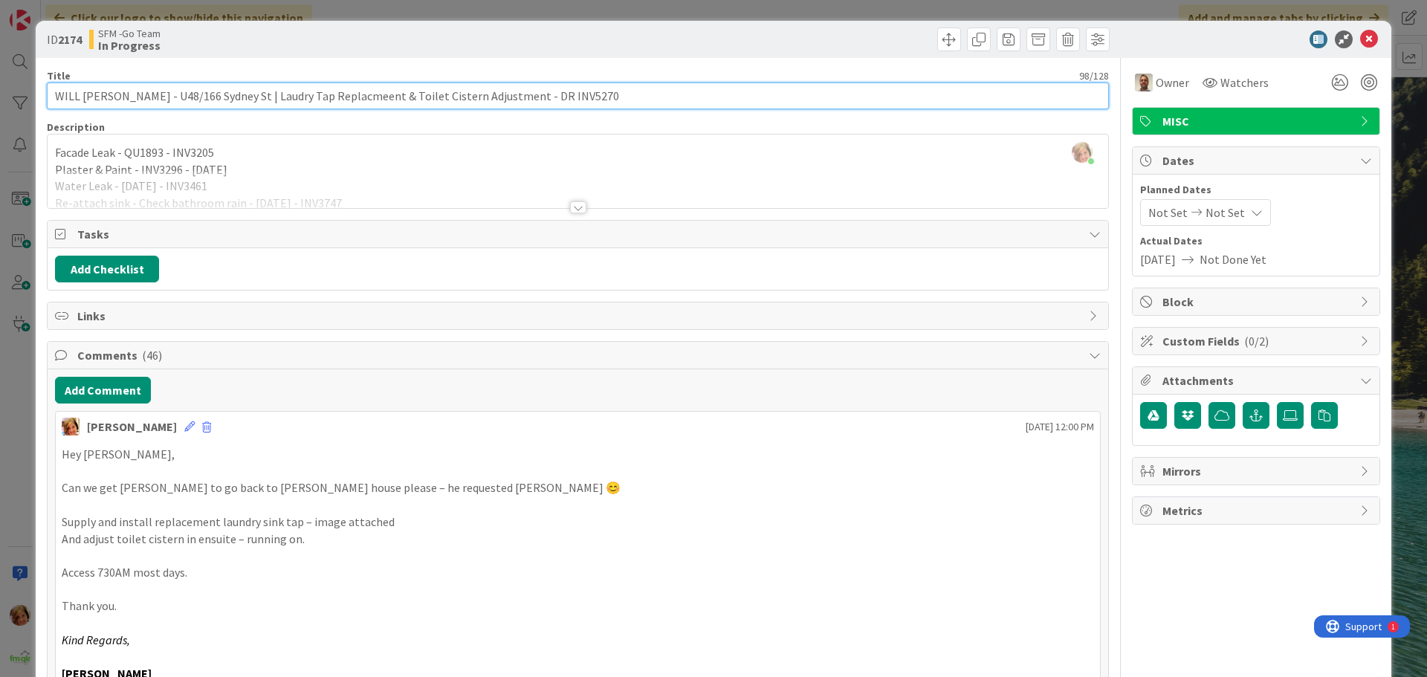
click at [596, 97] on input "WILL [PERSON_NAME] - U48/166 Sydney St | Laudry Tap Replacmeent & Toilet Cister…" at bounding box center [578, 95] width 1062 height 27
type input "WILL [PERSON_NAME] - U48/166 Sydney St | Laudry Tap Replacmeent & Toilet Cister…"
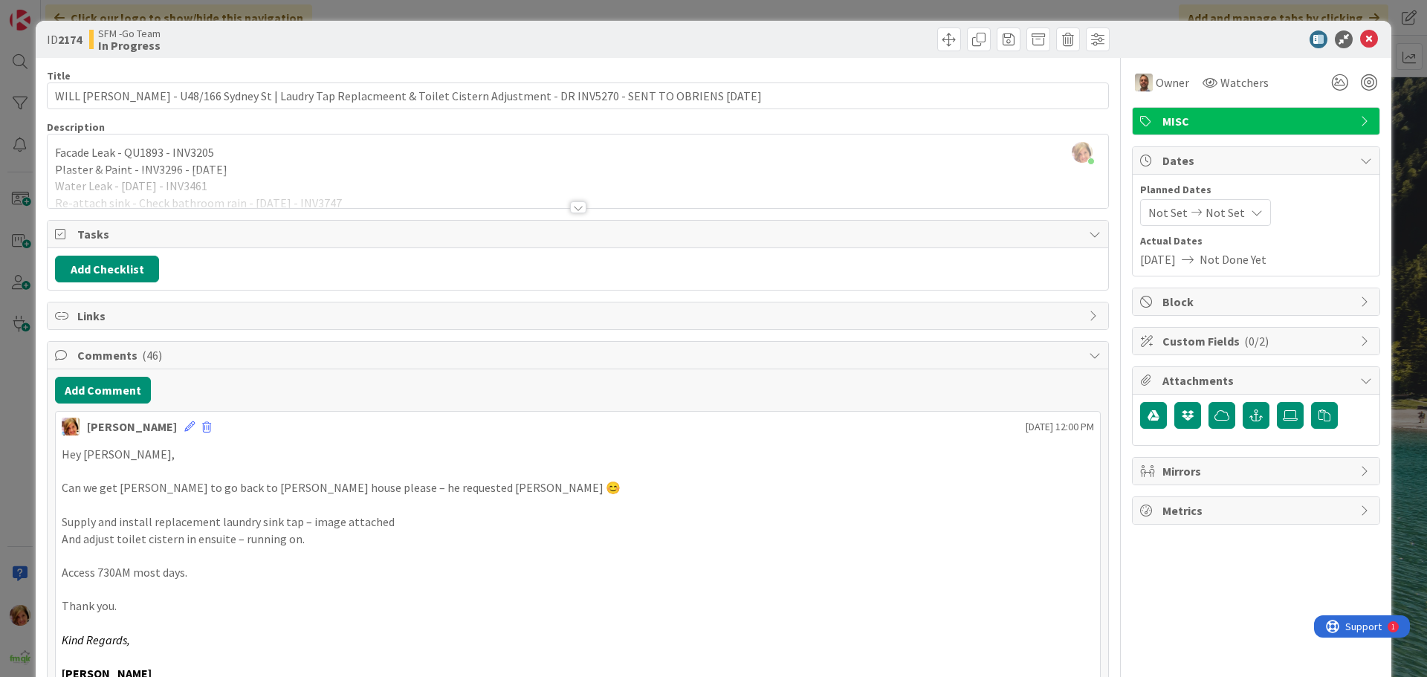
click at [852, 39] on div at bounding box center [846, 39] width 528 height 24
click at [1360, 37] on icon at bounding box center [1369, 39] width 18 height 18
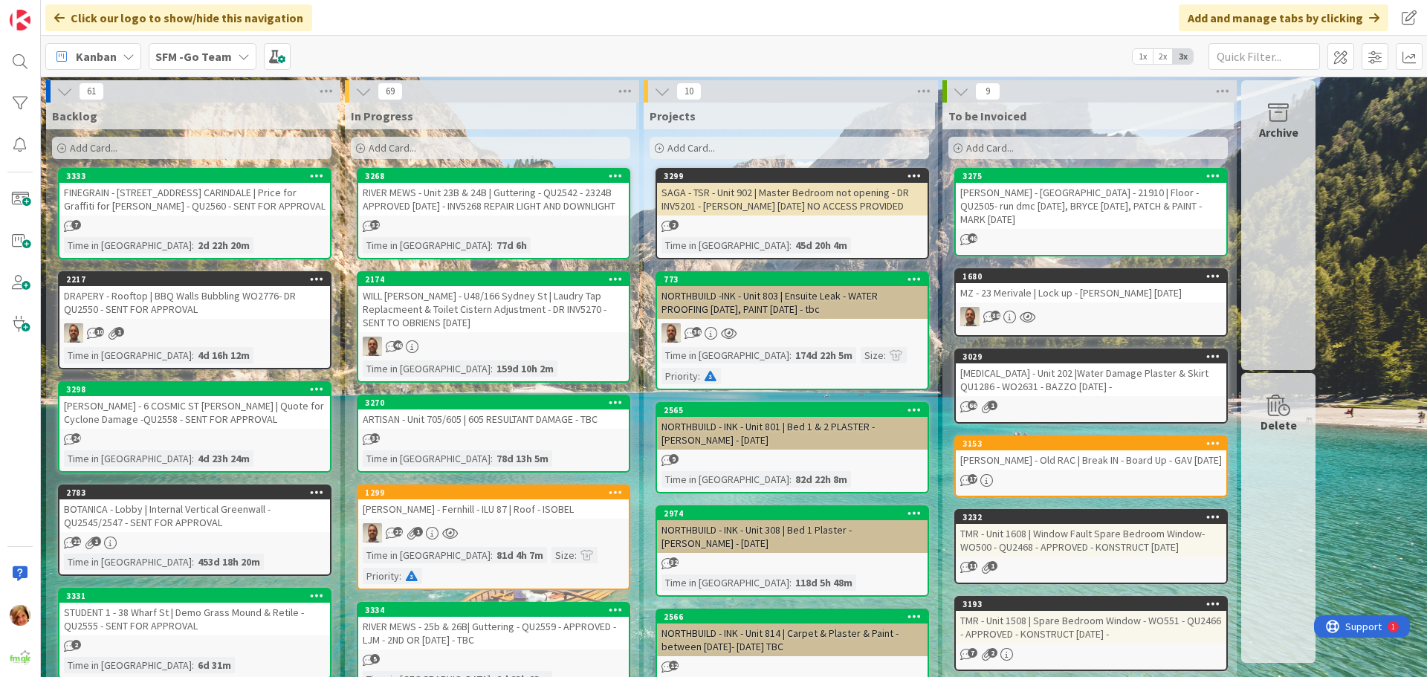
click at [505, 209] on div "RIVER MEWS - Unit 23B & 24B | Guttering - QU2542 - 2324B APPROVED [DATE] - INV5…" at bounding box center [493, 199] width 271 height 33
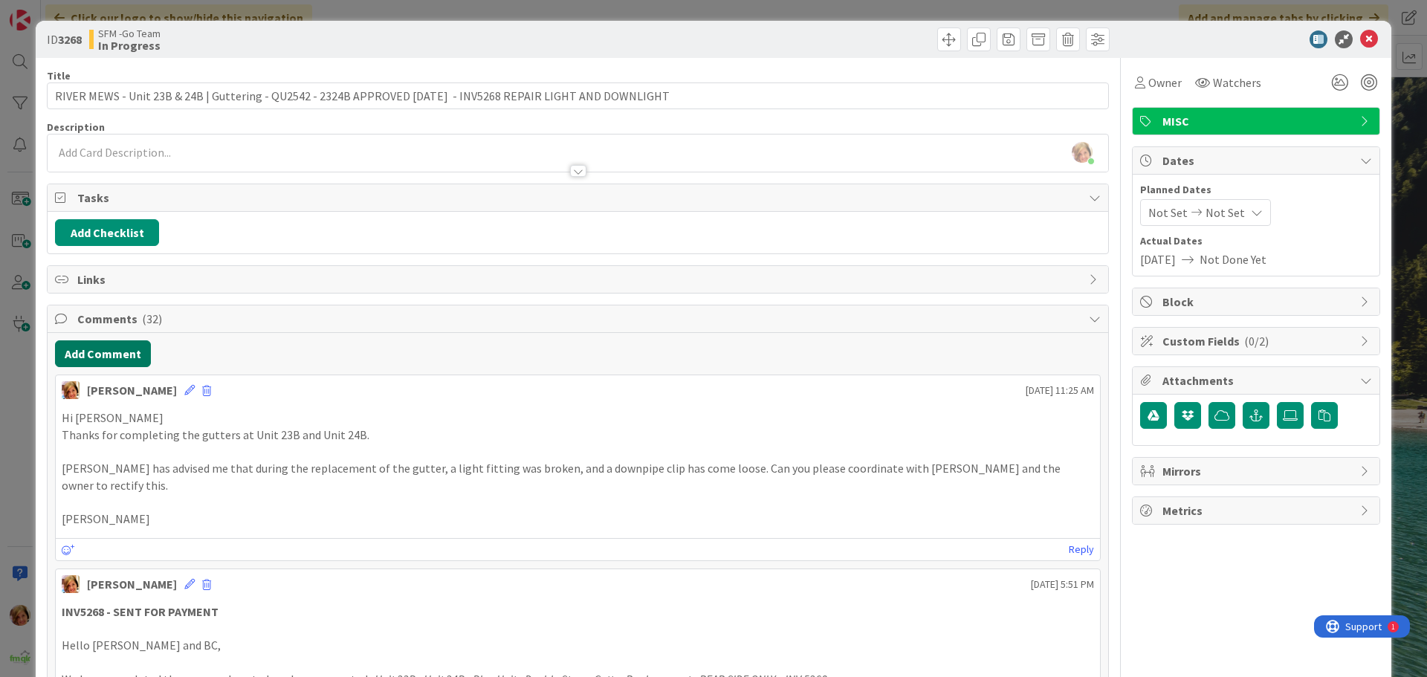
drag, startPoint x: 108, startPoint y: 352, endPoint x: 111, endPoint y: 358, distance: 7.7
click at [111, 358] on button "Add Comment" at bounding box center [103, 353] width 96 height 27
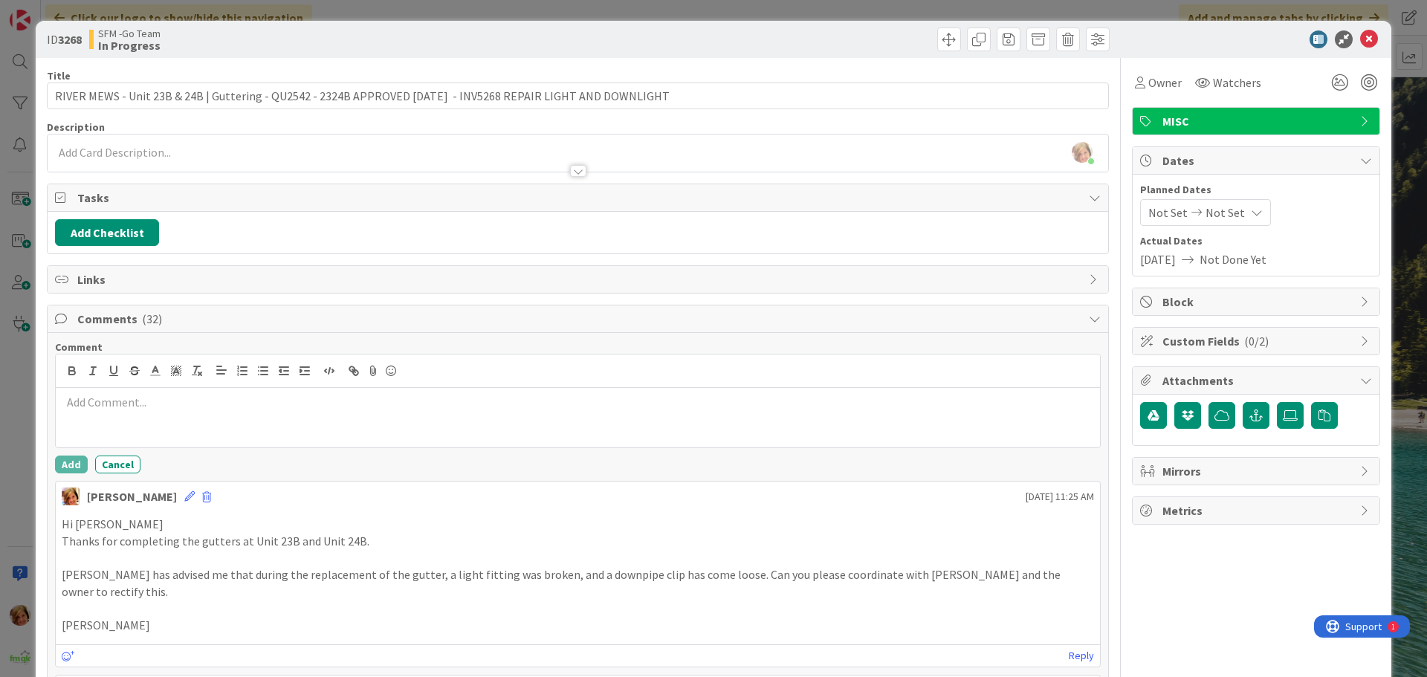
click at [149, 413] on div at bounding box center [578, 417] width 1044 height 59
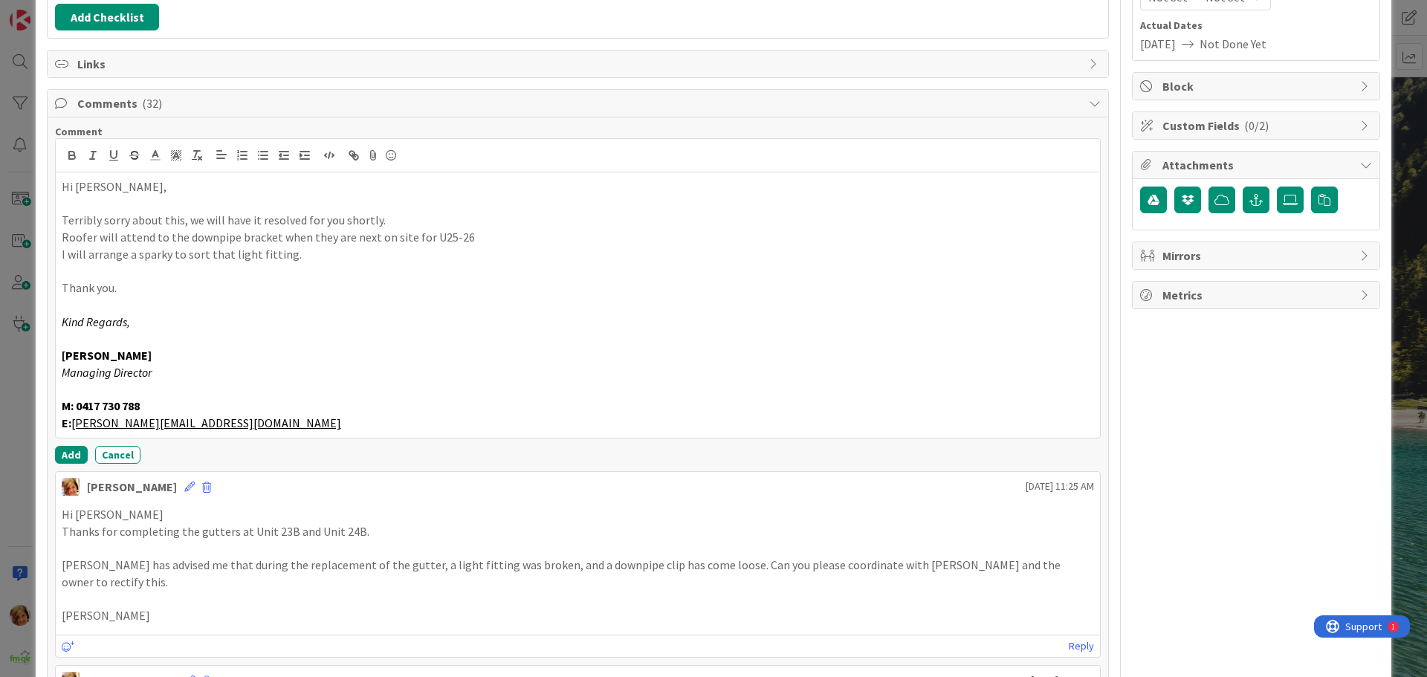
scroll to position [223, 0]
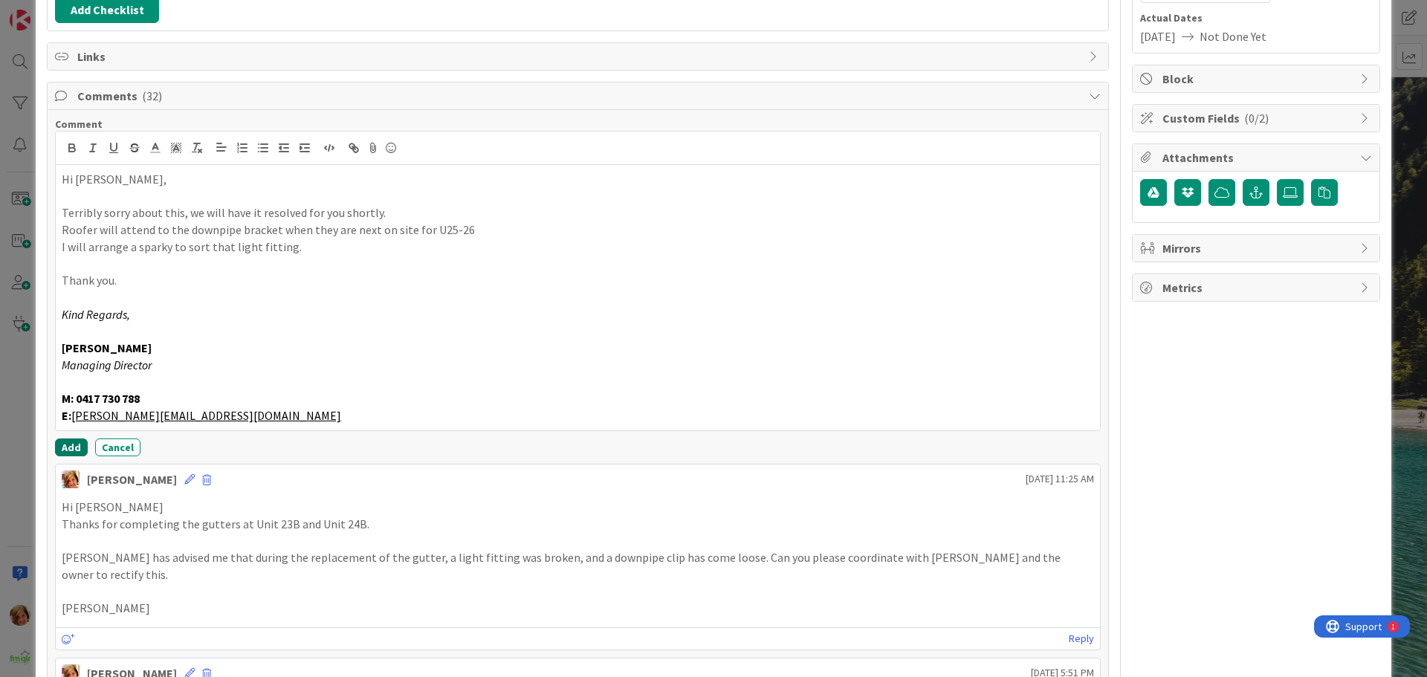
click at [65, 454] on button "Add" at bounding box center [71, 447] width 33 height 18
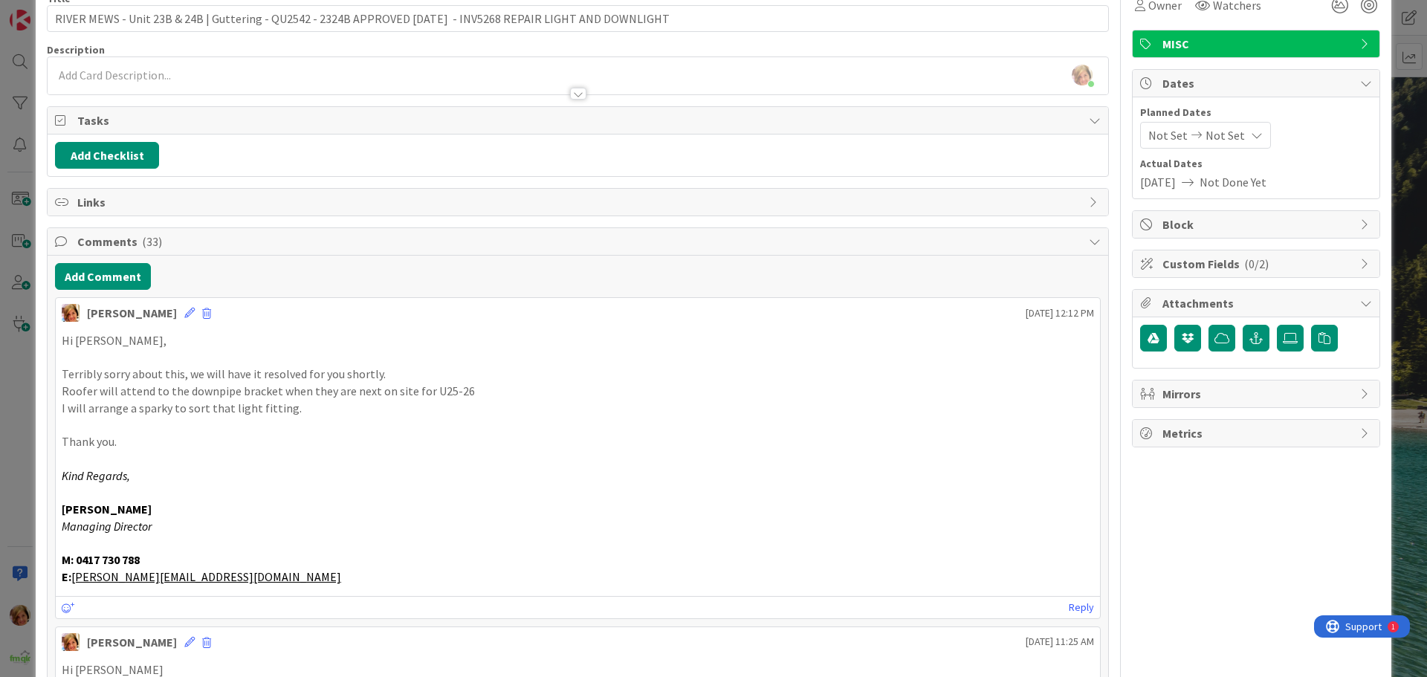
scroll to position [0, 0]
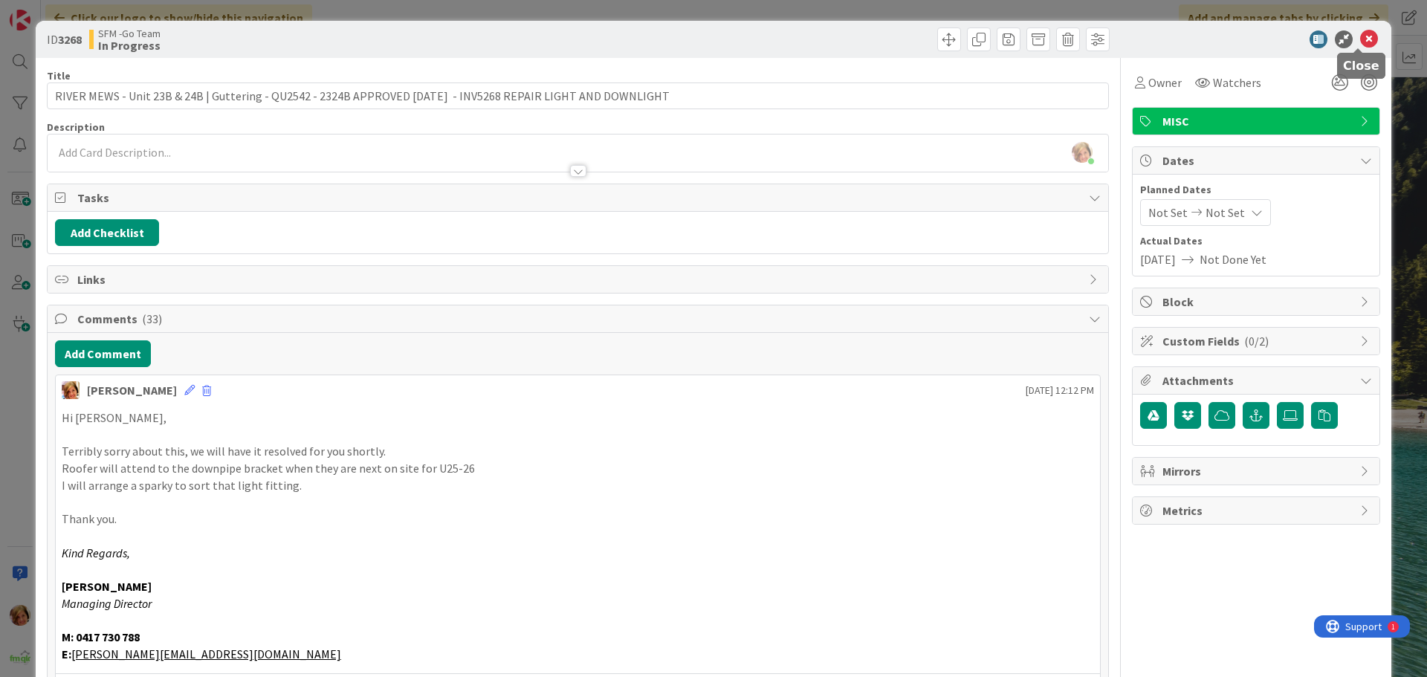
click at [1360, 39] on icon at bounding box center [1369, 39] width 18 height 18
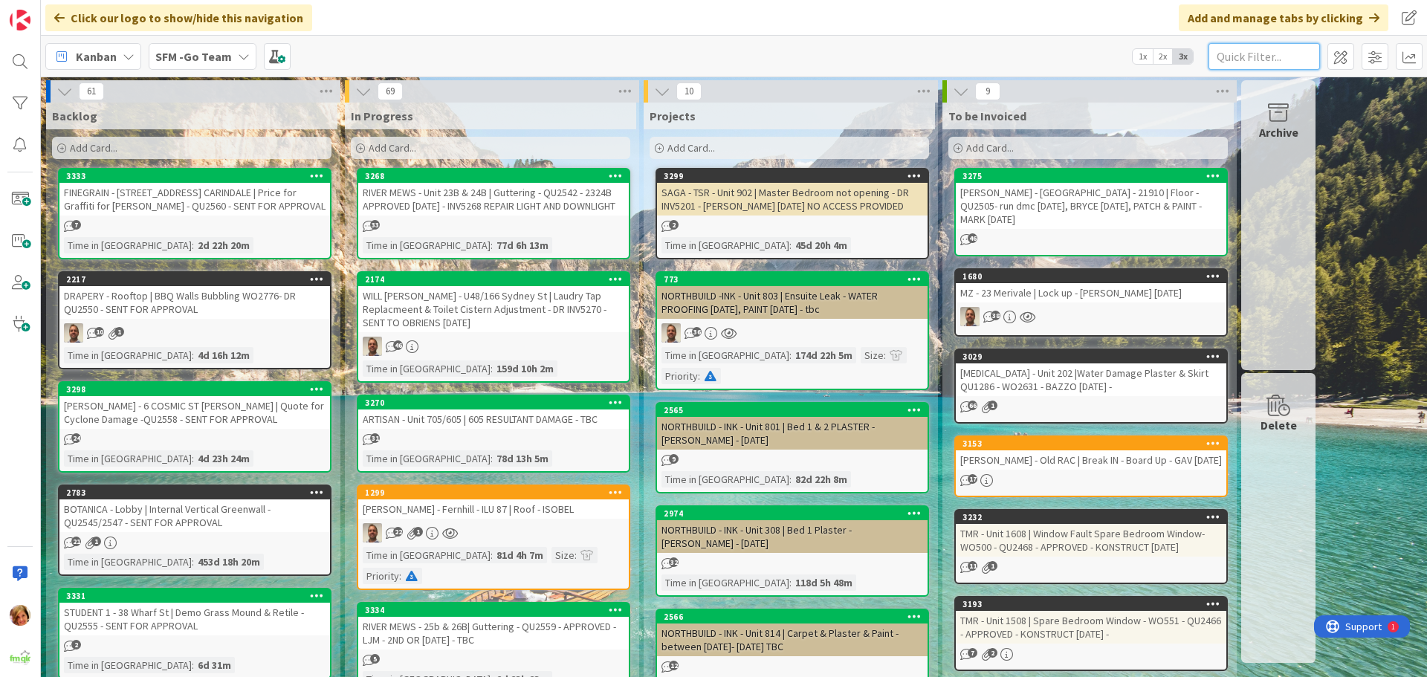
click at [1259, 60] on input "text" at bounding box center [1263, 56] width 111 height 27
type input "RACEVIEW"
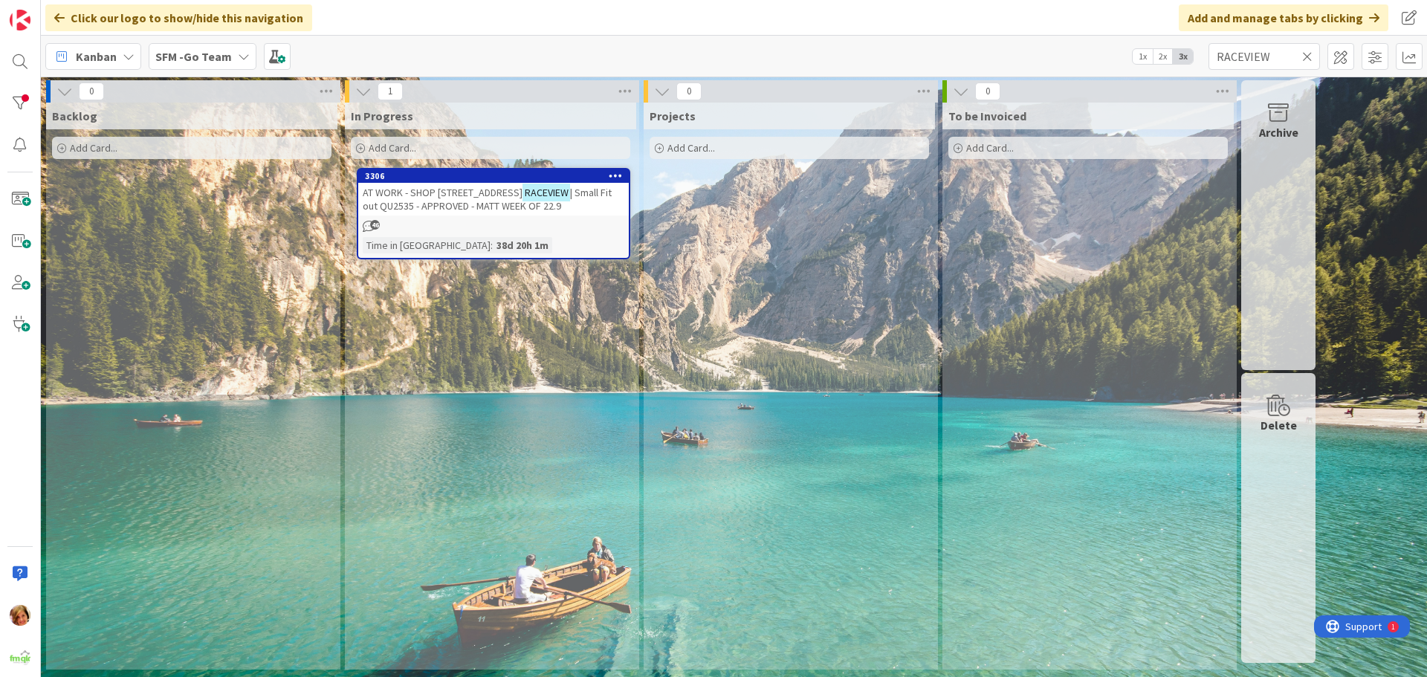
click at [446, 200] on span "| Small Fit out QU2535 - APPROVED - MATT WEEK OF 22.9" at bounding box center [487, 199] width 249 height 27
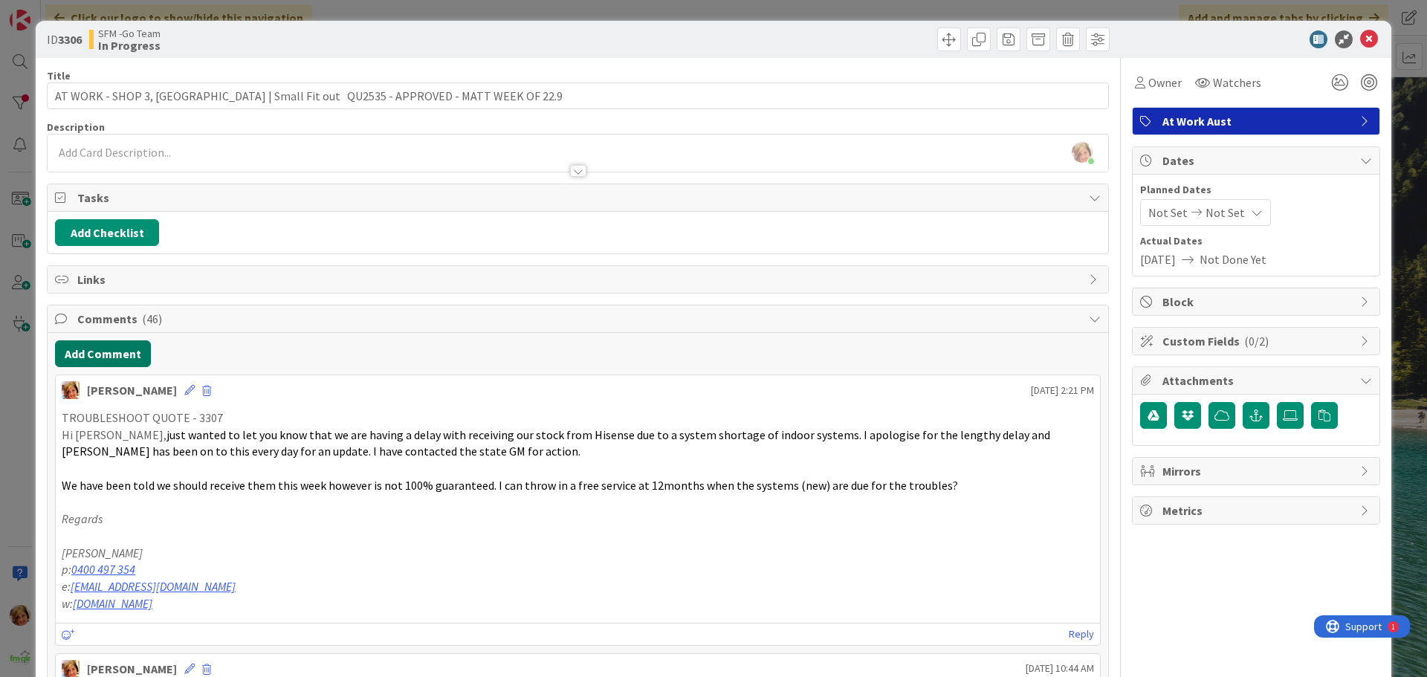
click at [98, 345] on button "Add Comment" at bounding box center [103, 353] width 96 height 27
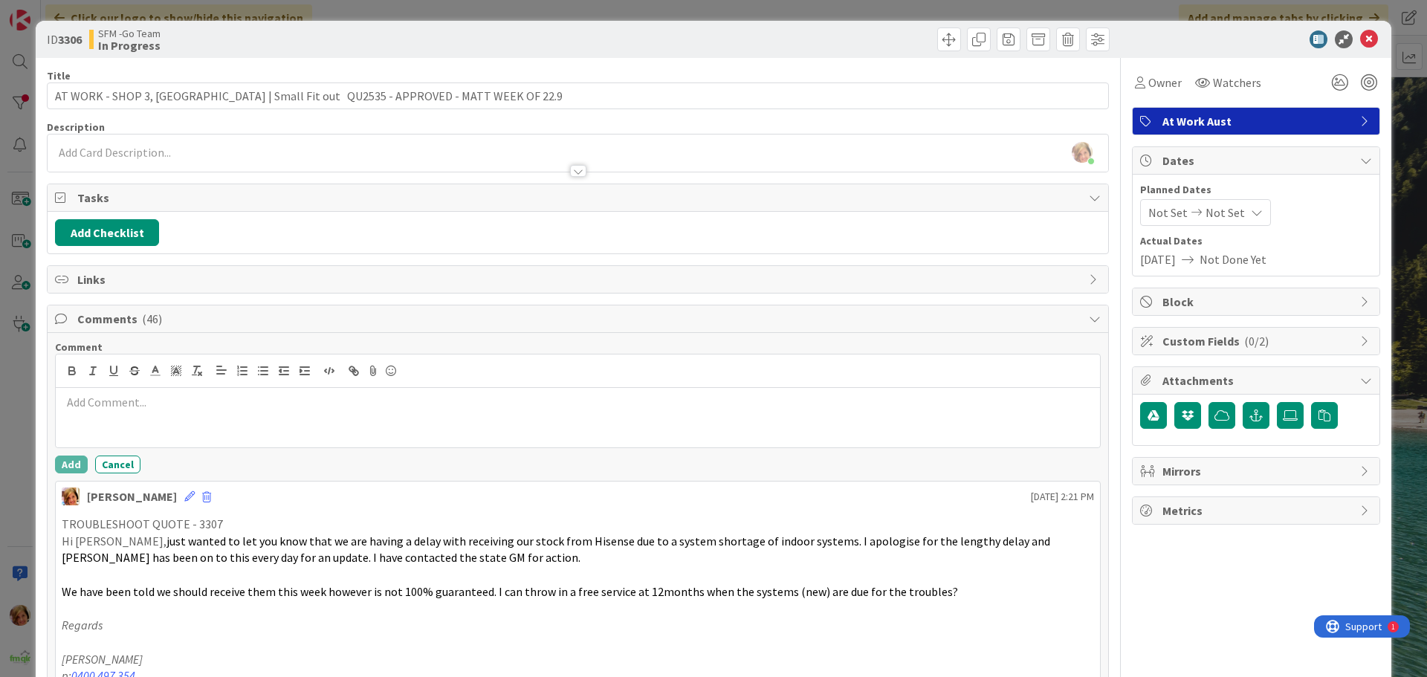
click at [158, 412] on div at bounding box center [578, 417] width 1044 height 59
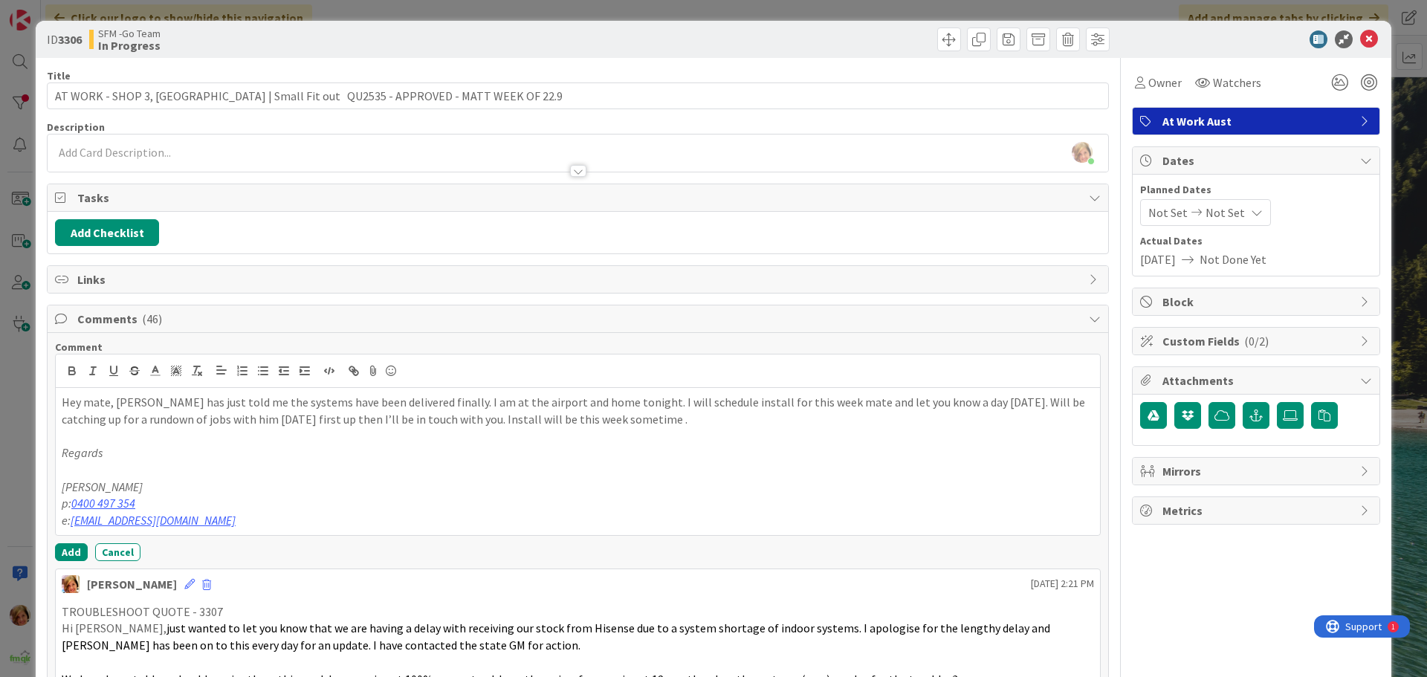
scroll to position [223, 0]
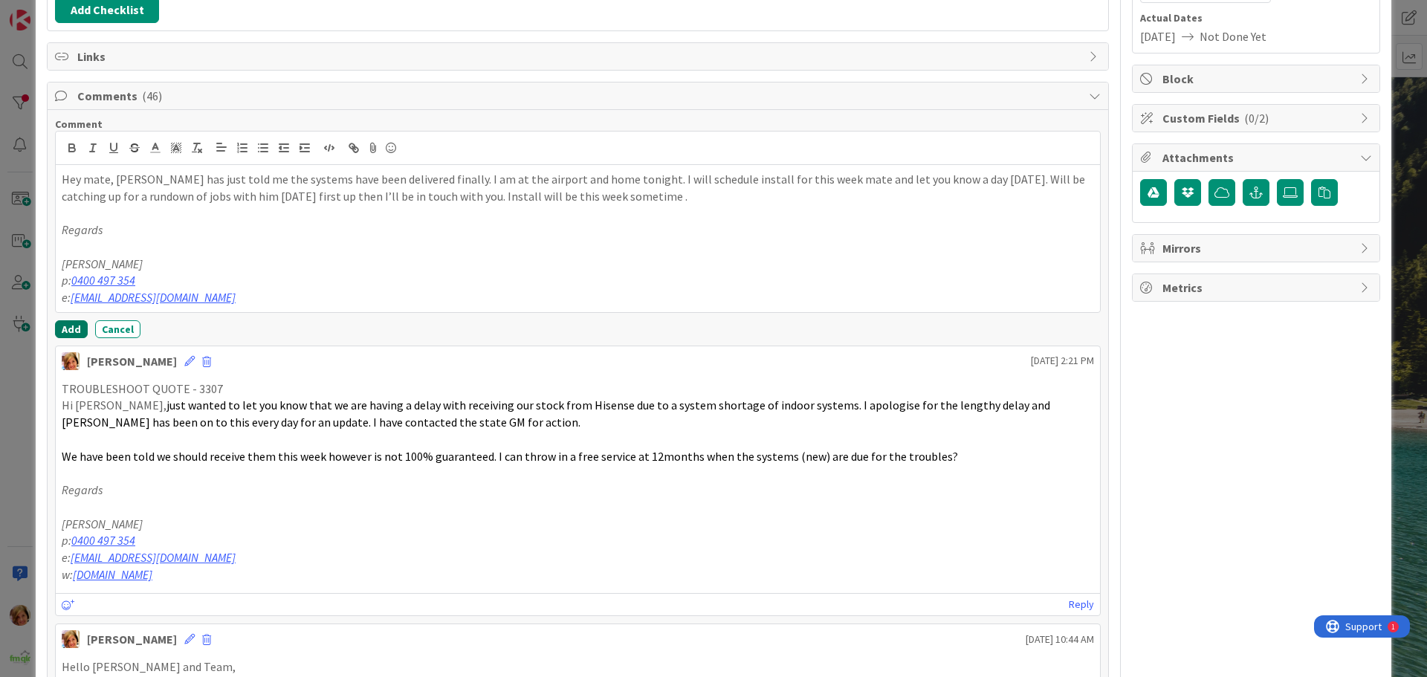
click at [69, 323] on button "Add" at bounding box center [71, 329] width 33 height 18
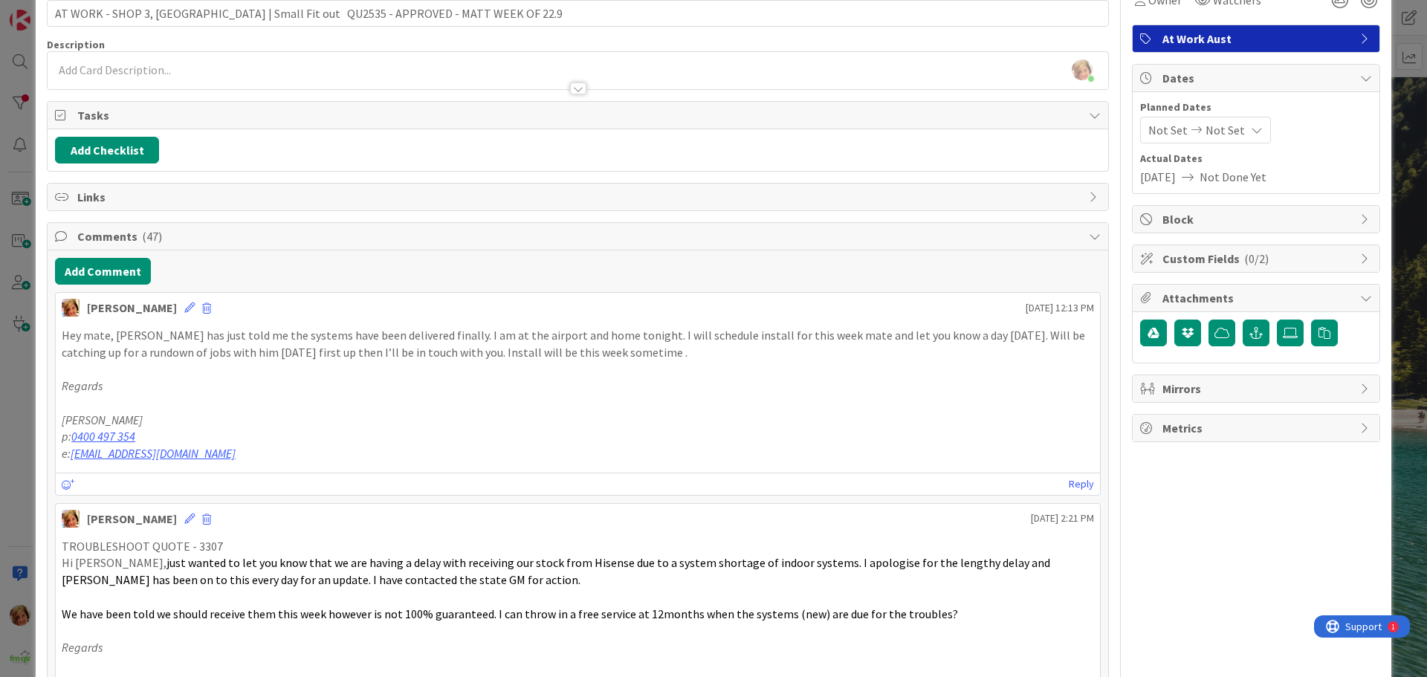
scroll to position [0, 0]
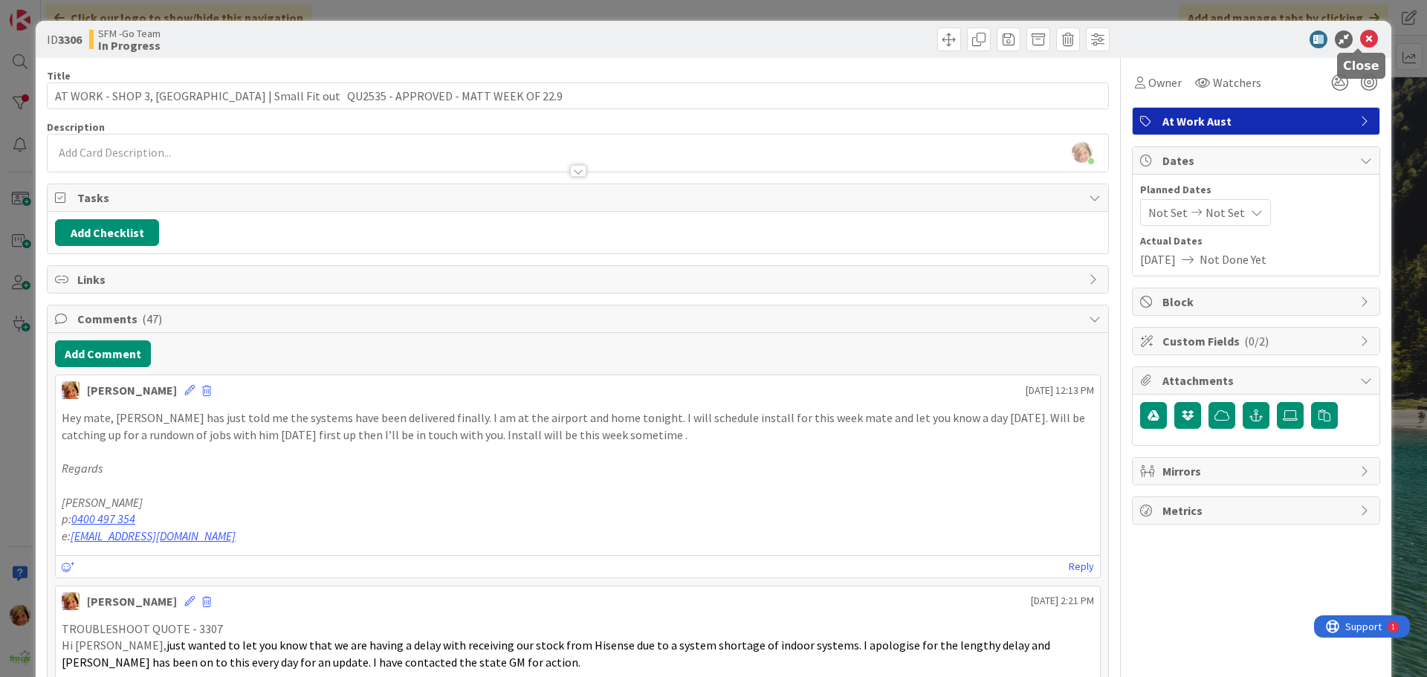
click at [1360, 36] on icon at bounding box center [1369, 39] width 18 height 18
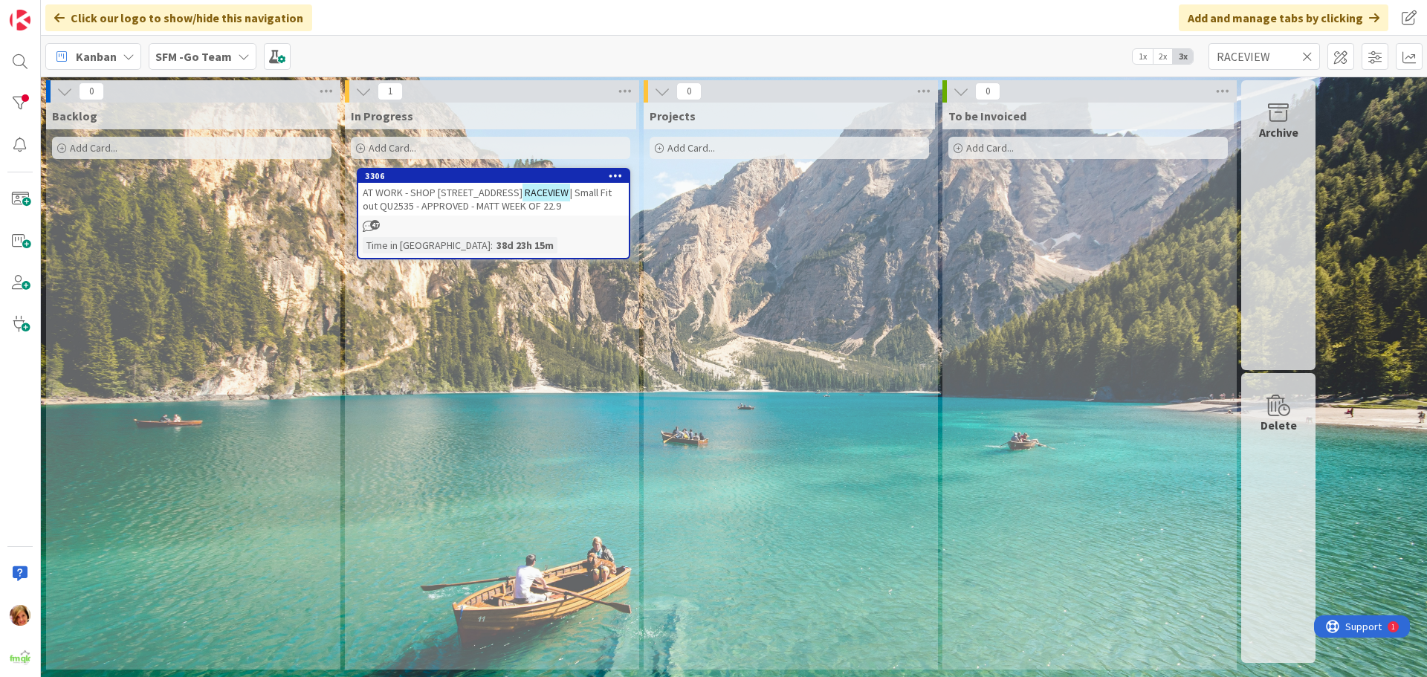
click at [1307, 54] on icon at bounding box center [1307, 56] width 10 height 13
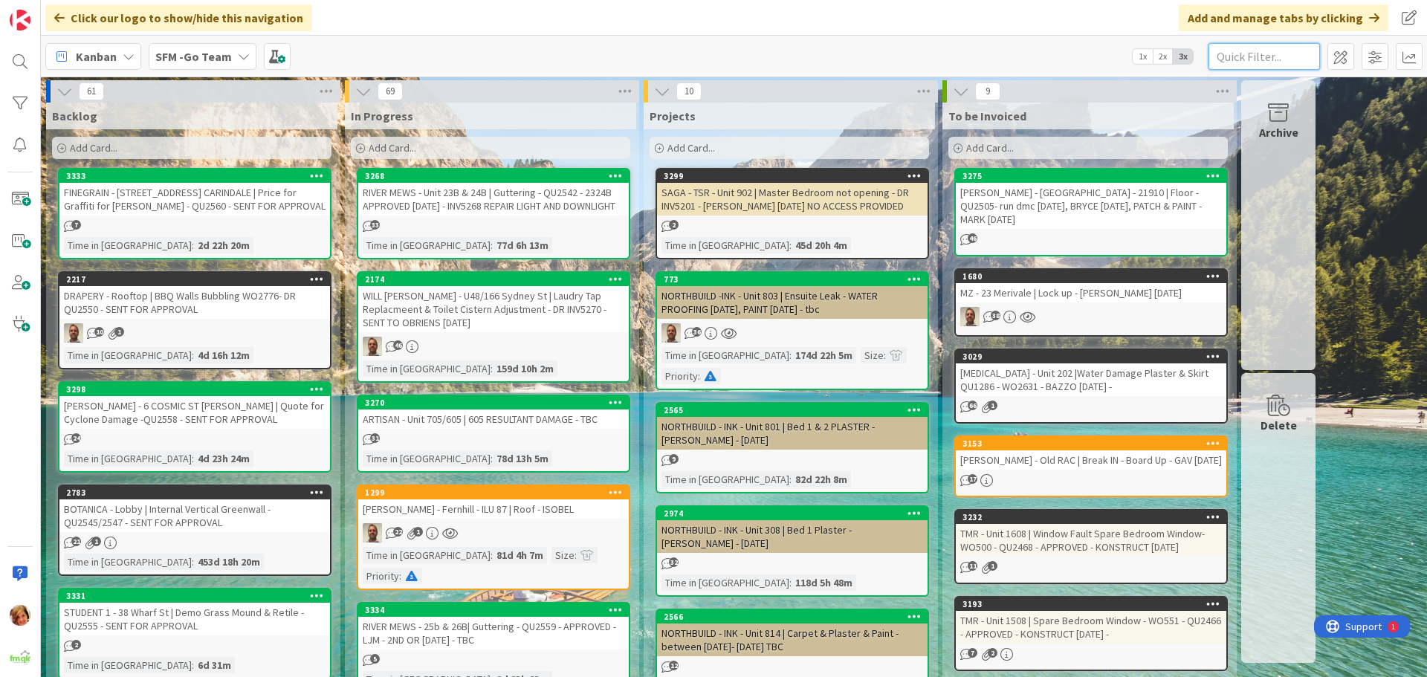
click at [1238, 56] on input "text" at bounding box center [1263, 56] width 111 height 27
type input "[PERSON_NAME]"
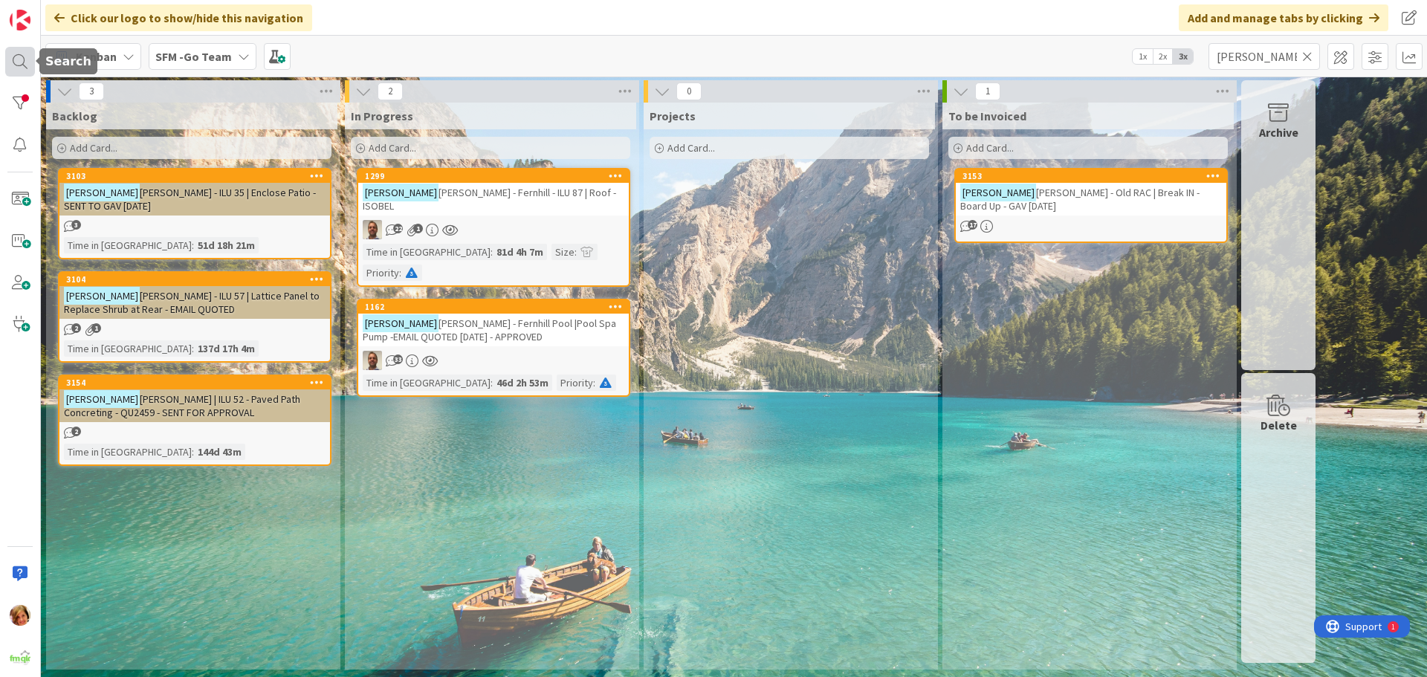
click at [19, 56] on div at bounding box center [20, 62] width 30 height 30
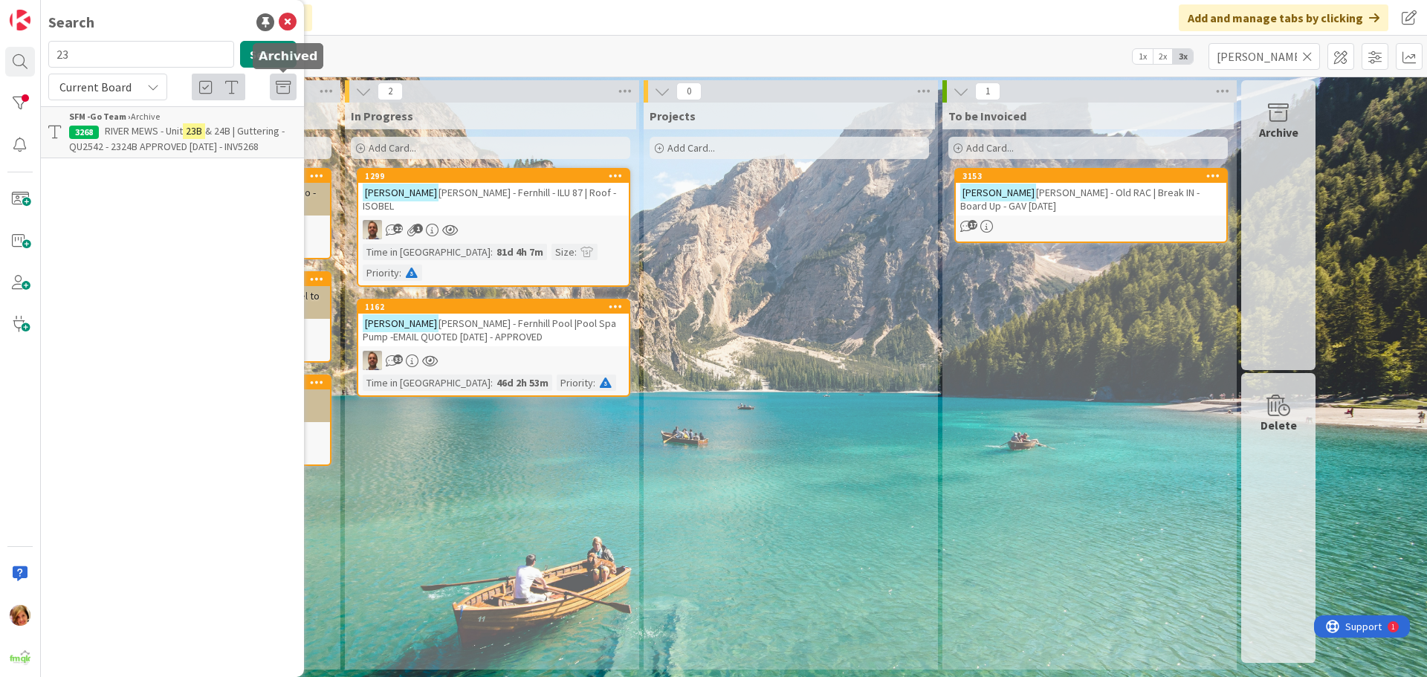
type input "2"
type input "PAVER"
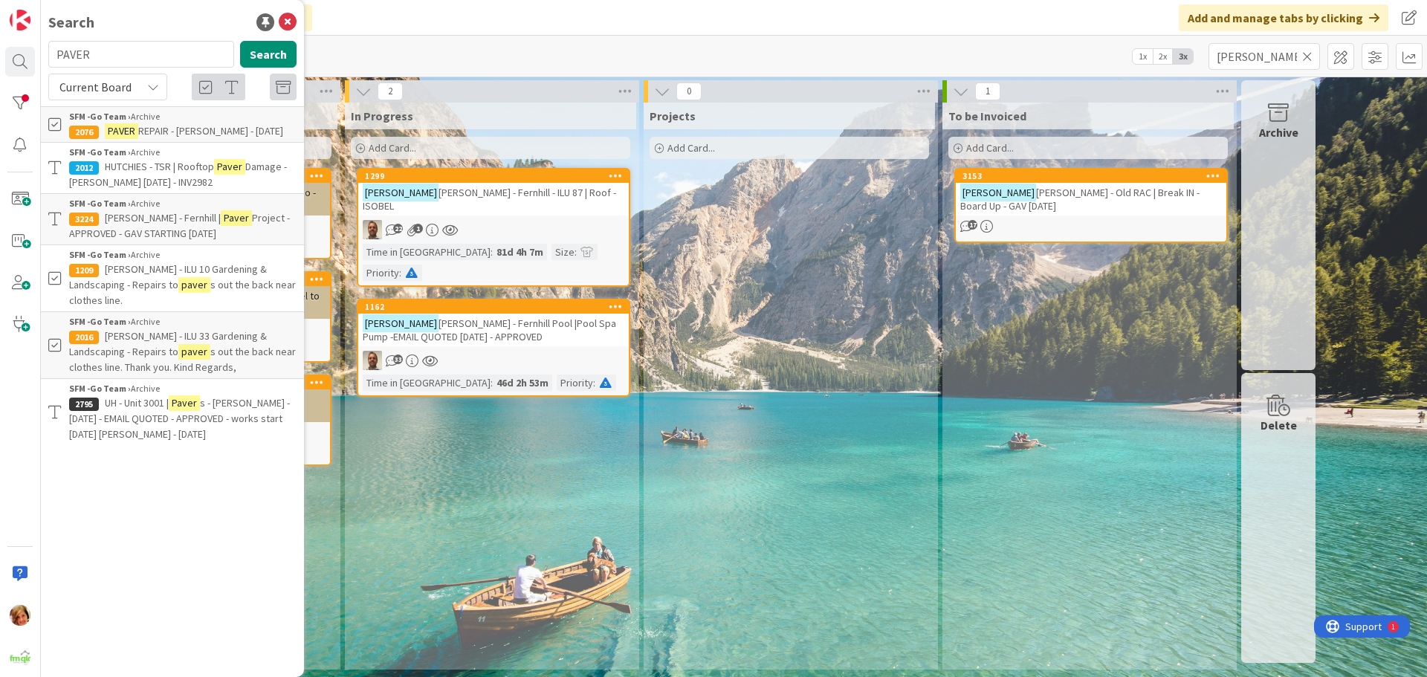
click at [162, 218] on span "[PERSON_NAME] - Fernhill |" at bounding box center [163, 217] width 116 height 13
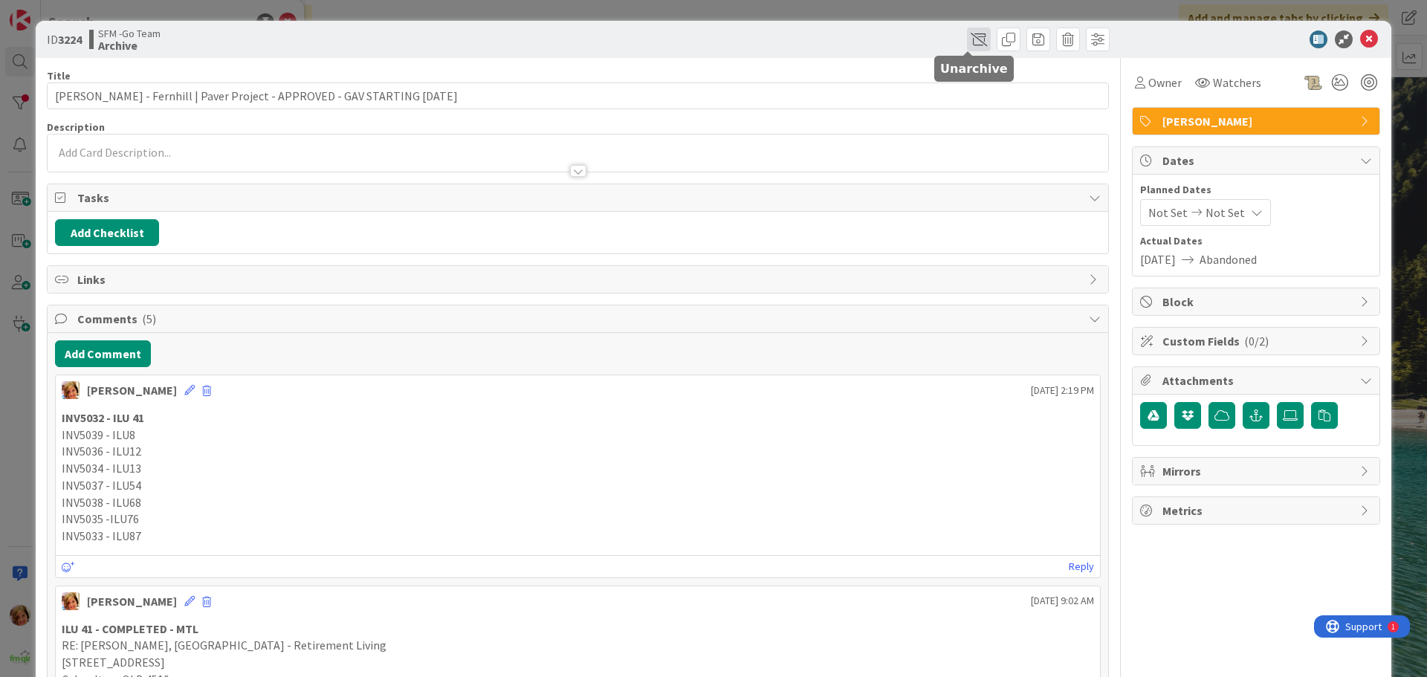
click at [967, 40] on span at bounding box center [979, 39] width 24 height 24
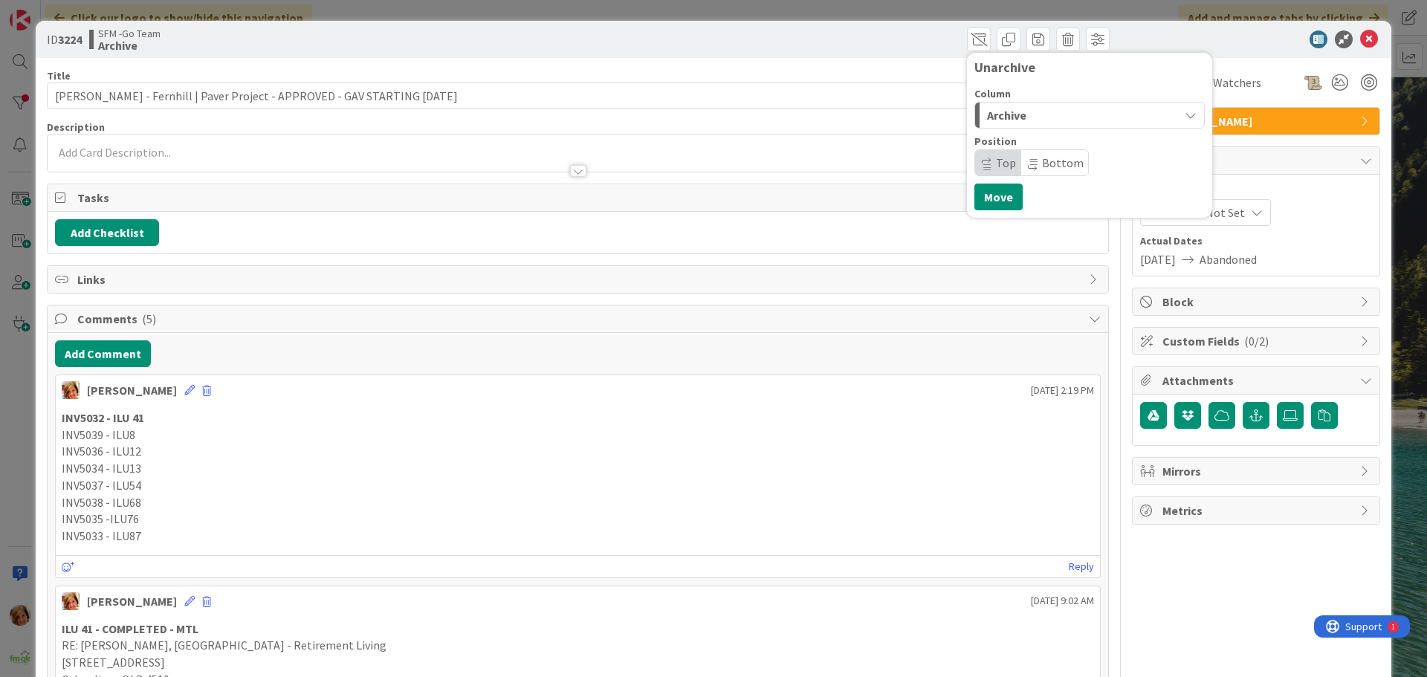
click at [1032, 117] on div "Archive" at bounding box center [1080, 115] width 195 height 24
click at [1033, 171] on span "In Progress" at bounding box center [1037, 175] width 54 height 18
click at [976, 191] on button "Move" at bounding box center [998, 197] width 48 height 27
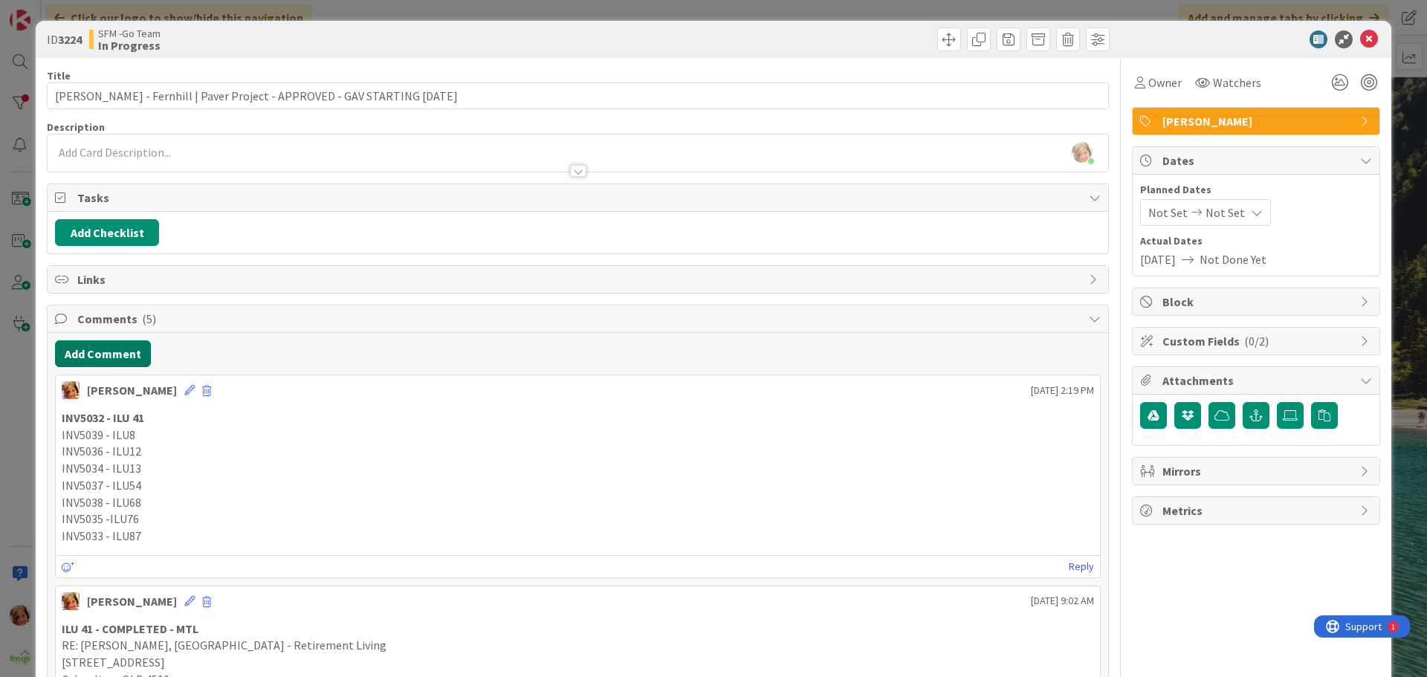
click at [98, 353] on button "Add Comment" at bounding box center [103, 353] width 96 height 27
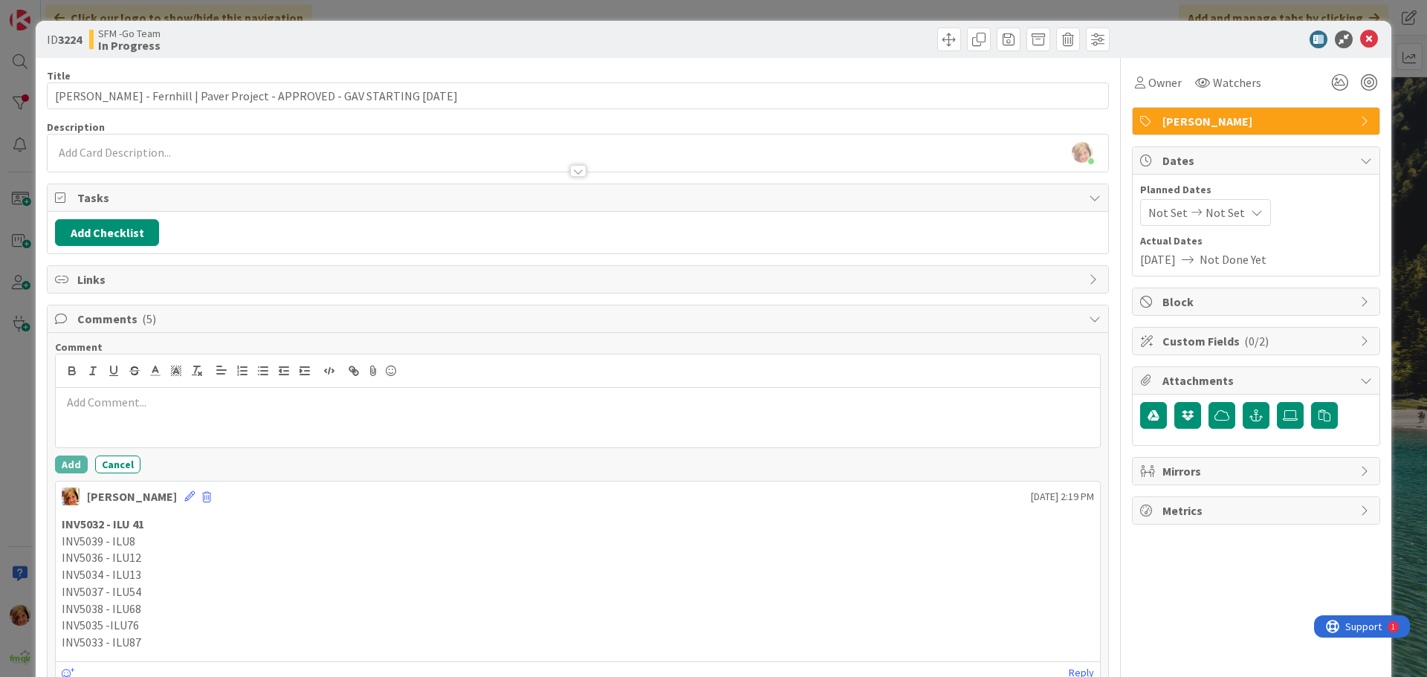
click at [143, 403] on p at bounding box center [578, 402] width 1032 height 17
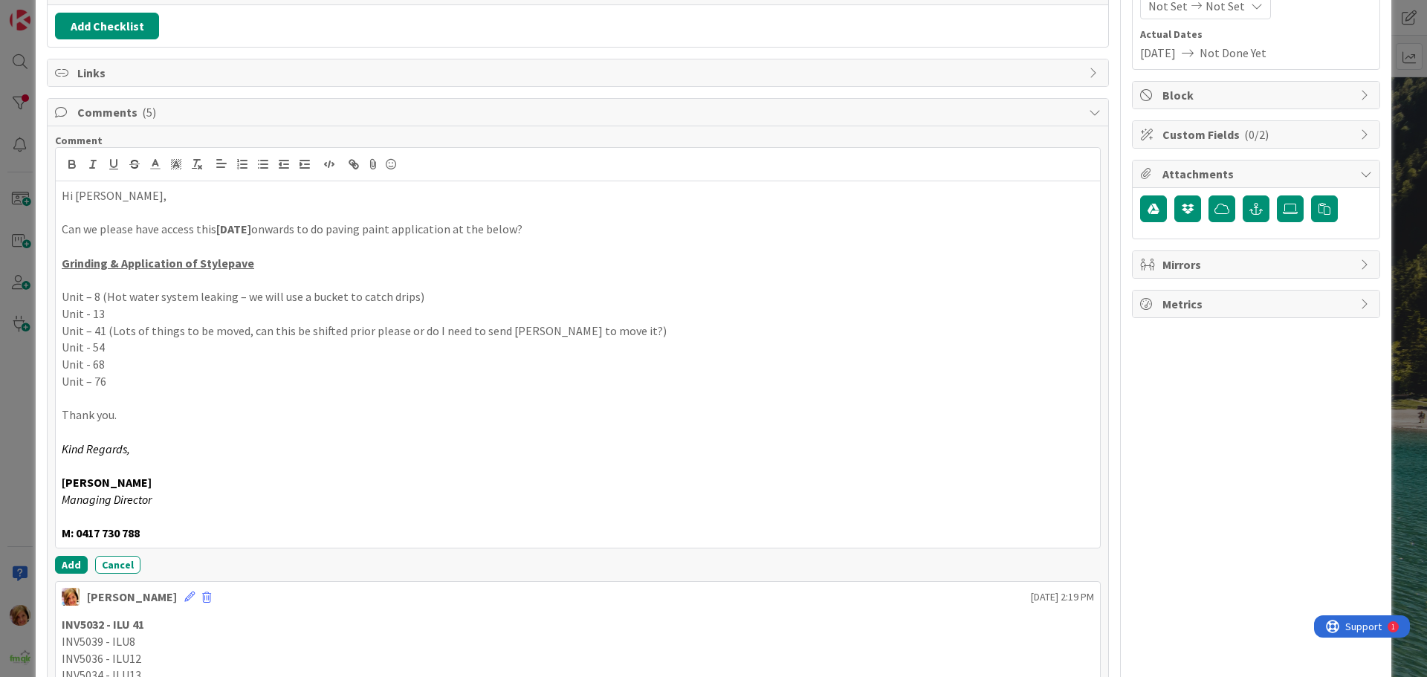
scroll to position [218, 0]
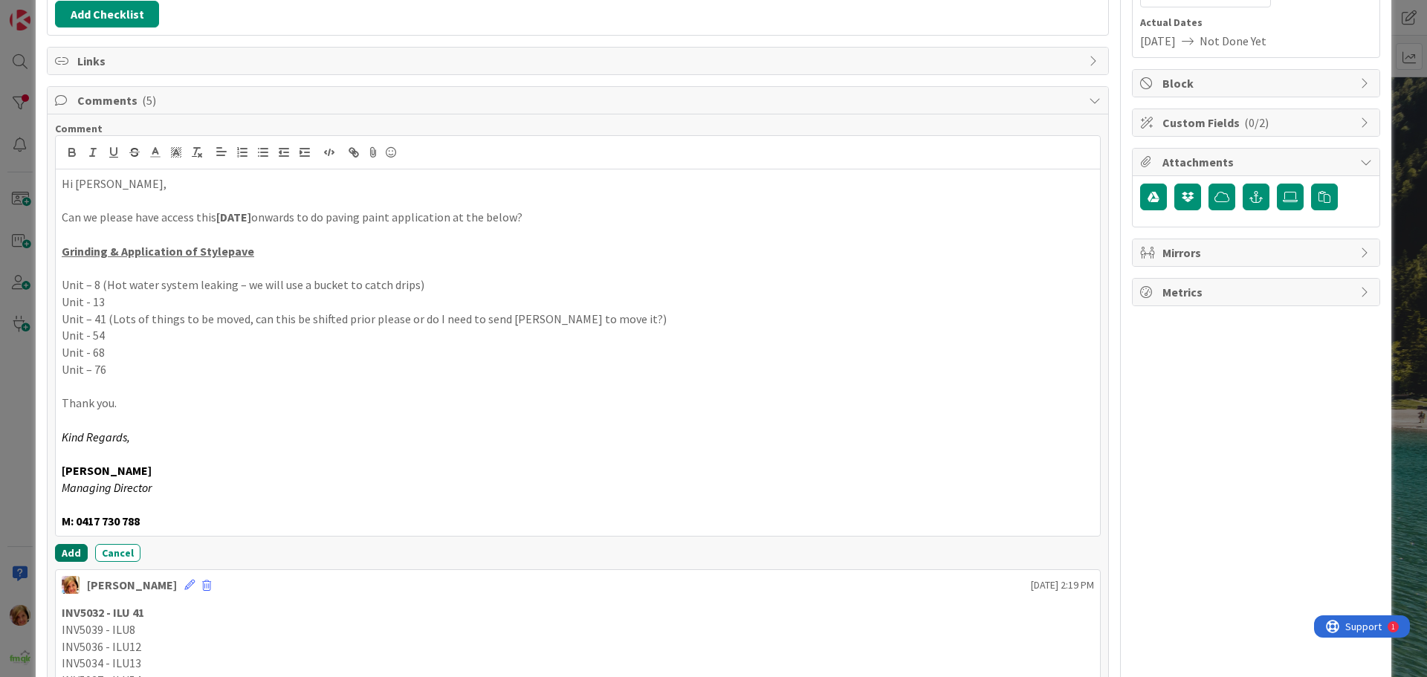
click at [65, 548] on button "Add" at bounding box center [71, 553] width 33 height 18
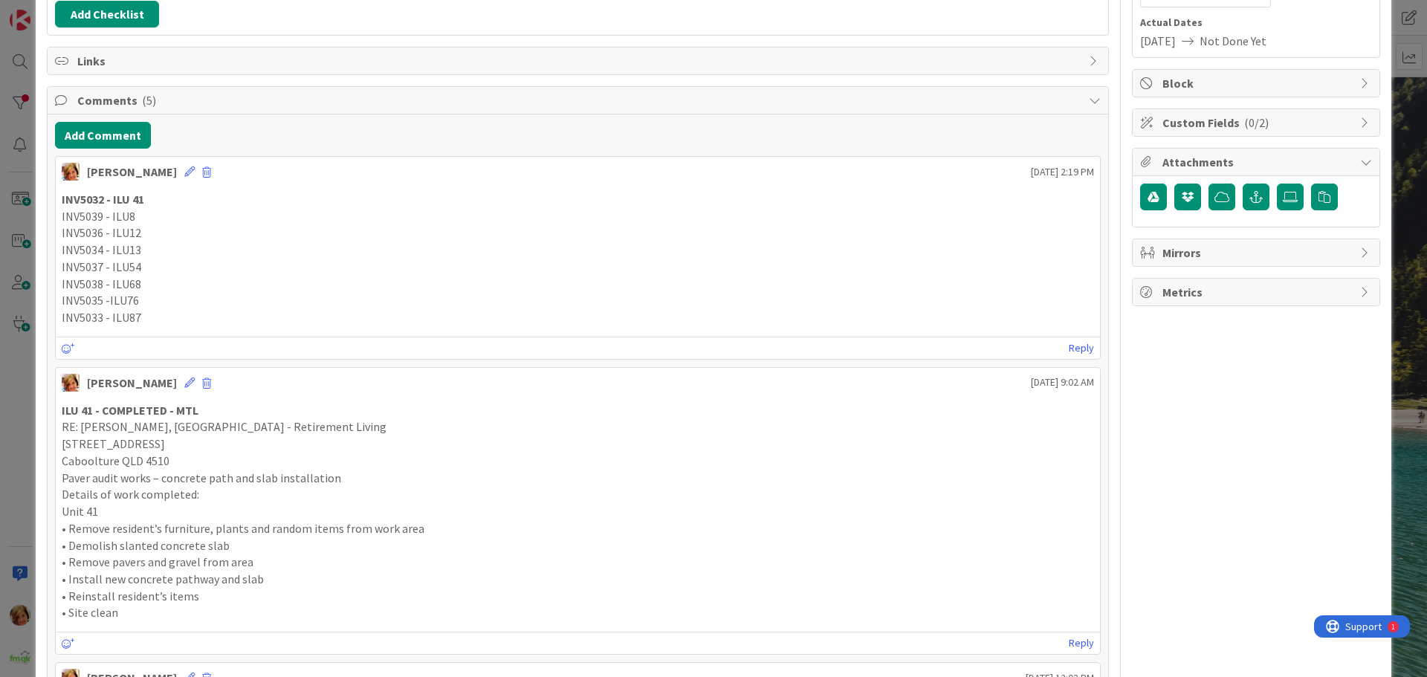
scroll to position [0, 0]
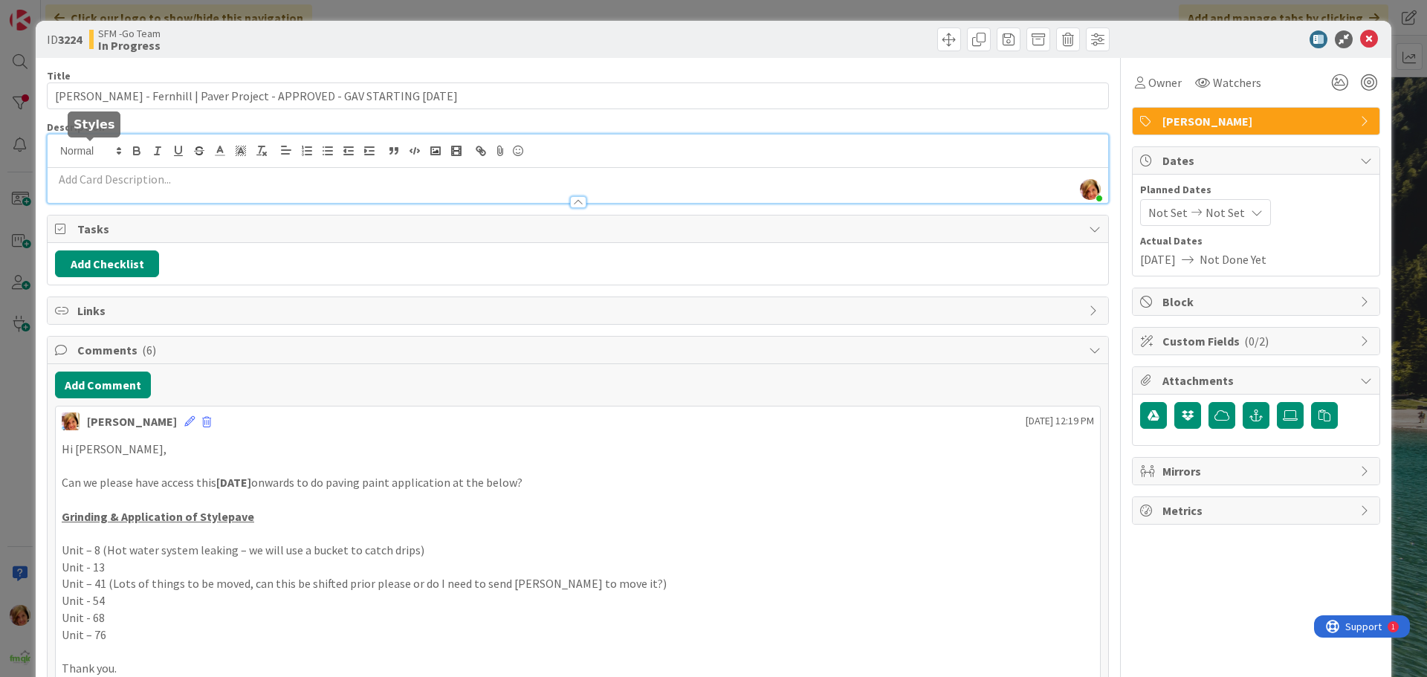
click at [114, 149] on div "[PERSON_NAME] just joined" at bounding box center [578, 169] width 1060 height 68
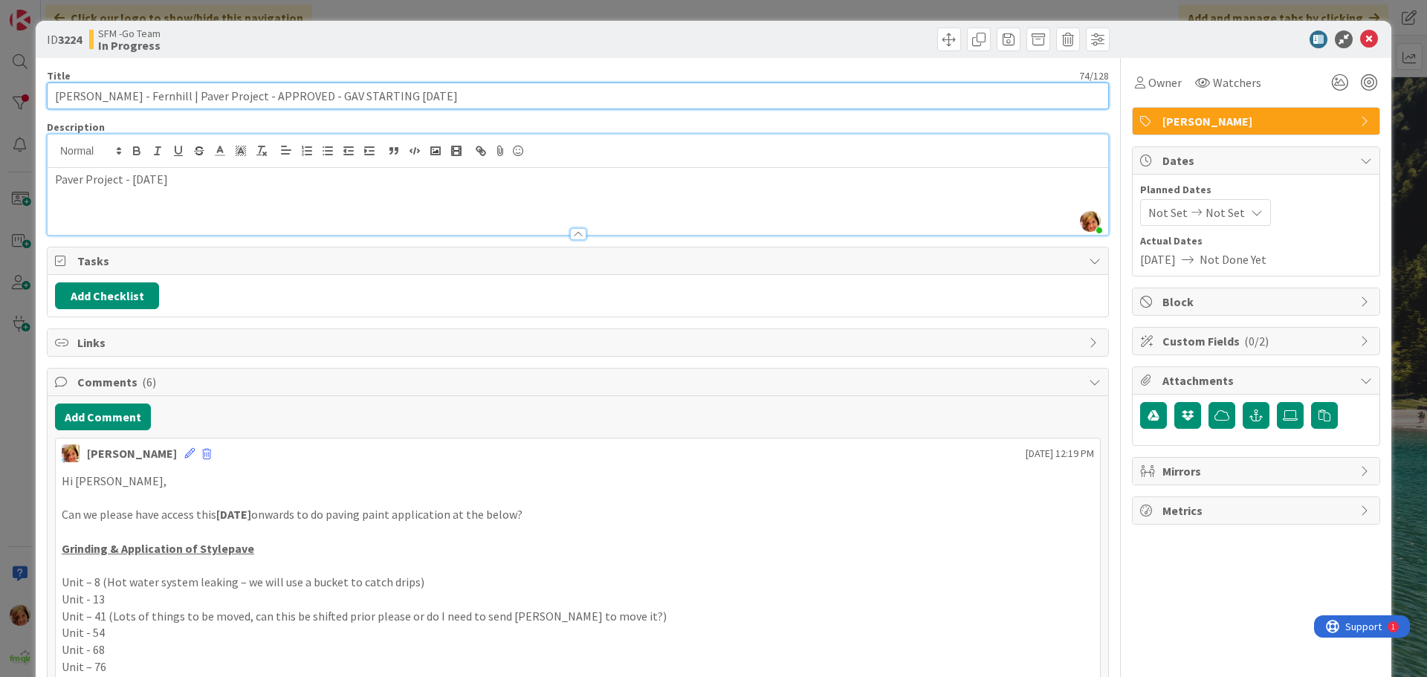
drag, startPoint x: 462, startPoint y: 102, endPoint x: 189, endPoint y: 100, distance: 272.7
click at [189, 100] on input "[PERSON_NAME] - Fernhill | Paver Project - APPROVED - GAV STARTING [DATE]" at bounding box center [578, 95] width 1062 height 27
type input "[PERSON_NAME] - Fernhill |Concreting Paint Application - [DATE] - TBC"
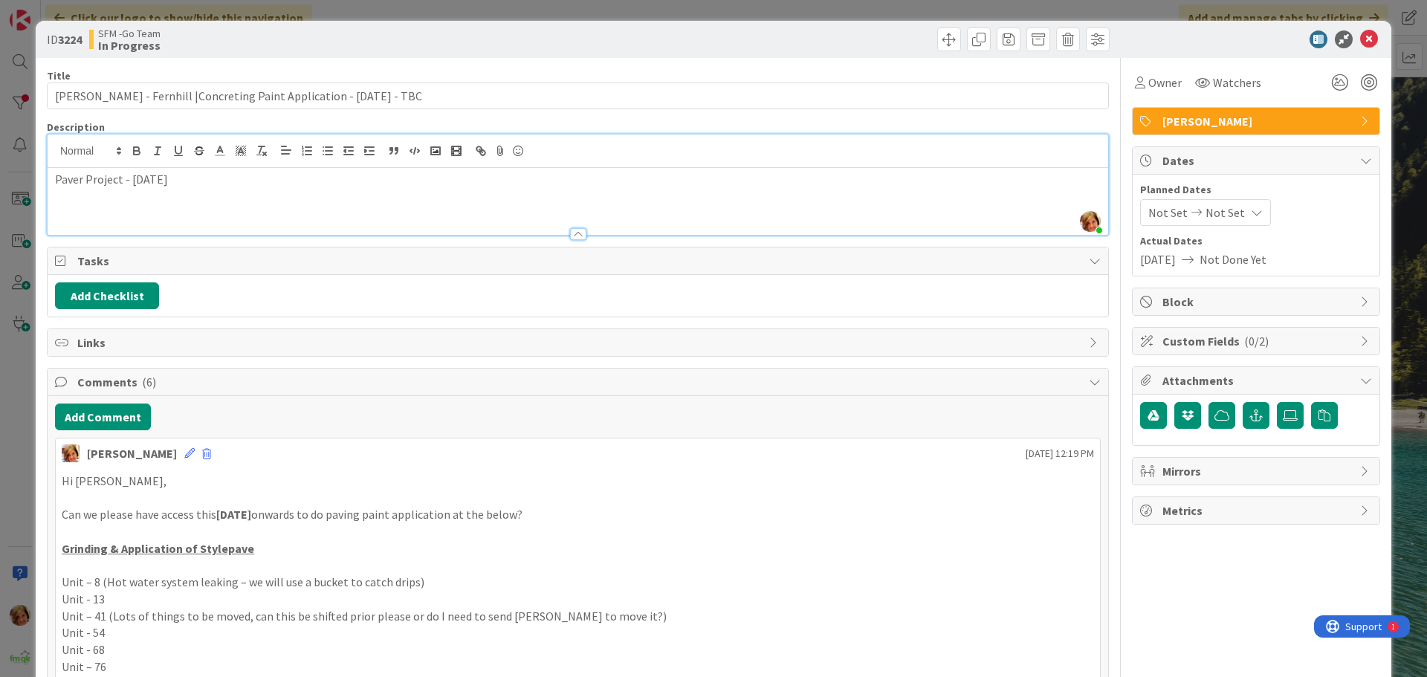
click at [684, 32] on div "Move Move" at bounding box center [846, 39] width 528 height 24
click at [1361, 39] on icon at bounding box center [1369, 39] width 18 height 18
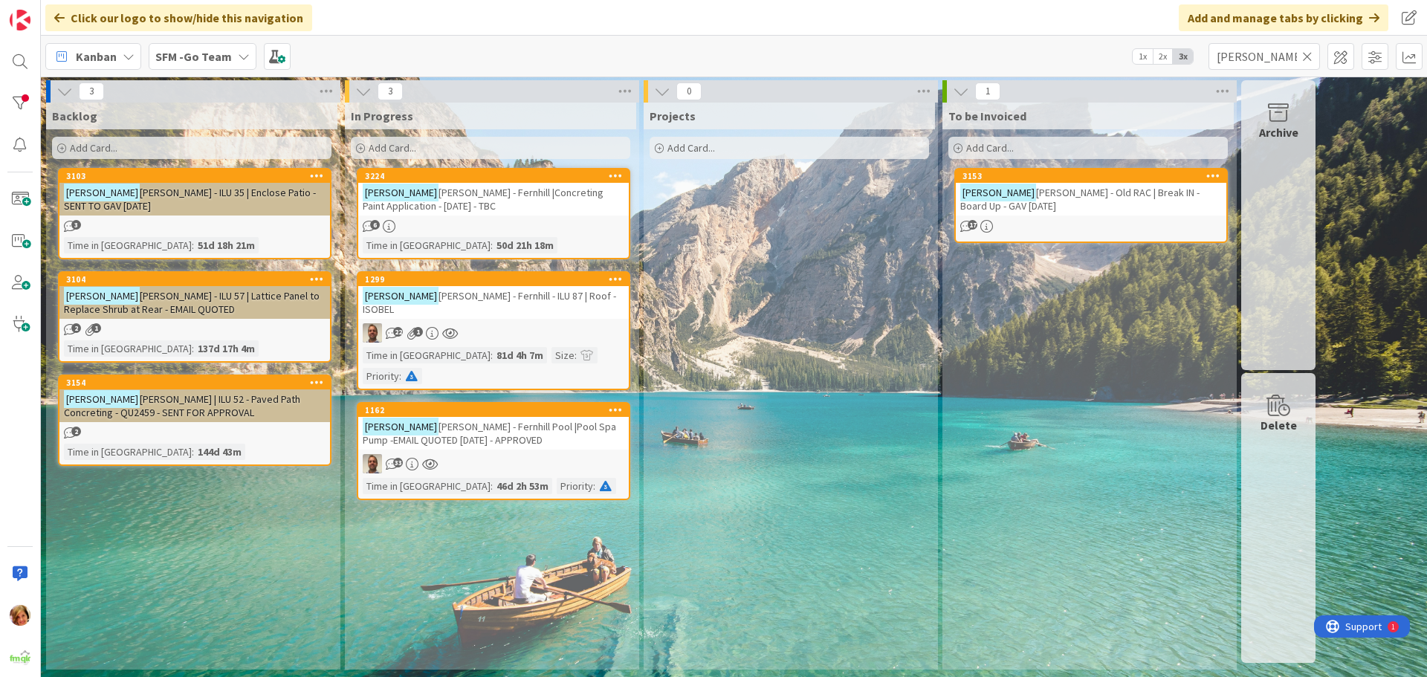
click at [1306, 56] on icon at bounding box center [1307, 56] width 10 height 13
click at [1306, 55] on input "text" at bounding box center [1263, 56] width 111 height 27
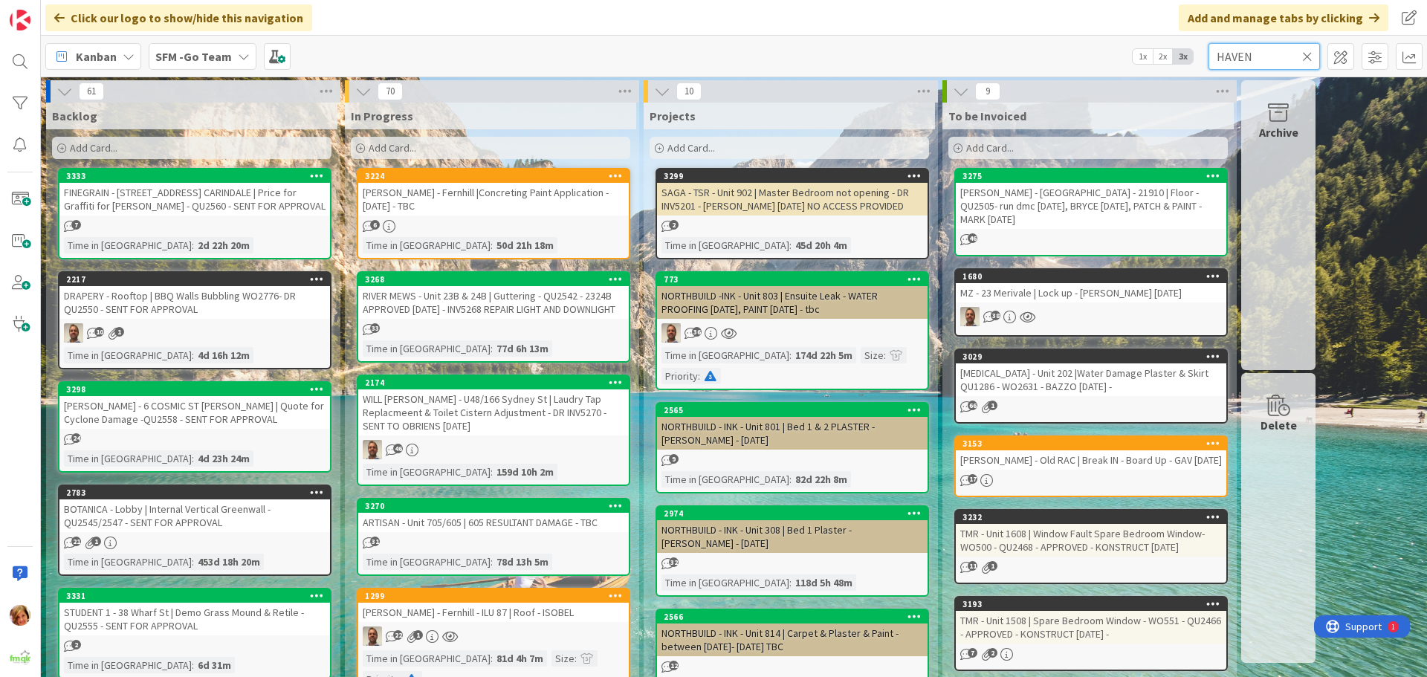
type input "HAVEN"
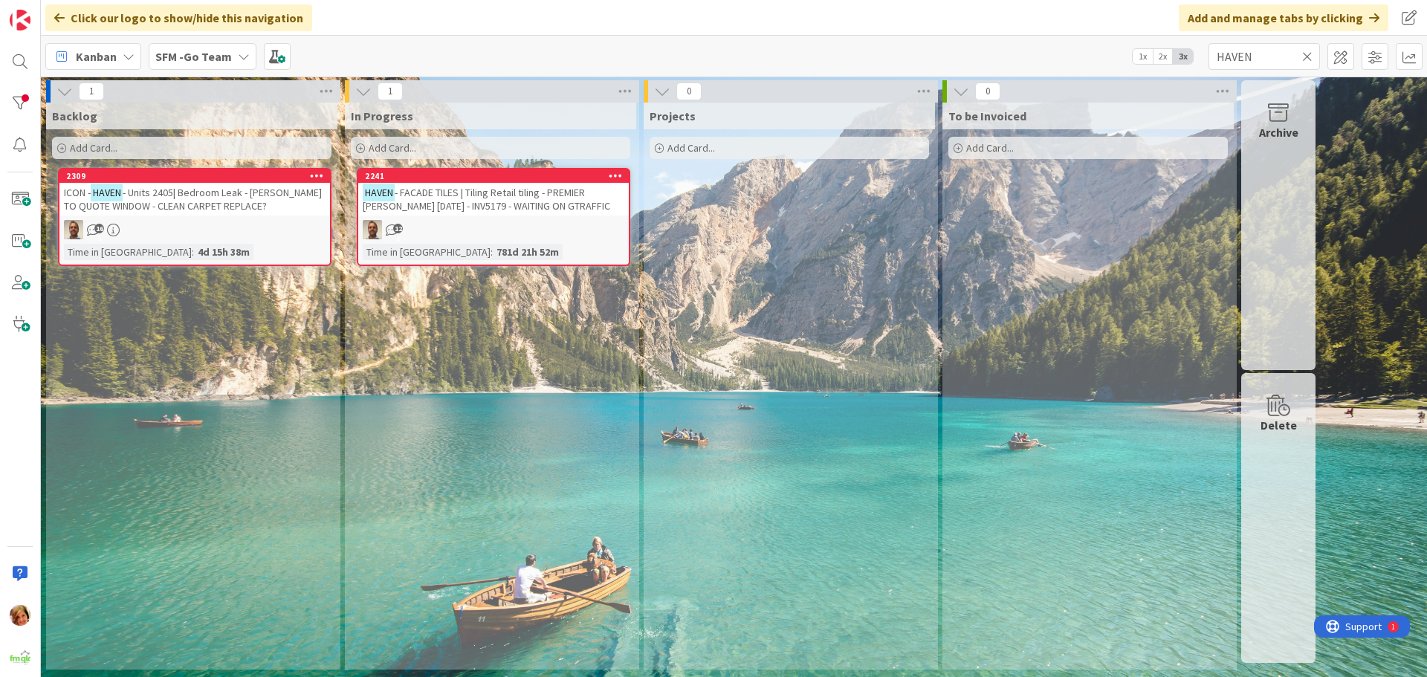
drag, startPoint x: 1312, startPoint y: -61, endPoint x: 526, endPoint y: 209, distance: 830.6
click at [526, 209] on span "- FACADE TILES | Tiling Retail tiling - PREMIER [PERSON_NAME] [DATE] - INV5179 …" at bounding box center [486, 199] width 247 height 27
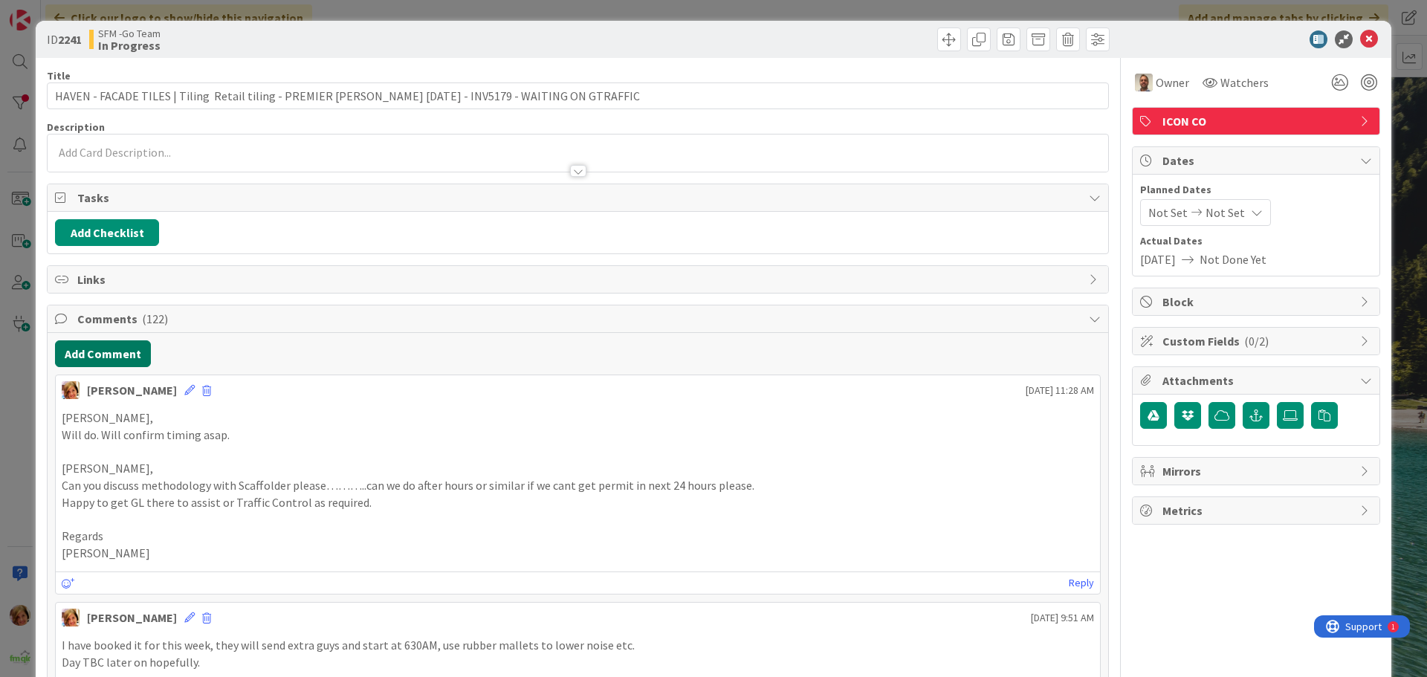
click at [115, 357] on button "Add Comment" at bounding box center [103, 353] width 96 height 27
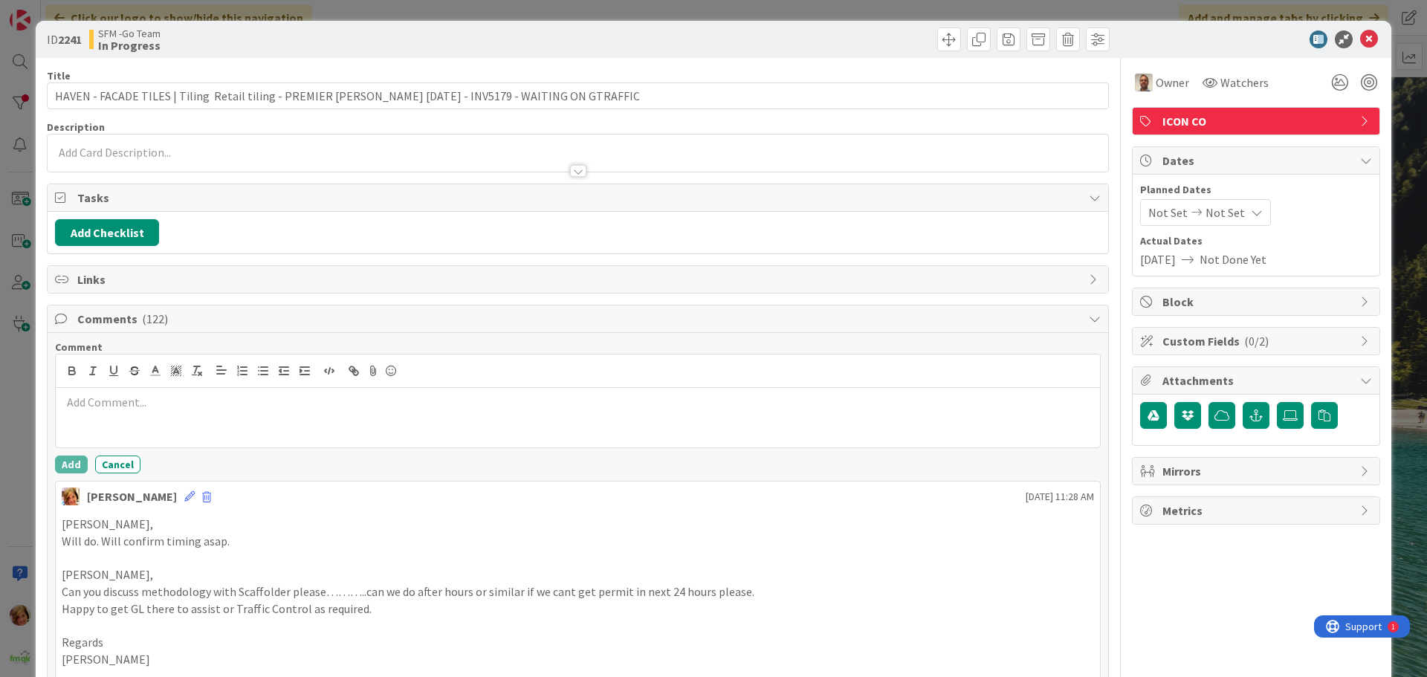
click at [153, 408] on p at bounding box center [578, 402] width 1032 height 17
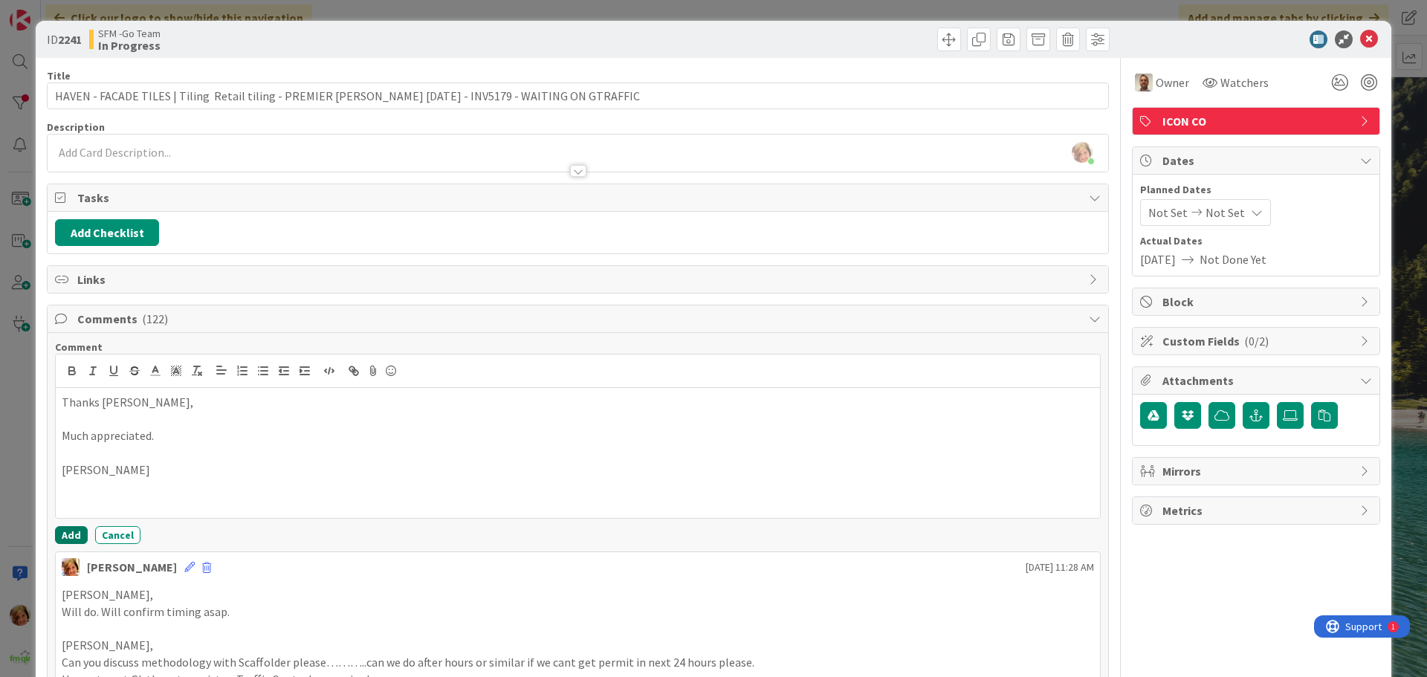
click at [71, 534] on button "Add" at bounding box center [71, 535] width 33 height 18
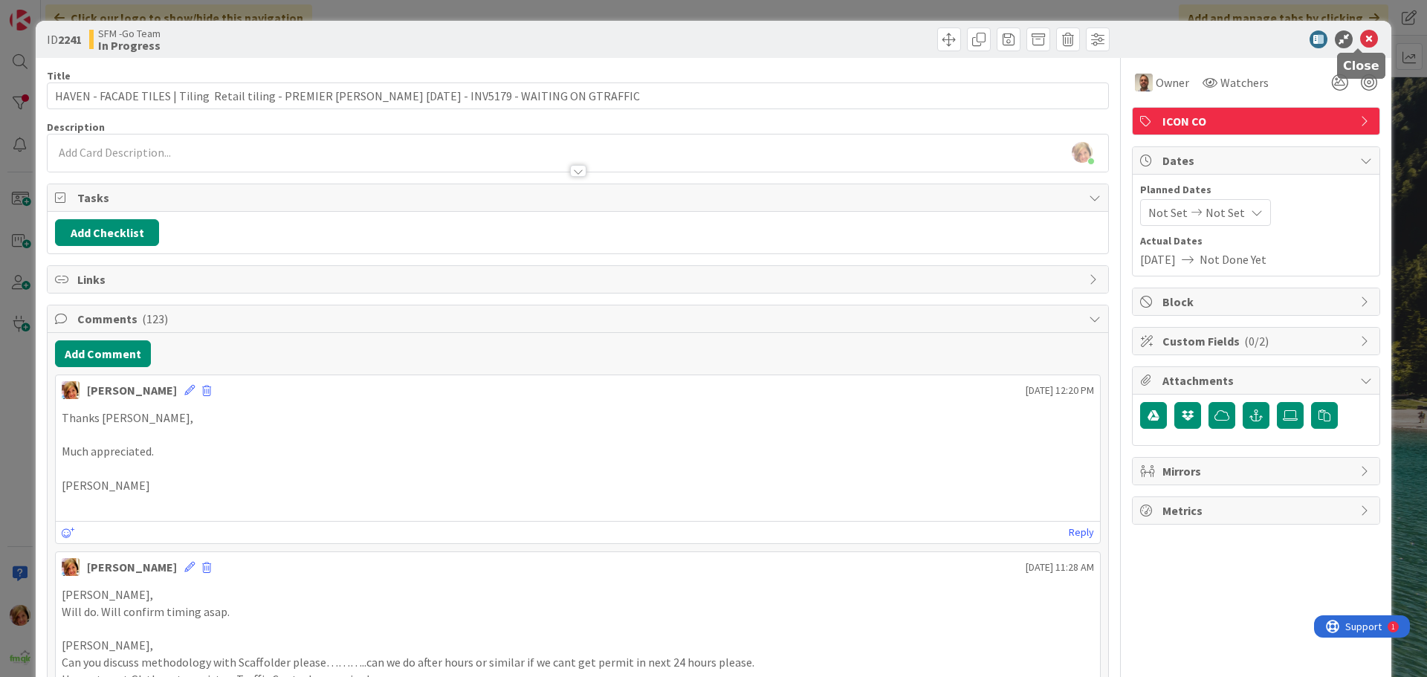
click at [1360, 33] on icon at bounding box center [1369, 39] width 18 height 18
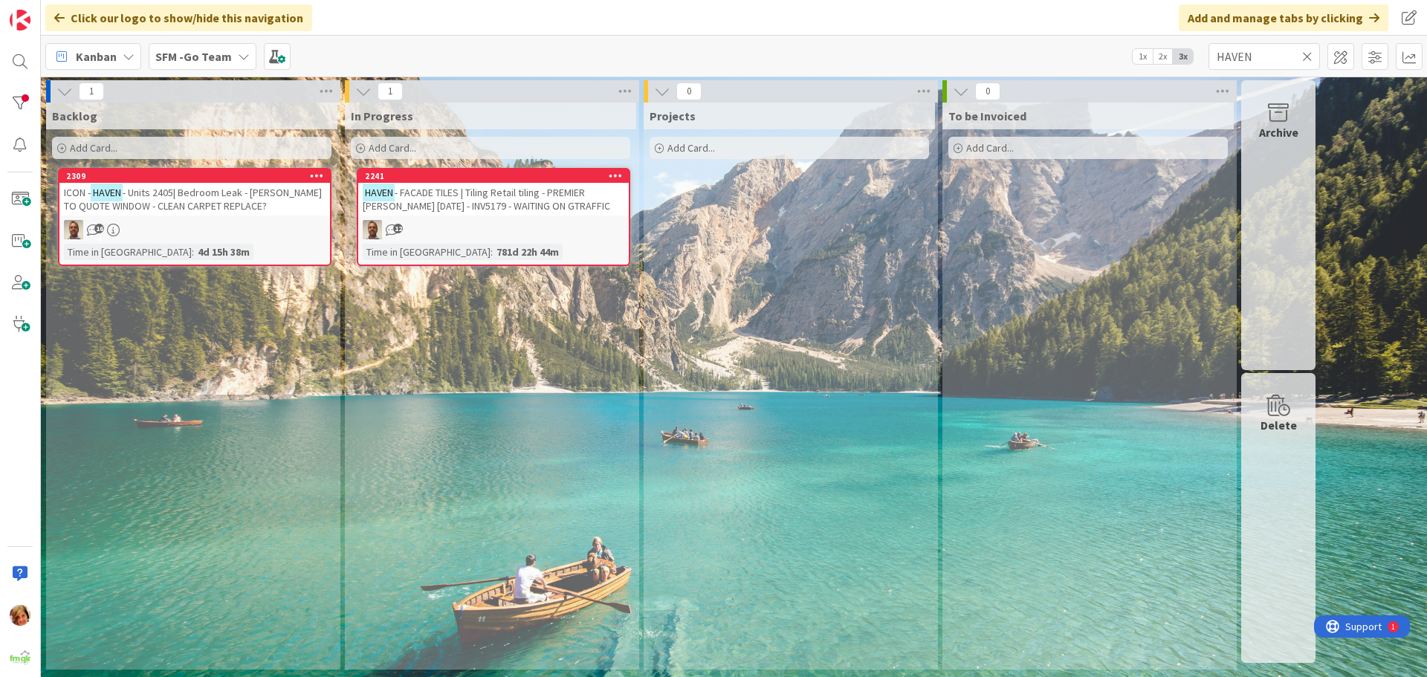
click at [1306, 54] on icon at bounding box center [1307, 56] width 10 height 13
click at [1305, 54] on input "text" at bounding box center [1263, 56] width 111 height 27
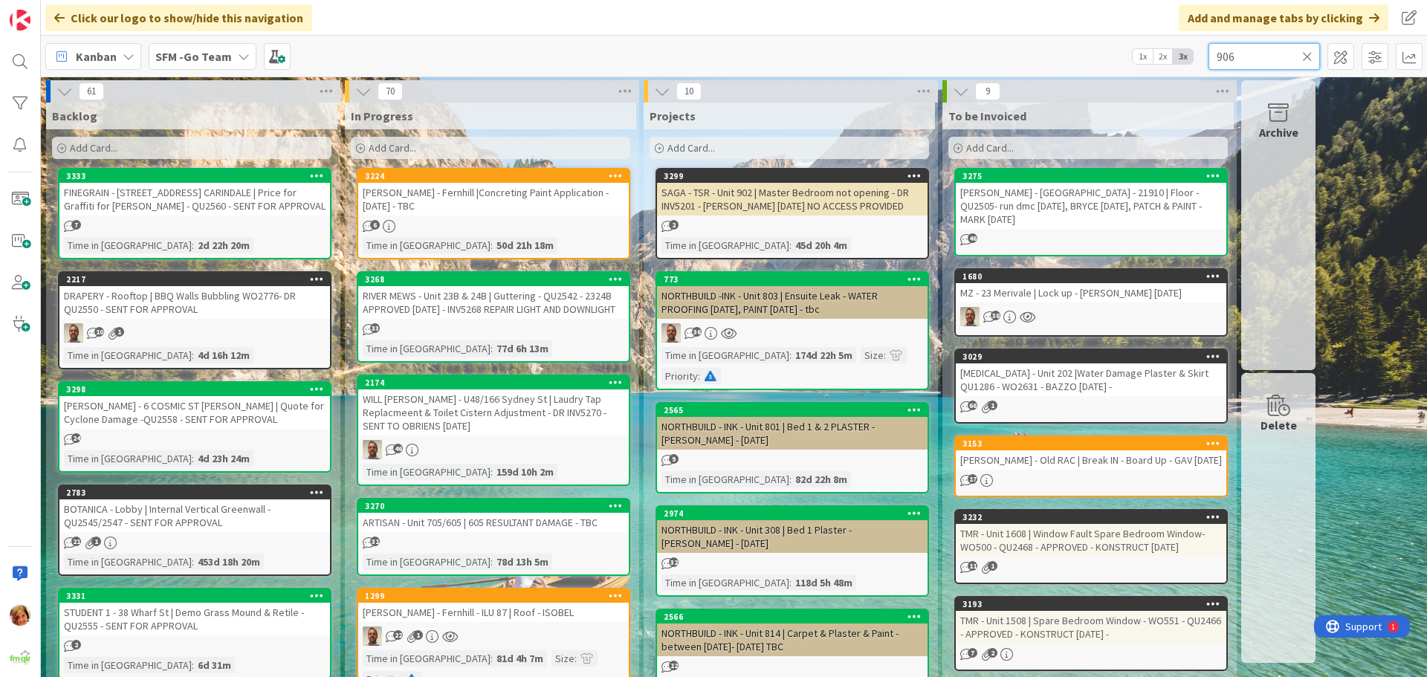
type input "906"
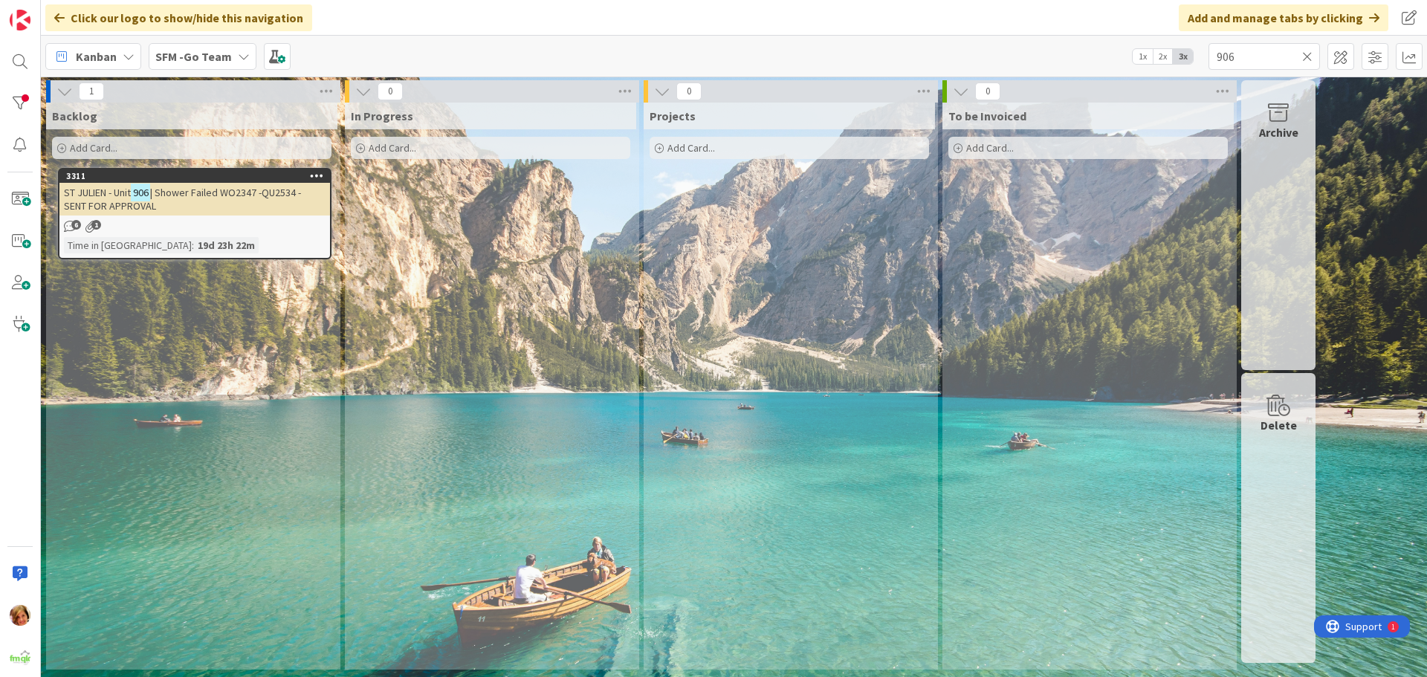
click at [170, 192] on span "| Shower Failed WO2347 -QU2534 - SENT FOR APPROVAL" at bounding box center [182, 199] width 237 height 27
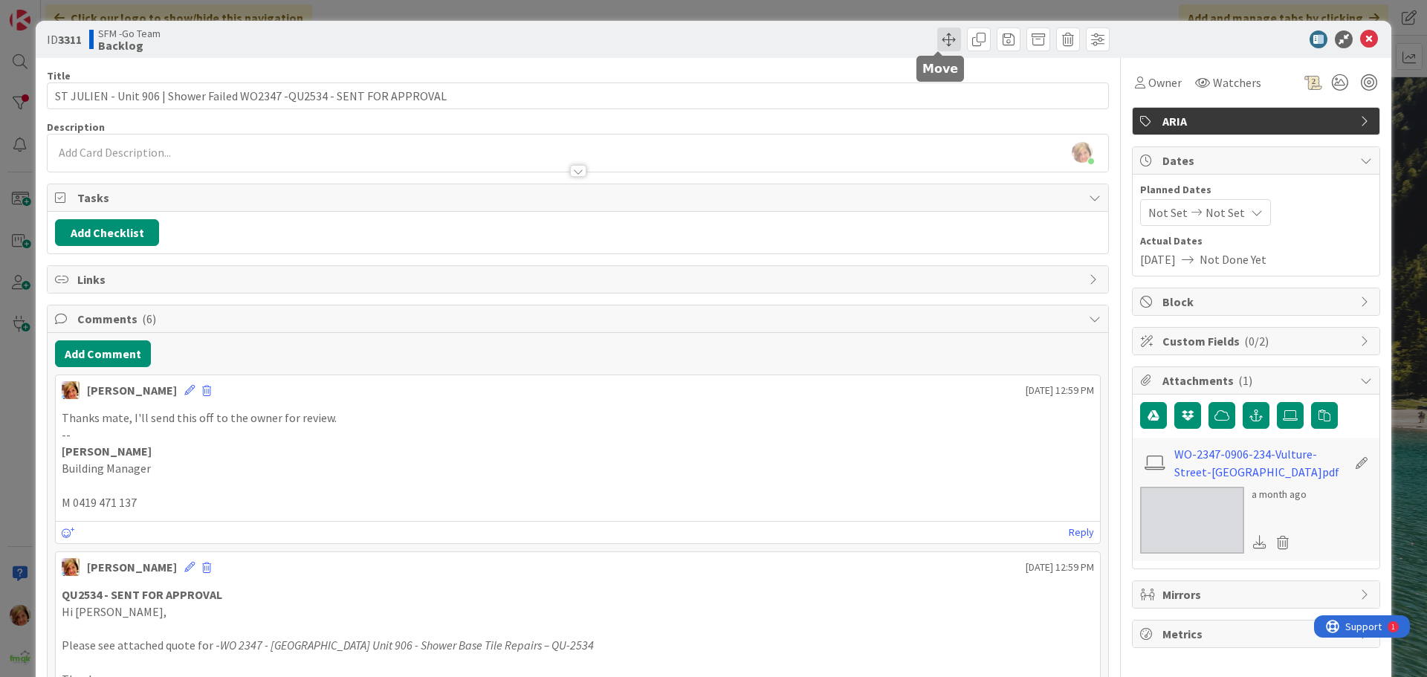
click at [942, 38] on span at bounding box center [949, 39] width 24 height 24
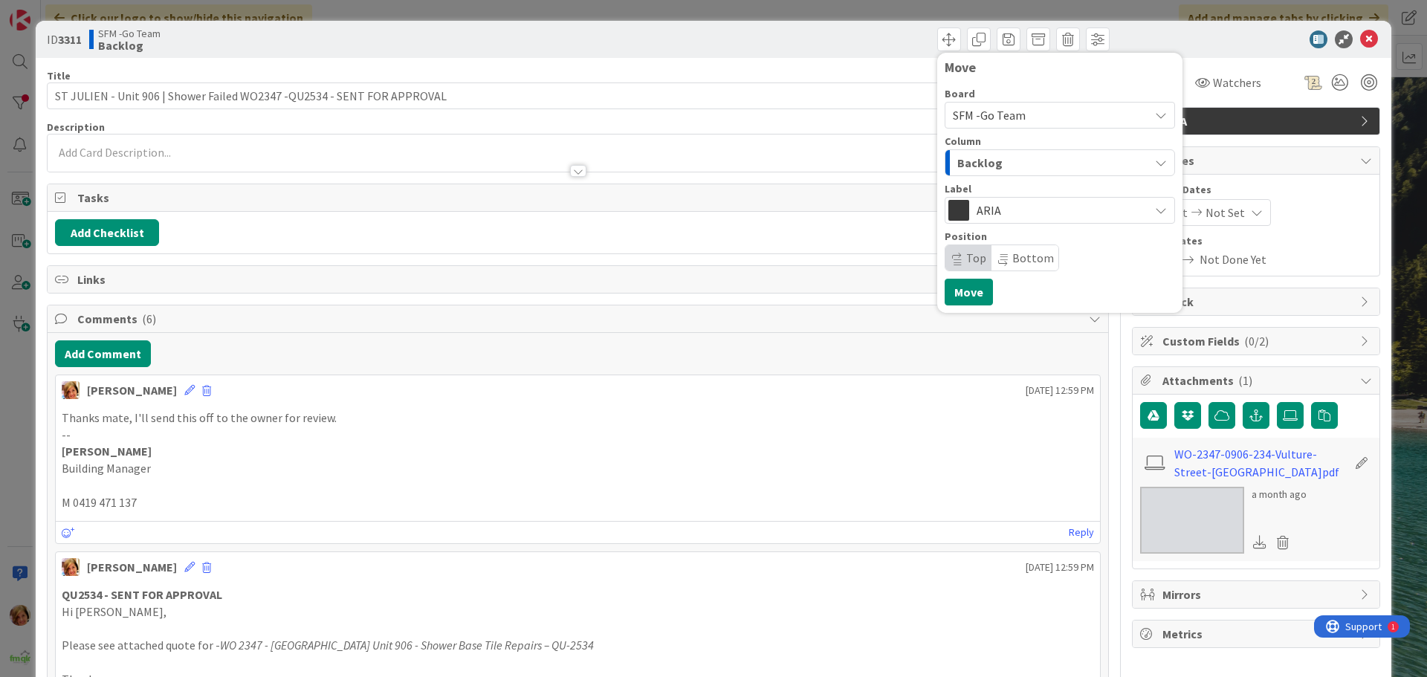
click at [662, 39] on div "Move Board SFM -Go Team Column Backlog Label ARIA Position Top Bottom Move" at bounding box center [846, 39] width 528 height 24
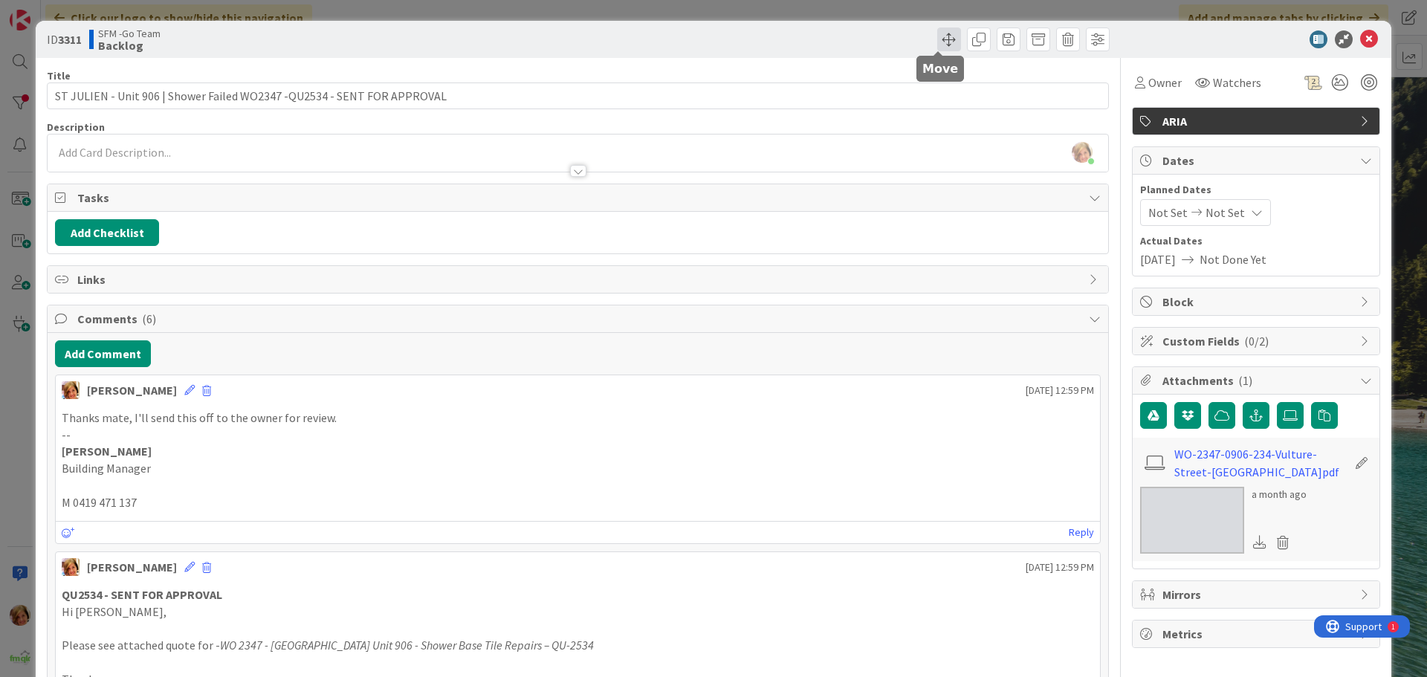
click at [937, 35] on span at bounding box center [949, 39] width 24 height 24
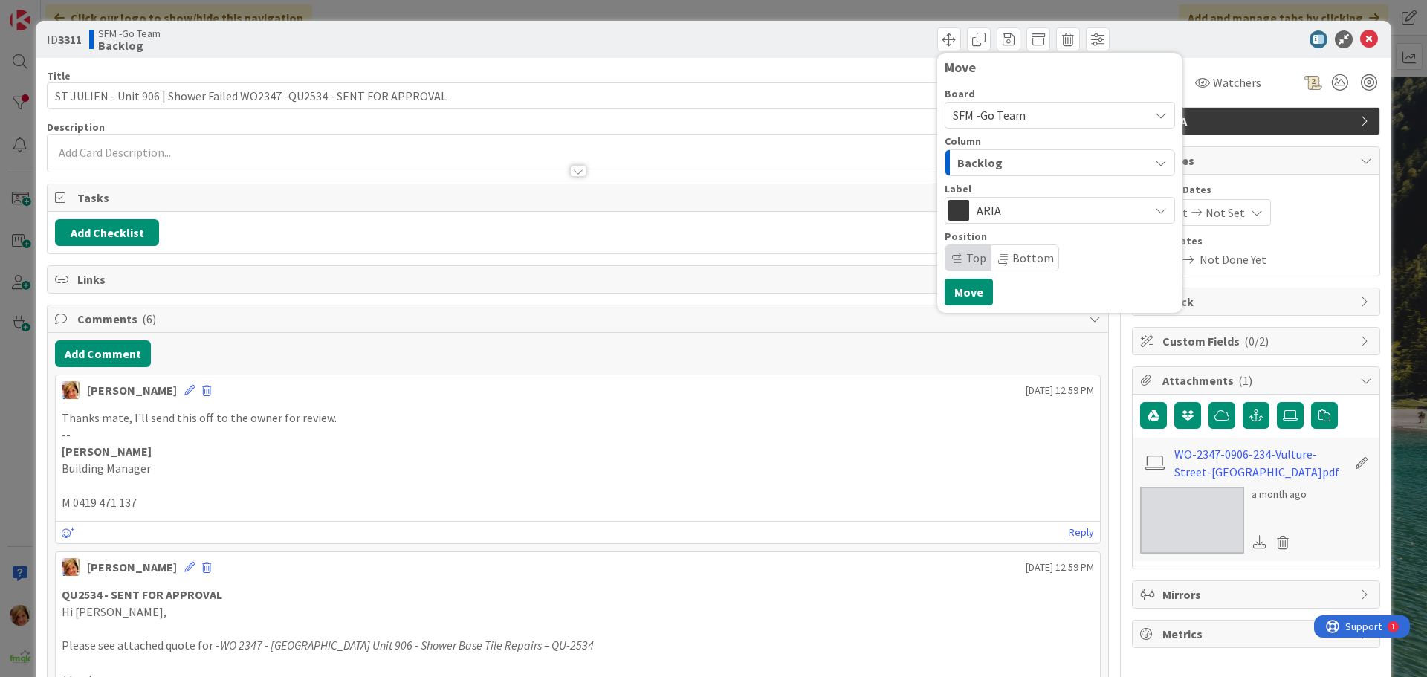
click at [1034, 164] on div "Backlog" at bounding box center [1050, 163] width 195 height 24
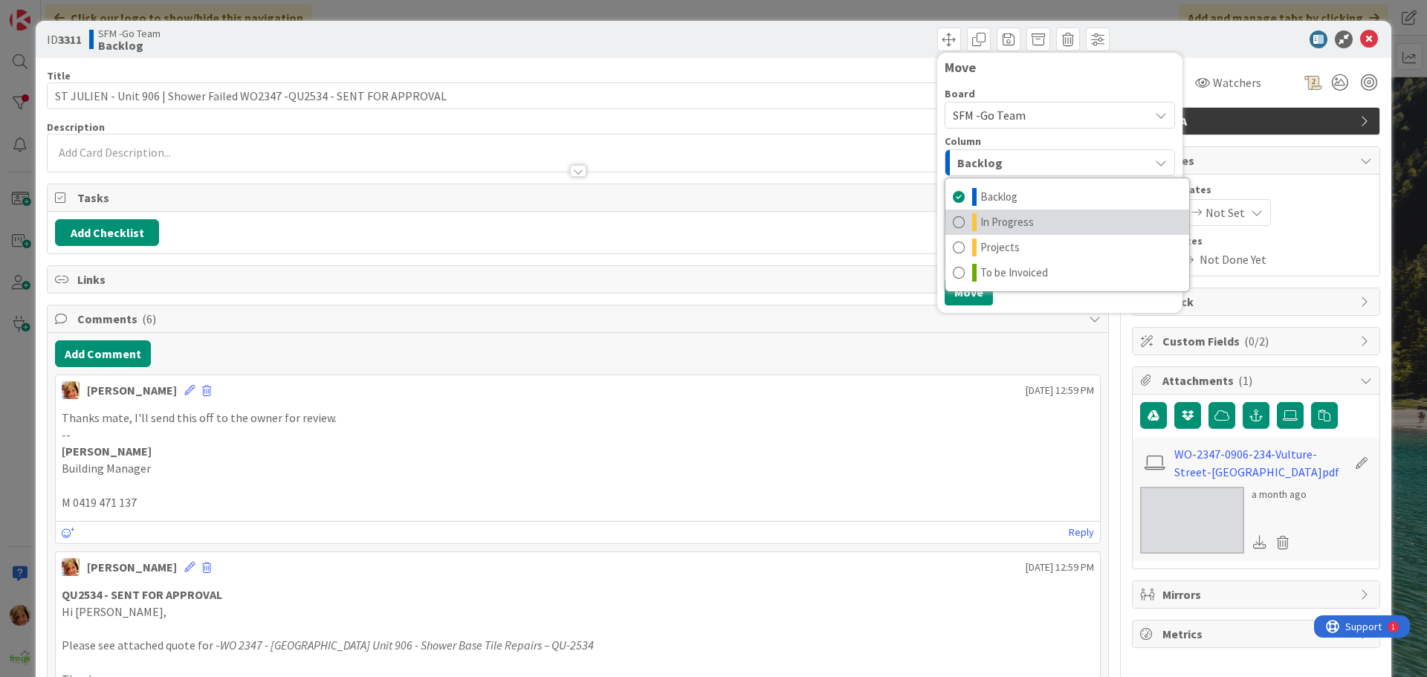
drag, startPoint x: 947, startPoint y: 222, endPoint x: 945, endPoint y: 245, distance: 22.4
click at [953, 222] on span at bounding box center [959, 222] width 12 height 18
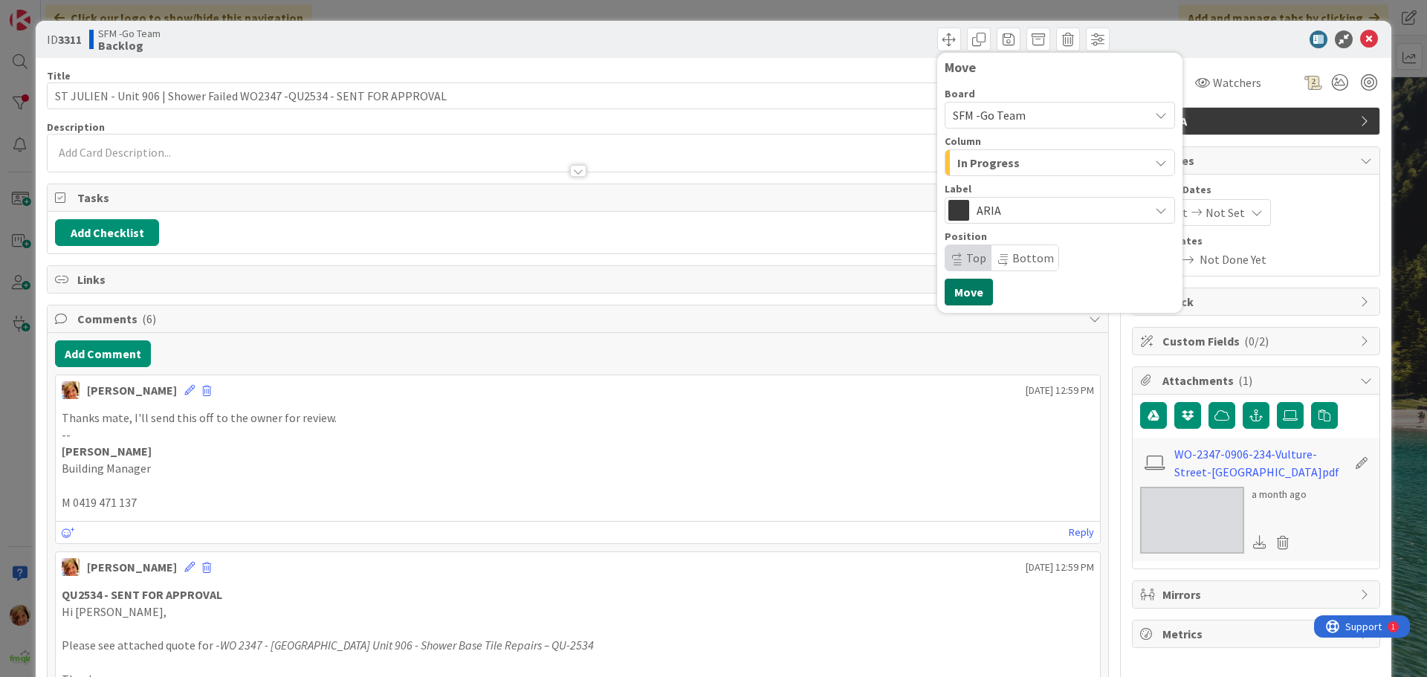
click at [962, 294] on button "Move" at bounding box center [969, 292] width 48 height 27
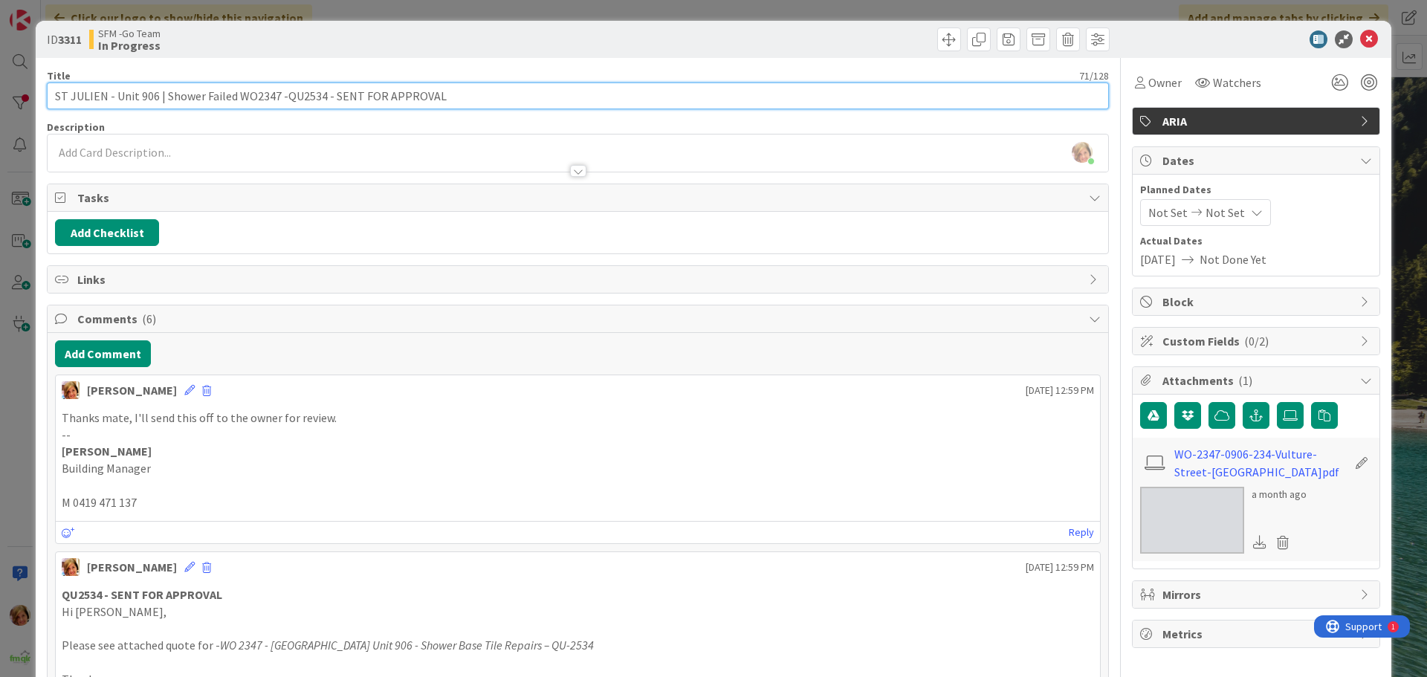
drag, startPoint x: 430, startPoint y: 94, endPoint x: 330, endPoint y: 94, distance: 100.3
click at [330, 94] on input "ST JULIEN - Unit 906 | Shower Failed WO2347 -QU2534 - SENT FOR APPROVAL" at bounding box center [578, 95] width 1062 height 27
click at [275, 95] on input "ST JULIEN - Unit 906 | Shower Failed WO2347 -QU2534 - APPROVED" at bounding box center [578, 95] width 1062 height 27
click at [320, 97] on input "ST JULIEN - Unit 906 | Shower Failed W3110 -QU2534 - APPROVED" at bounding box center [578, 95] width 1062 height 27
type input "ST JULIEN - Unit 906 | Shower Failed W3110 - APPROVED"
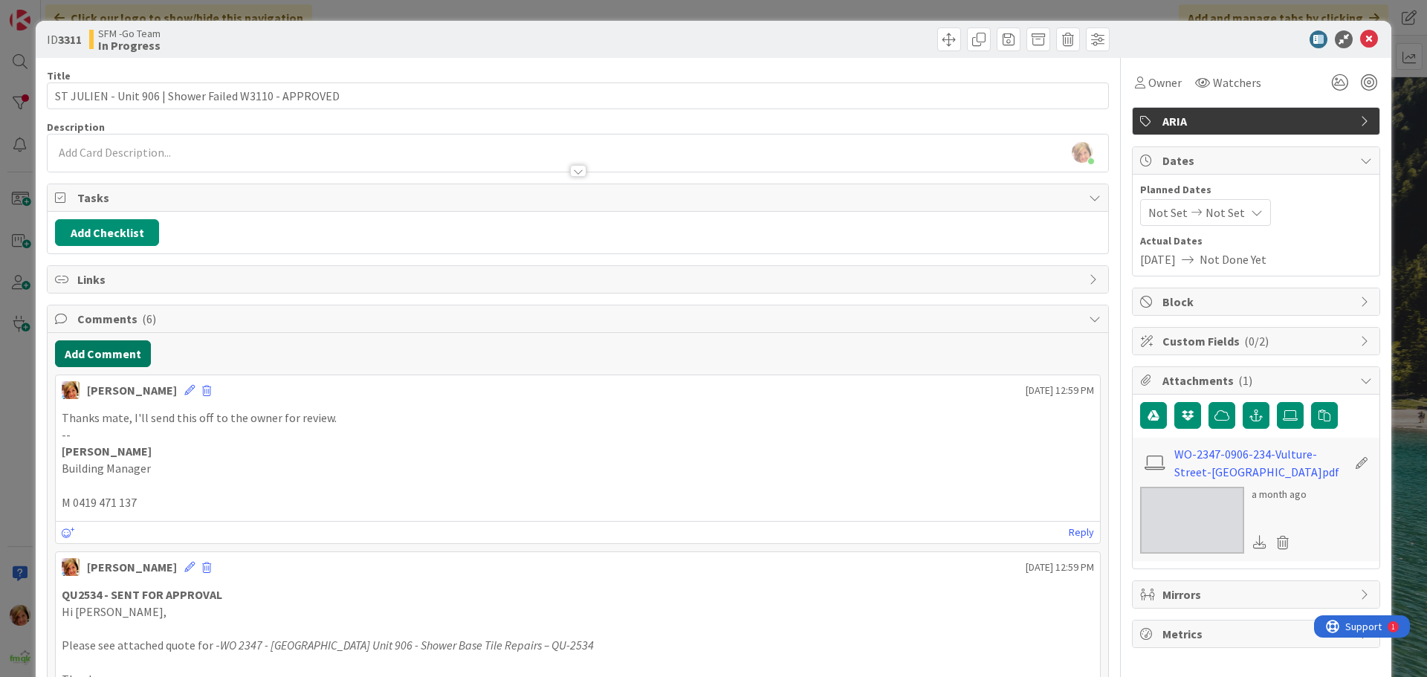
click at [103, 351] on button "Add Comment" at bounding box center [103, 353] width 96 height 27
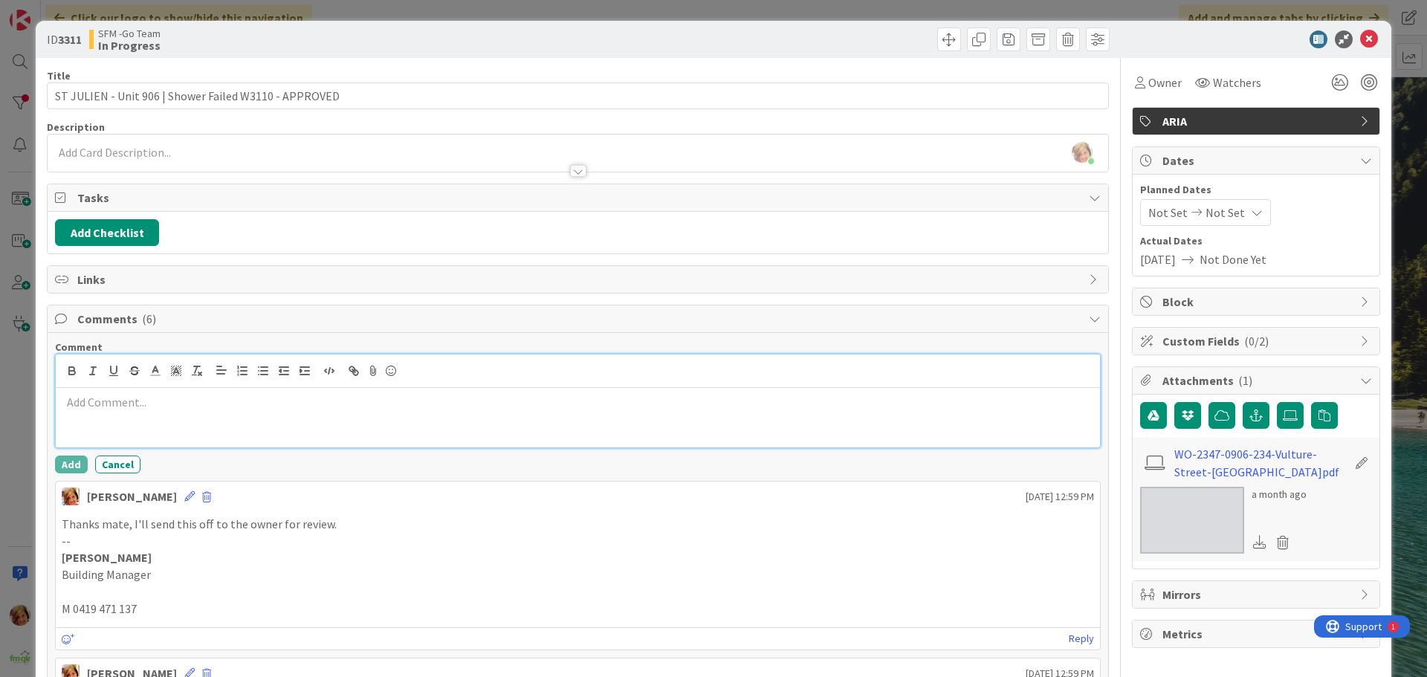
click at [147, 395] on p at bounding box center [578, 402] width 1032 height 17
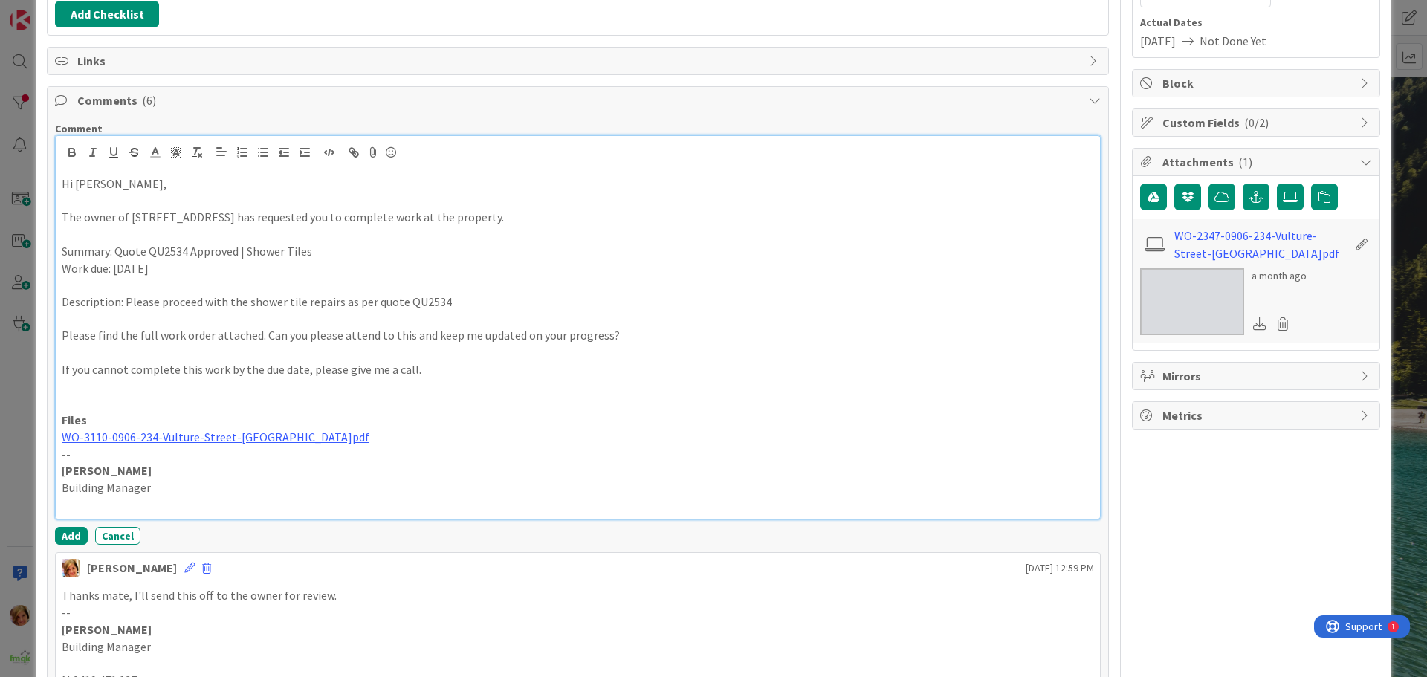
scroll to position [276, 0]
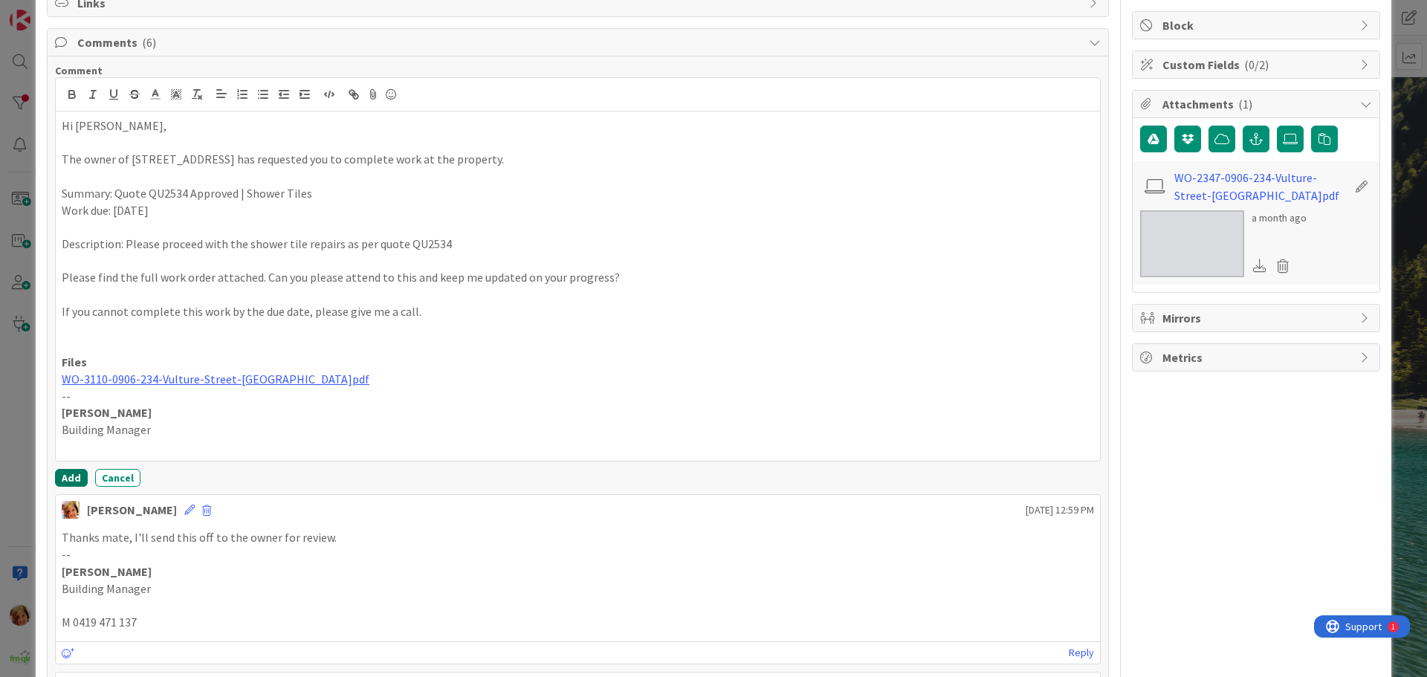
click at [65, 476] on button "Add" at bounding box center [71, 478] width 33 height 18
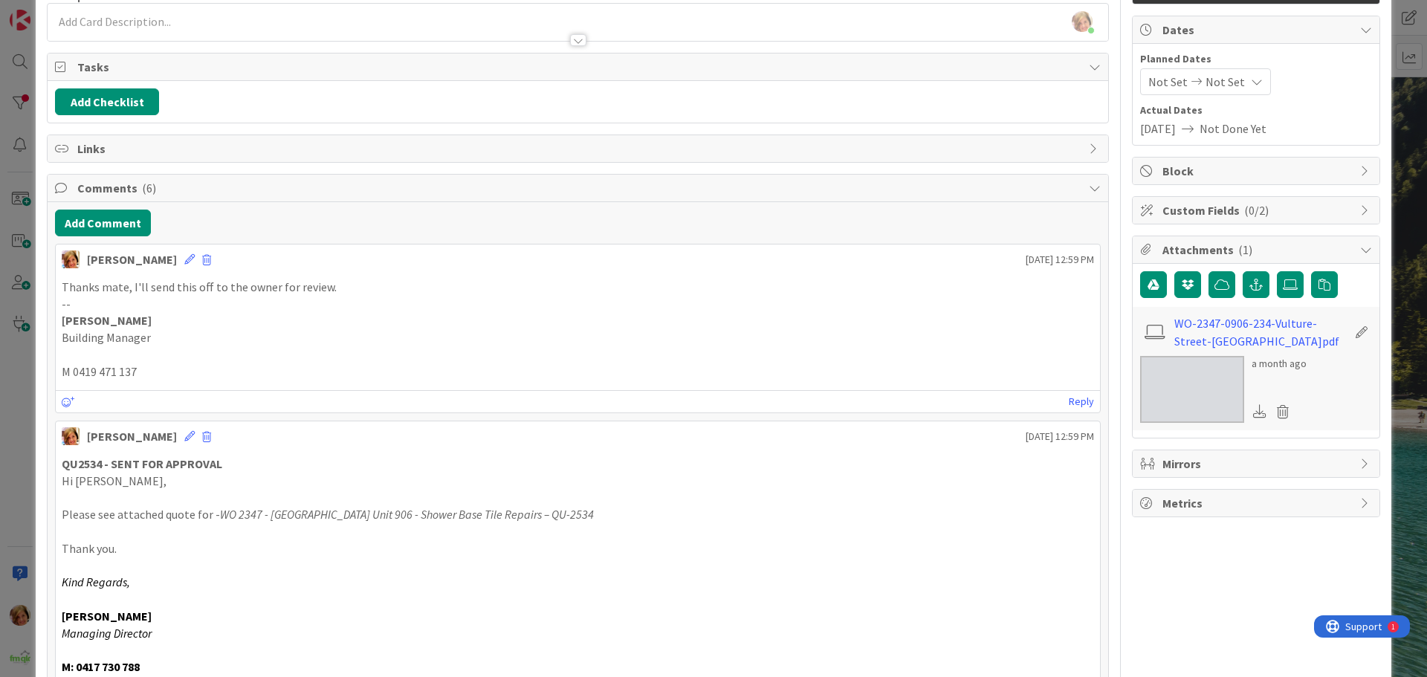
scroll to position [0, 0]
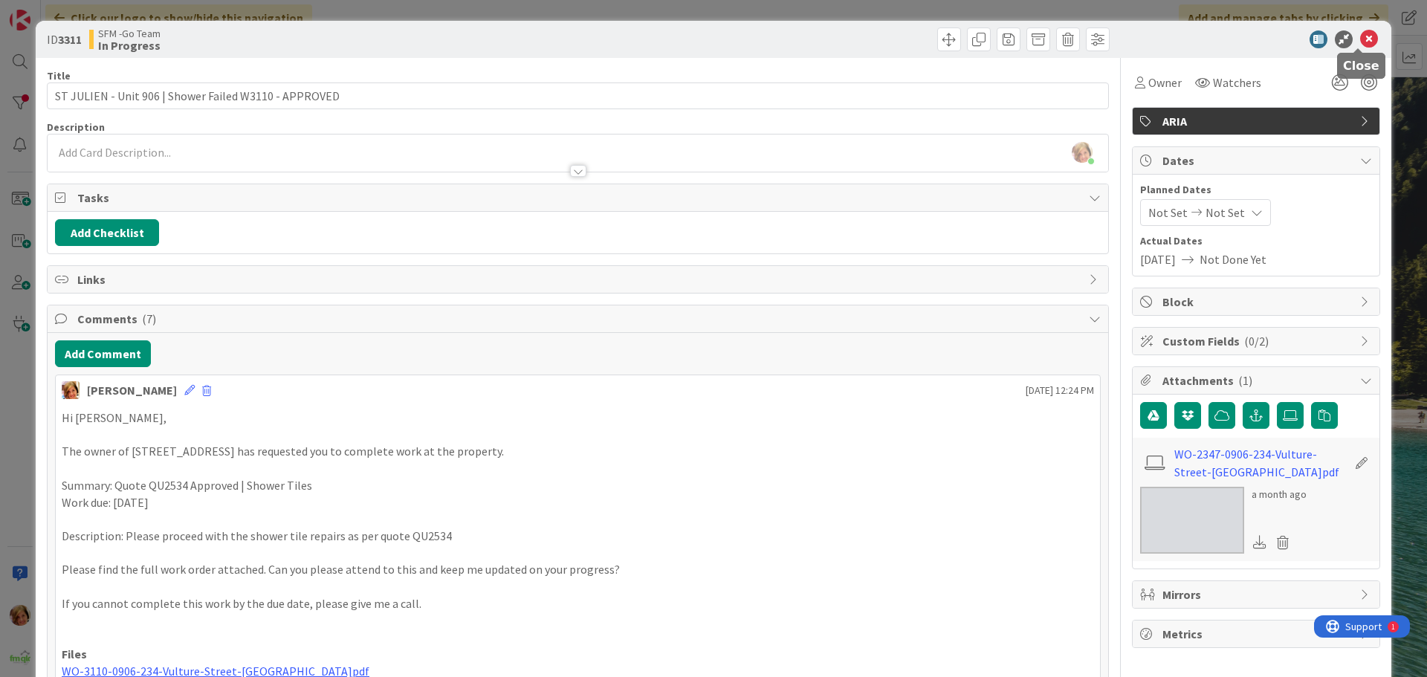
drag, startPoint x: 1354, startPoint y: 42, endPoint x: 892, endPoint y: 50, distance: 462.3
click at [1360, 42] on icon at bounding box center [1369, 39] width 18 height 18
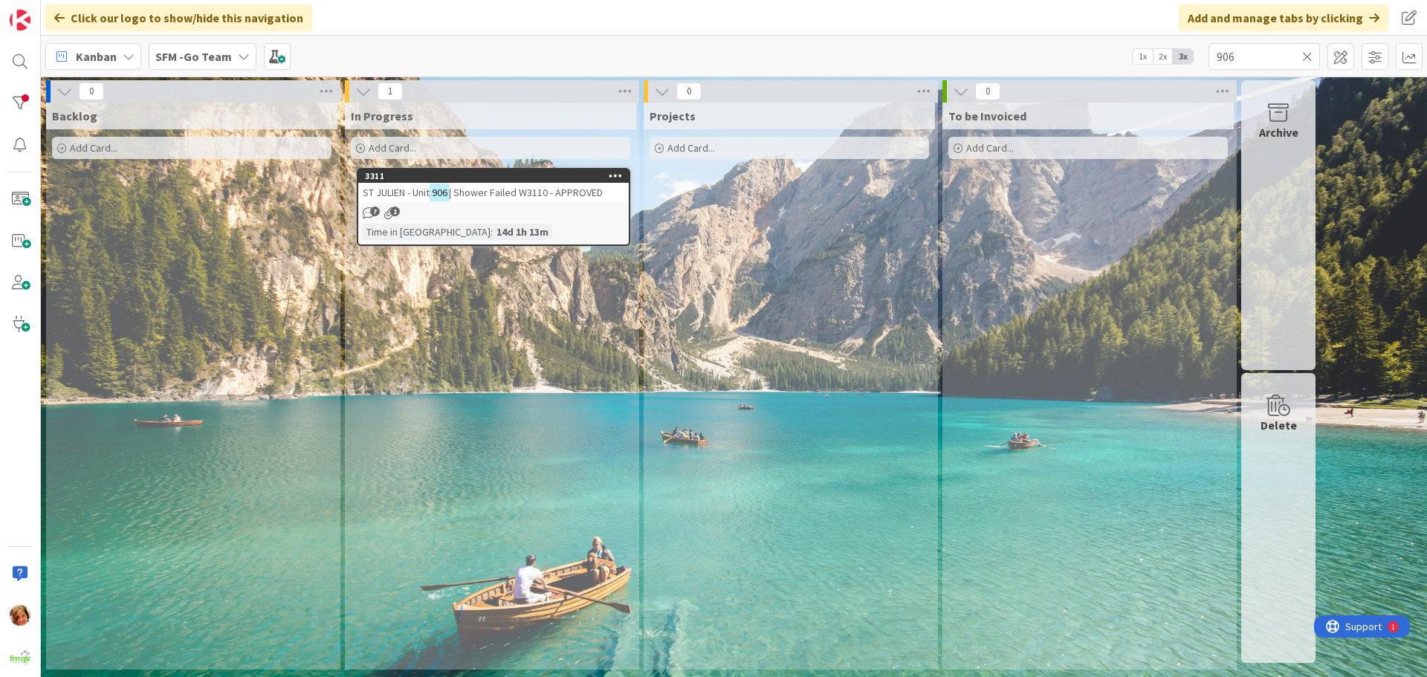
click at [1306, 54] on icon at bounding box center [1307, 56] width 10 height 13
click at [1306, 54] on input "text" at bounding box center [1263, 56] width 111 height 27
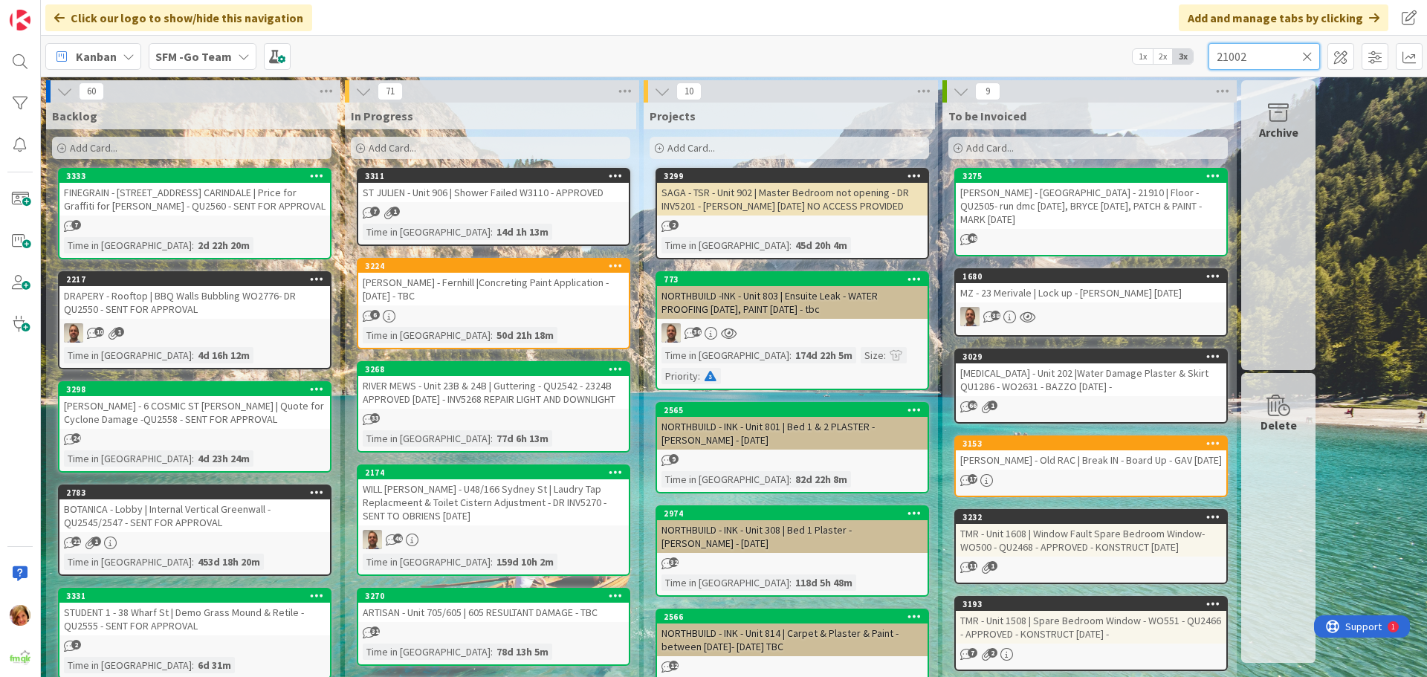
type input "21002"
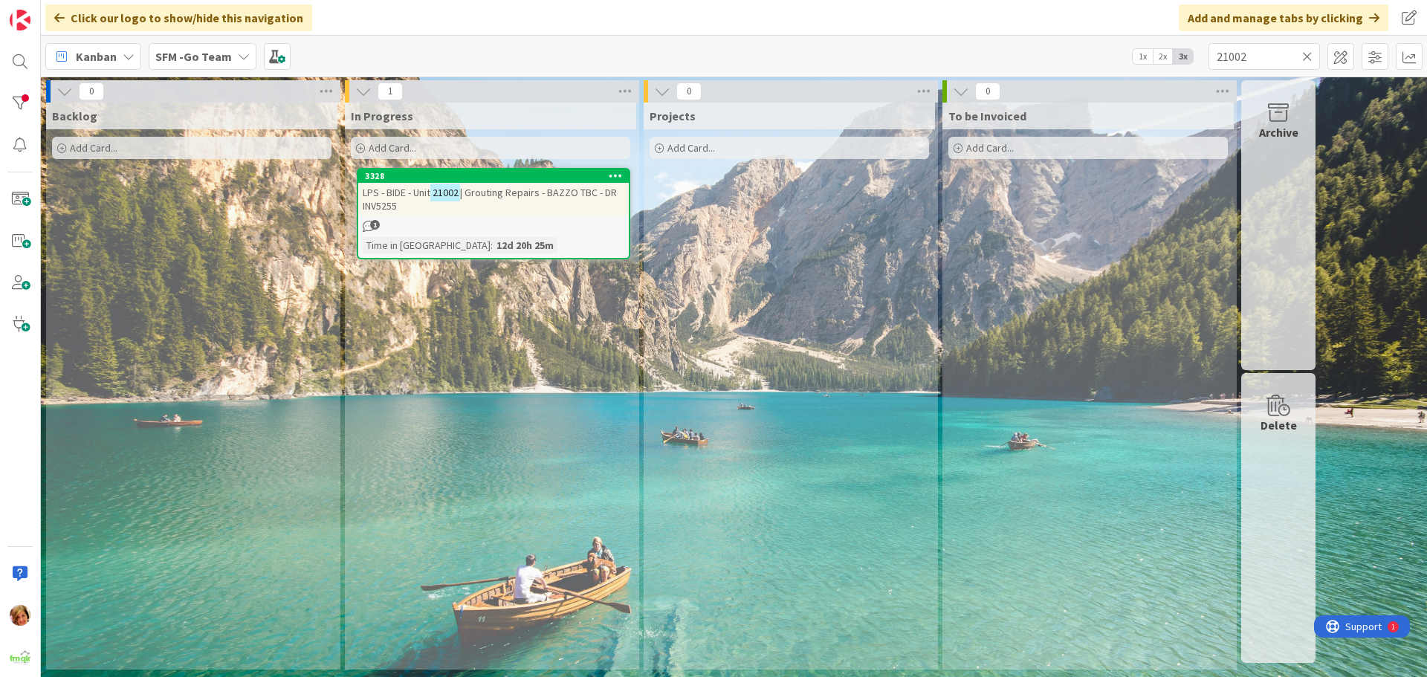
click at [502, 202] on div "LPS - BIDE - Unit 21002 | Grouting Repairs - BAZZO TBC - DR INV5255" at bounding box center [493, 199] width 271 height 33
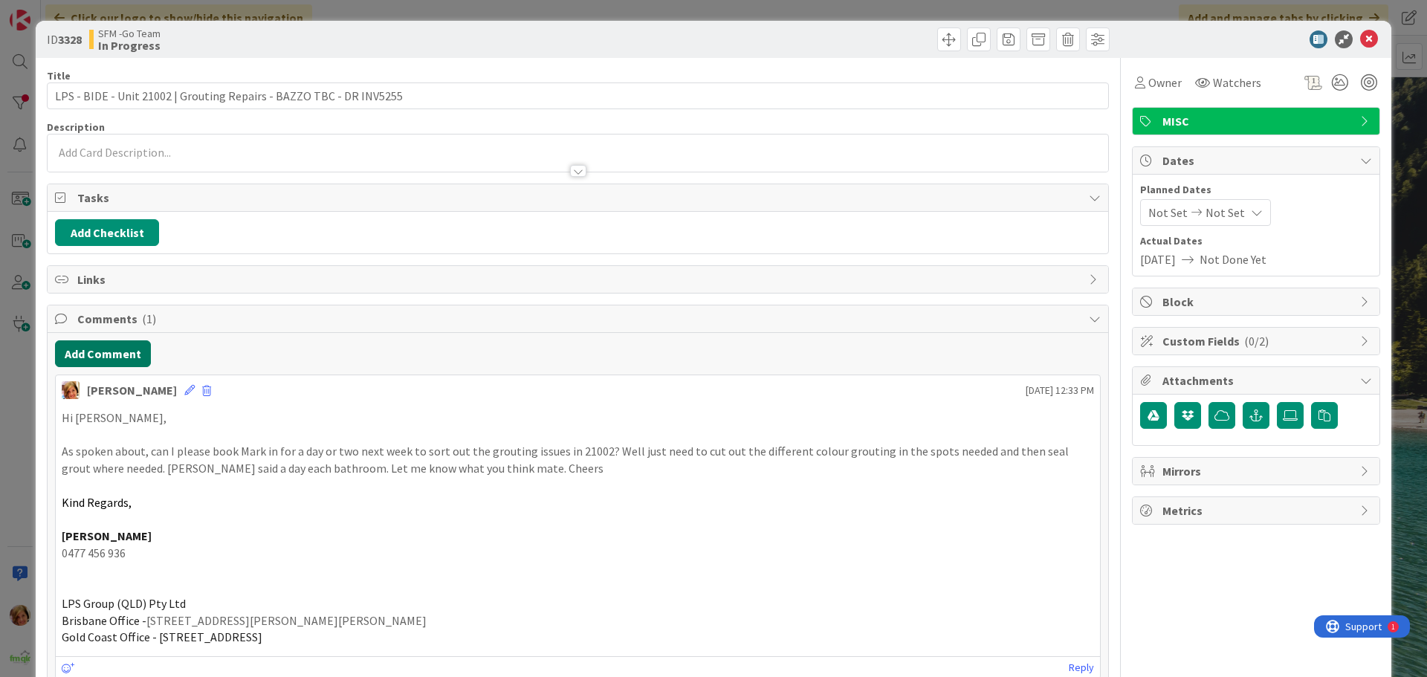
click at [118, 355] on button "Add Comment" at bounding box center [103, 353] width 96 height 27
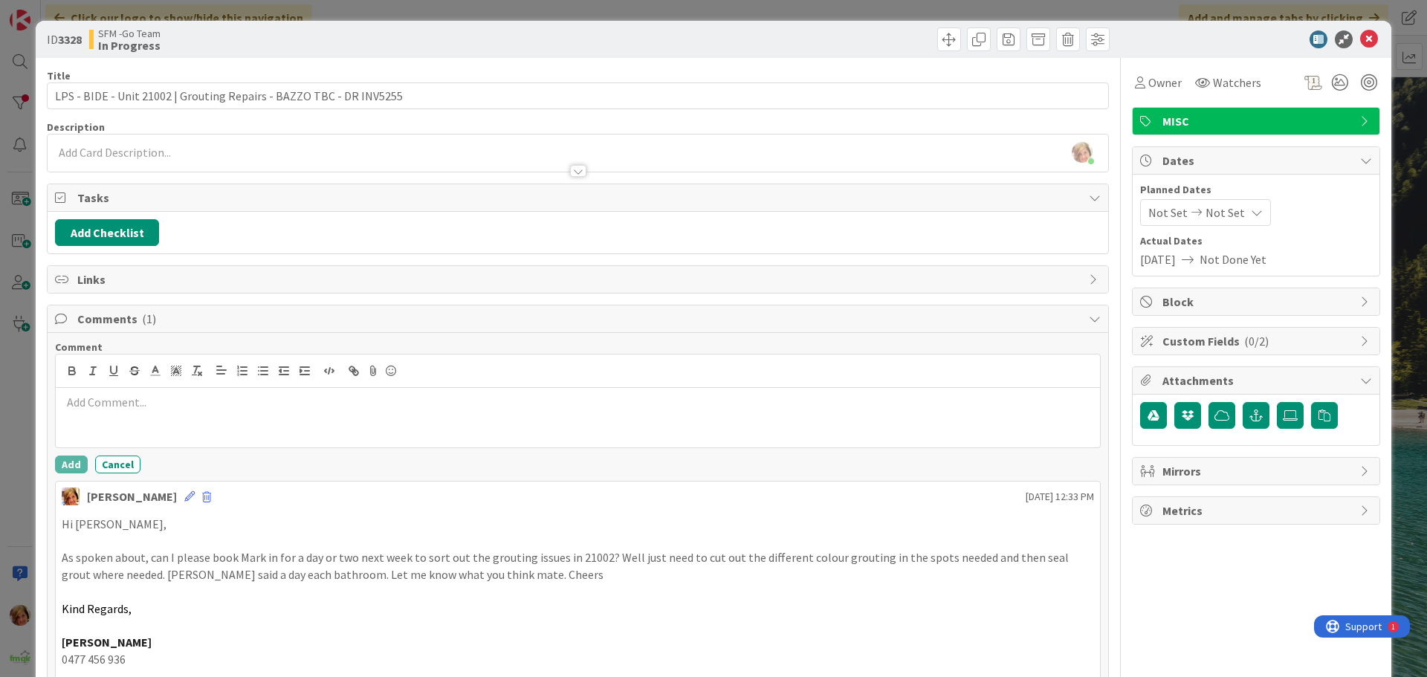
click at [147, 410] on p at bounding box center [578, 402] width 1032 height 17
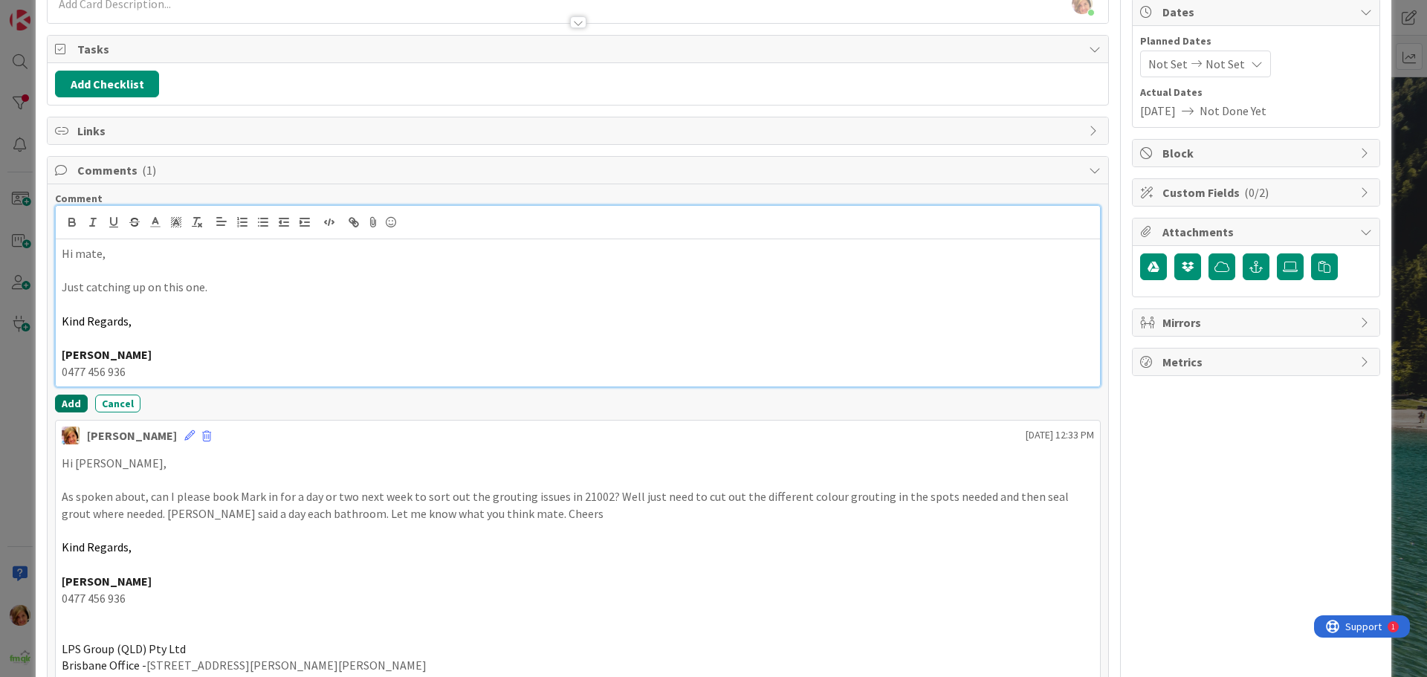
click at [69, 401] on button "Add" at bounding box center [71, 404] width 33 height 18
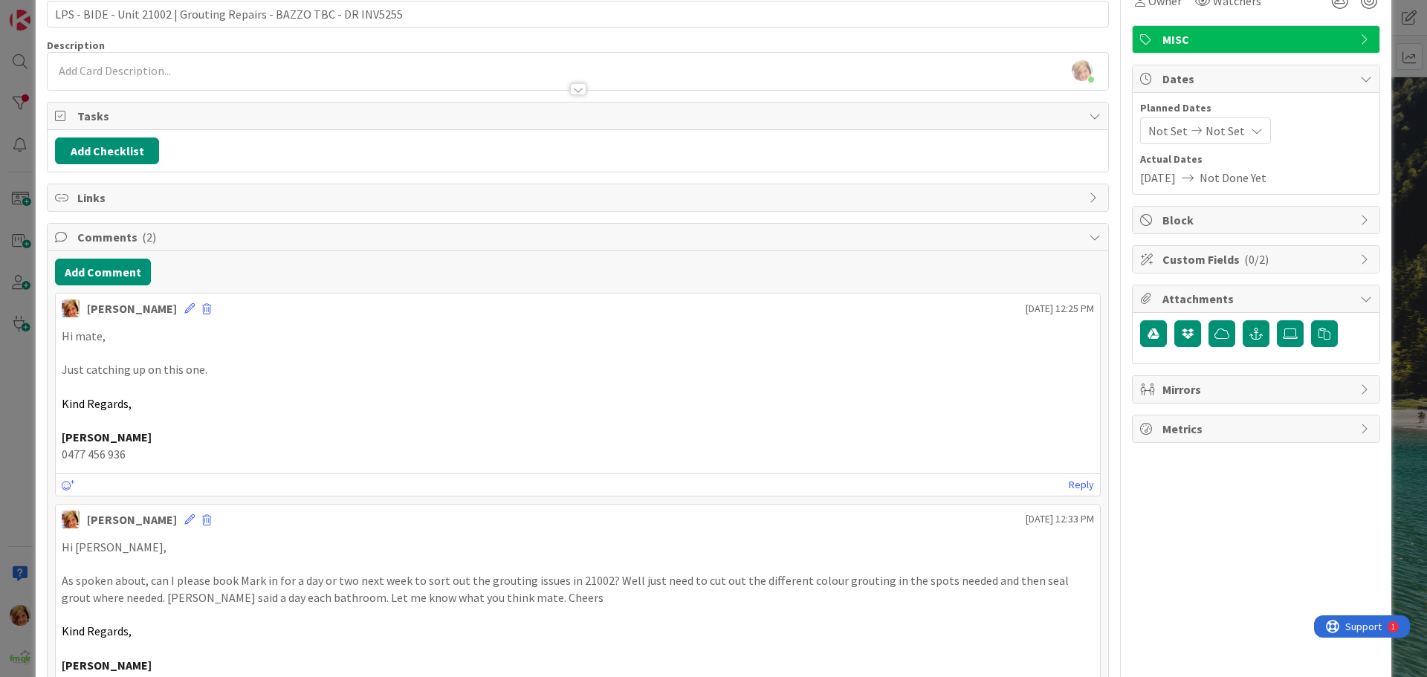
scroll to position [149, 0]
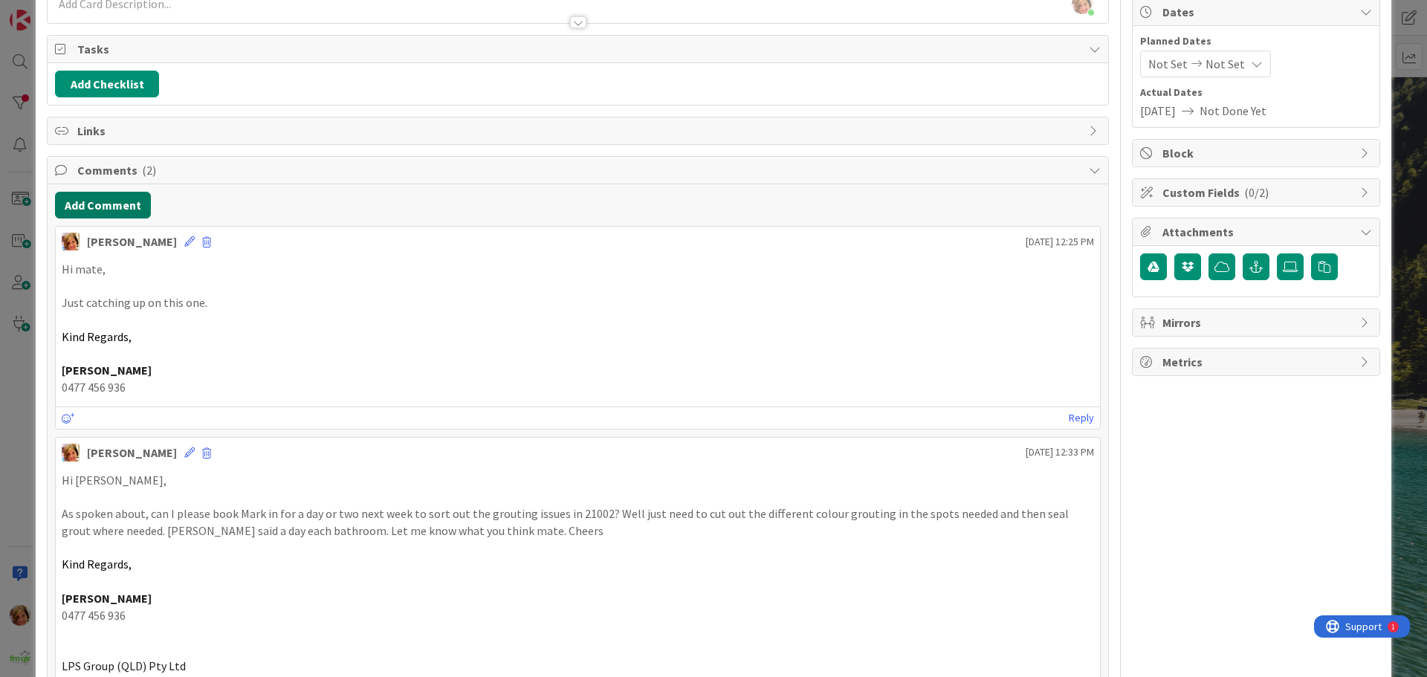
click at [95, 207] on button "Add Comment" at bounding box center [103, 205] width 96 height 27
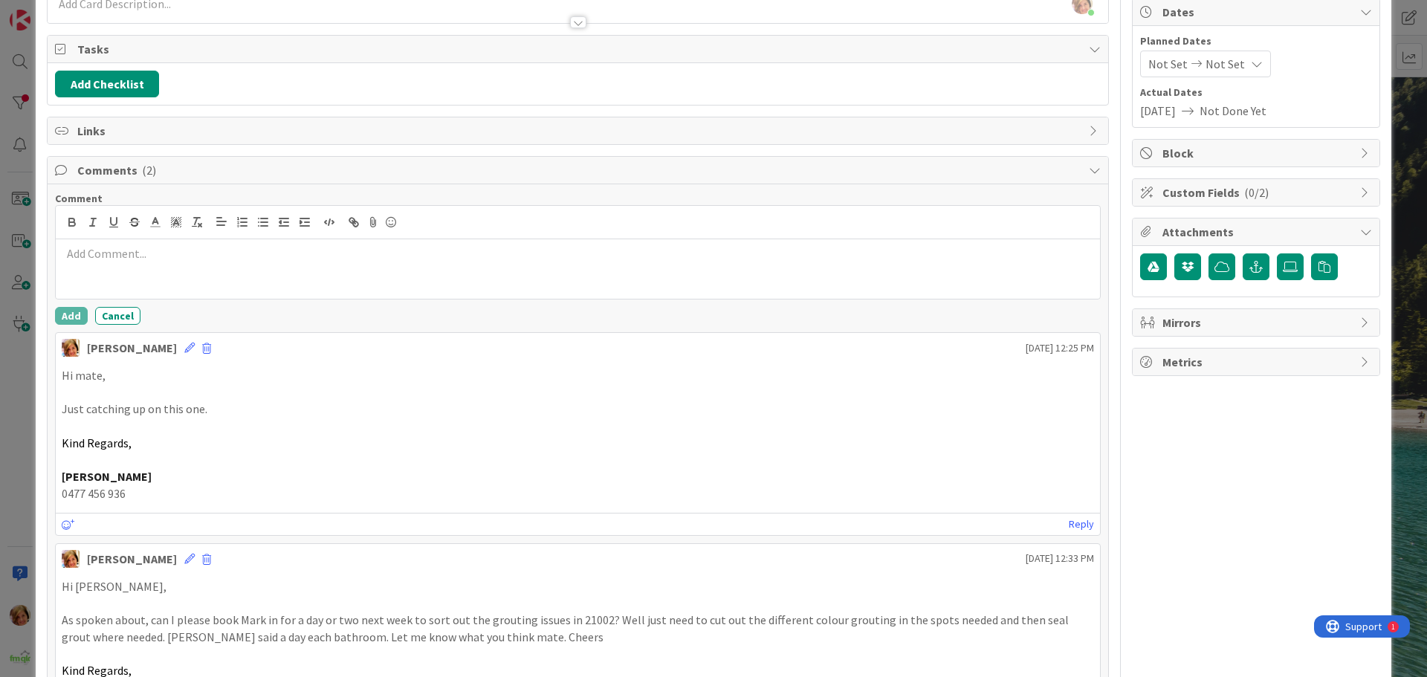
click at [113, 266] on div at bounding box center [578, 268] width 1044 height 59
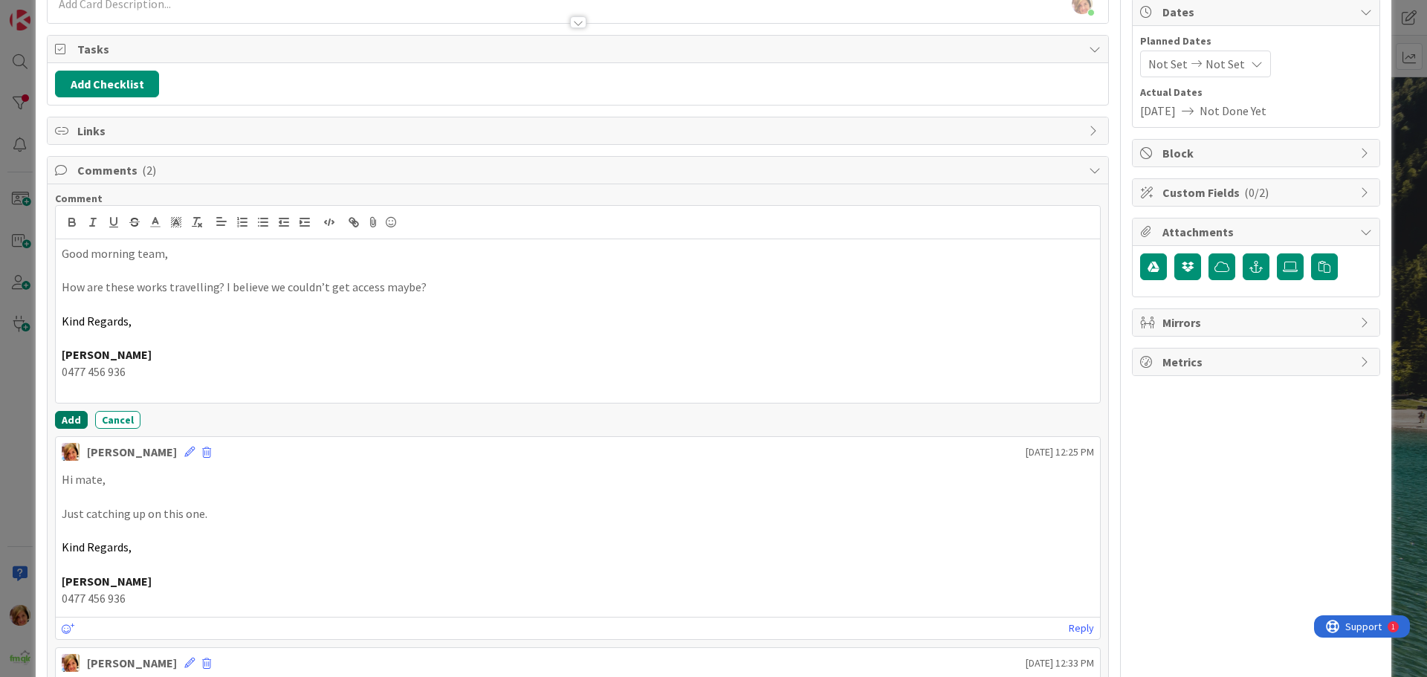
drag, startPoint x: 63, startPoint y: 419, endPoint x: 76, endPoint y: 426, distance: 14.3
click at [63, 419] on button "Add" at bounding box center [71, 420] width 33 height 18
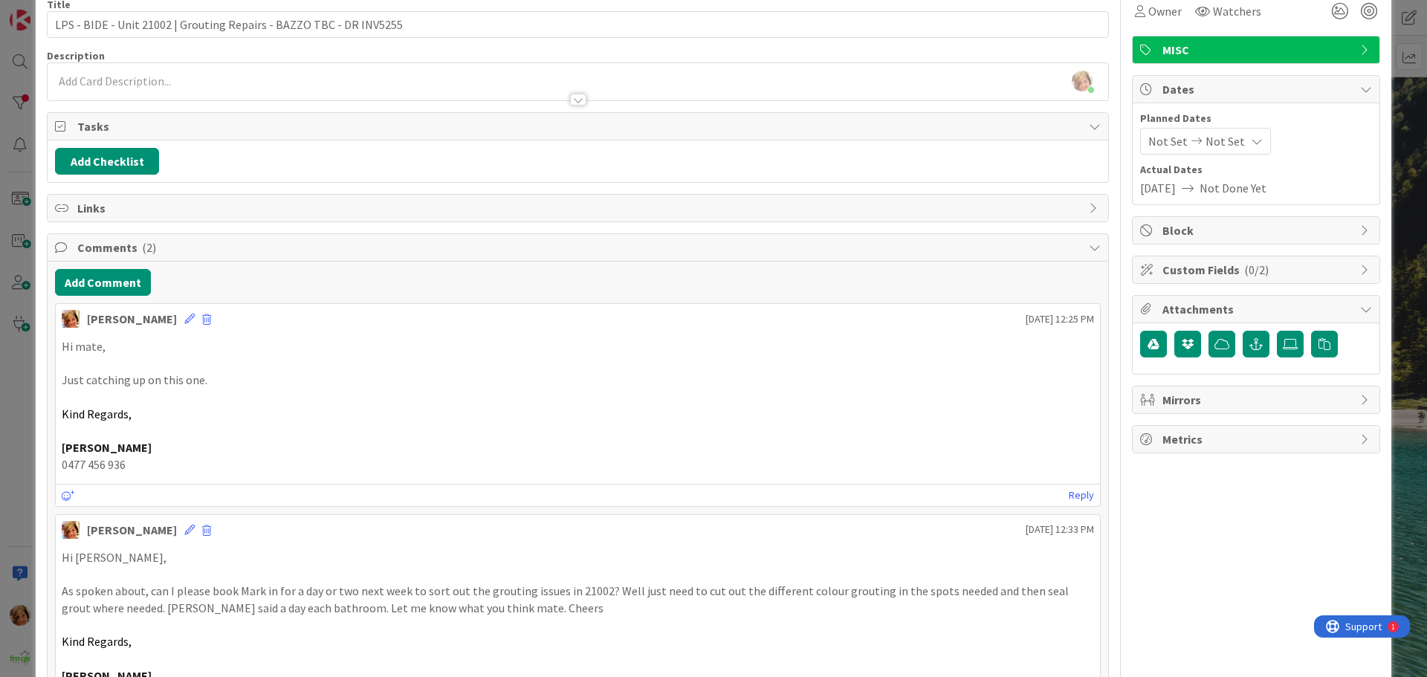
scroll to position [0, 0]
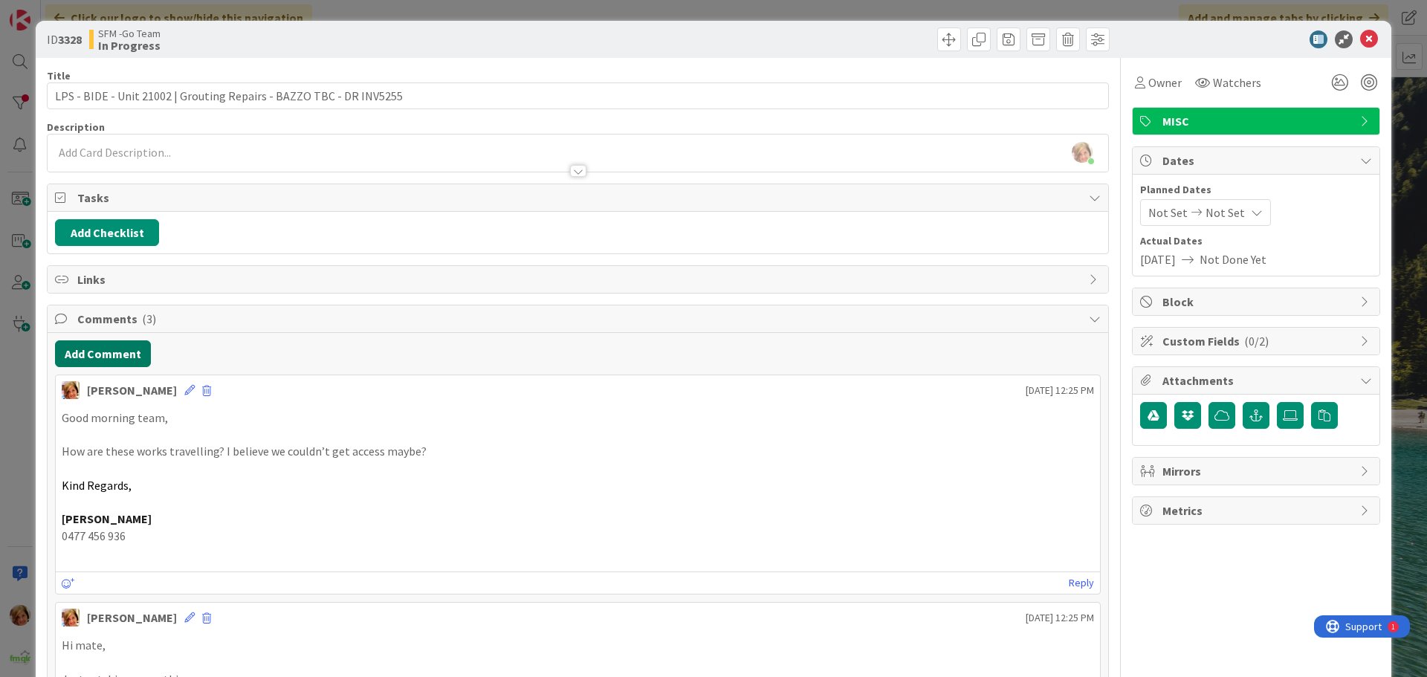
click at [112, 354] on button "Add Comment" at bounding box center [103, 353] width 96 height 27
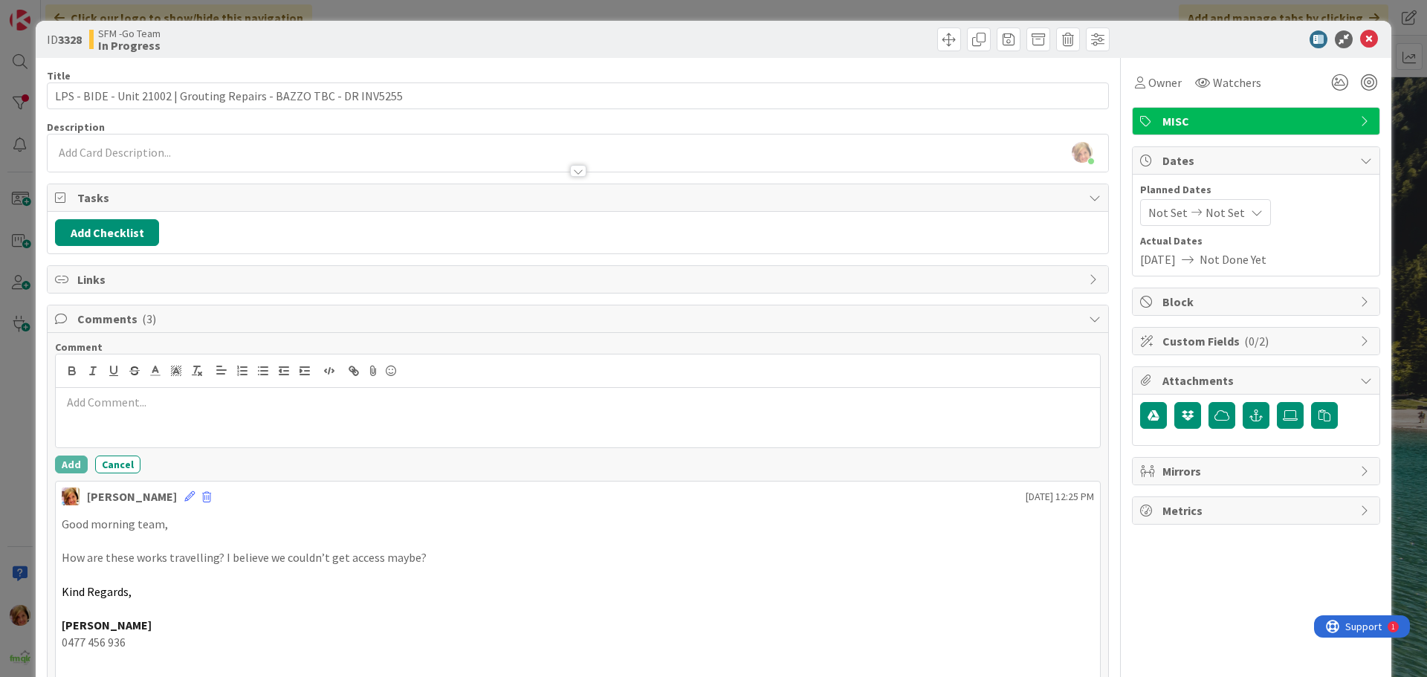
click at [140, 412] on div at bounding box center [578, 417] width 1044 height 59
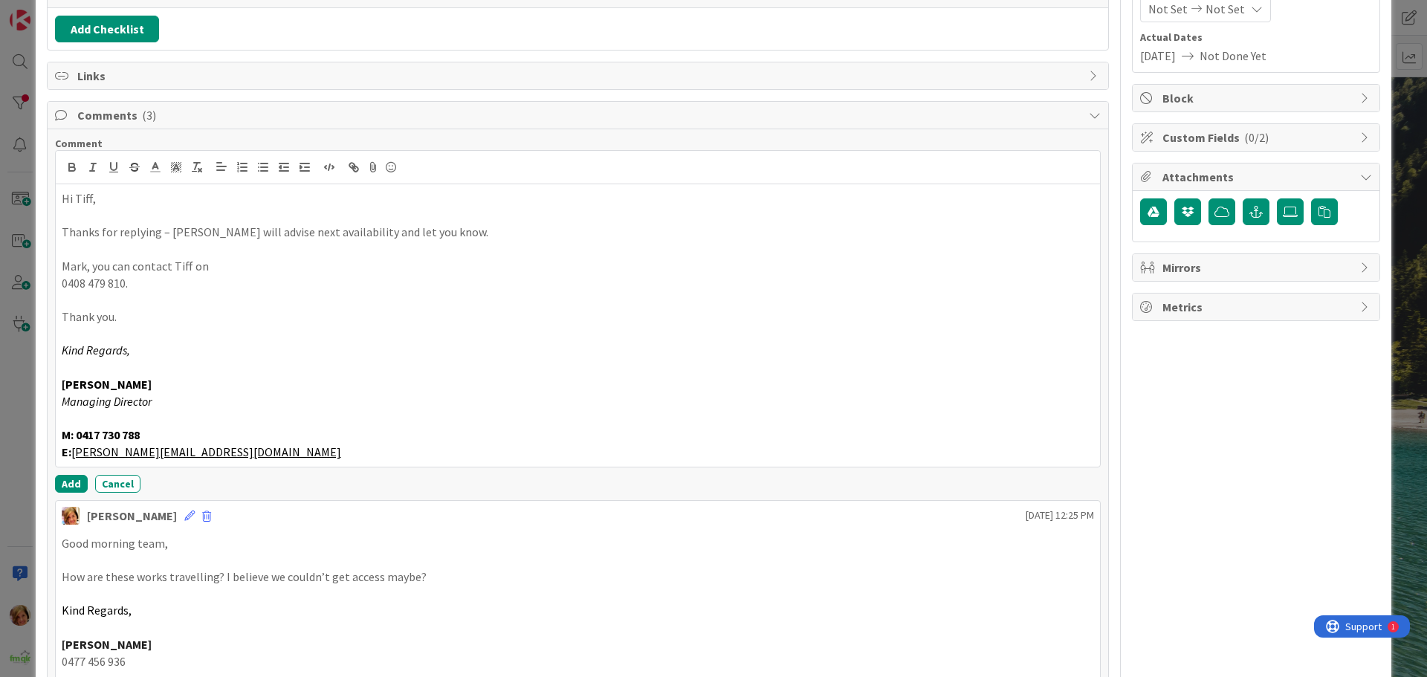
scroll to position [223, 0]
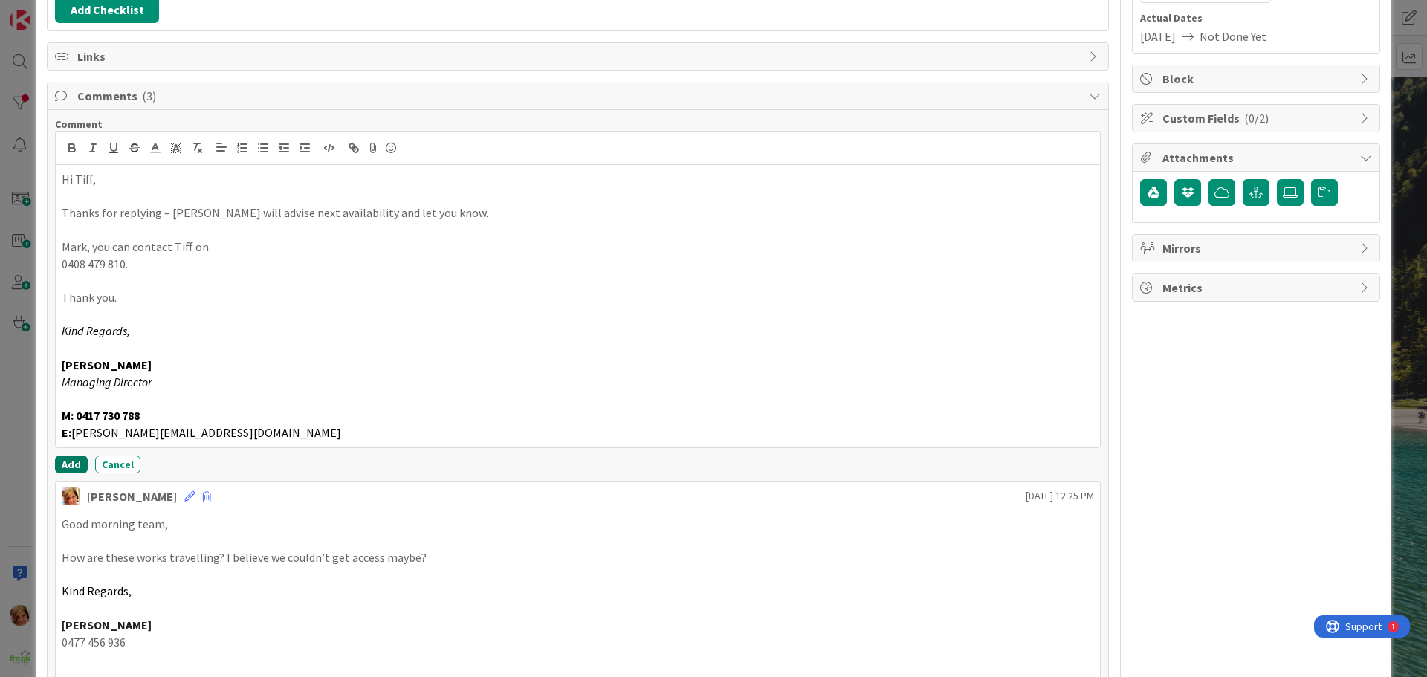
click at [71, 462] on button "Add" at bounding box center [71, 465] width 33 height 18
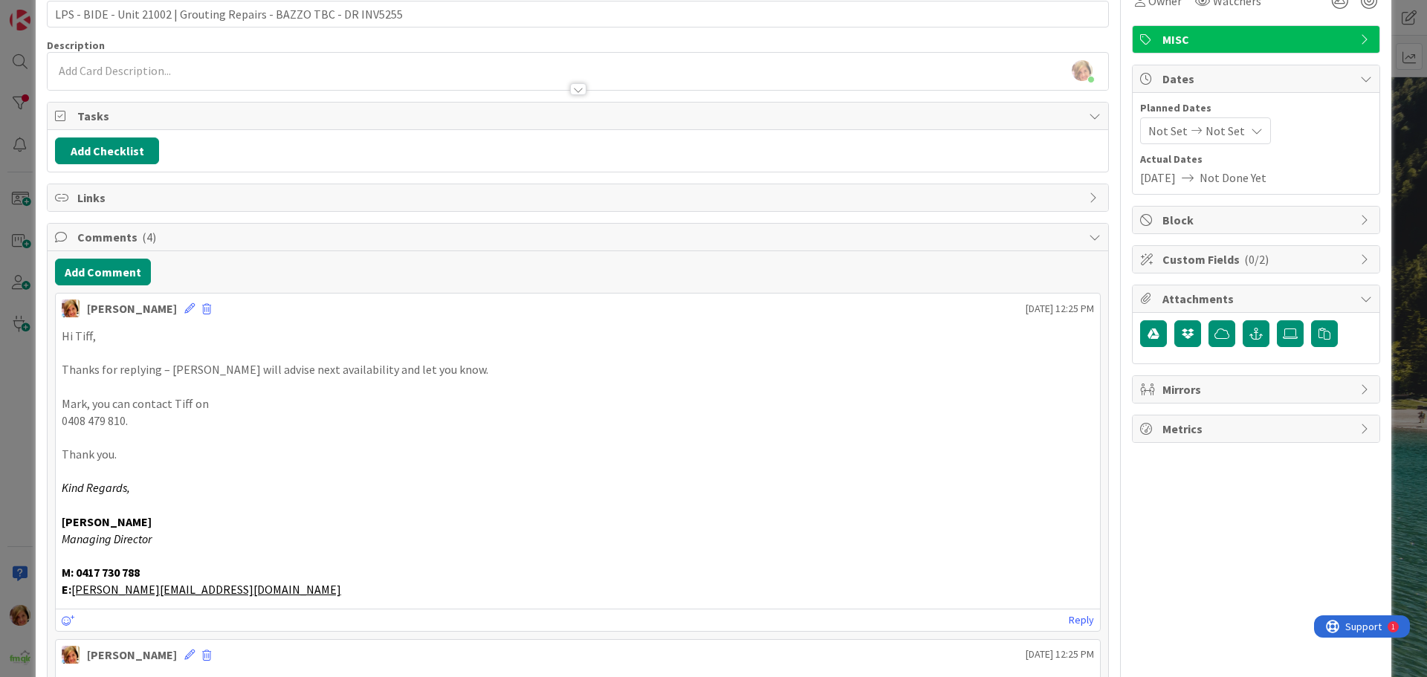
scroll to position [0, 0]
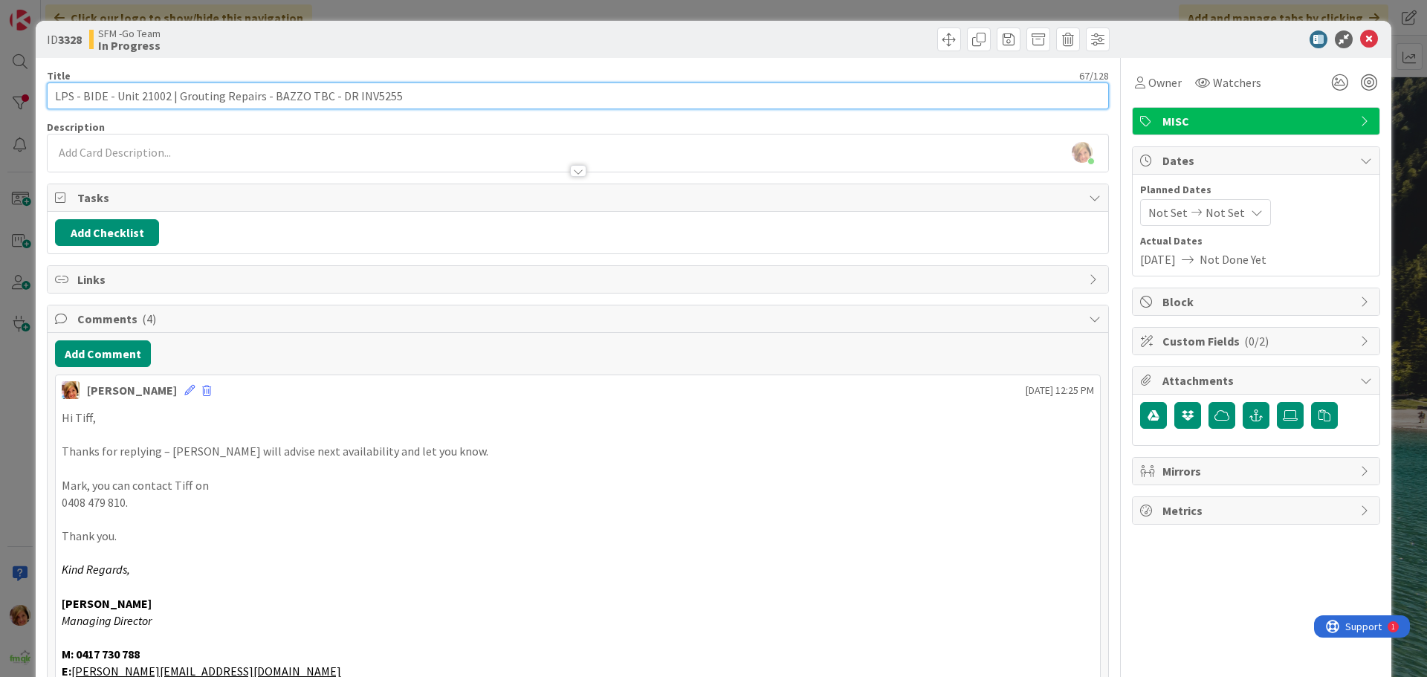
click at [462, 97] on input "LPS - BIDE - Unit 21002 | Grouting Repairs - BAZZO TBC - DR INV5255" at bounding box center [578, 95] width 1062 height 27
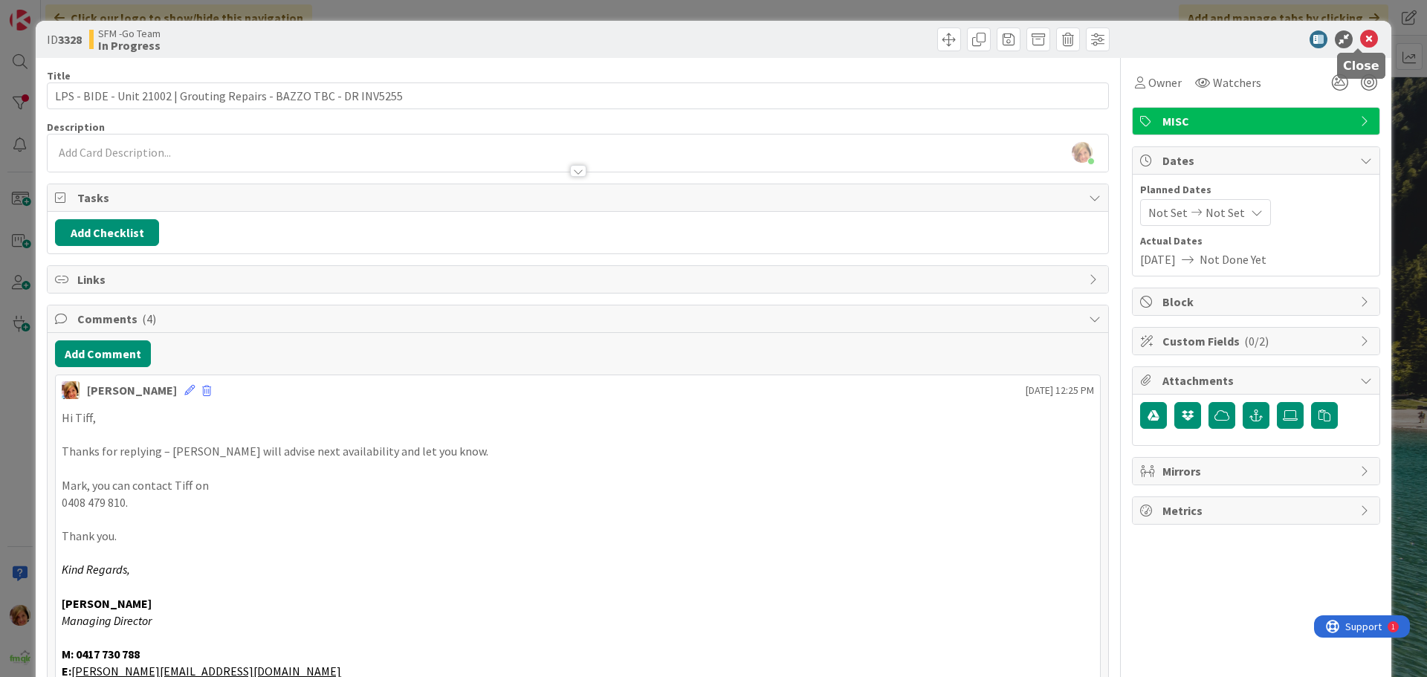
click at [1360, 42] on icon at bounding box center [1369, 39] width 18 height 18
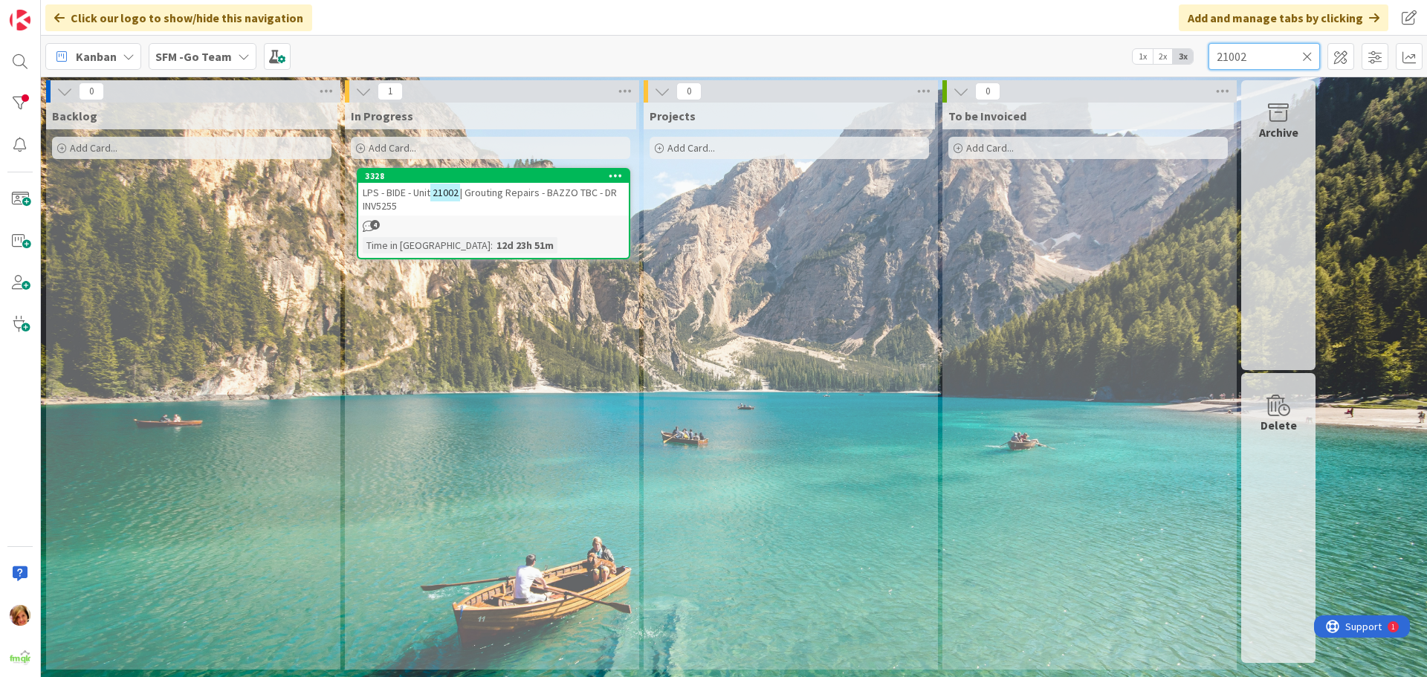
click at [1281, 54] on input "21002" at bounding box center [1263, 56] width 111 height 27
click at [543, 188] on span "| Grouting Repairs - BAZZO TBC - DR INV5255" at bounding box center [490, 199] width 254 height 27
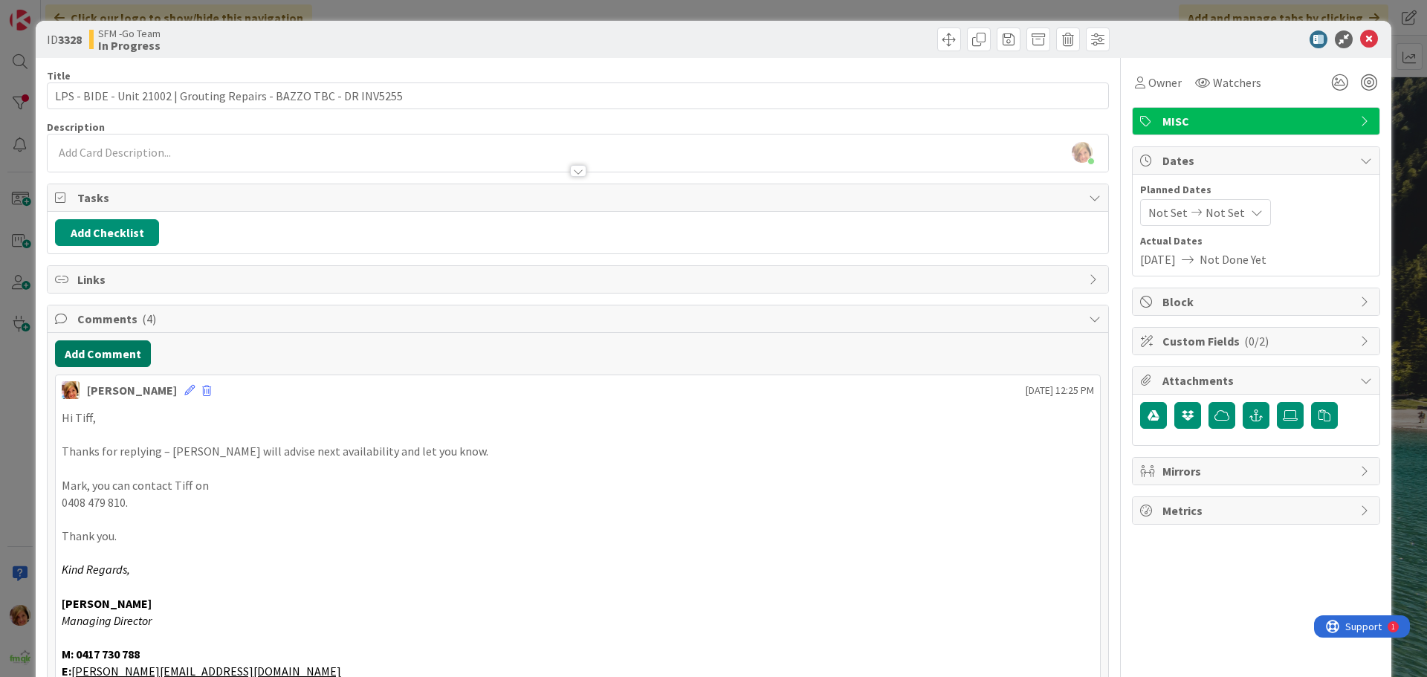
click at [100, 349] on button "Add Comment" at bounding box center [103, 353] width 96 height 27
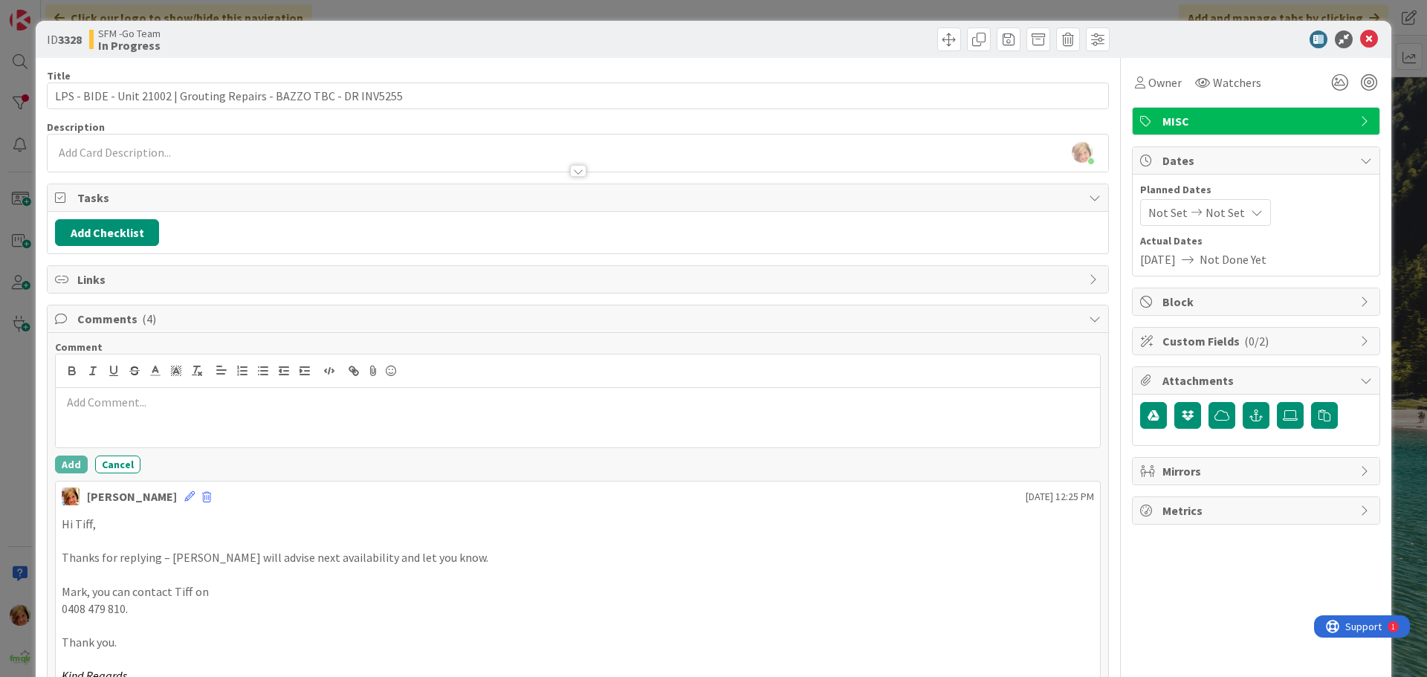
click at [172, 419] on div at bounding box center [578, 417] width 1044 height 59
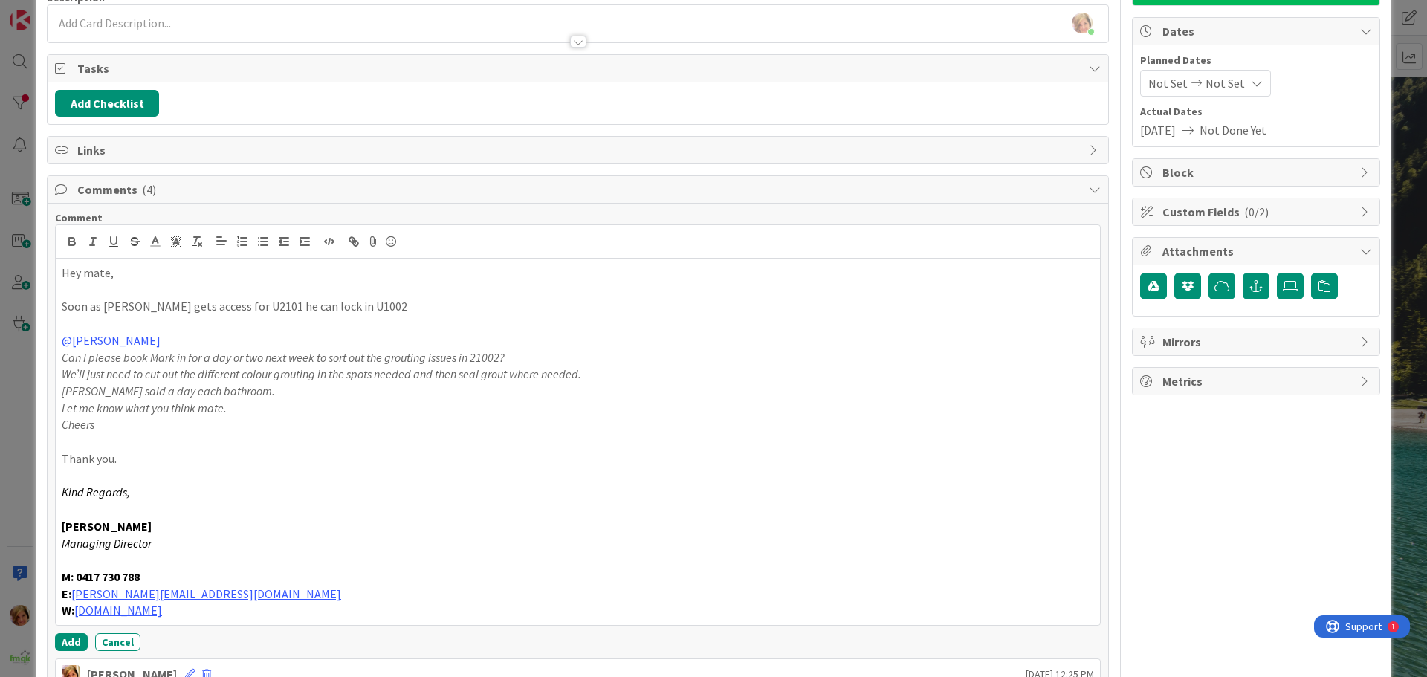
scroll to position [293, 0]
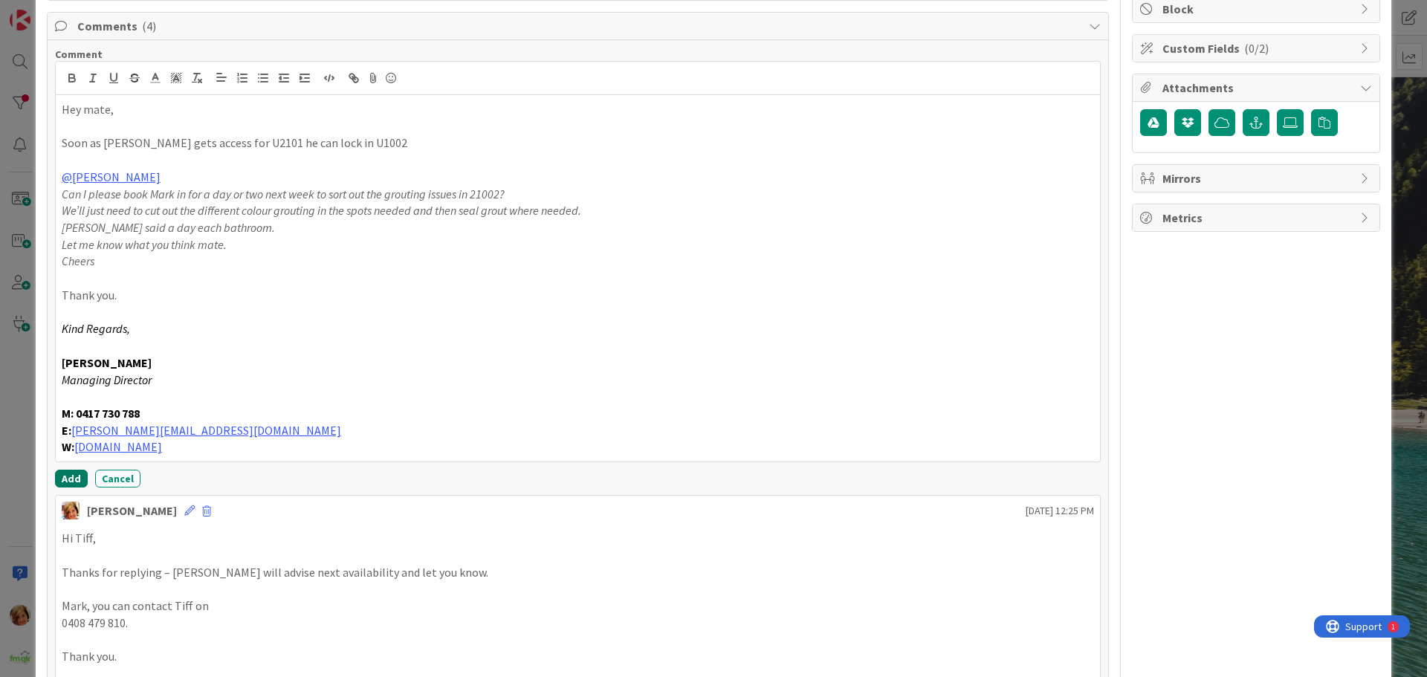
click at [68, 474] on button "Add" at bounding box center [71, 479] width 33 height 18
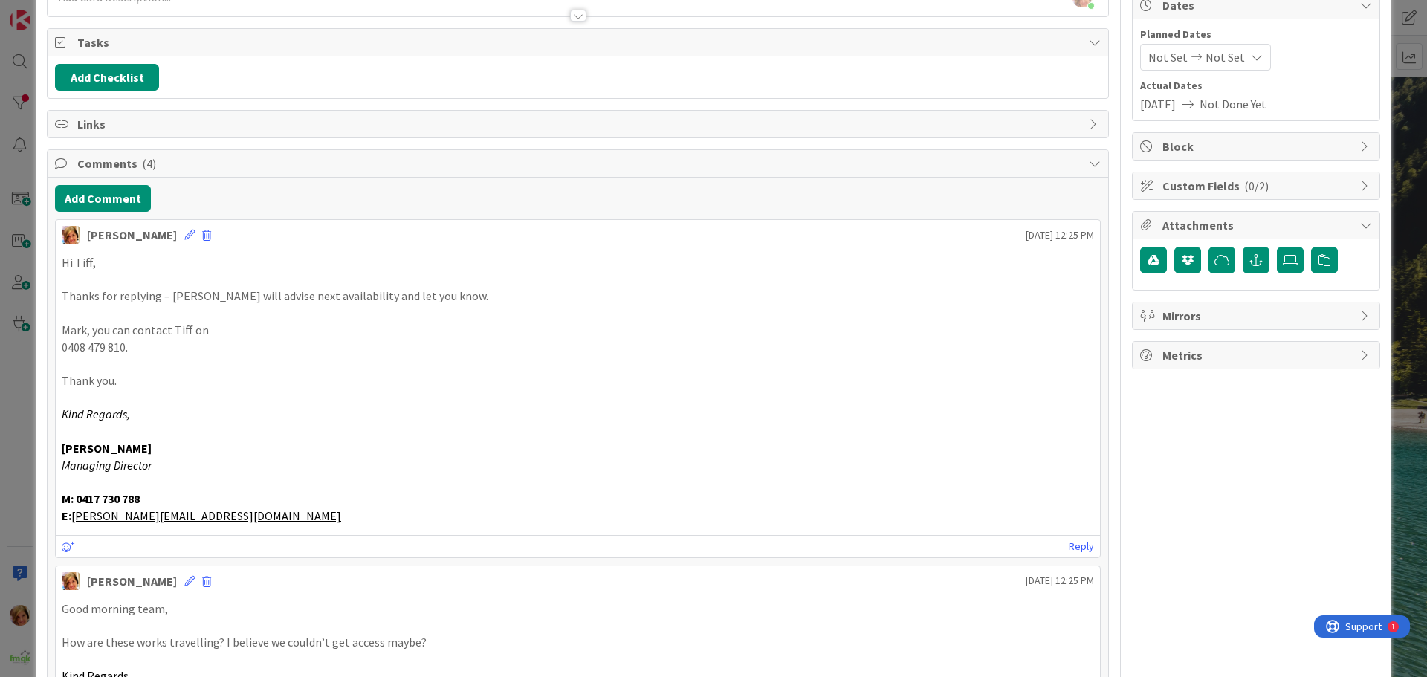
scroll to position [0, 0]
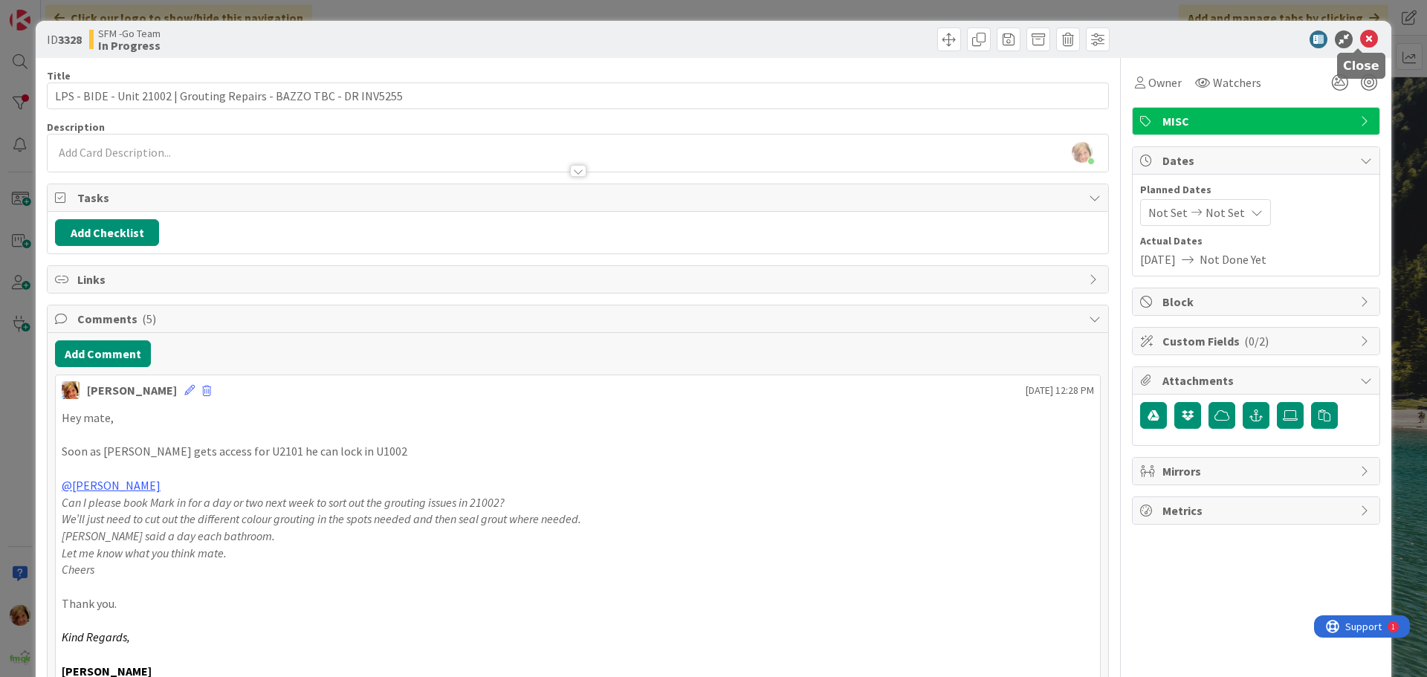
click at [1361, 37] on icon at bounding box center [1369, 39] width 18 height 18
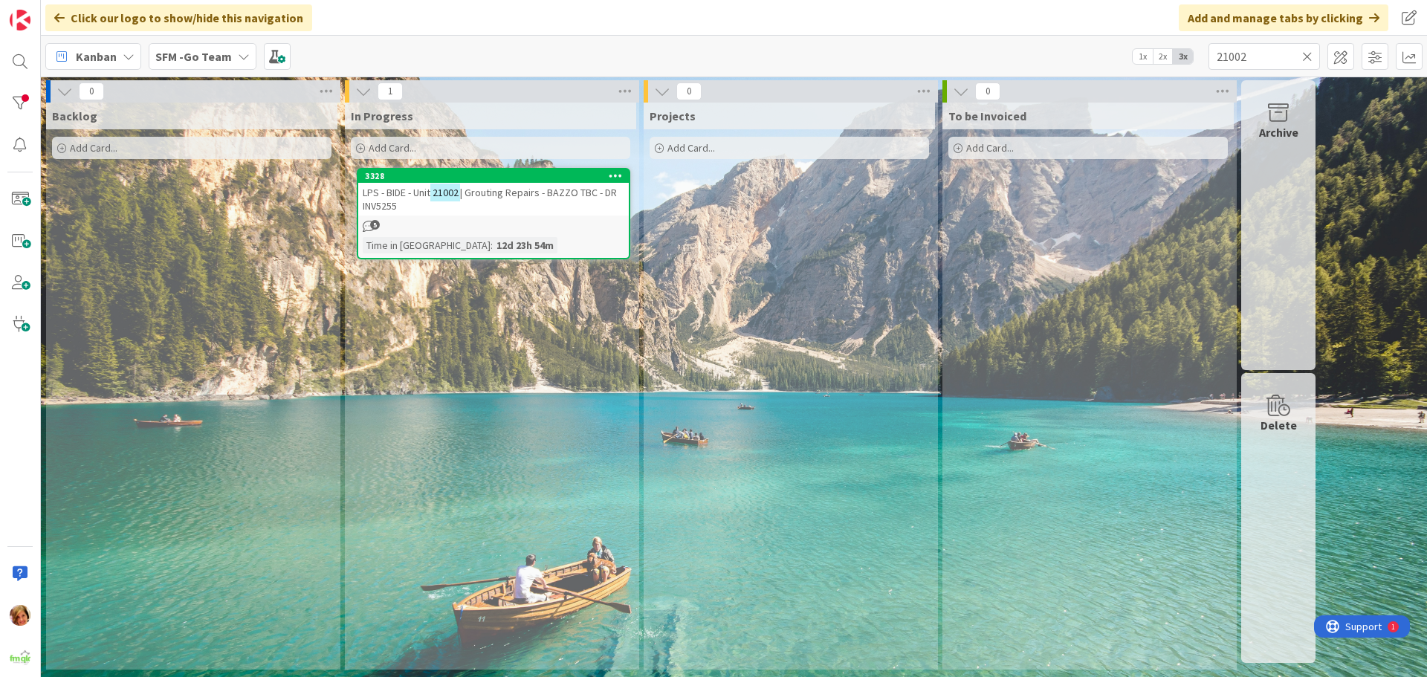
click at [1306, 54] on icon at bounding box center [1307, 56] width 10 height 13
click at [1306, 54] on input "text" at bounding box center [1263, 56] width 111 height 27
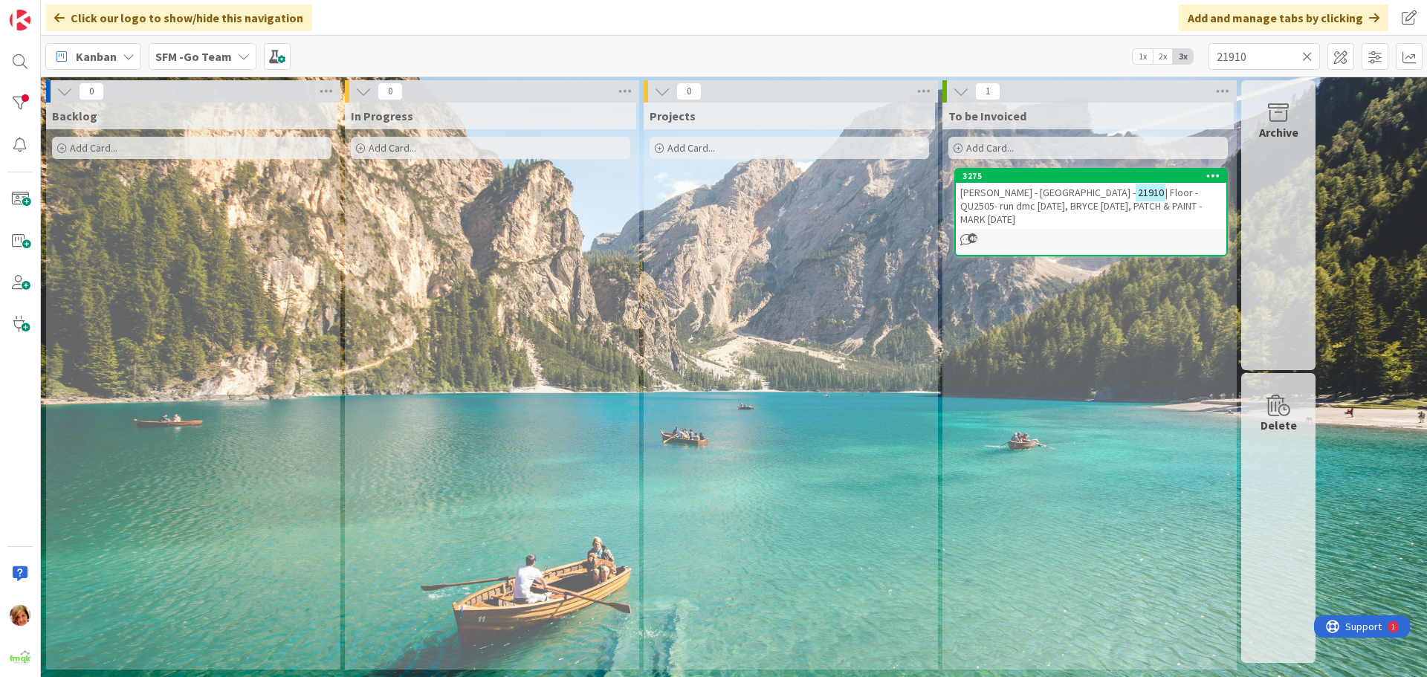
click at [1061, 192] on span "[PERSON_NAME] - [GEOGRAPHIC_DATA] -" at bounding box center [1047, 192] width 175 height 13
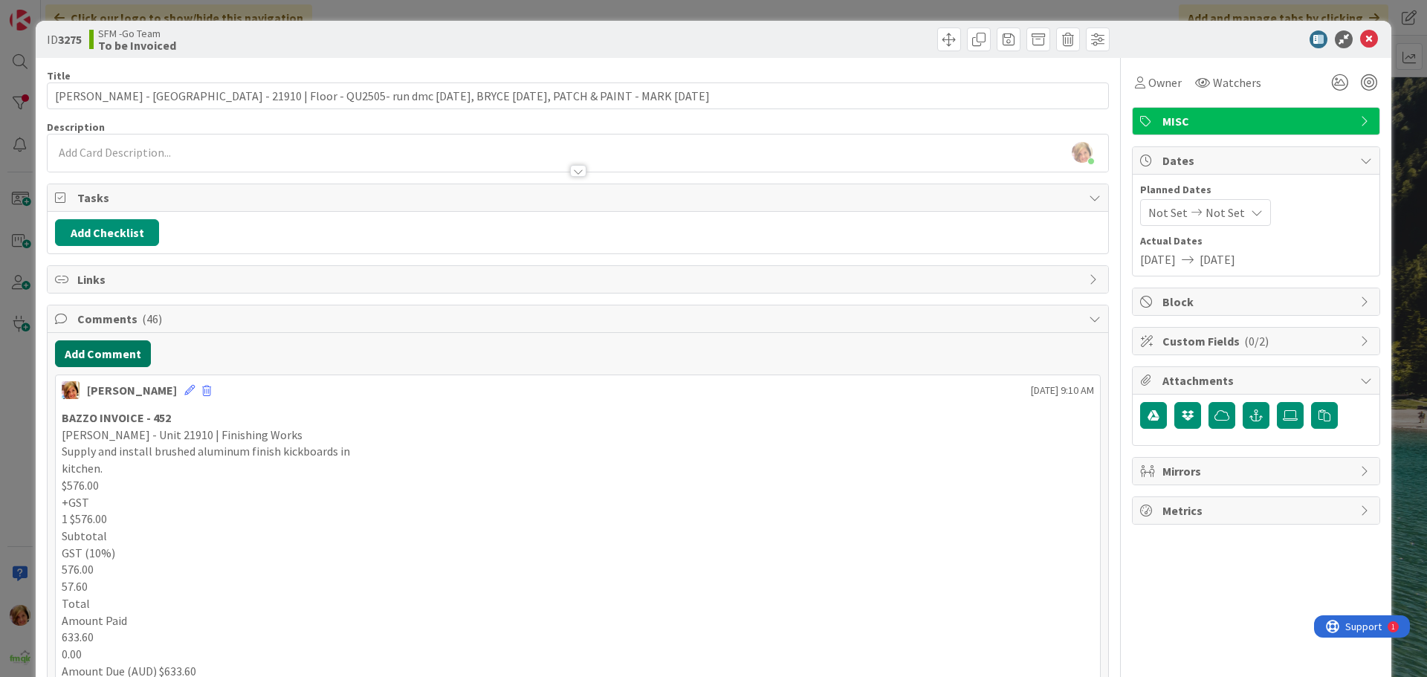
click at [122, 359] on button "Add Comment" at bounding box center [103, 353] width 96 height 27
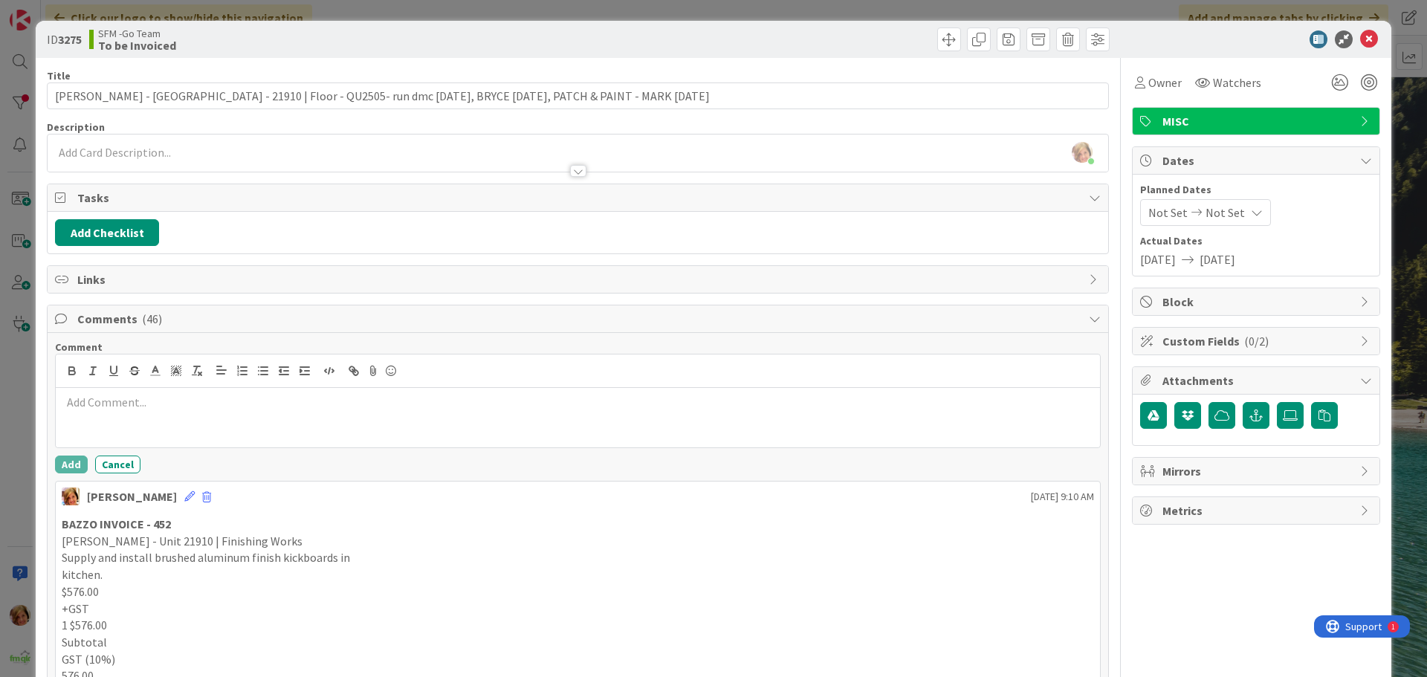
click at [144, 392] on div at bounding box center [578, 417] width 1044 height 59
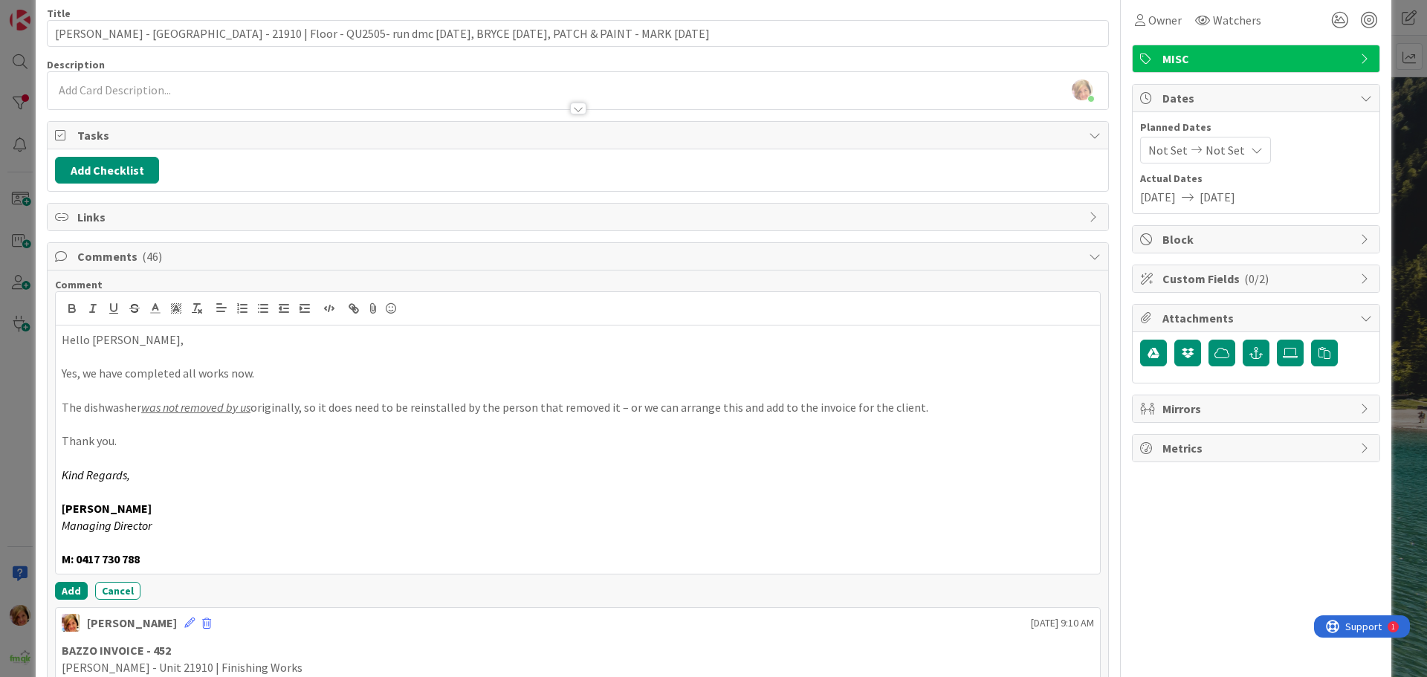
scroll to position [149, 0]
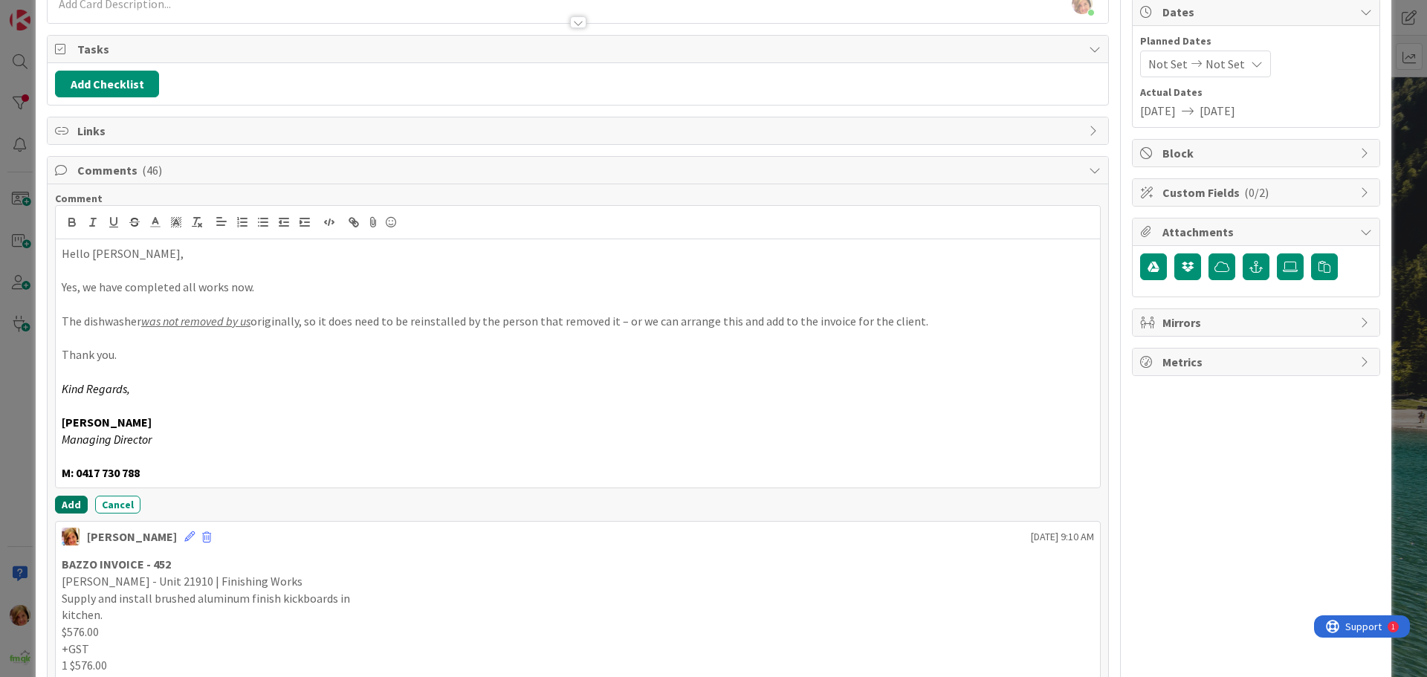
click at [67, 499] on button "Add" at bounding box center [71, 505] width 33 height 18
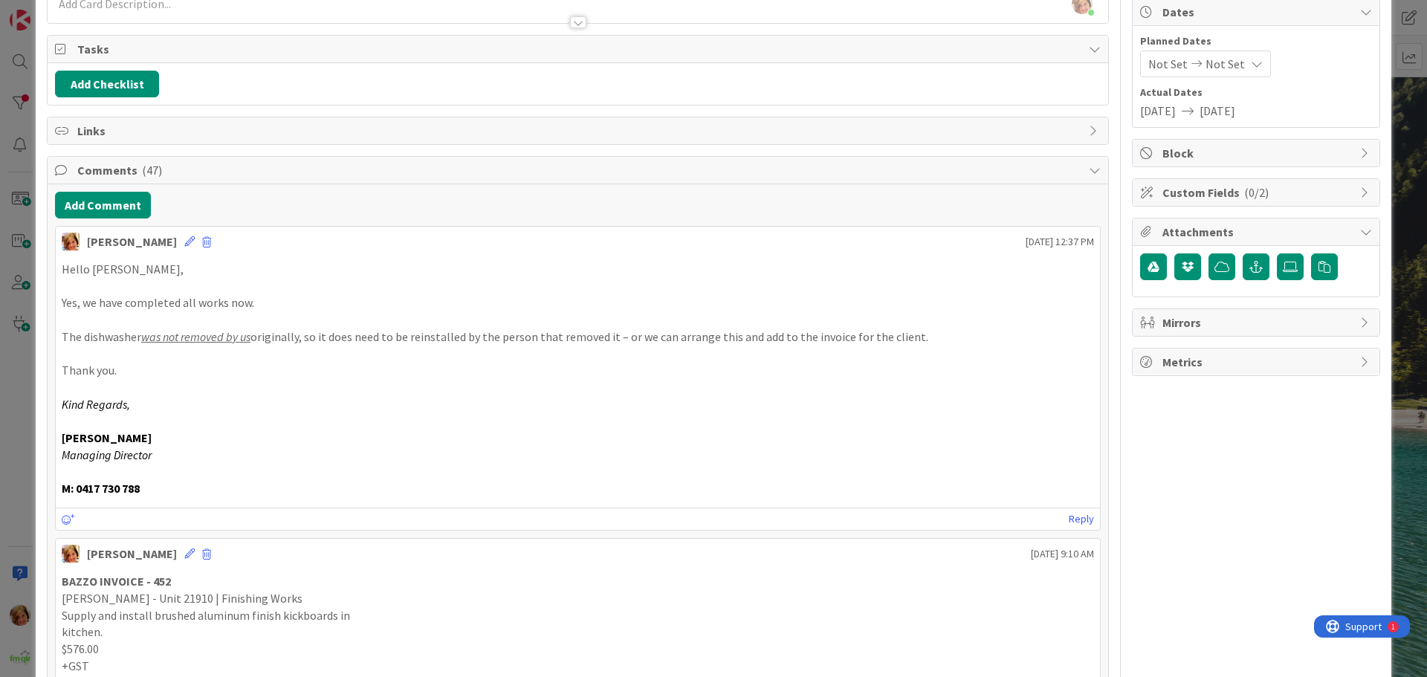
scroll to position [0, 0]
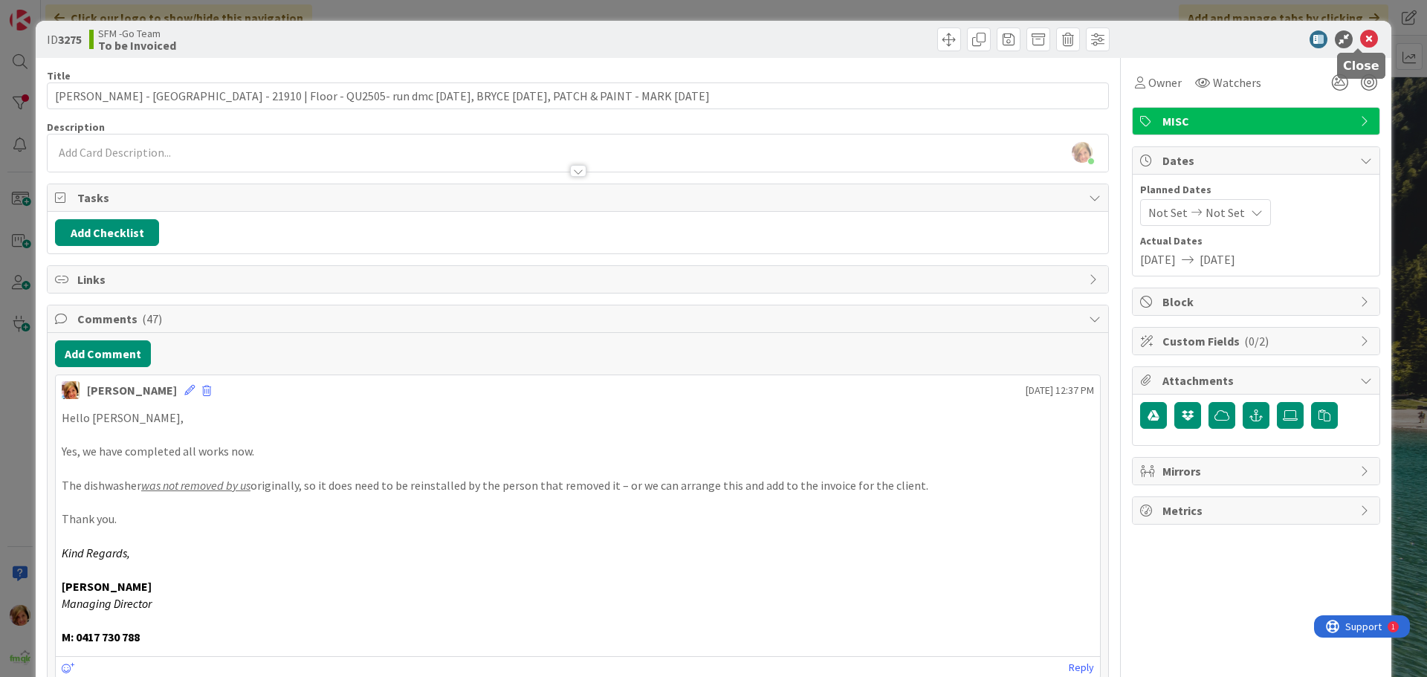
click at [1360, 36] on icon at bounding box center [1369, 39] width 18 height 18
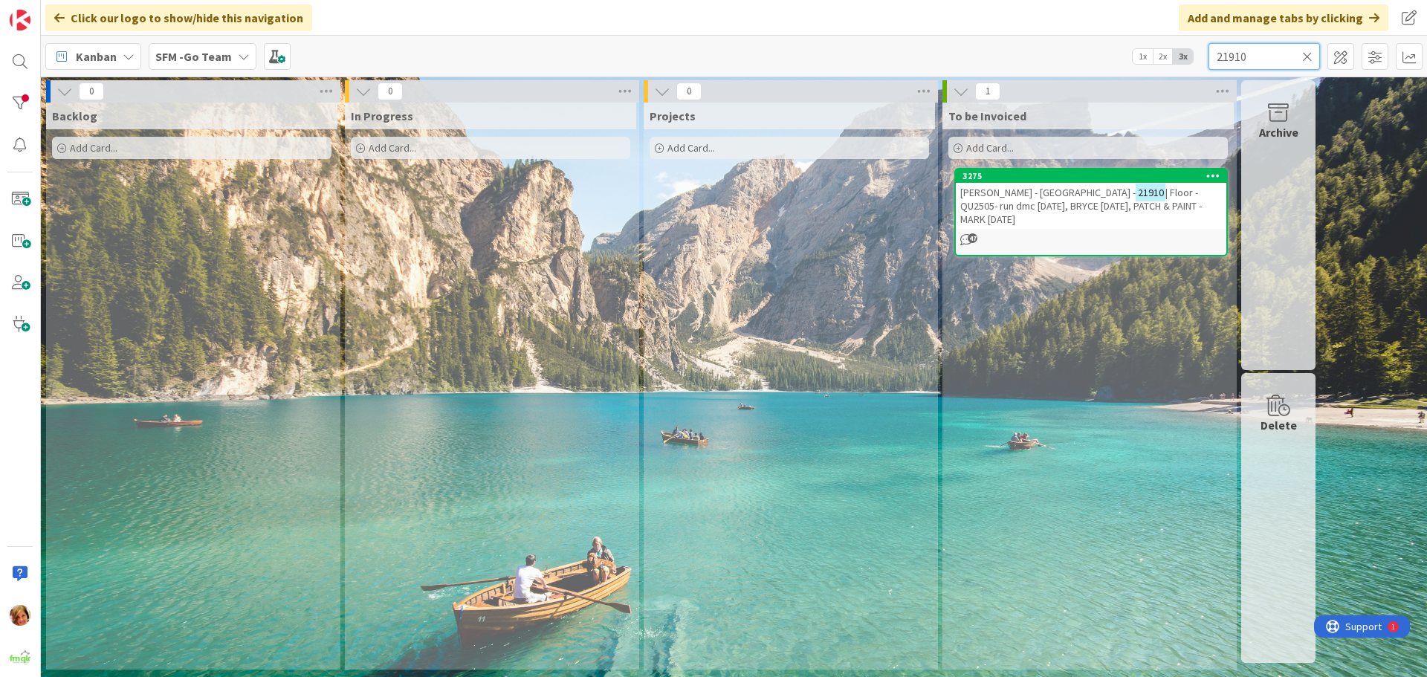
drag, startPoint x: 1265, startPoint y: 58, endPoint x: 1149, endPoint y: 58, distance: 115.9
click at [1152, 54] on div "Kanban SFM -Go Team 1x 2x 3x 21910" at bounding box center [734, 56] width 1386 height 41
type input "1612"
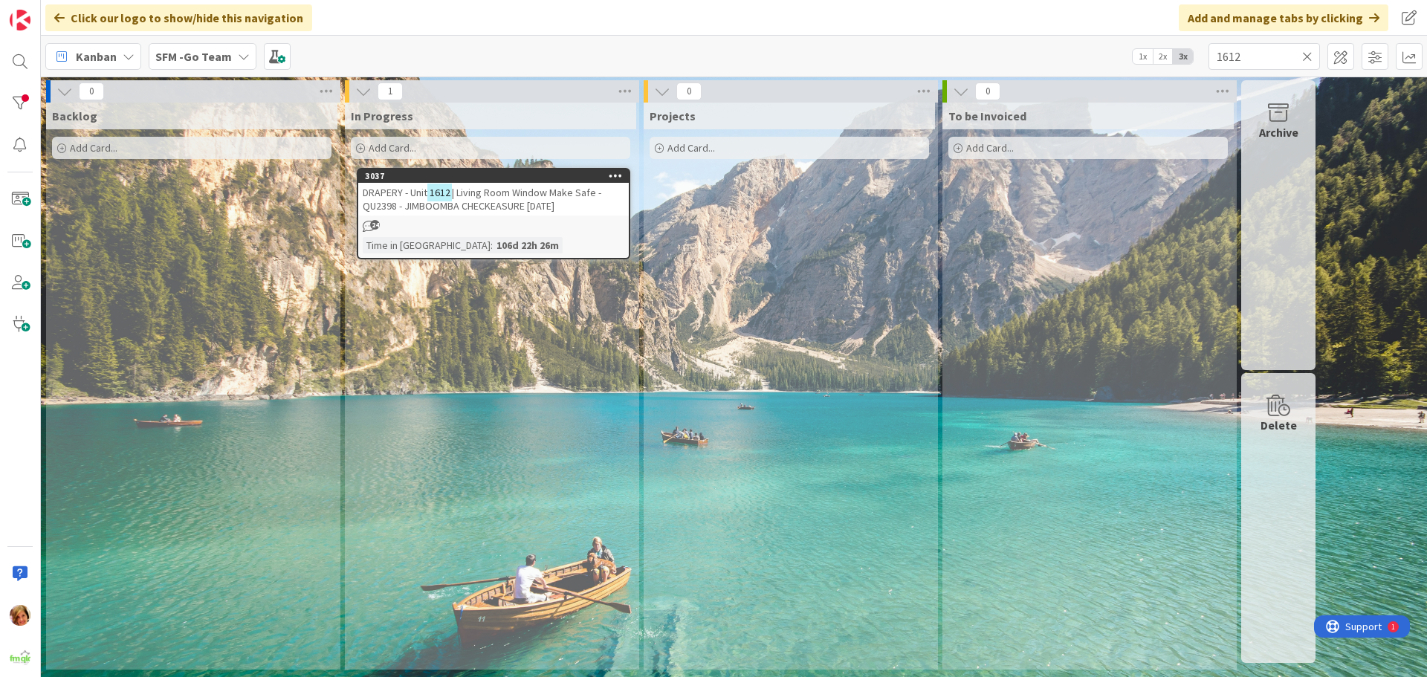
click at [492, 190] on span "| Living Room Window Make Safe - QU2398 - JIMBOOMBA CHECKEASURE [DATE]" at bounding box center [482, 199] width 239 height 27
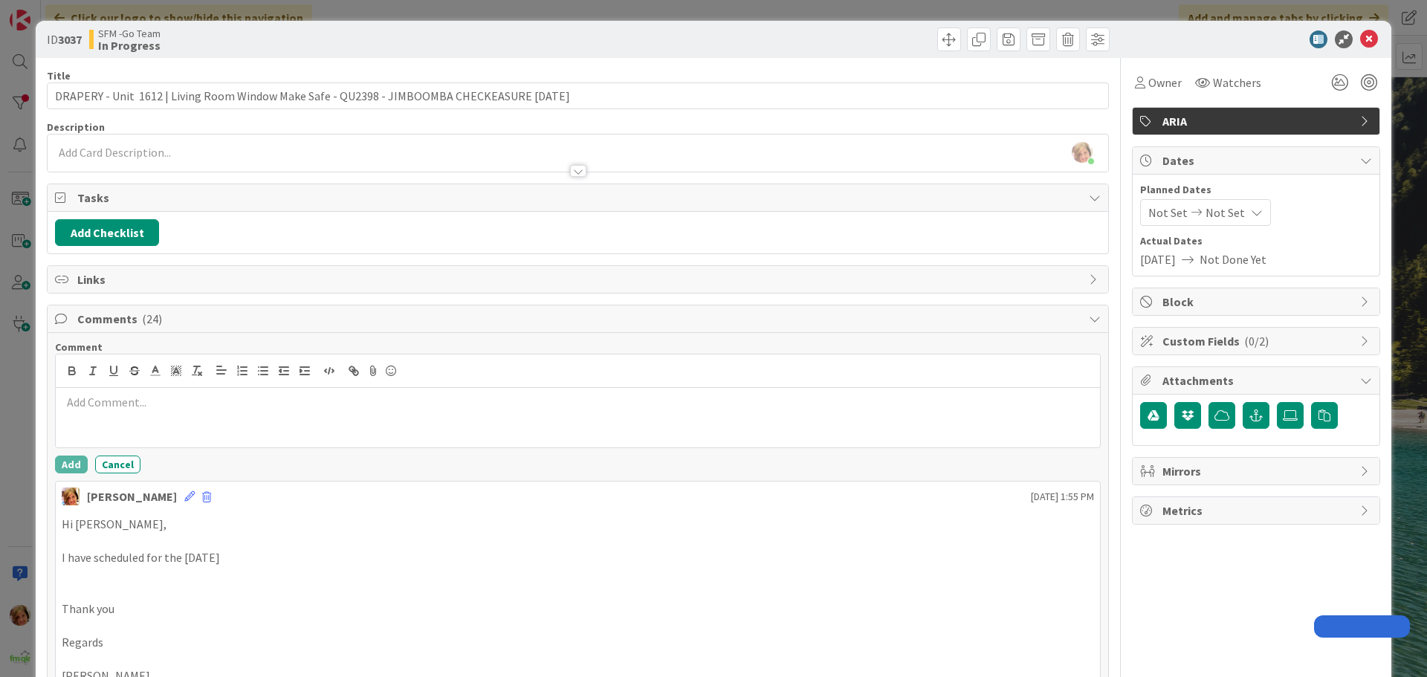
click at [187, 410] on p at bounding box center [578, 402] width 1032 height 17
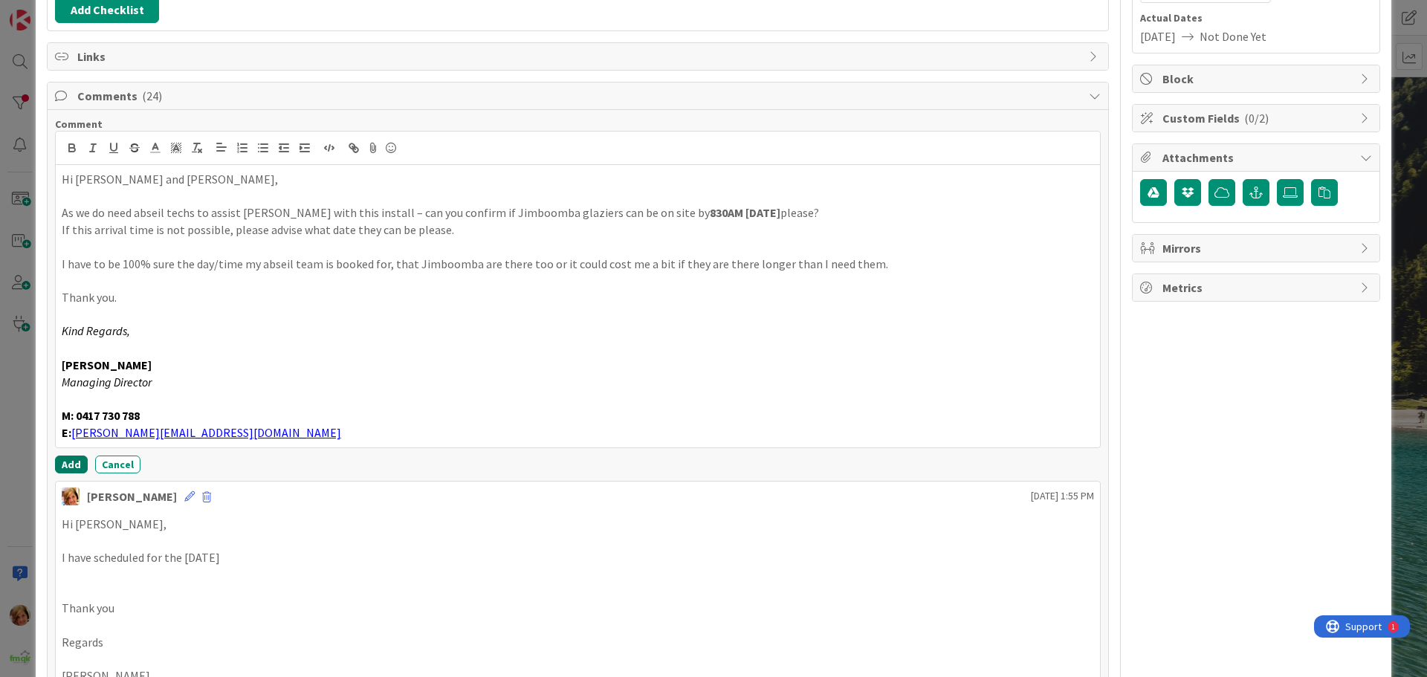
click at [64, 459] on button "Add" at bounding box center [71, 465] width 33 height 18
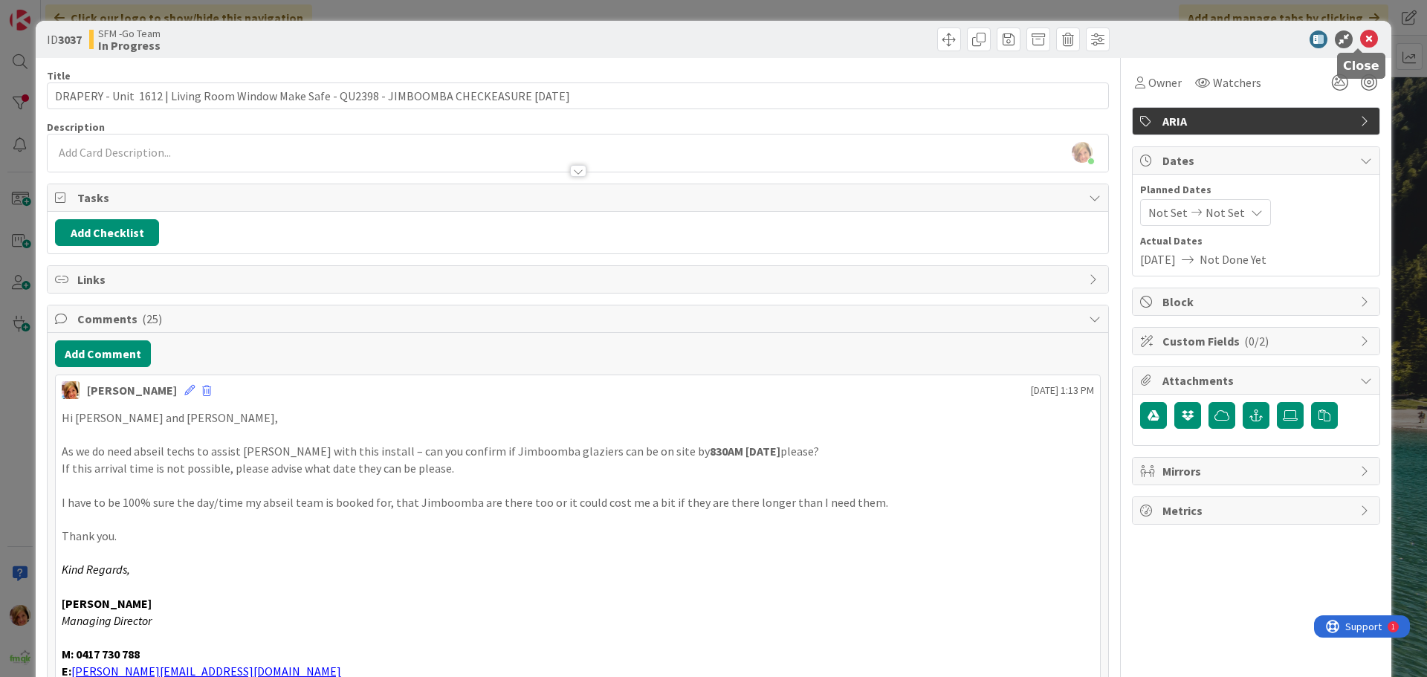
click at [1361, 35] on icon at bounding box center [1369, 39] width 18 height 18
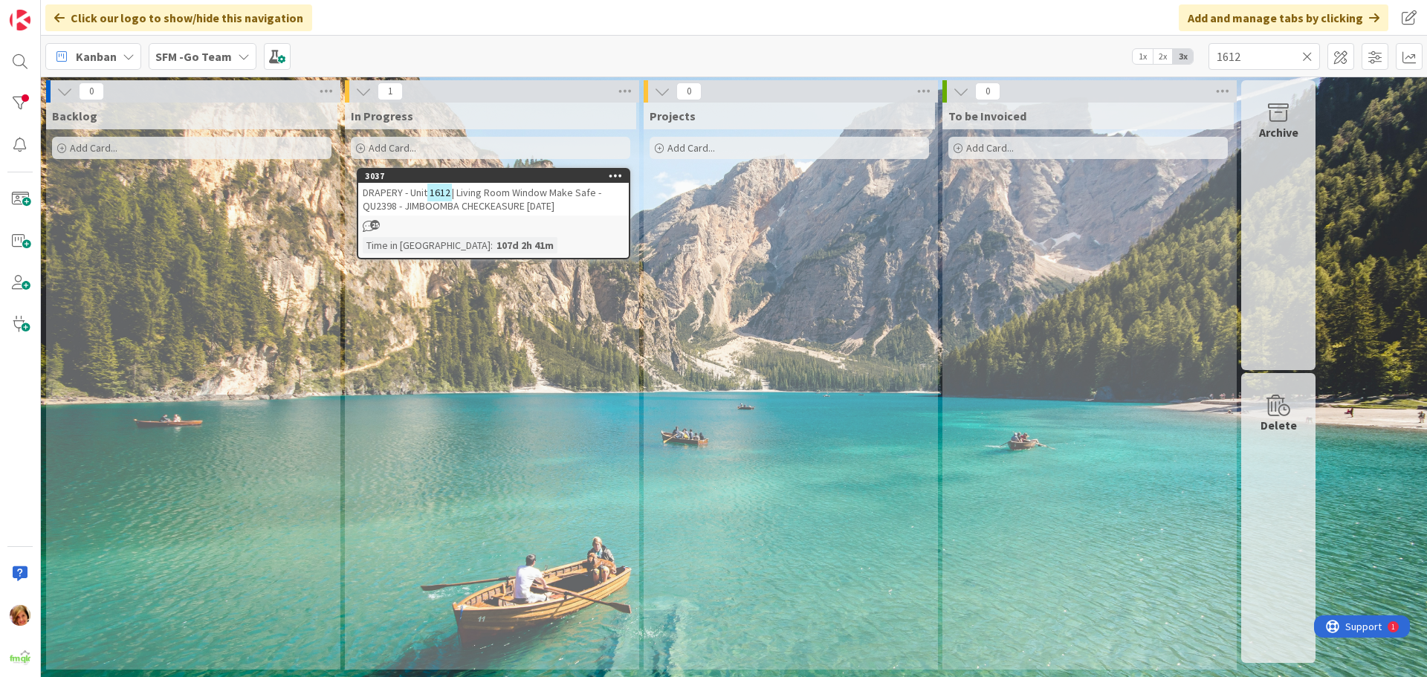
click at [1308, 54] on icon at bounding box center [1307, 56] width 10 height 13
click at [1288, 57] on input "text" at bounding box center [1263, 56] width 111 height 27
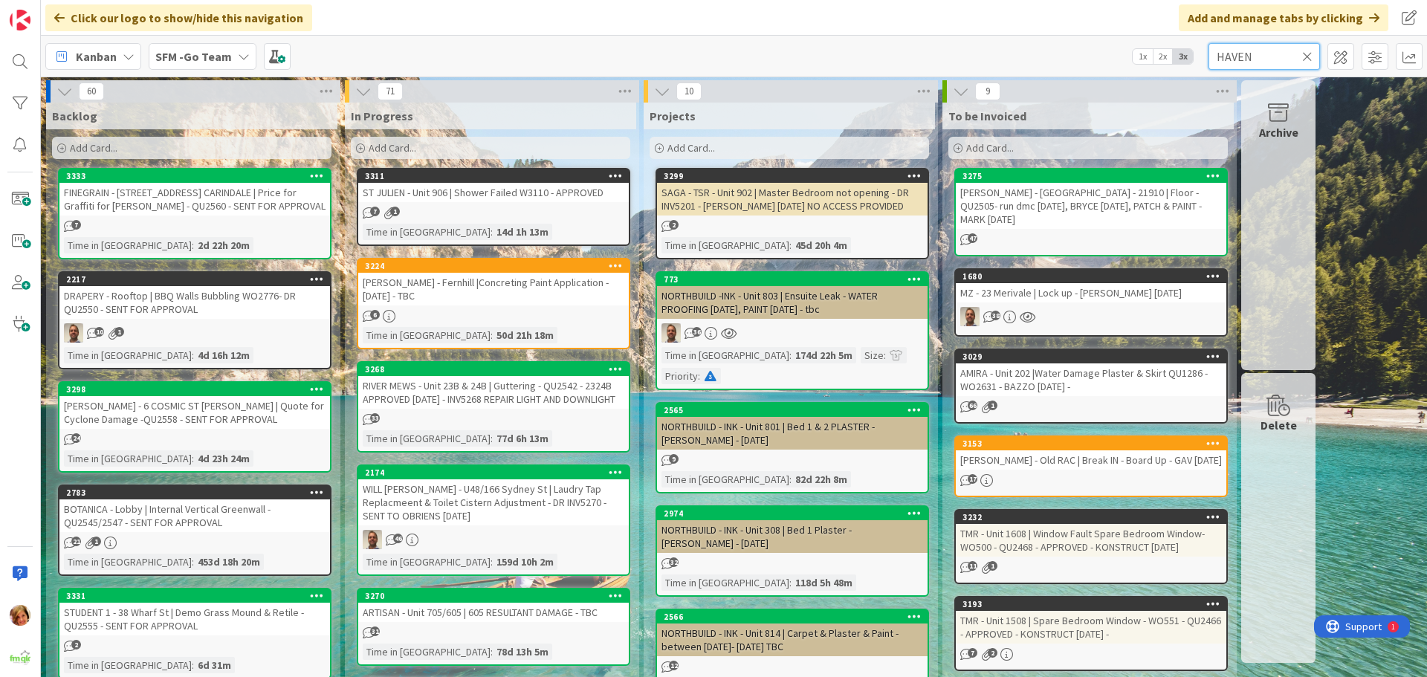
type input "HAVEN"
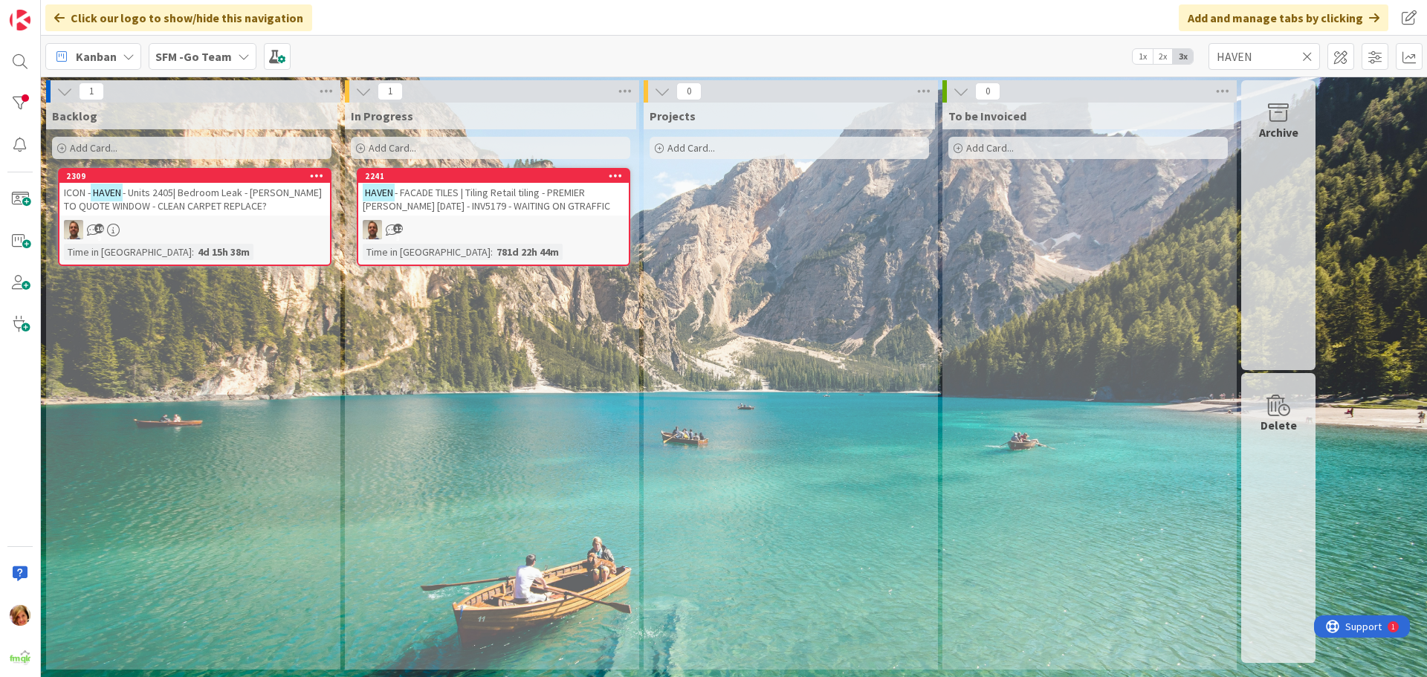
click at [482, 196] on span "- FACADE TILES | Tiling Retail tiling - PREMIER [PERSON_NAME] [DATE] - INV5179 …" at bounding box center [486, 199] width 247 height 27
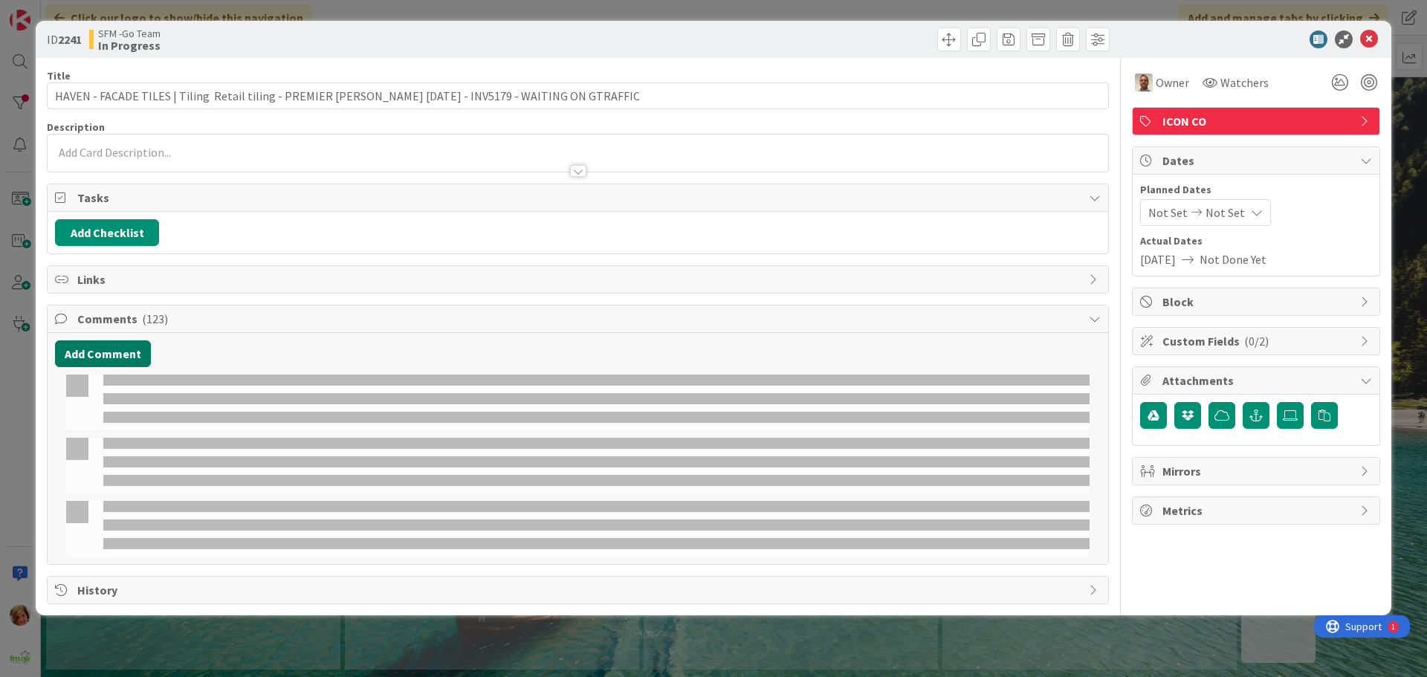
click at [111, 352] on button "Add Comment" at bounding box center [103, 353] width 96 height 27
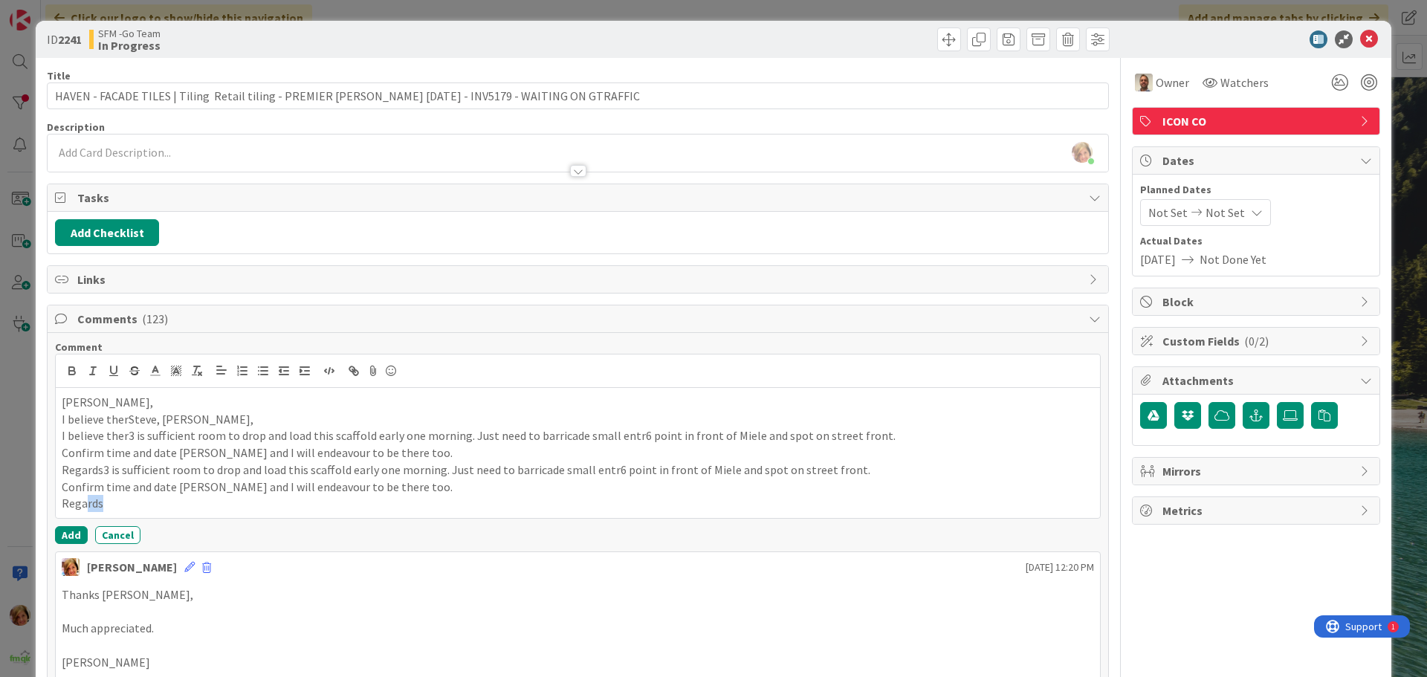
drag, startPoint x: 109, startPoint y: 511, endPoint x: 85, endPoint y: 502, distance: 26.1
click at [85, 502] on p "Regards" at bounding box center [578, 503] width 1032 height 17
drag, startPoint x: 212, startPoint y: 417, endPoint x: 59, endPoint y: 420, distance: 152.4
click at [59, 420] on div "Steve, Greg, I believe therSteve, Greg, I believe ther3 is sufficient room to d…" at bounding box center [578, 453] width 1044 height 130
click at [104, 504] on p "Regards" at bounding box center [578, 503] width 1032 height 17
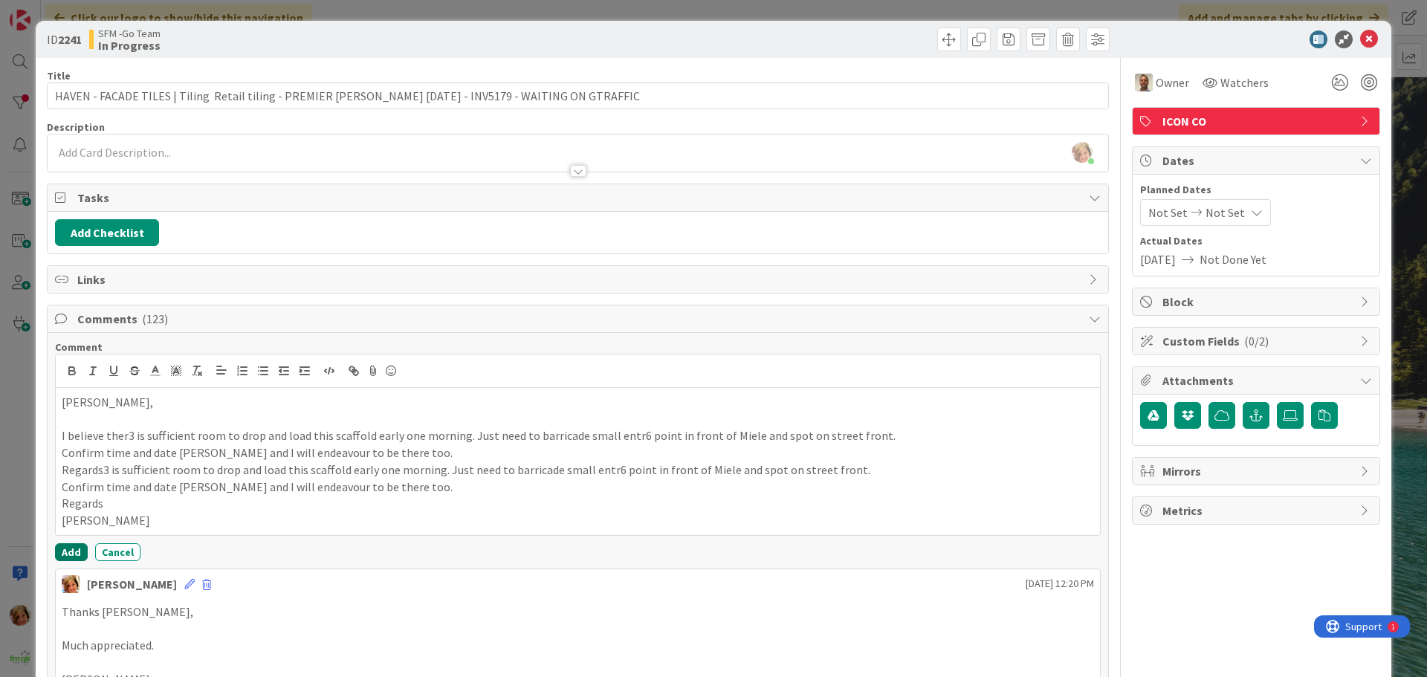
click at [66, 550] on button "Add" at bounding box center [71, 552] width 33 height 18
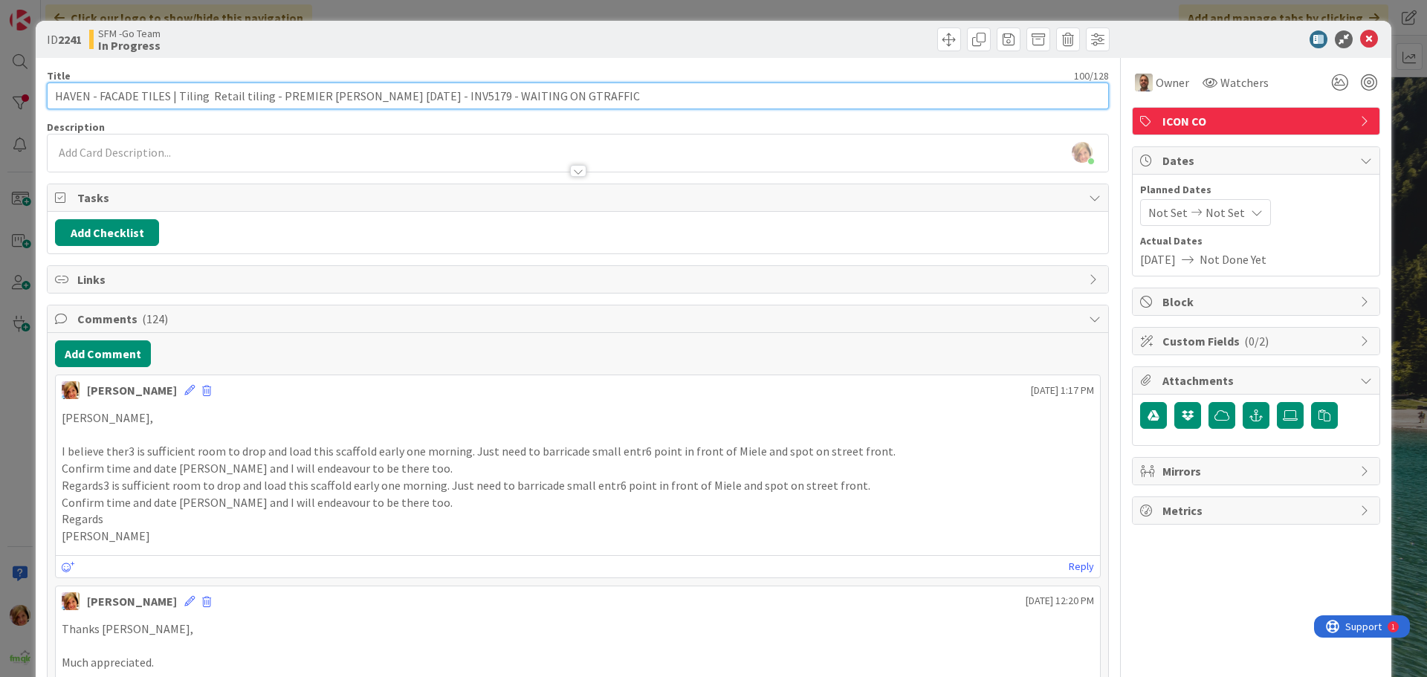
click at [513, 94] on input "HAVEN - FACADE TILES | Tiling Retail tiling - PREMIER [PERSON_NAME] [DATE] - IN…" at bounding box center [578, 95] width 1062 height 27
type input "HAVEN - FACADE TILES | Tiling Retail tiling - PREMIER SCAFF 10.7.25 - INV5179 -…"
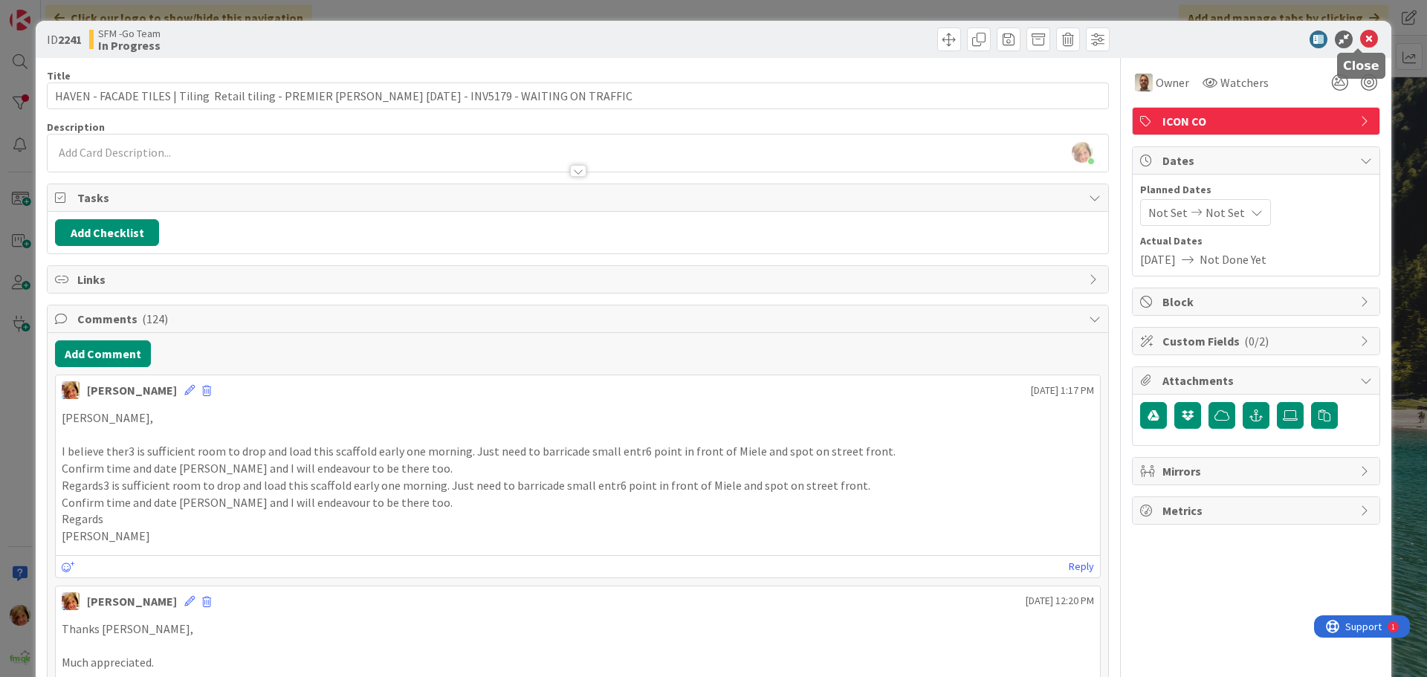
click at [1360, 39] on icon at bounding box center [1369, 39] width 18 height 18
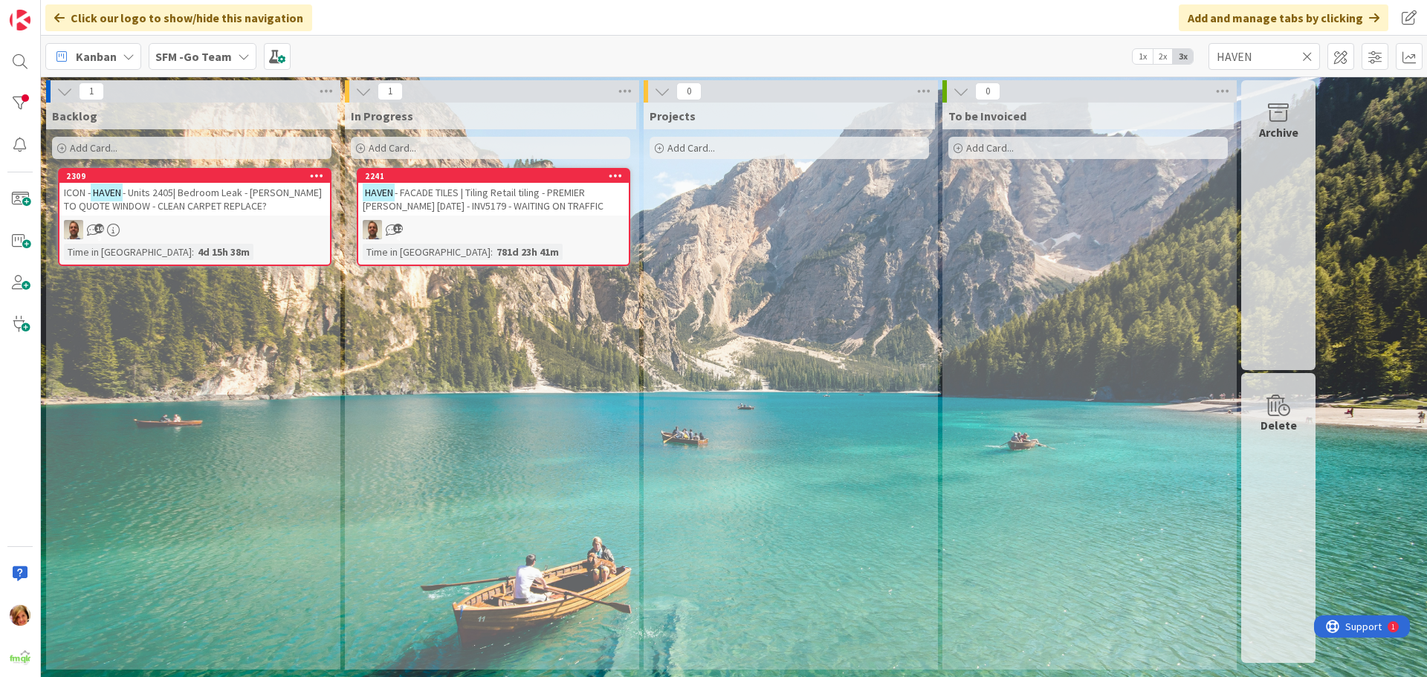
click at [1305, 54] on icon at bounding box center [1307, 56] width 10 height 13
click at [1305, 54] on input "text" at bounding box center [1263, 56] width 111 height 27
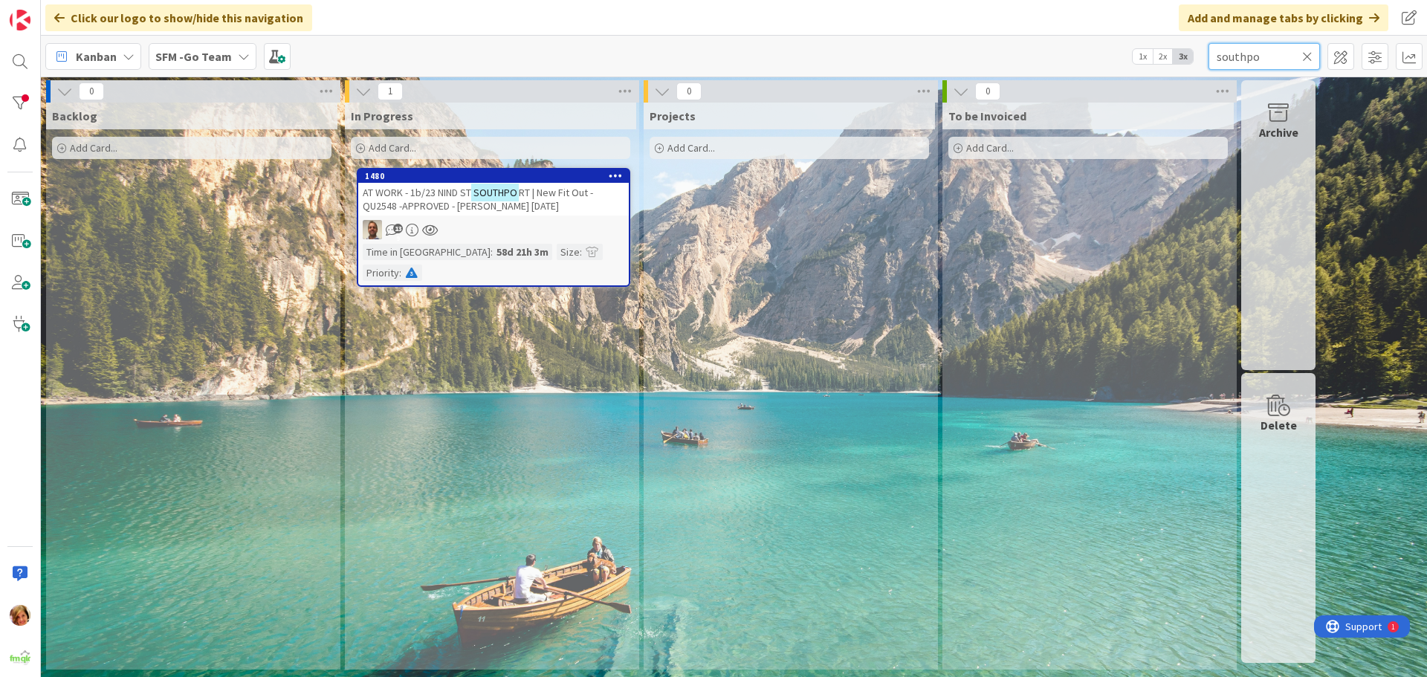
type input "southpo"
click at [415, 198] on span "AT WORK - 1b/23 NIND ST" at bounding box center [417, 192] width 109 height 13
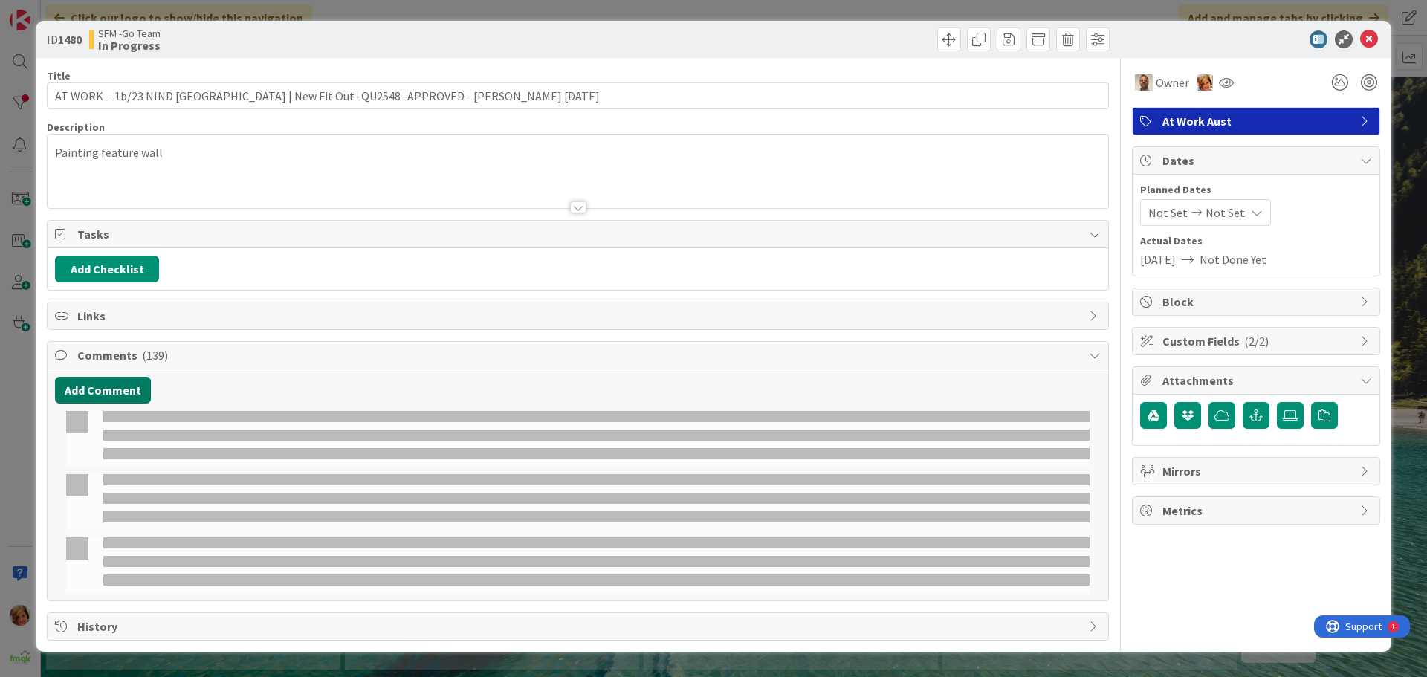
click at [101, 386] on button "Add Comment" at bounding box center [103, 390] width 96 height 27
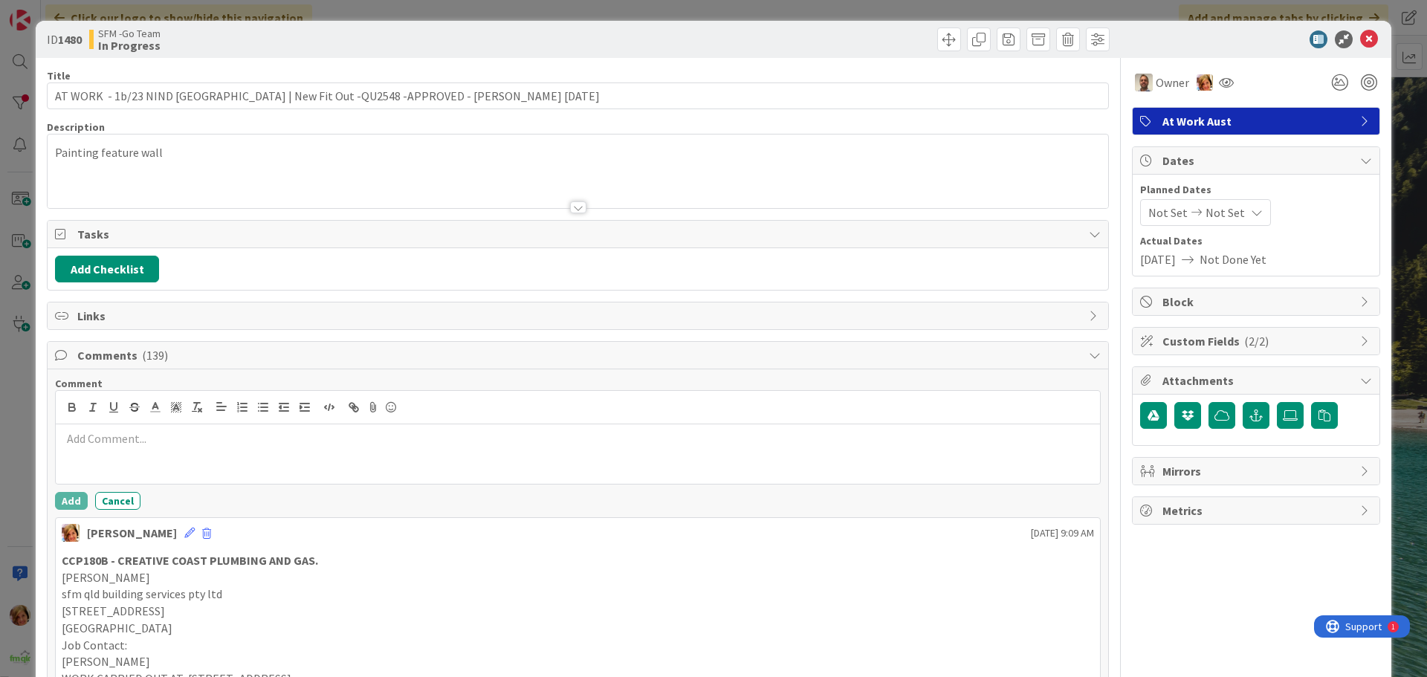
click at [140, 452] on div at bounding box center [578, 453] width 1044 height 59
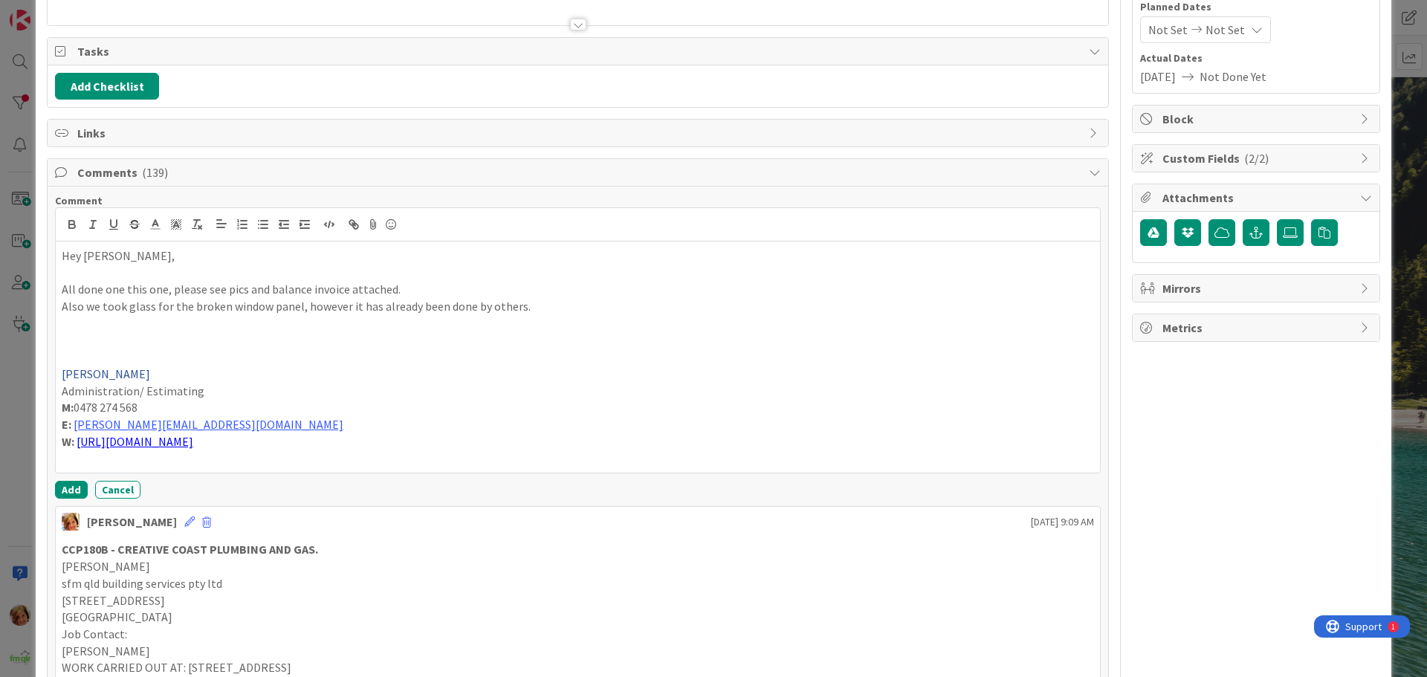
scroll to position [223, 0]
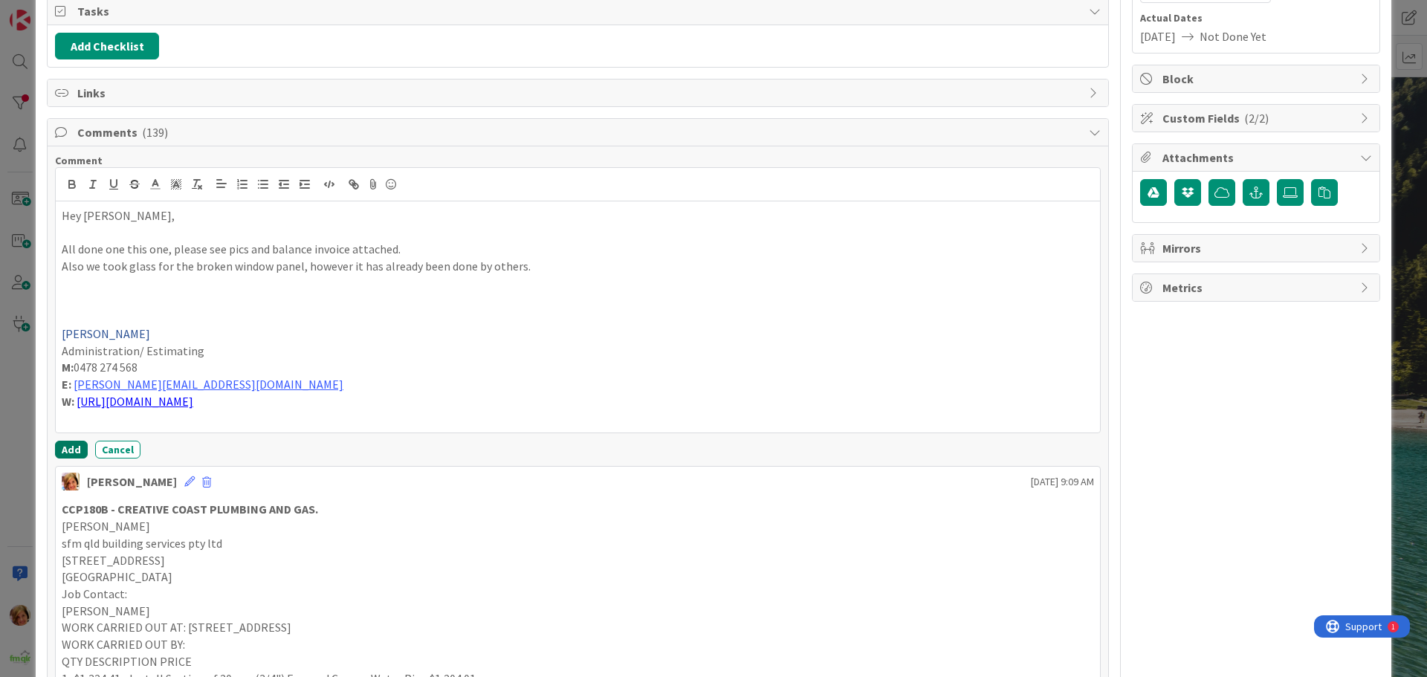
click at [77, 449] on button "Add" at bounding box center [71, 450] width 33 height 18
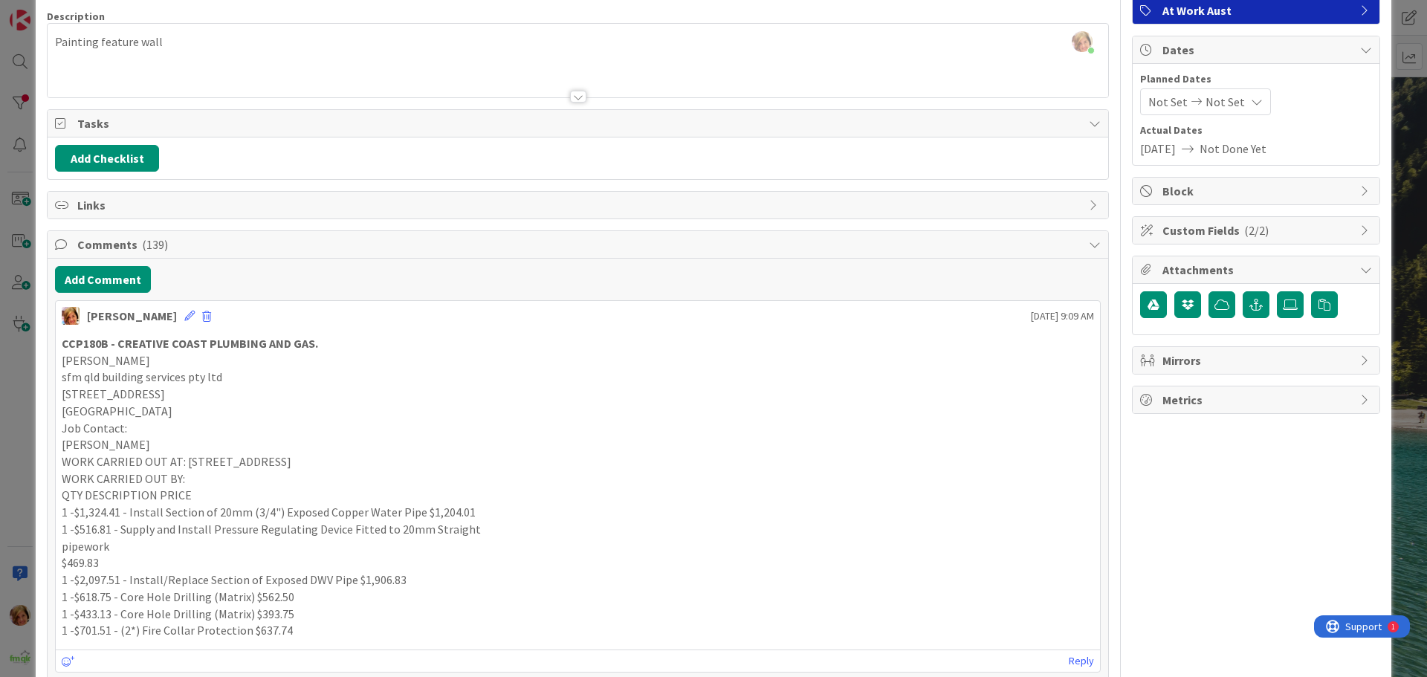
scroll to position [0, 0]
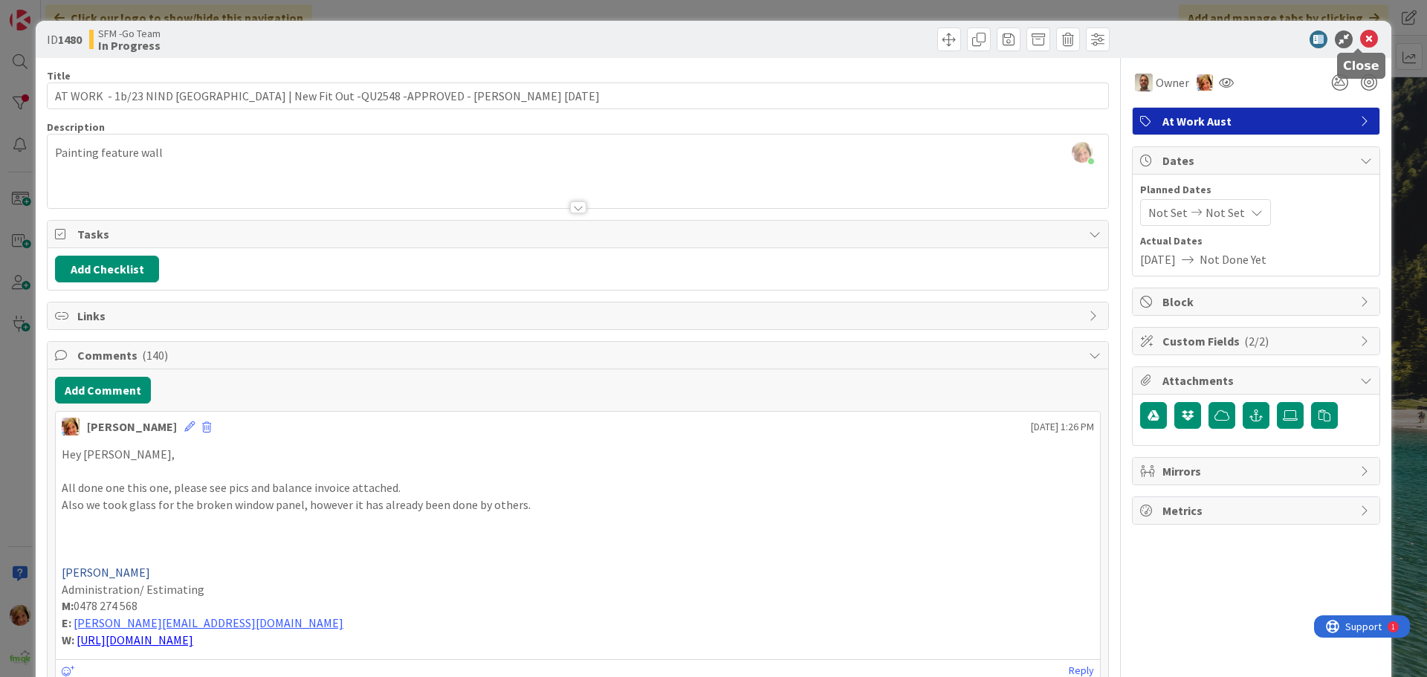
click at [1360, 38] on icon at bounding box center [1369, 39] width 18 height 18
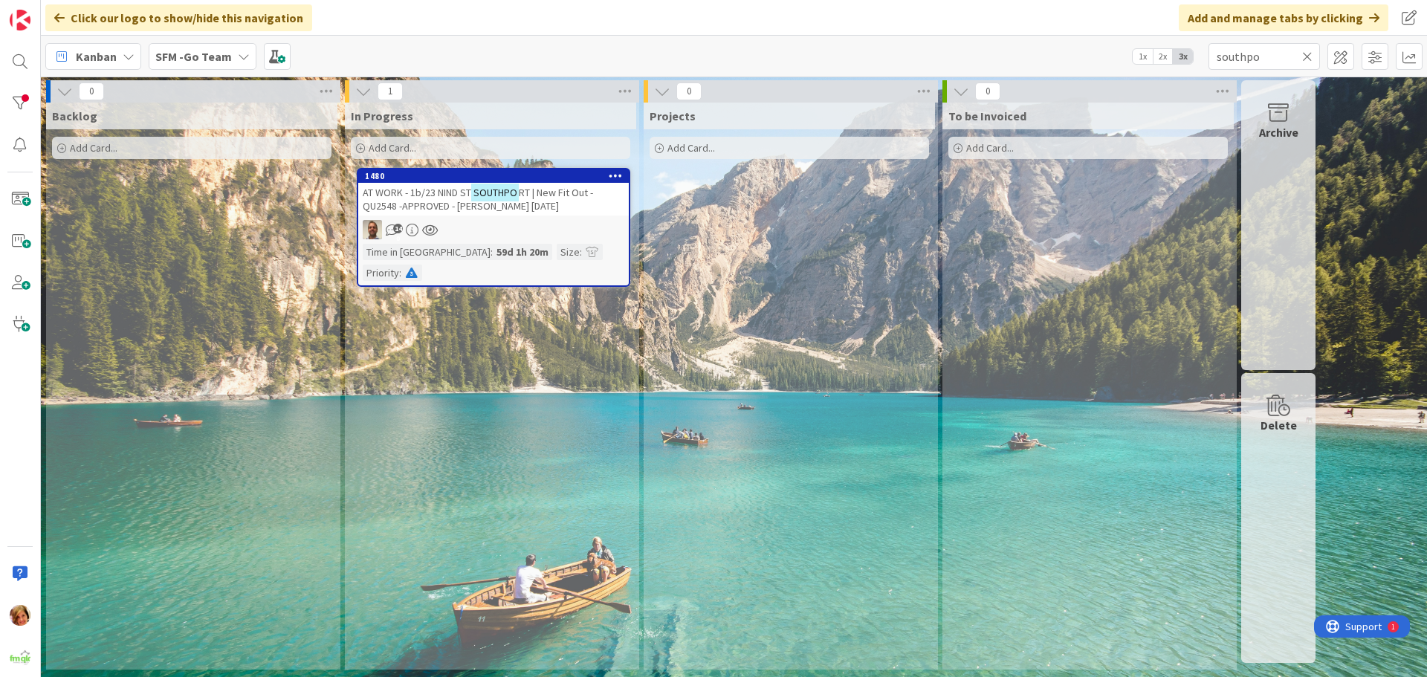
click at [1309, 53] on icon at bounding box center [1307, 56] width 10 height 13
drag, startPoint x: 1309, startPoint y: 53, endPoint x: 1300, endPoint y: 52, distance: 8.9
click at [1308, 53] on input "text" at bounding box center [1263, 56] width 111 height 27
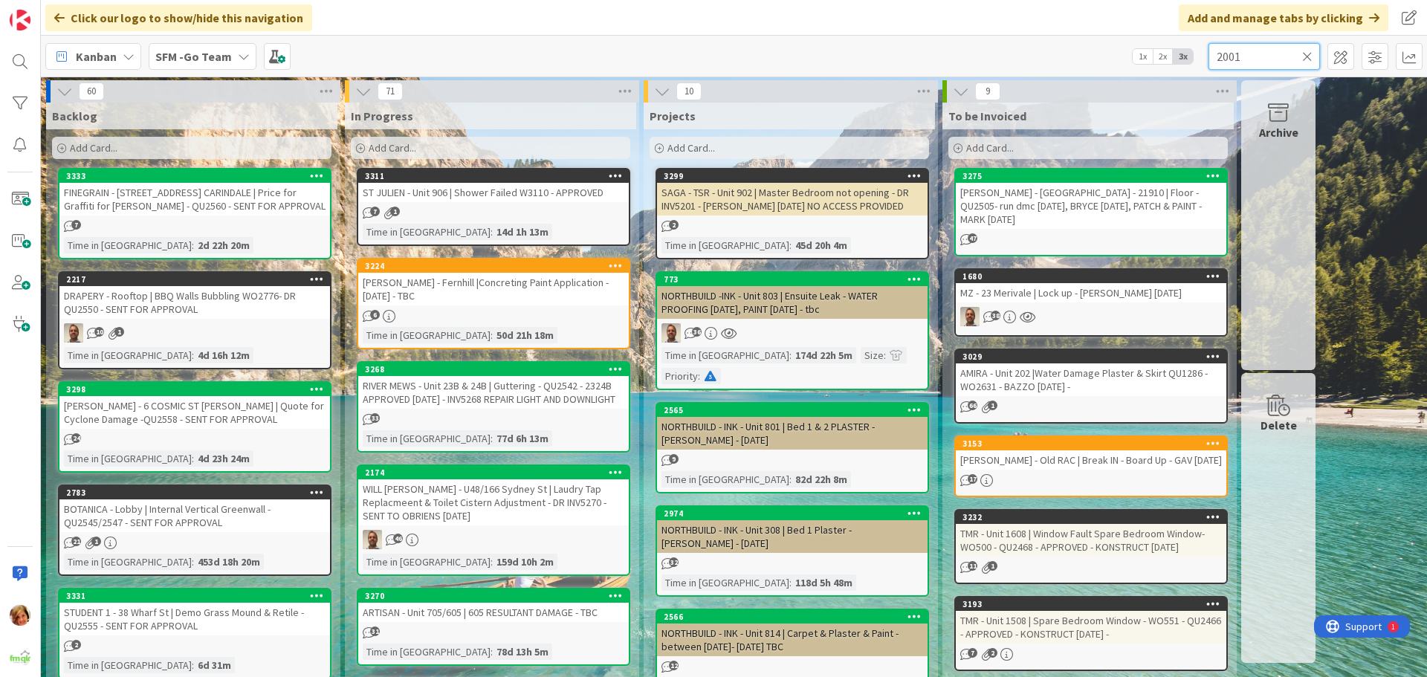
type input "2001"
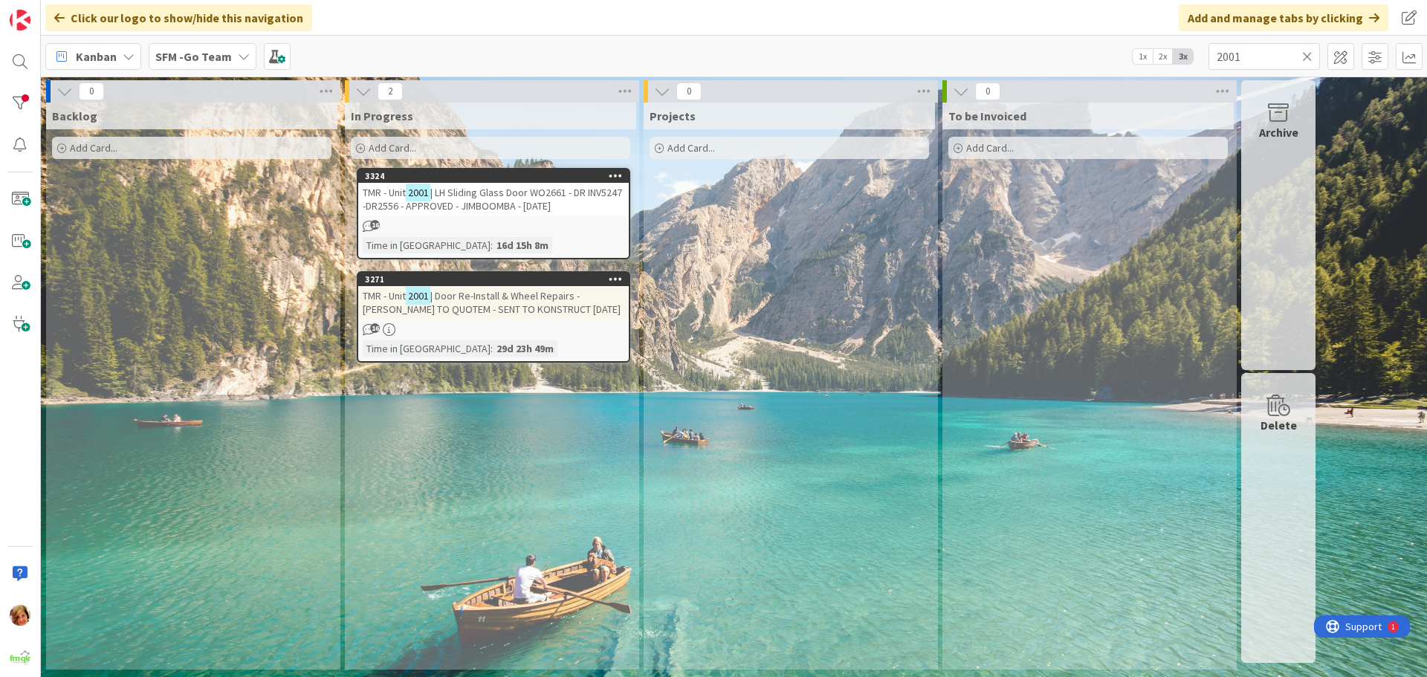
click at [548, 205] on span "| LH Sliding Glass Door WO2661 - DR INV5247 -DR2556 - APPROVED - JIMBOOMBA - 2.…" at bounding box center [492, 199] width 259 height 27
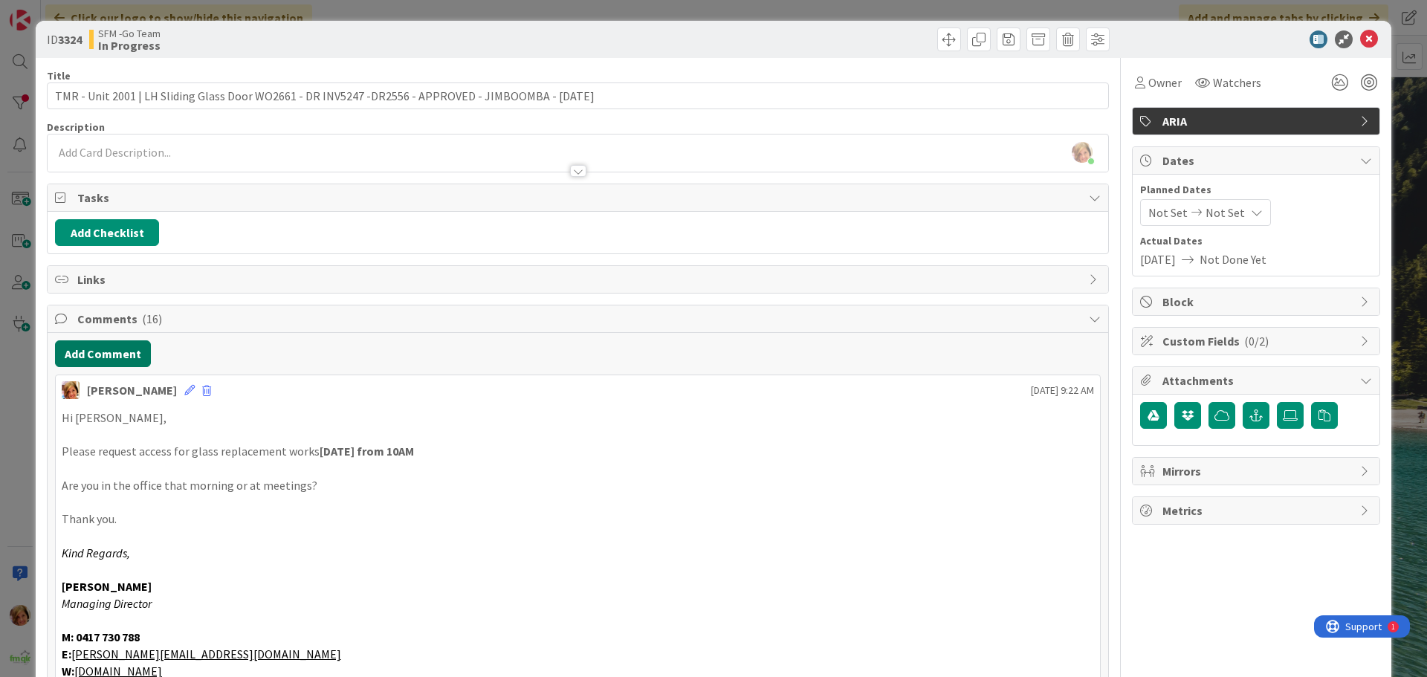
click at [116, 358] on button "Add Comment" at bounding box center [103, 353] width 96 height 27
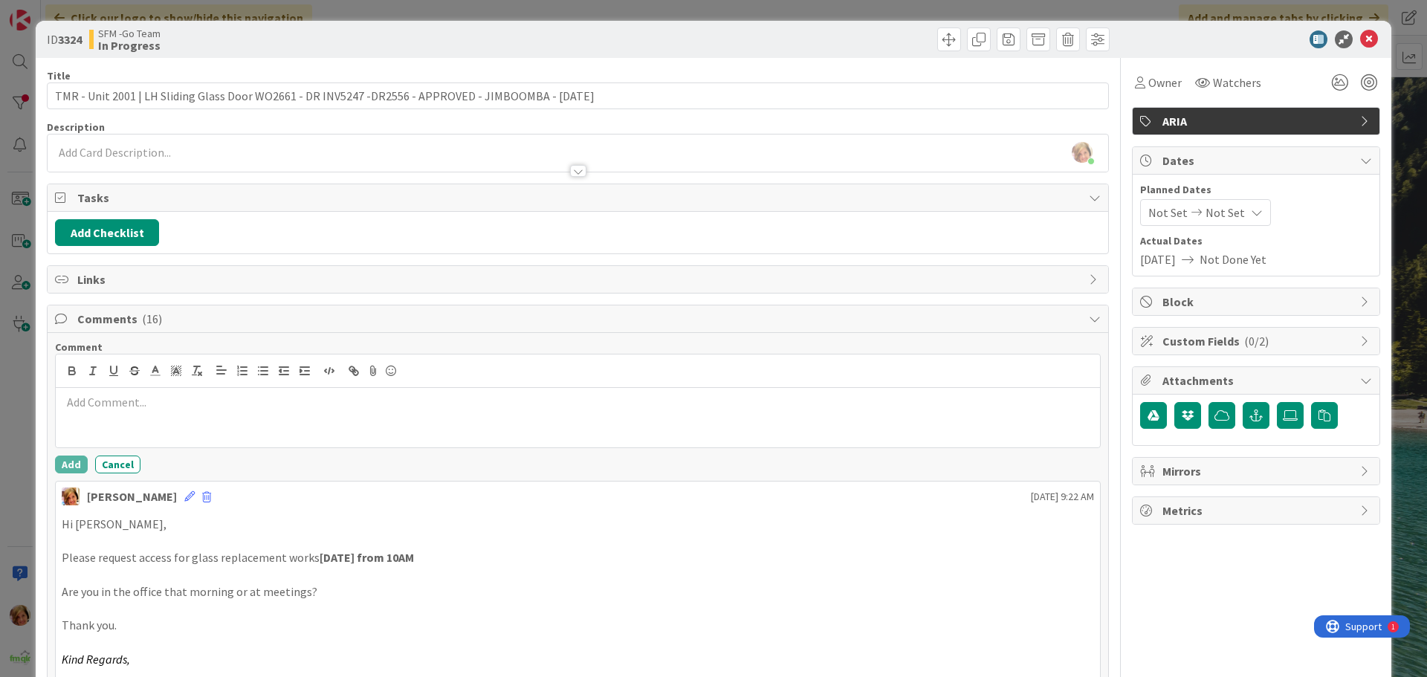
click at [147, 421] on div at bounding box center [578, 417] width 1044 height 59
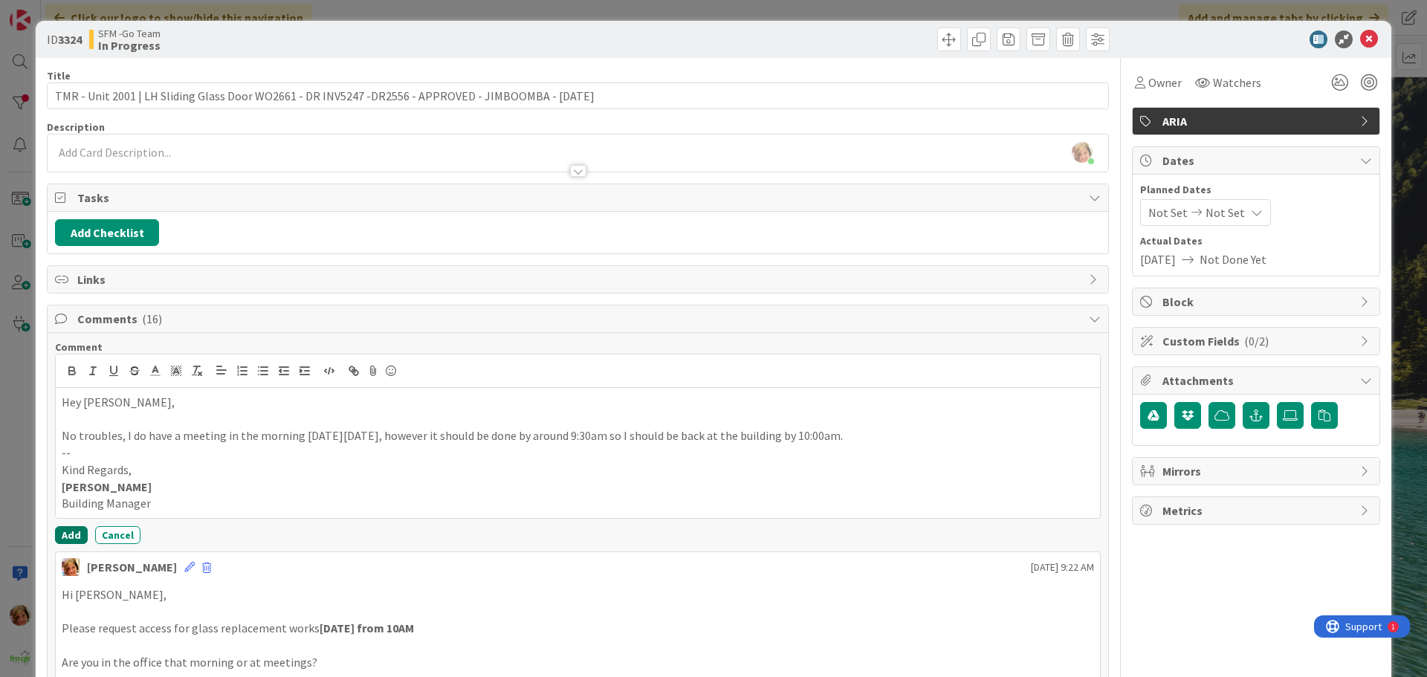
drag, startPoint x: 68, startPoint y: 535, endPoint x: 45, endPoint y: 532, distance: 22.5
click at [68, 534] on button "Add" at bounding box center [71, 535] width 33 height 18
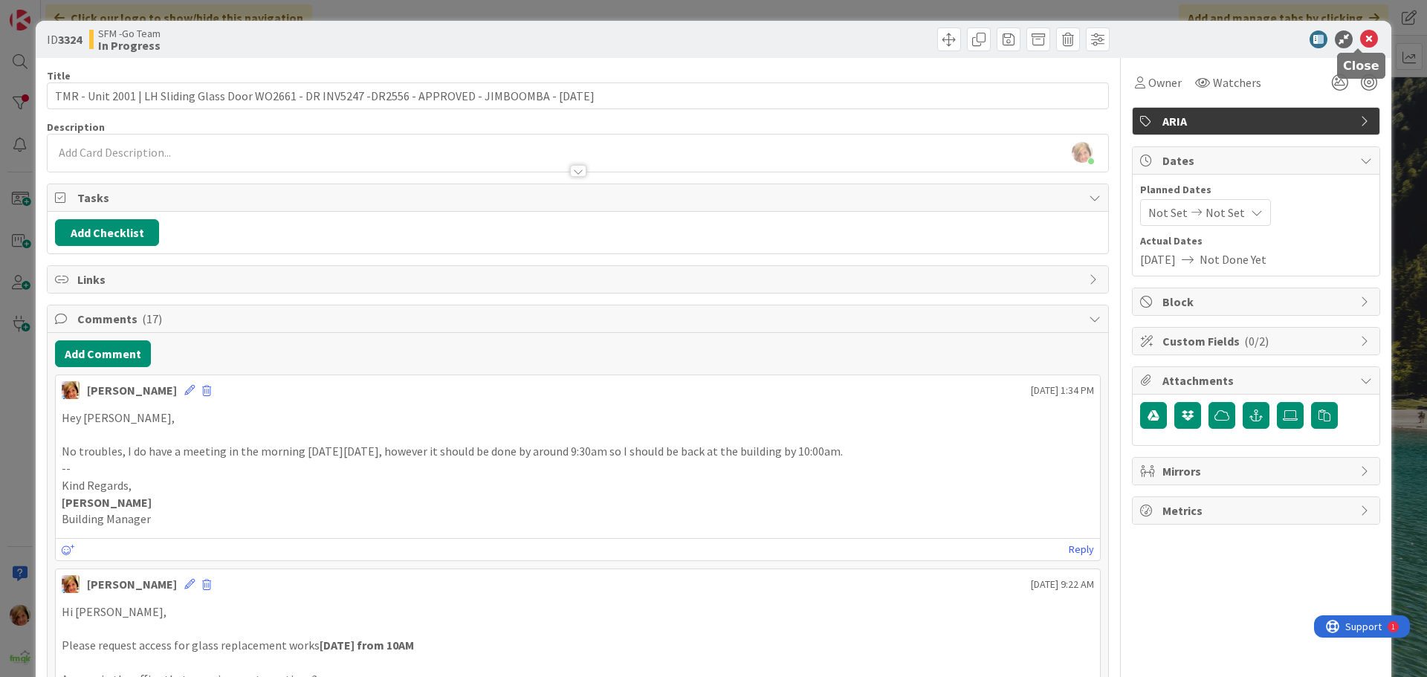
click at [1357, 29] on div "ID 3324 SFM -Go Team In Progress" at bounding box center [714, 39] width 1356 height 37
click at [1360, 39] on icon at bounding box center [1369, 39] width 18 height 18
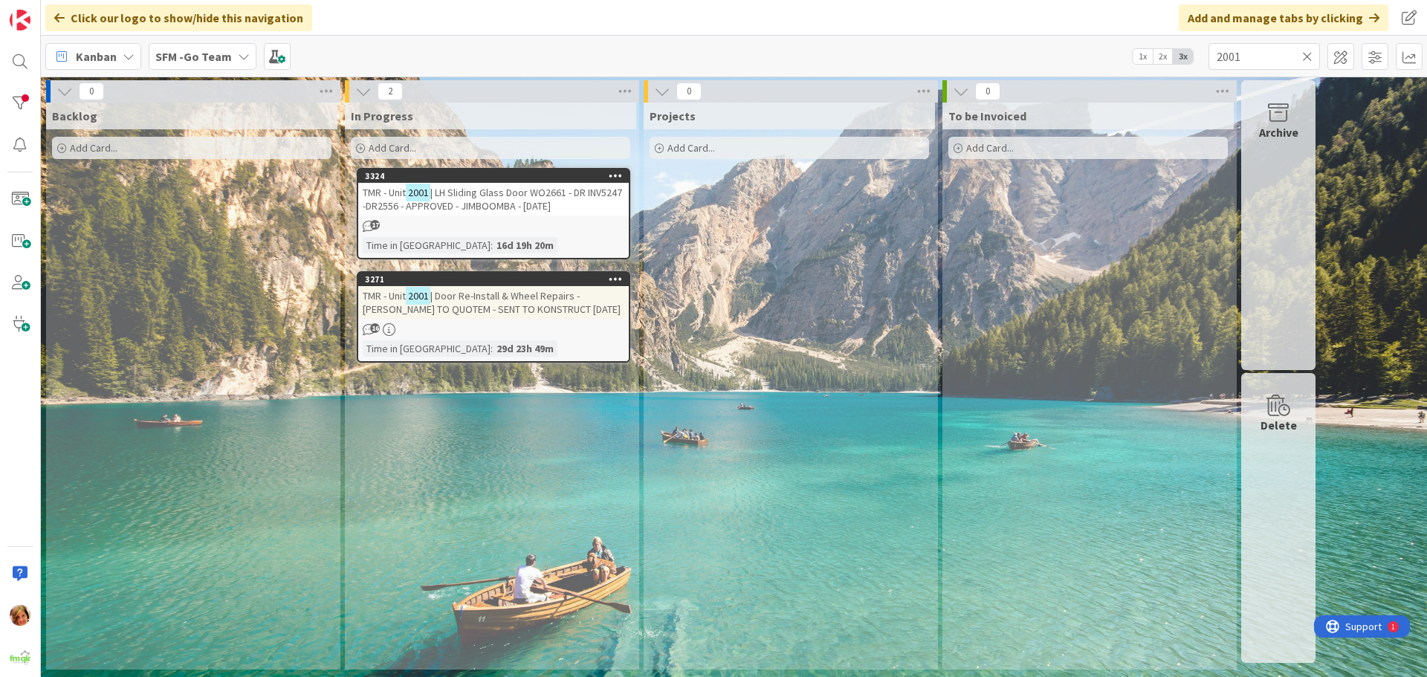
click at [1306, 56] on icon at bounding box center [1307, 56] width 10 height 13
click at [1306, 56] on input "text" at bounding box center [1263, 56] width 111 height 27
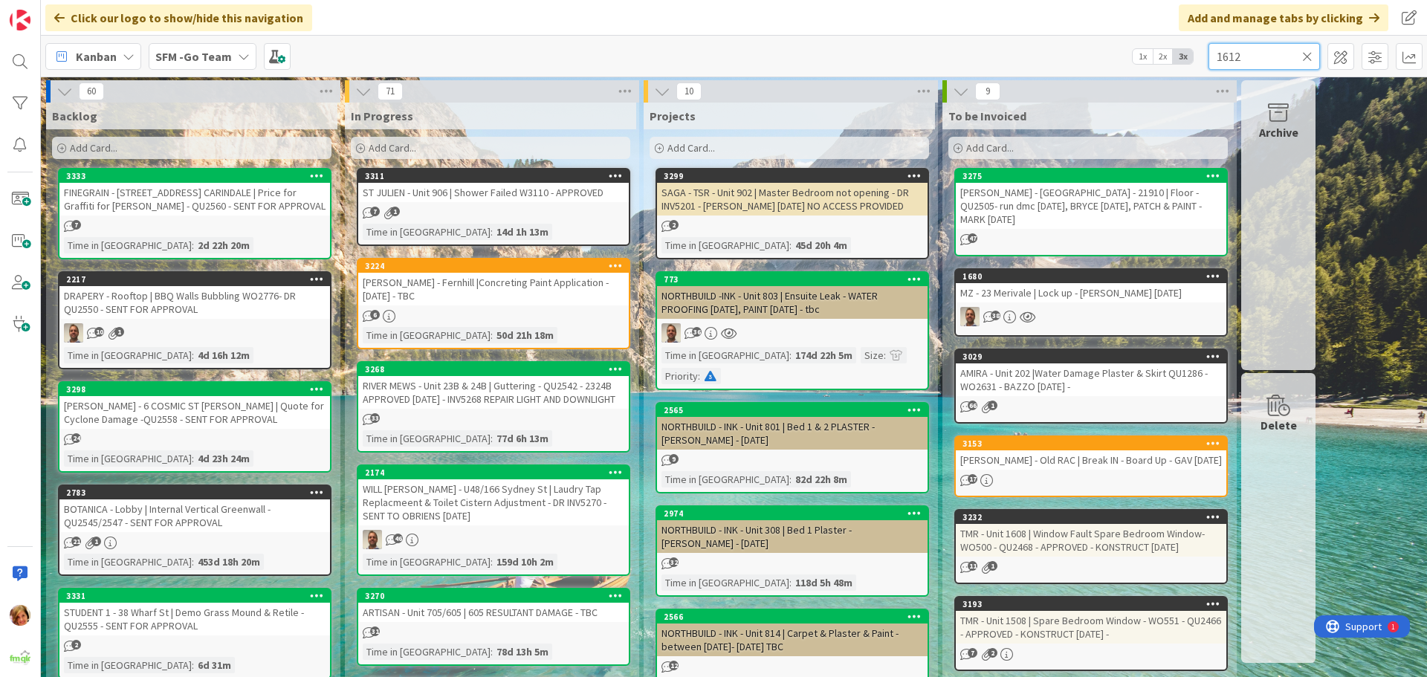
type input "1612"
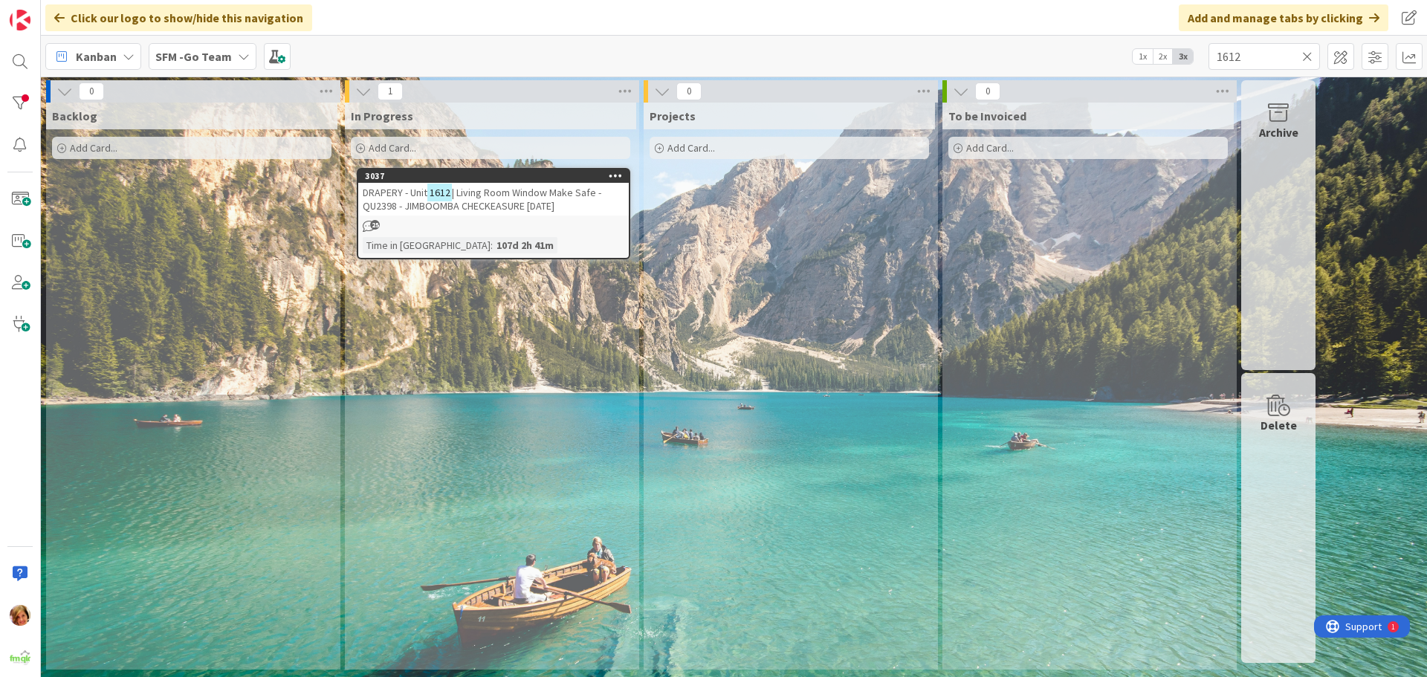
click at [508, 198] on span "| Living Room Window Make Safe - QU2398 - JIMBOOMBA CHECKEASURE [DATE]" at bounding box center [482, 199] width 239 height 27
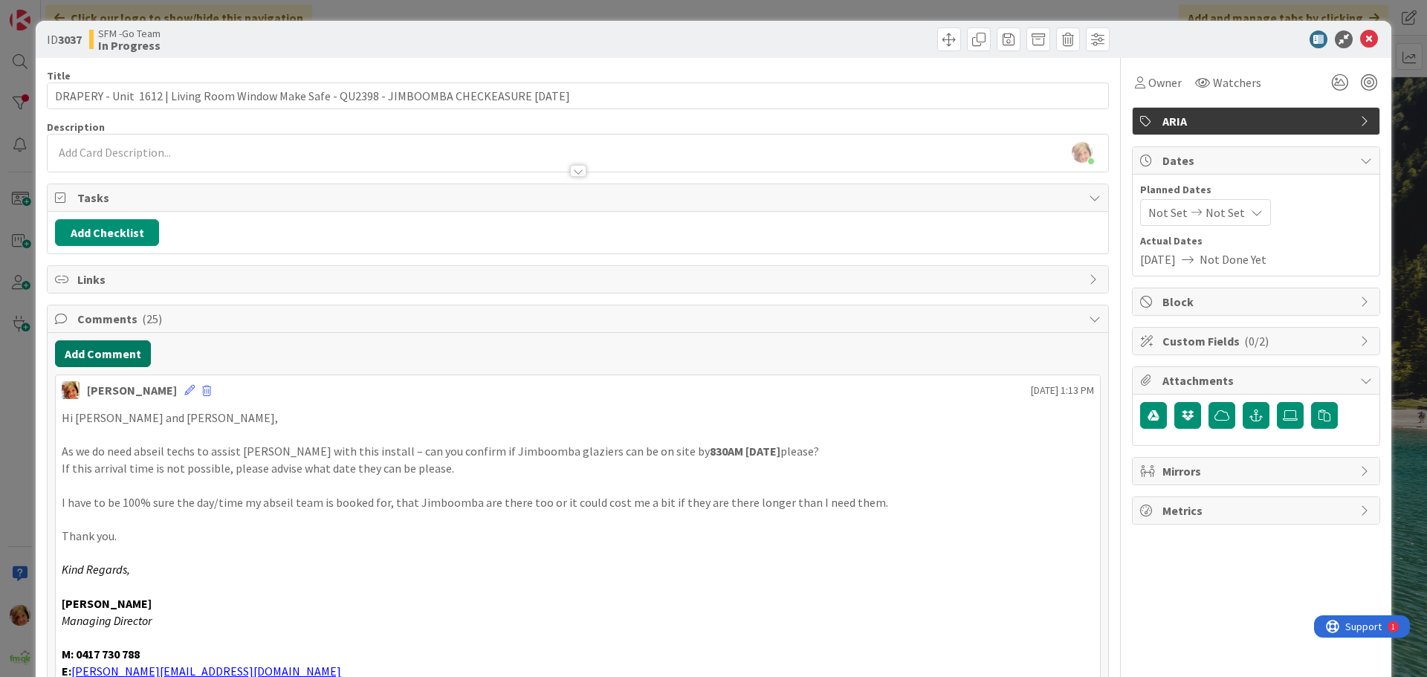
click at [100, 352] on button "Add Comment" at bounding box center [103, 353] width 96 height 27
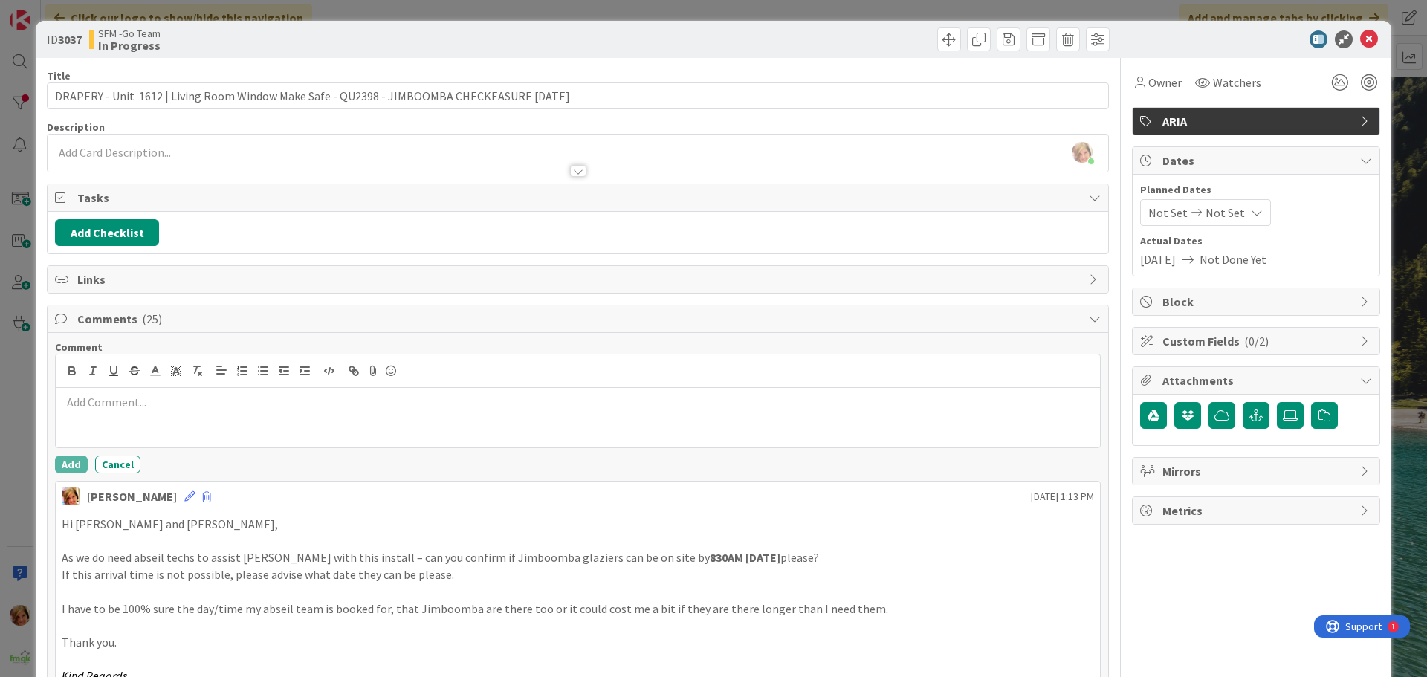
click at [127, 408] on p at bounding box center [578, 402] width 1032 height 17
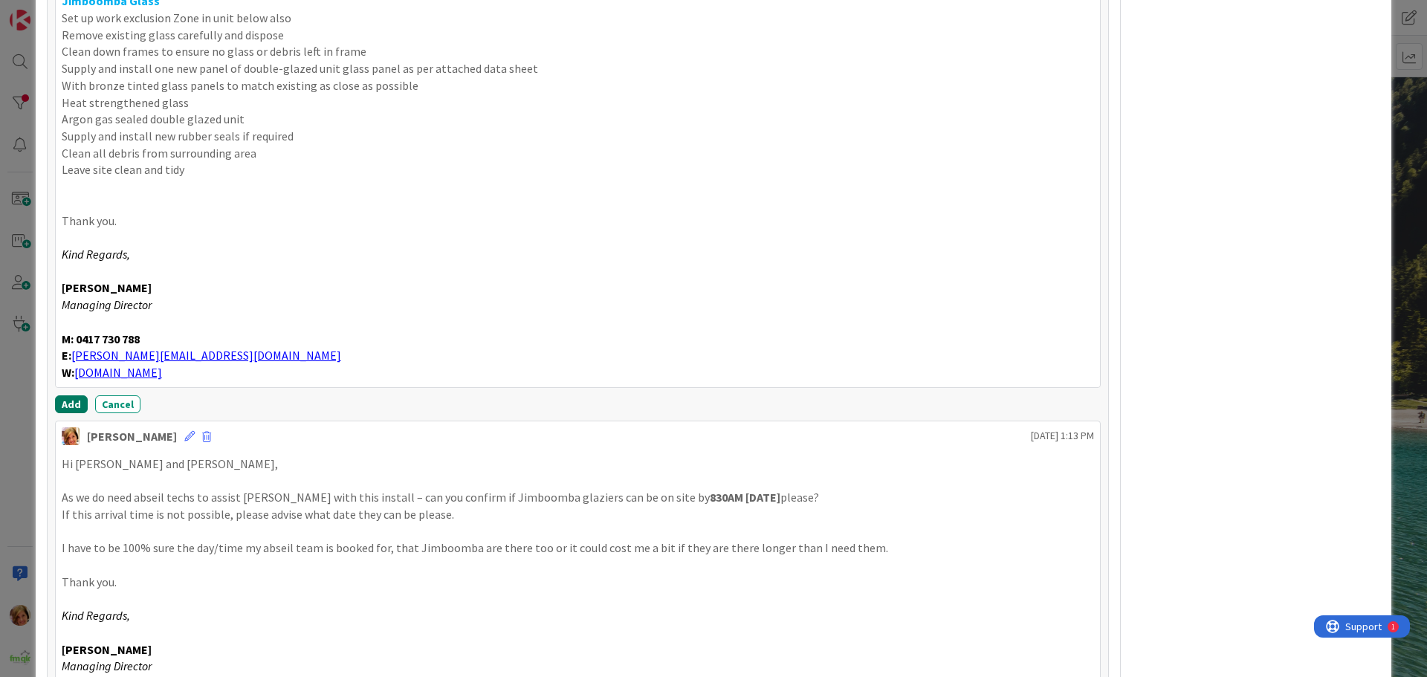
click at [65, 398] on button "Add" at bounding box center [71, 404] width 33 height 18
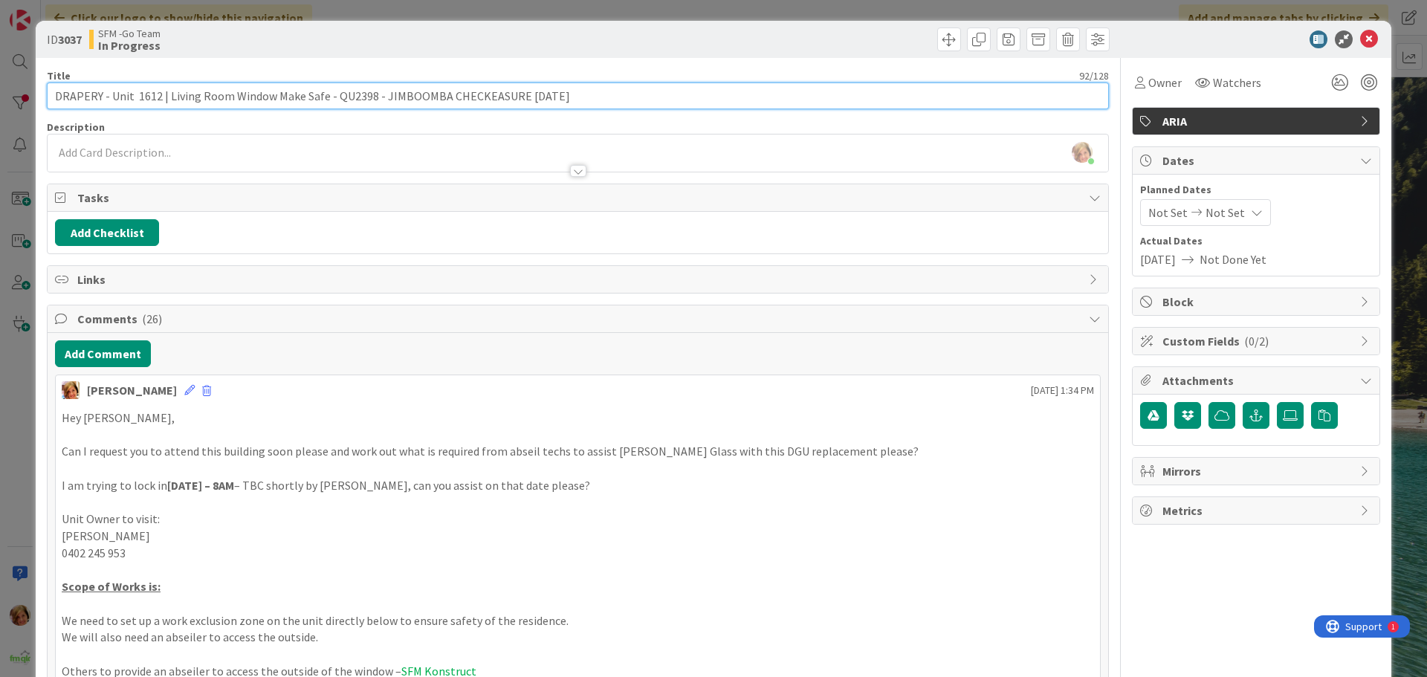
drag, startPoint x: 572, startPoint y: 98, endPoint x: 380, endPoint y: 91, distance: 192.6
click at [380, 91] on input "DRAPERY - Unit 1612 | Living Room Window Make Safe - QU2398 - JIMBOOMBA CHECKEA…" at bounding box center [578, 95] width 1062 height 27
drag, startPoint x: 67, startPoint y: 299, endPoint x: 493, endPoint y: 100, distance: 470.8
click at [493, 101] on input "DRAPERY - Unit 1612 | Living Room Window Make Safe - QU2398 - jimboomba" at bounding box center [578, 95] width 1062 height 27
type input "DRAPERY - Unit 1612 | Living Room Window Make Safe - QU2398 - jimboomba 3.10.25…"
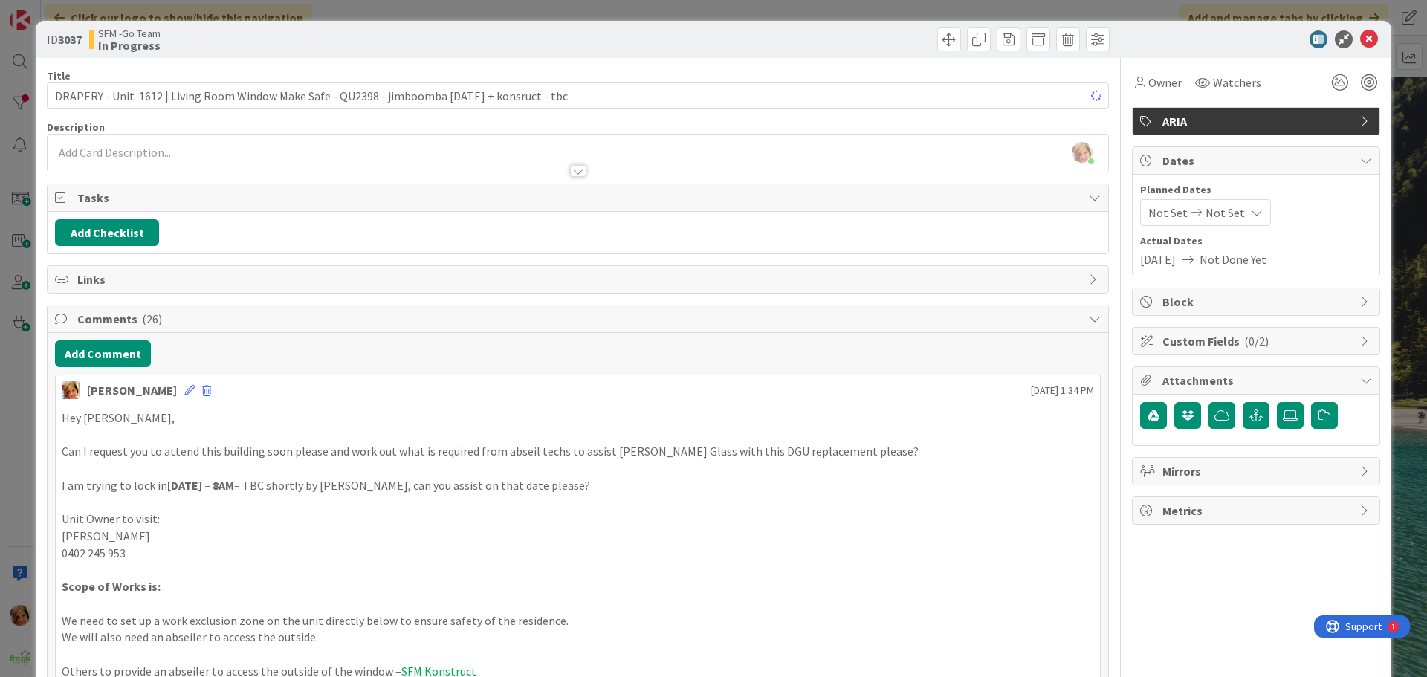
click at [705, 46] on div at bounding box center [846, 39] width 528 height 24
click at [1360, 39] on icon at bounding box center [1369, 39] width 18 height 18
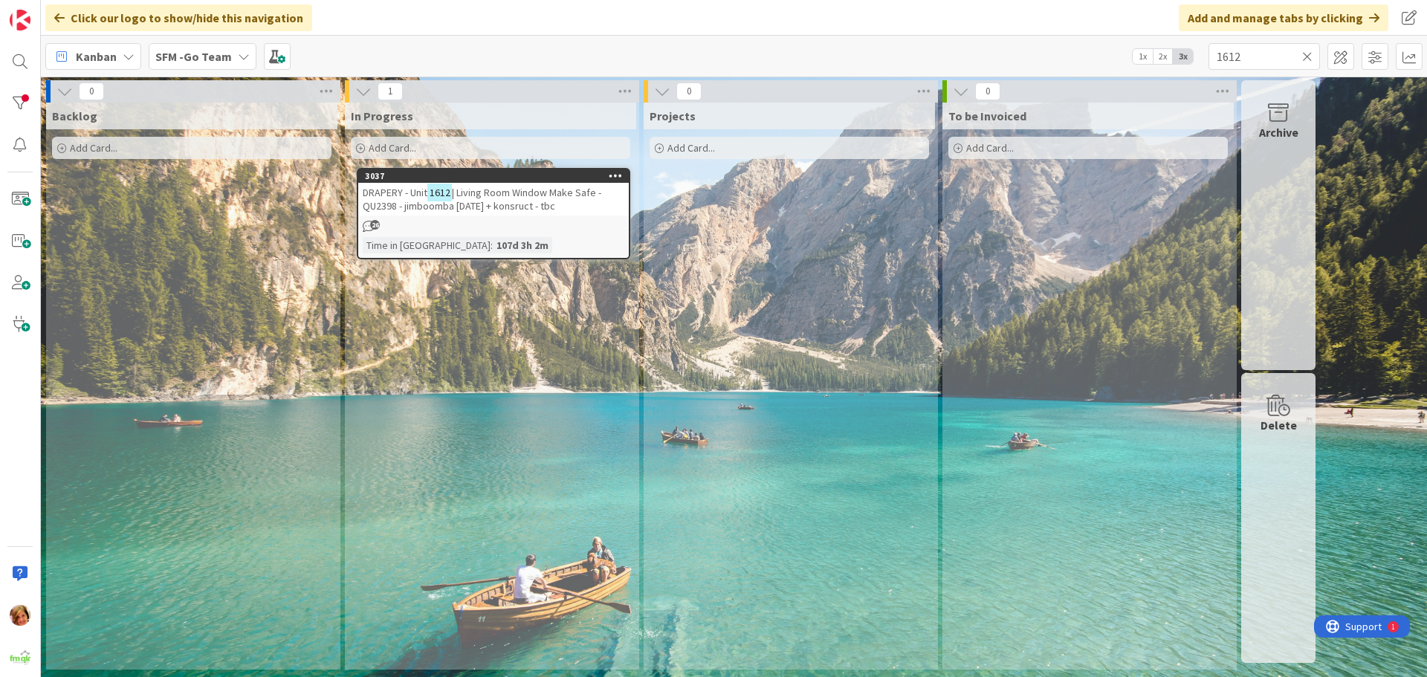
click at [1309, 54] on icon at bounding box center [1307, 56] width 10 height 13
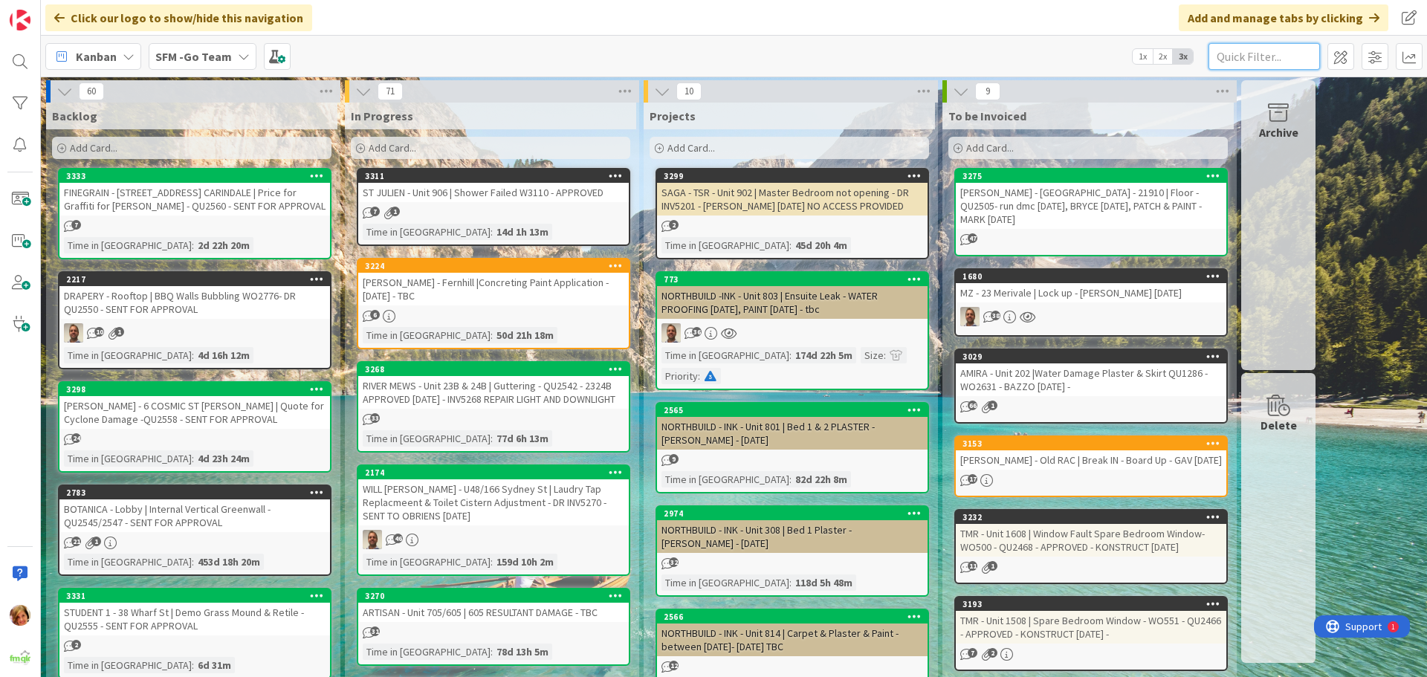
click at [1301, 54] on input "text" at bounding box center [1263, 56] width 111 height 27
type input "ROBIN"
